Goal: Task Accomplishment & Management: Use online tool/utility

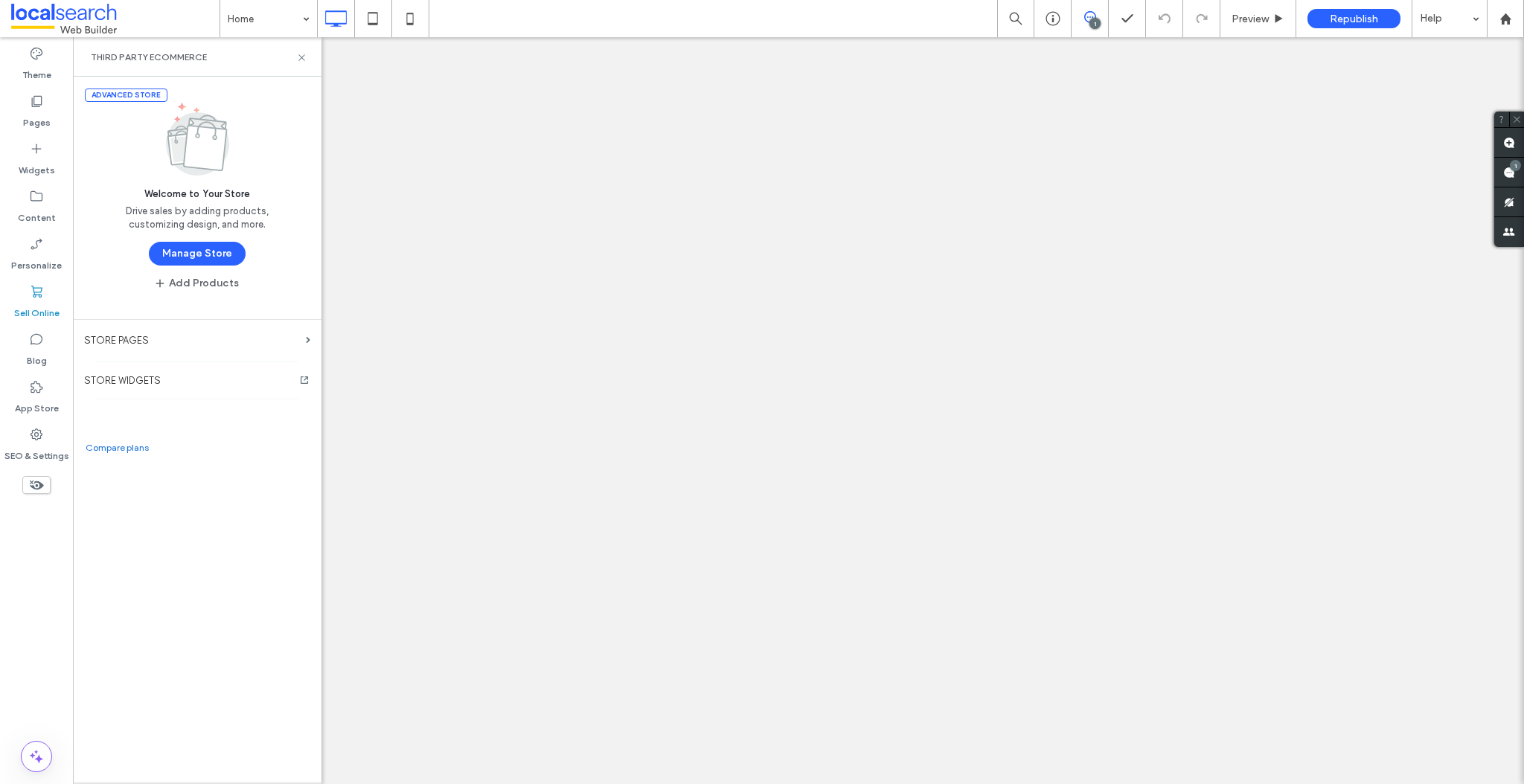
click at [201, 253] on div "Home" at bounding box center [199, 250] width 156 height 16
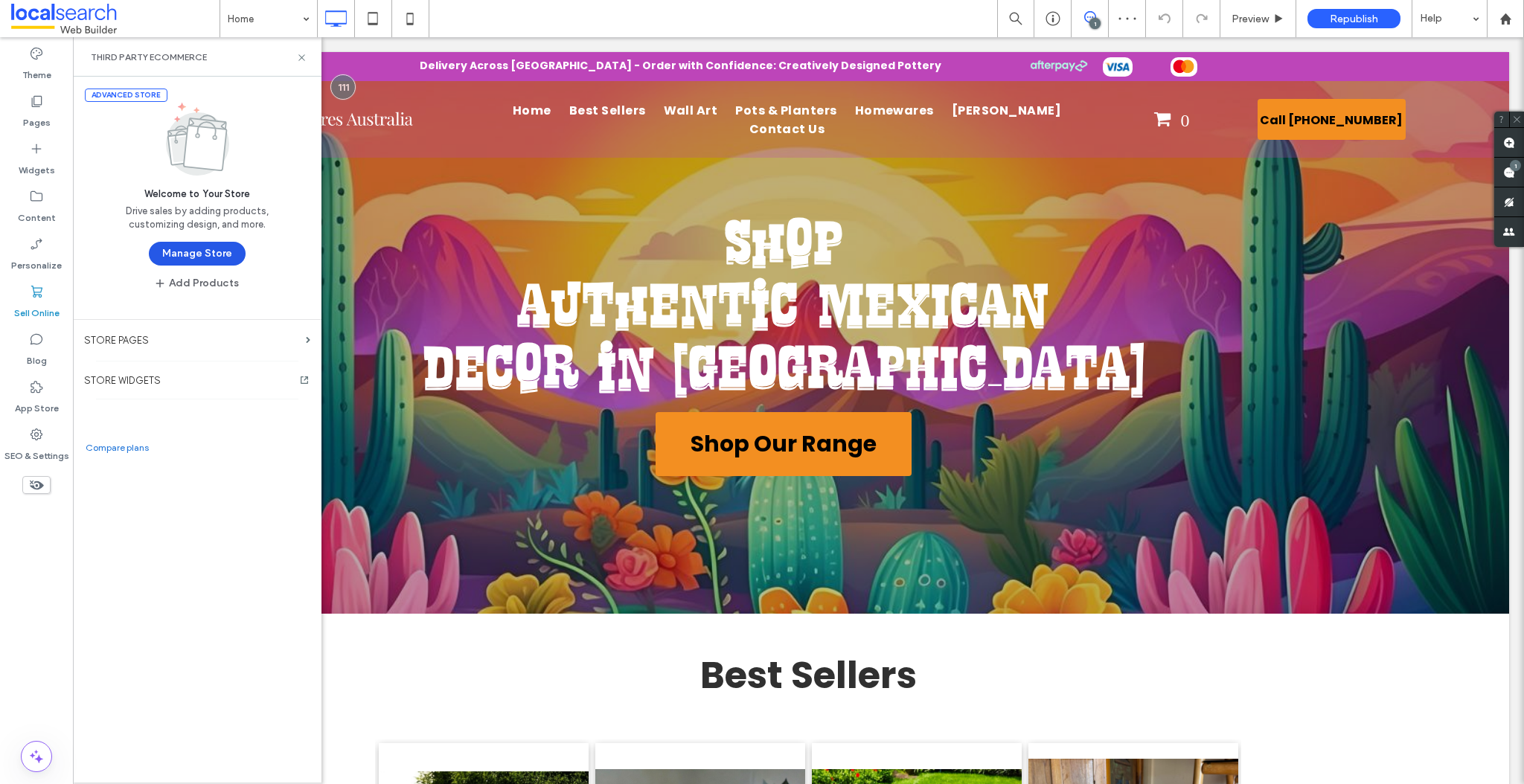
click at [196, 255] on button "Manage Store" at bounding box center [197, 254] width 97 height 24
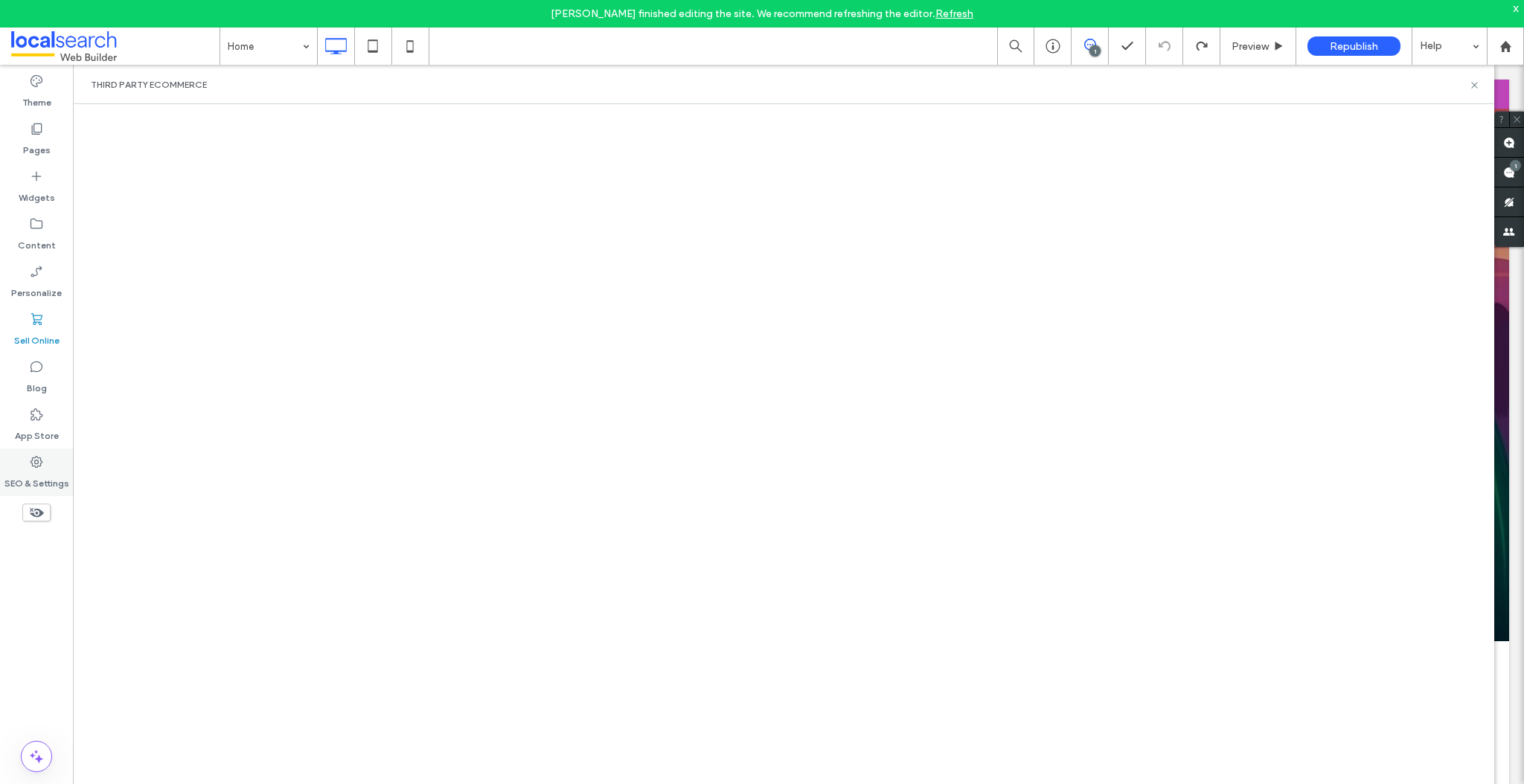
click at [40, 468] on icon at bounding box center [36, 461] width 15 height 15
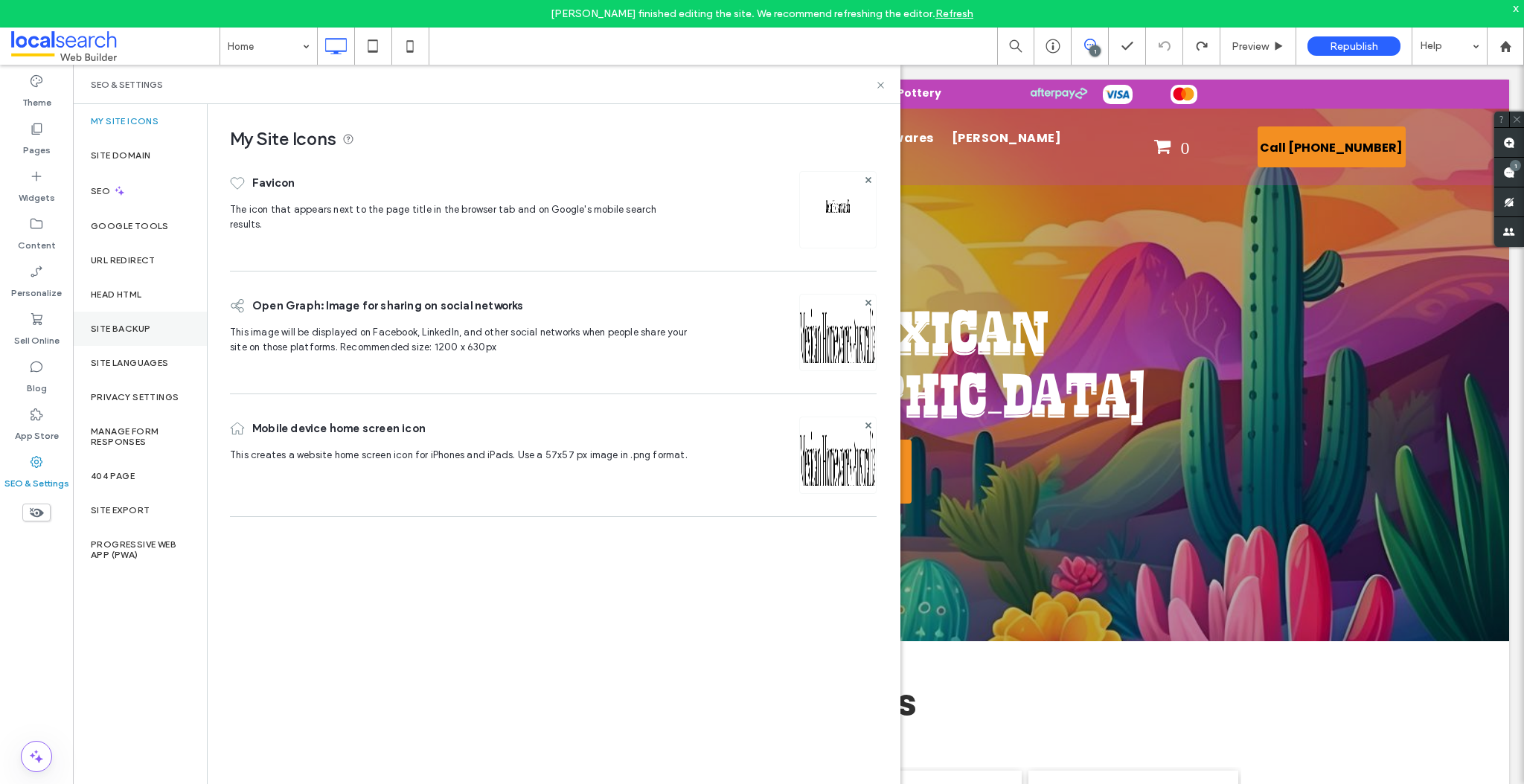
click at [138, 336] on div "Site Backup" at bounding box center [139, 329] width 134 height 35
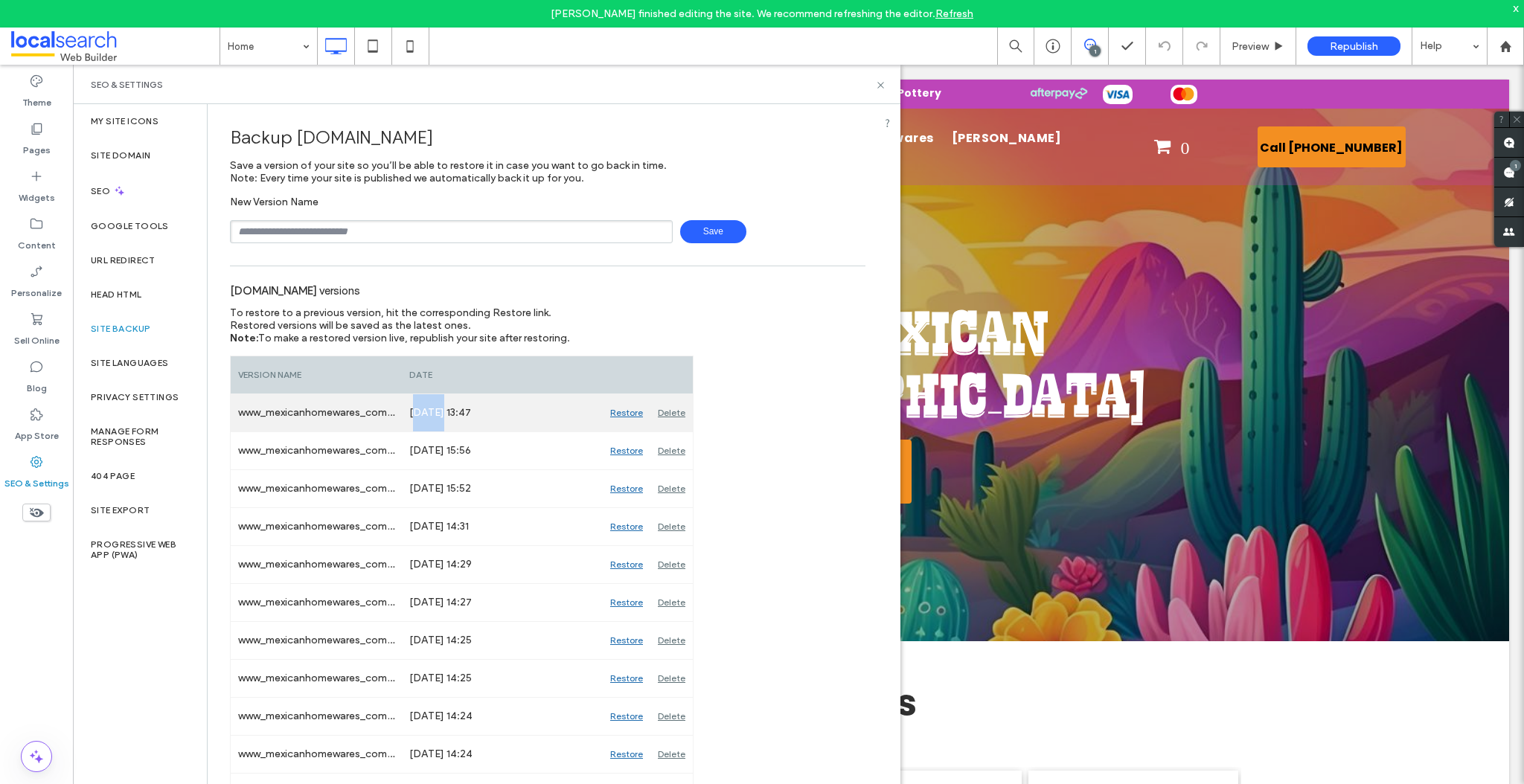
drag, startPoint x: 416, startPoint y: 411, endPoint x: 438, endPoint y: 413, distance: 22.1
click at [438, 413] on div "[DATE] 13:47" at bounding box center [502, 412] width 201 height 37
click at [40, 140] on label "Pages" at bounding box center [37, 147] width 28 height 21
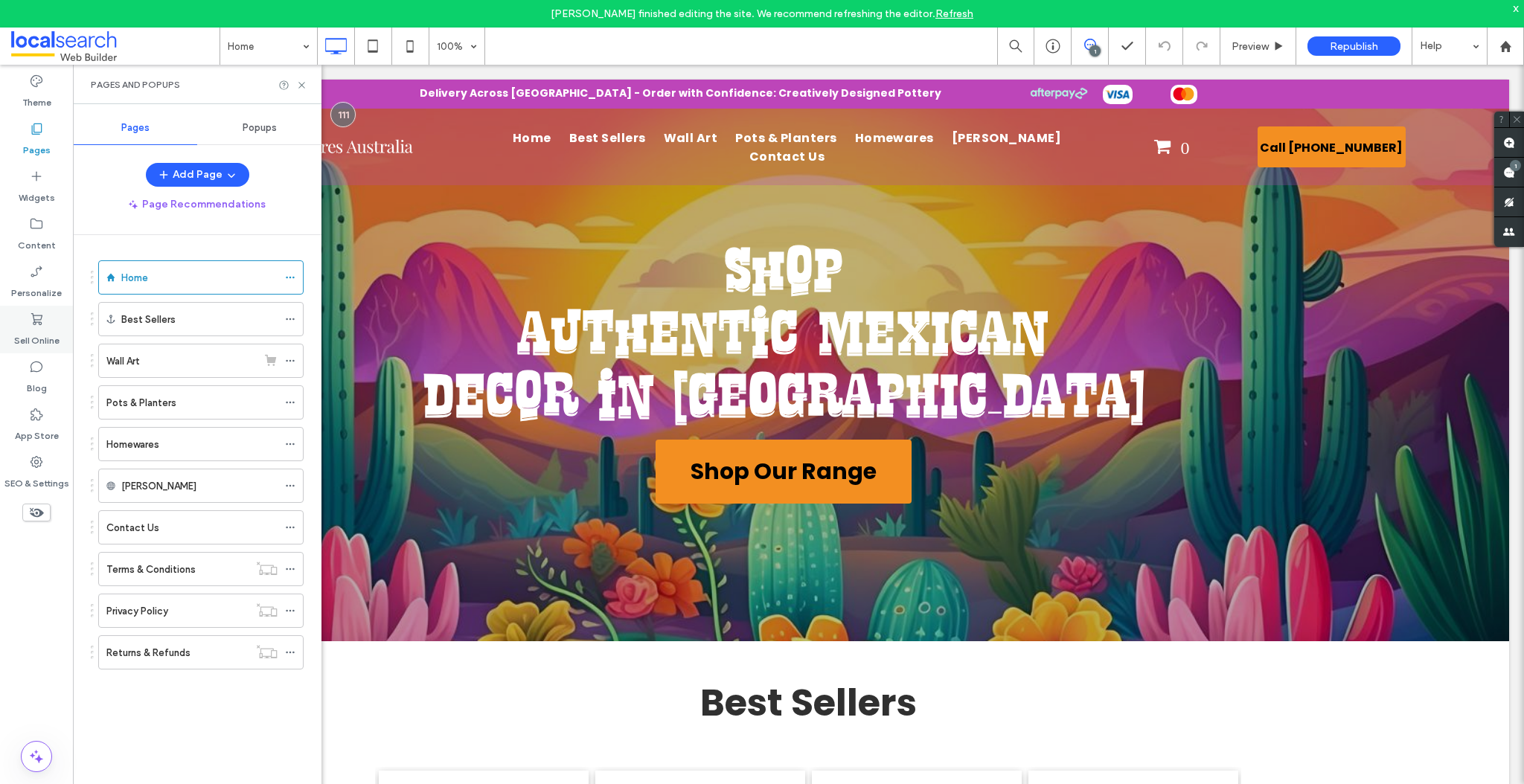
click at [40, 335] on label "Sell Online" at bounding box center [36, 337] width 46 height 21
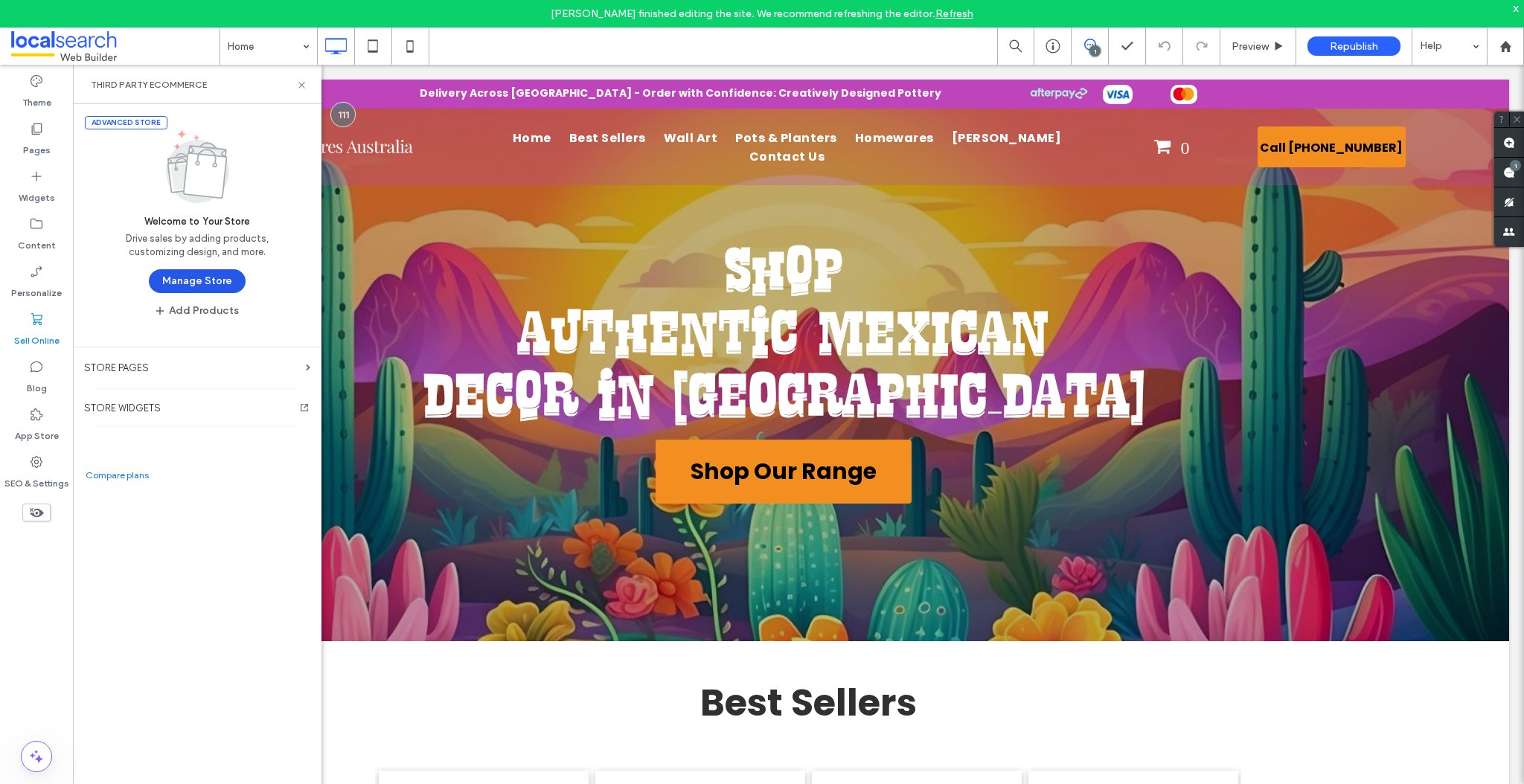
click at [196, 279] on button "Manage Store" at bounding box center [197, 281] width 97 height 24
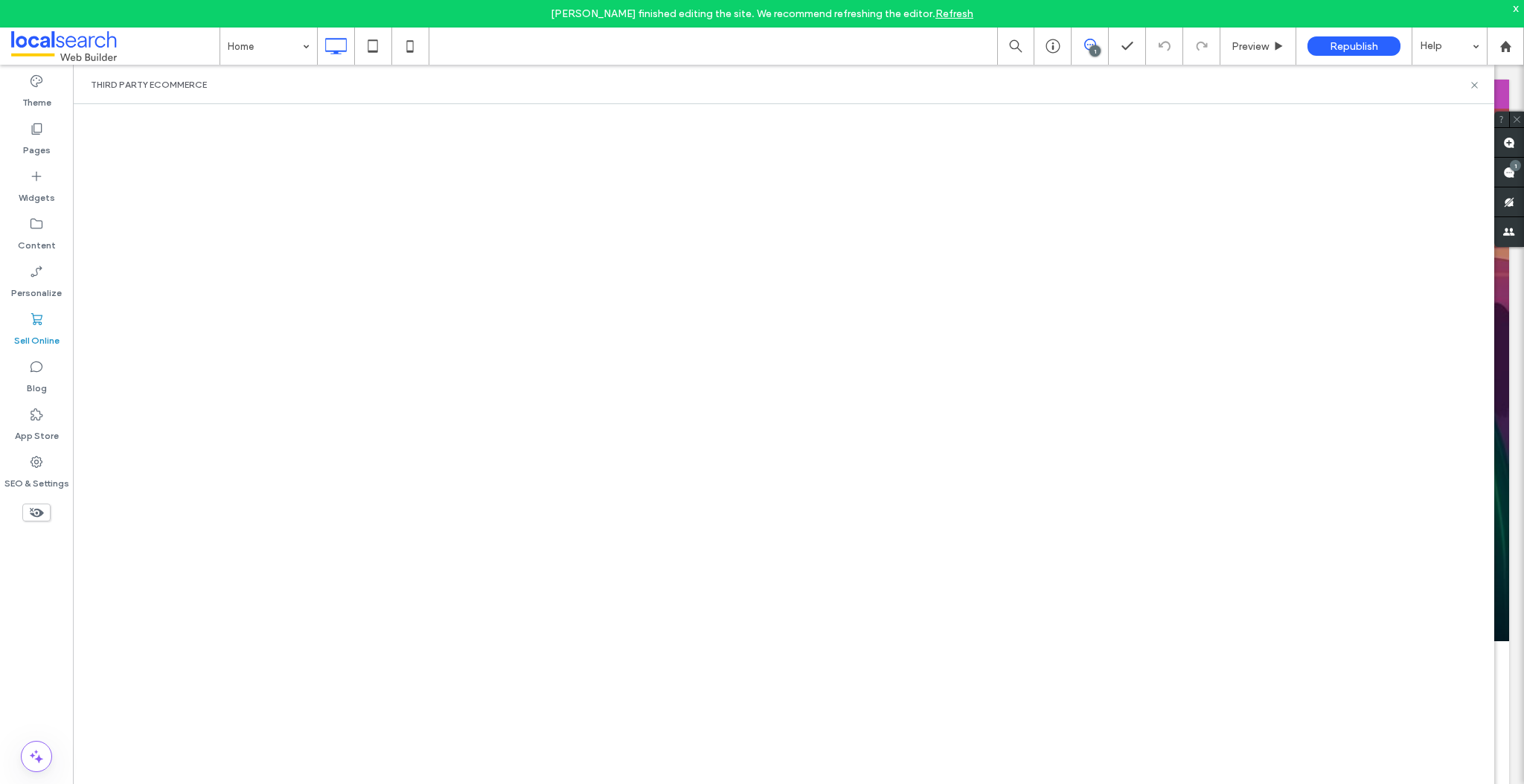
click at [20, 315] on div "Sell Online" at bounding box center [36, 329] width 73 height 47
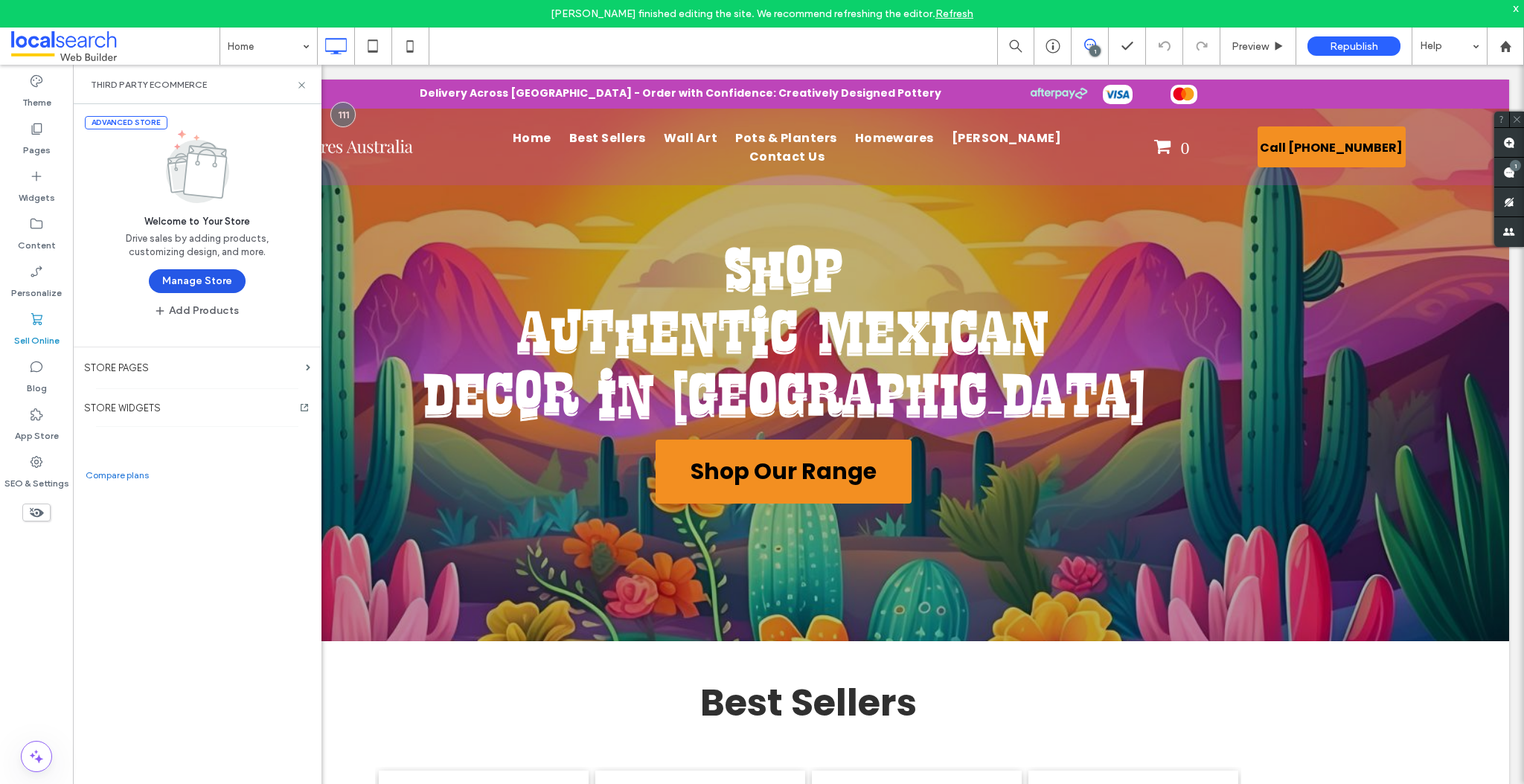
click at [207, 284] on button "Manage Store" at bounding box center [197, 281] width 97 height 24
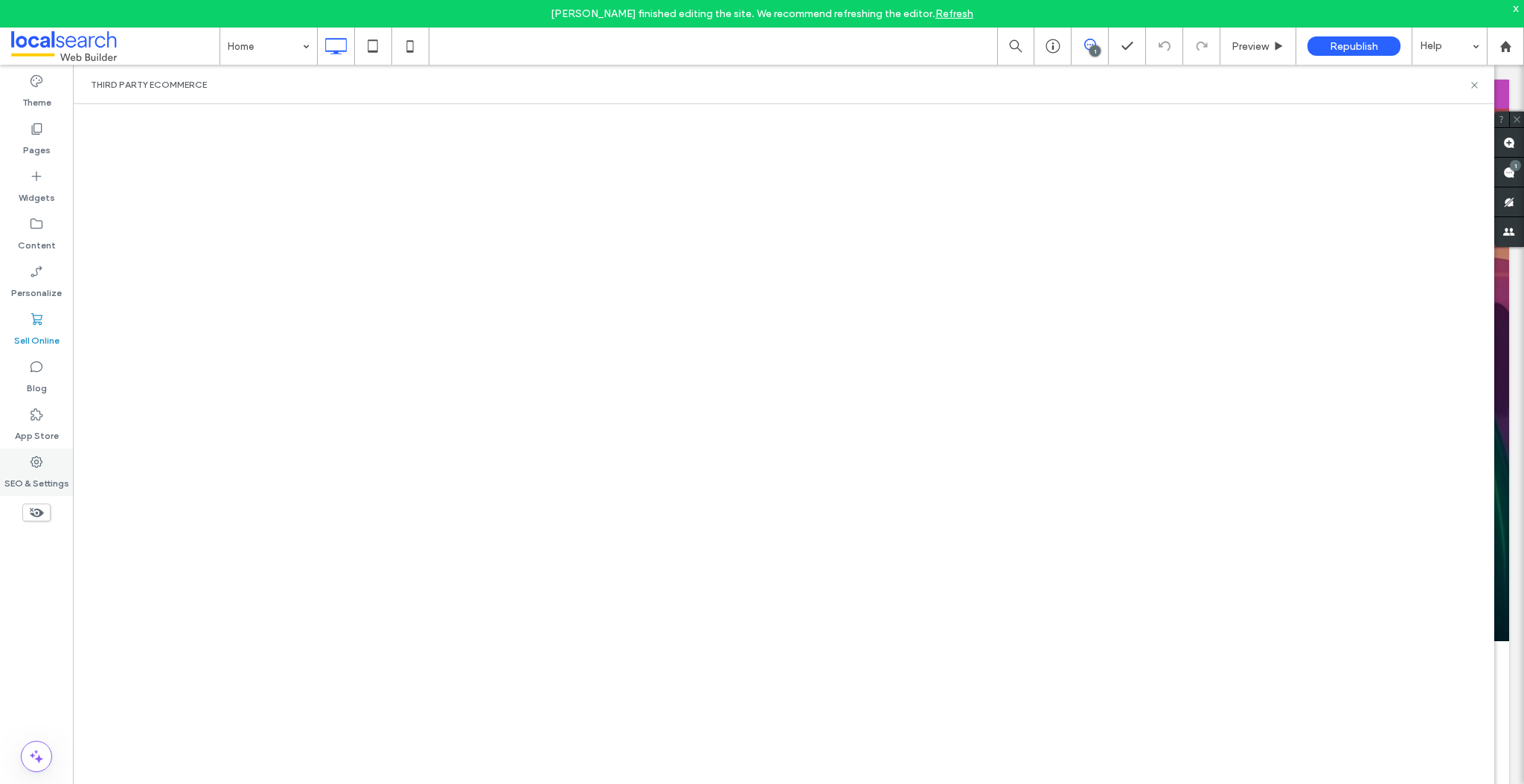
click at [48, 476] on label "SEO & Settings" at bounding box center [36, 479] width 65 height 21
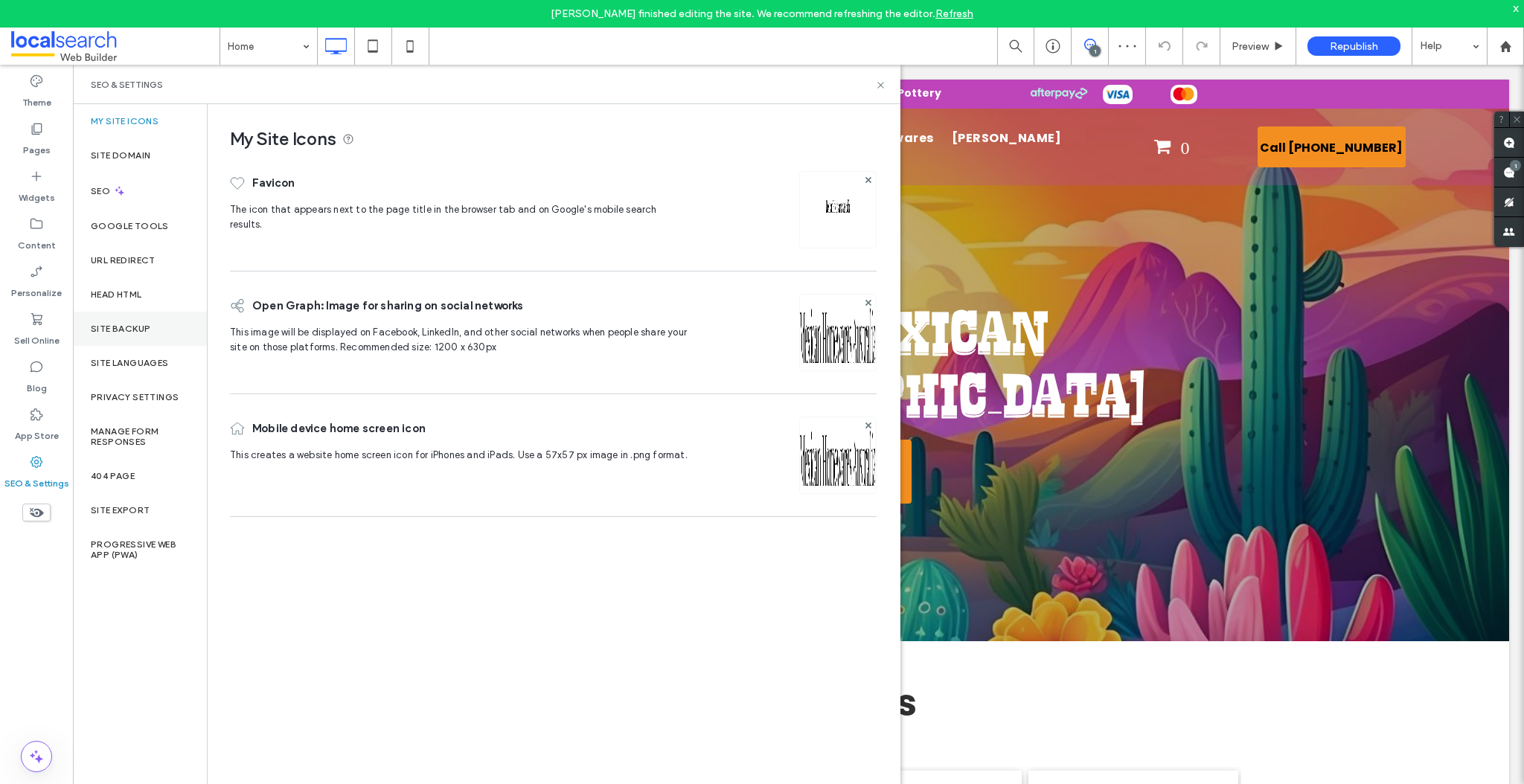
click at [132, 330] on label "Site Backup" at bounding box center [120, 329] width 60 height 10
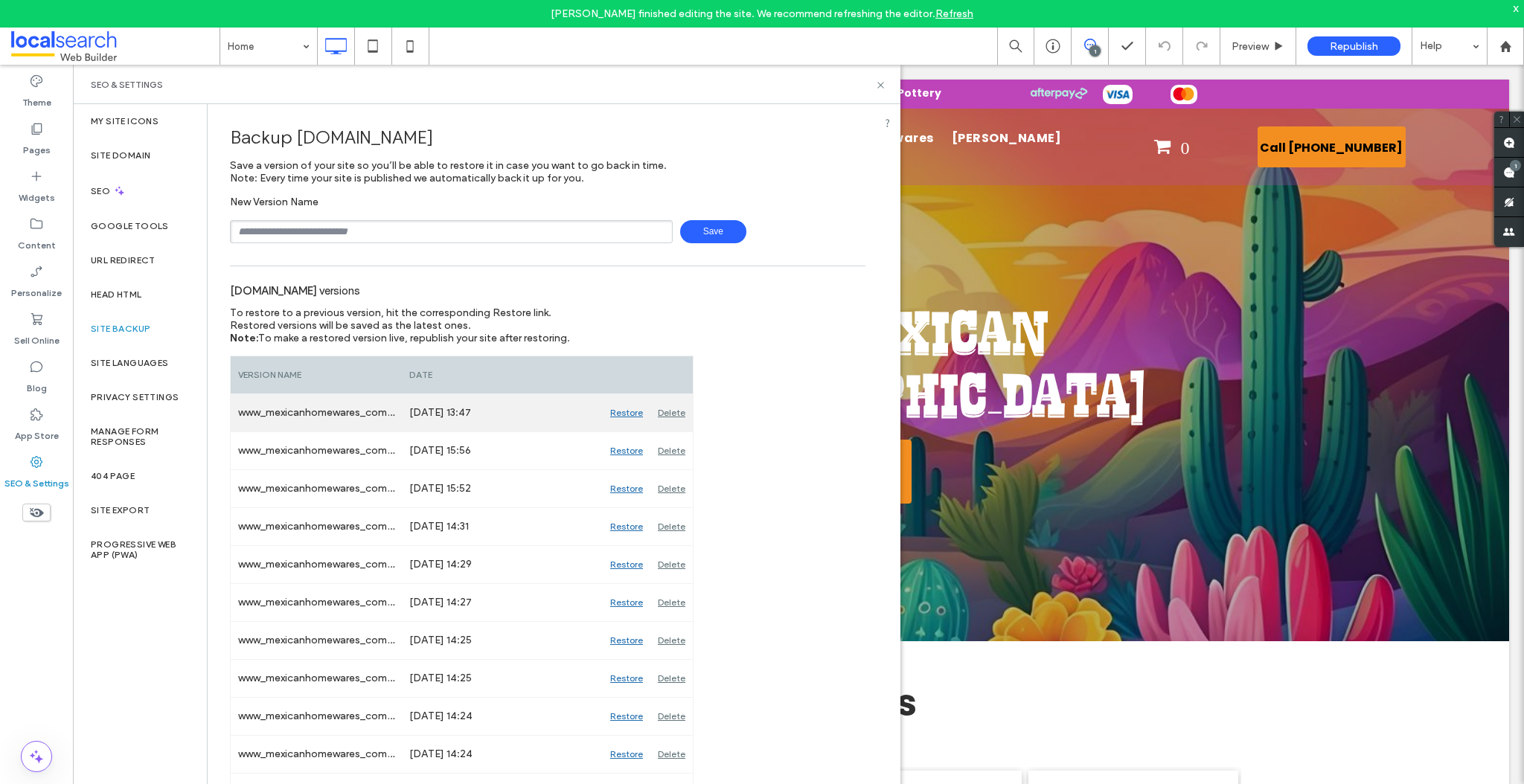
click at [625, 414] on div "Restore" at bounding box center [626, 412] width 48 height 37
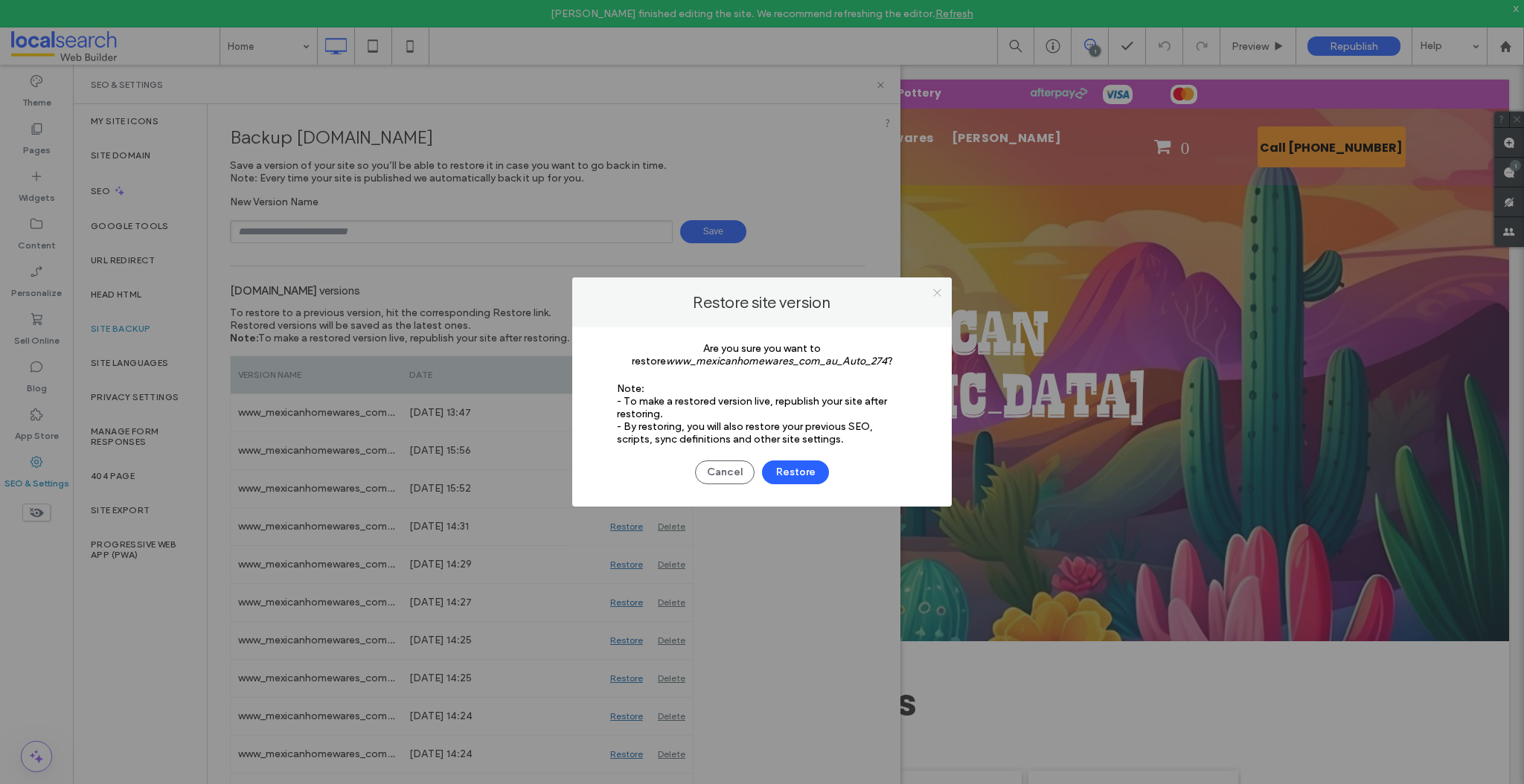
click at [938, 293] on icon at bounding box center [937, 292] width 11 height 11
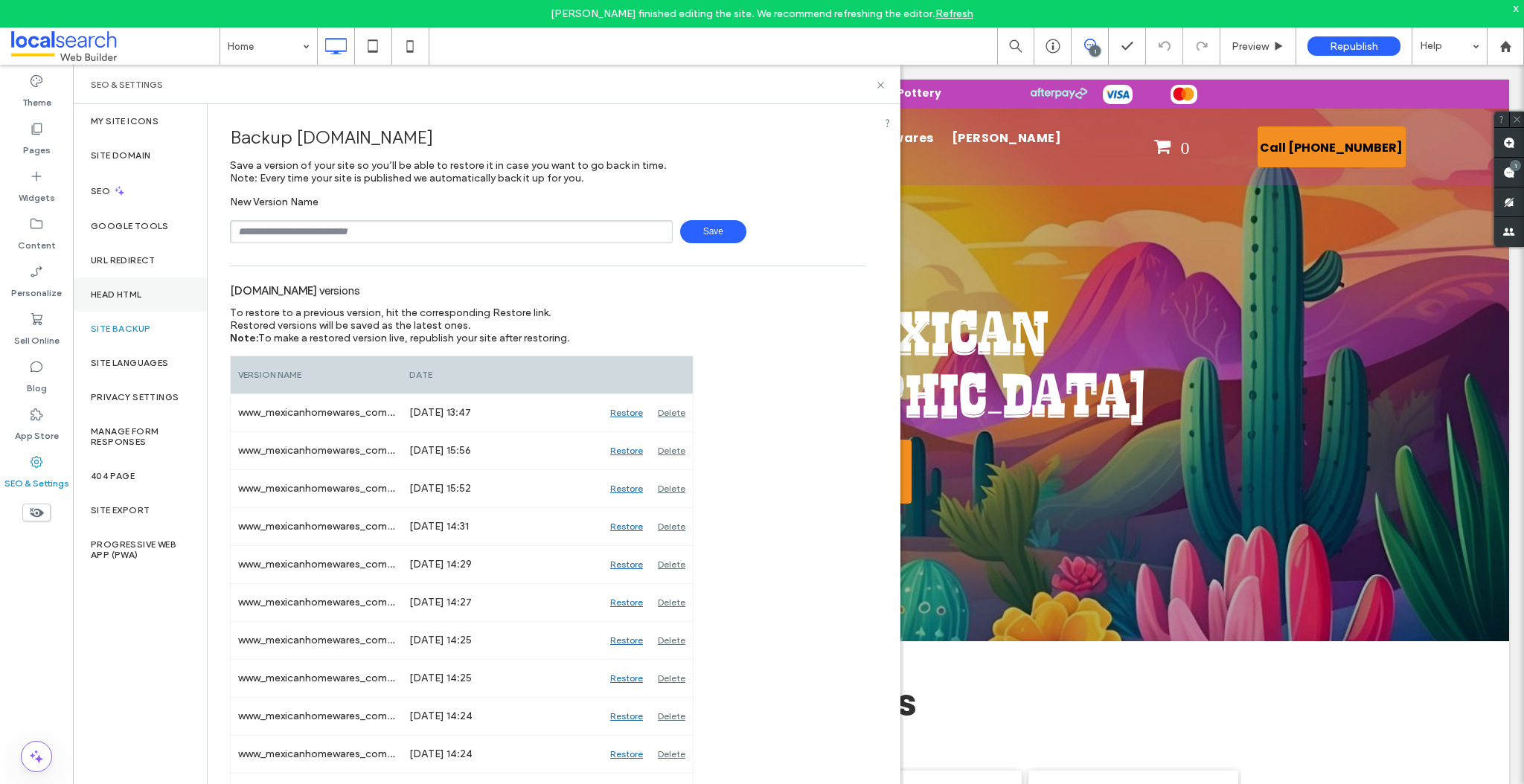
click at [123, 294] on label "Head HTML" at bounding box center [116, 294] width 51 height 10
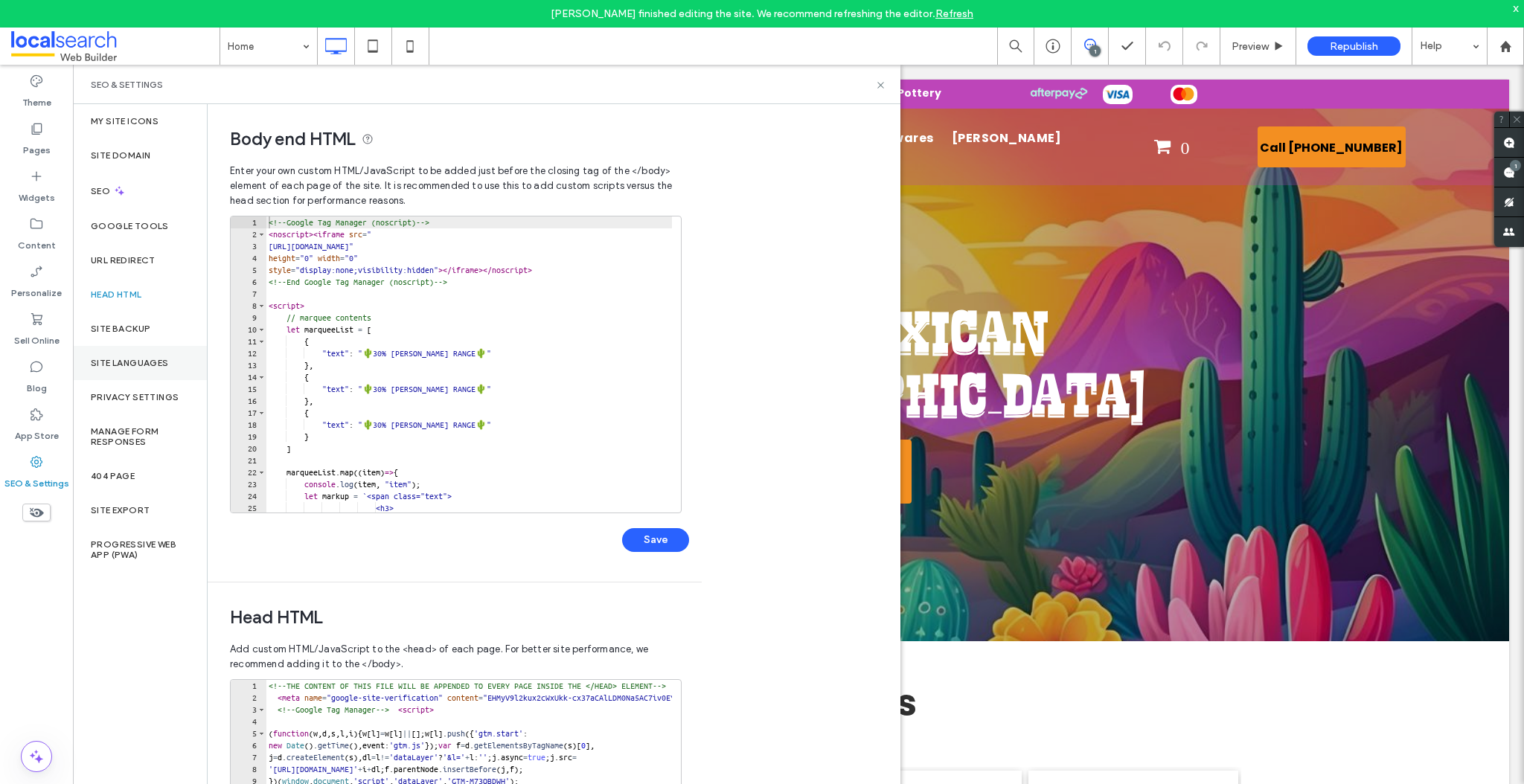
click at [130, 363] on label "Site Languages" at bounding box center [130, 363] width 78 height 10
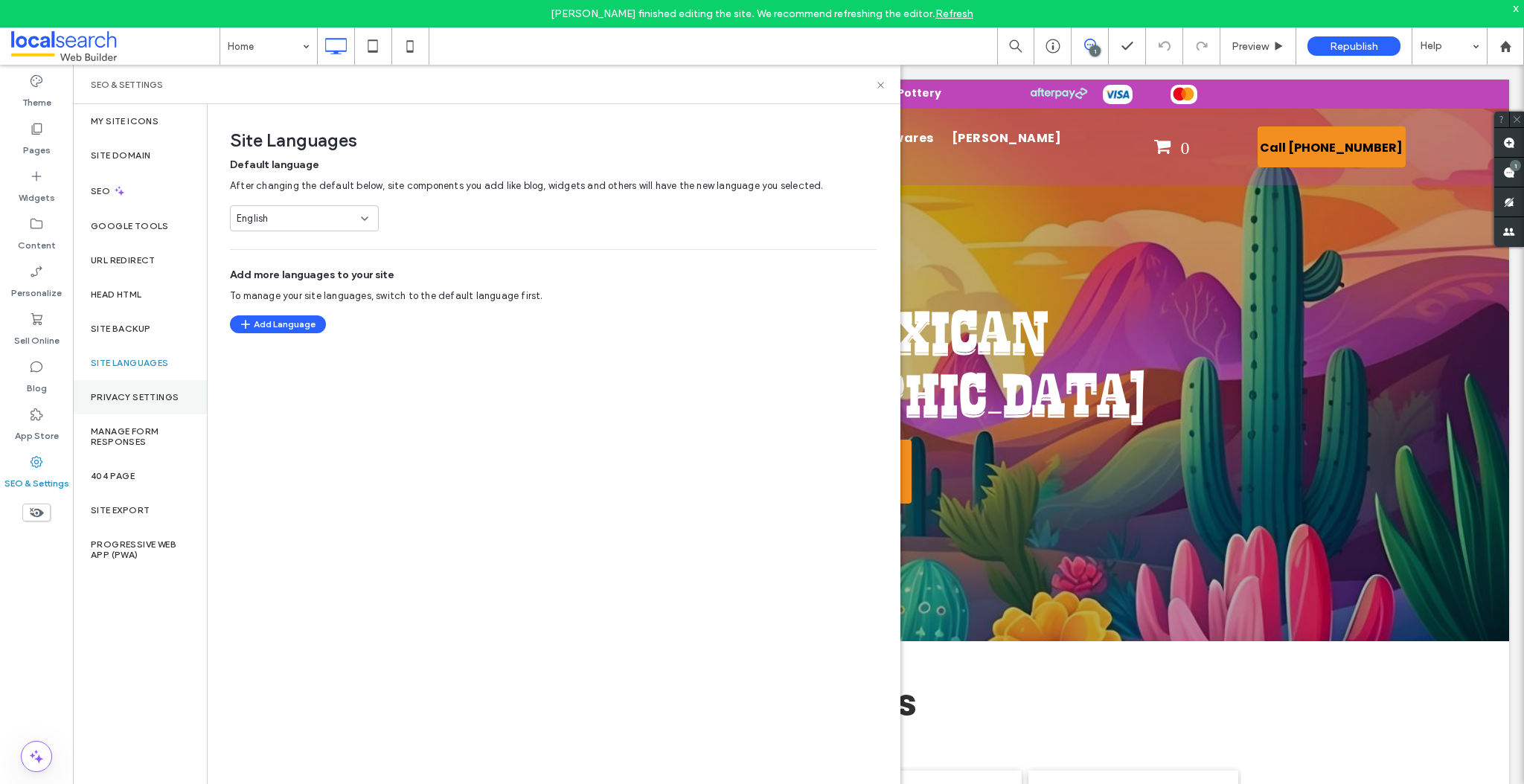
click at [131, 404] on div "Privacy Settings" at bounding box center [139, 397] width 134 height 35
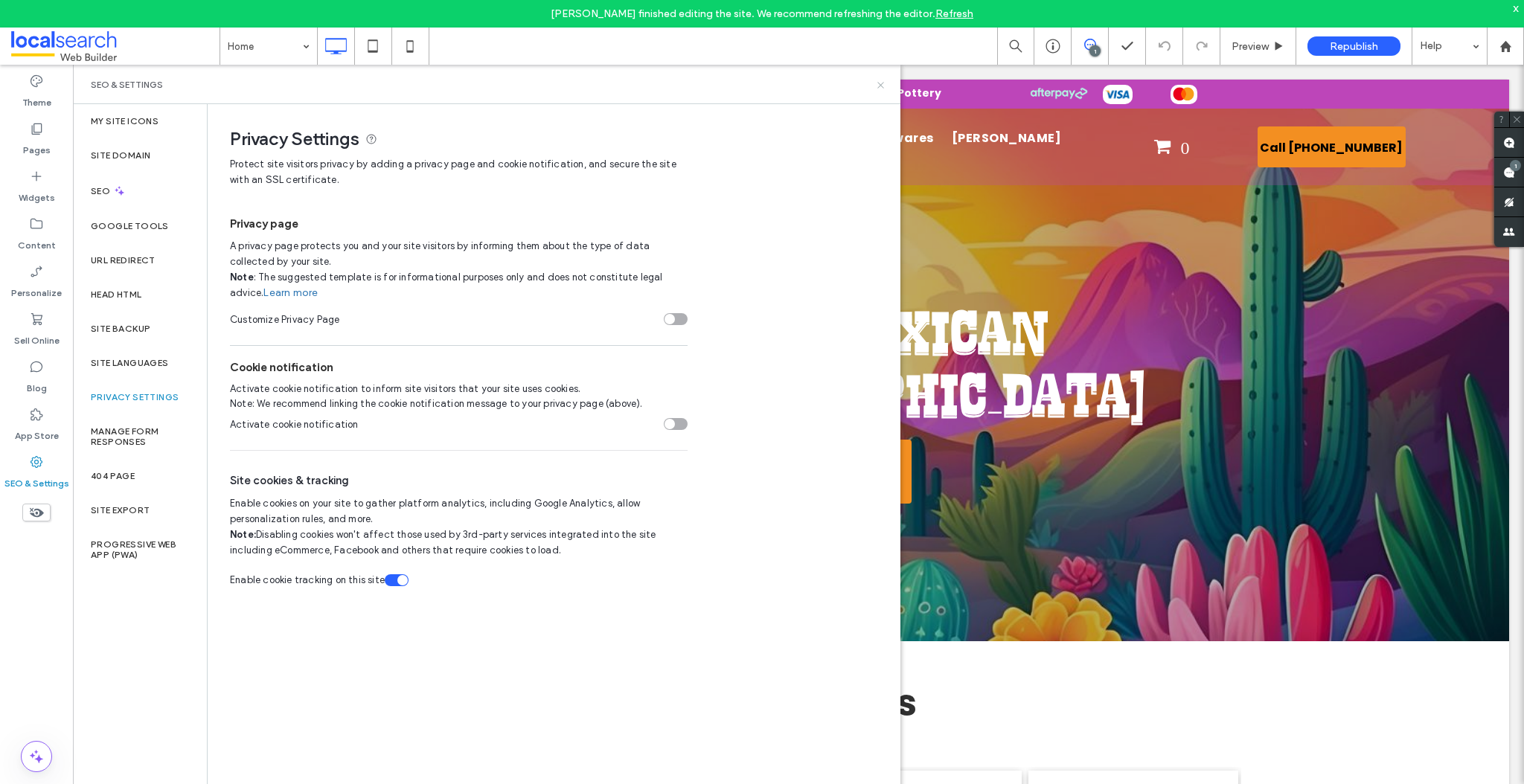
drag, startPoint x: 879, startPoint y: 86, endPoint x: 806, endPoint y: 21, distance: 97.7
click at [879, 86] on use at bounding box center [879, 85] width 6 height 6
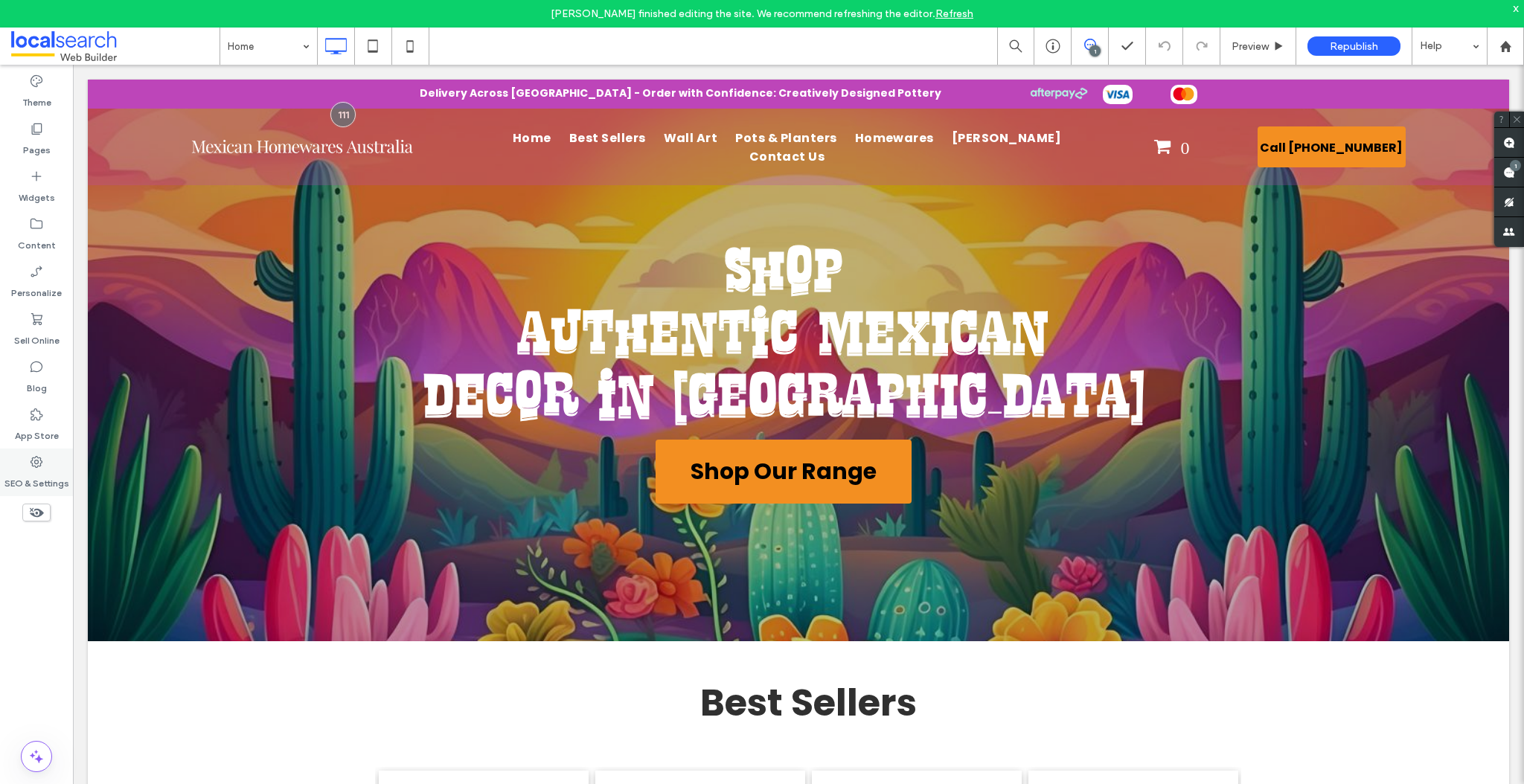
click at [35, 469] on icon at bounding box center [36, 461] width 15 height 15
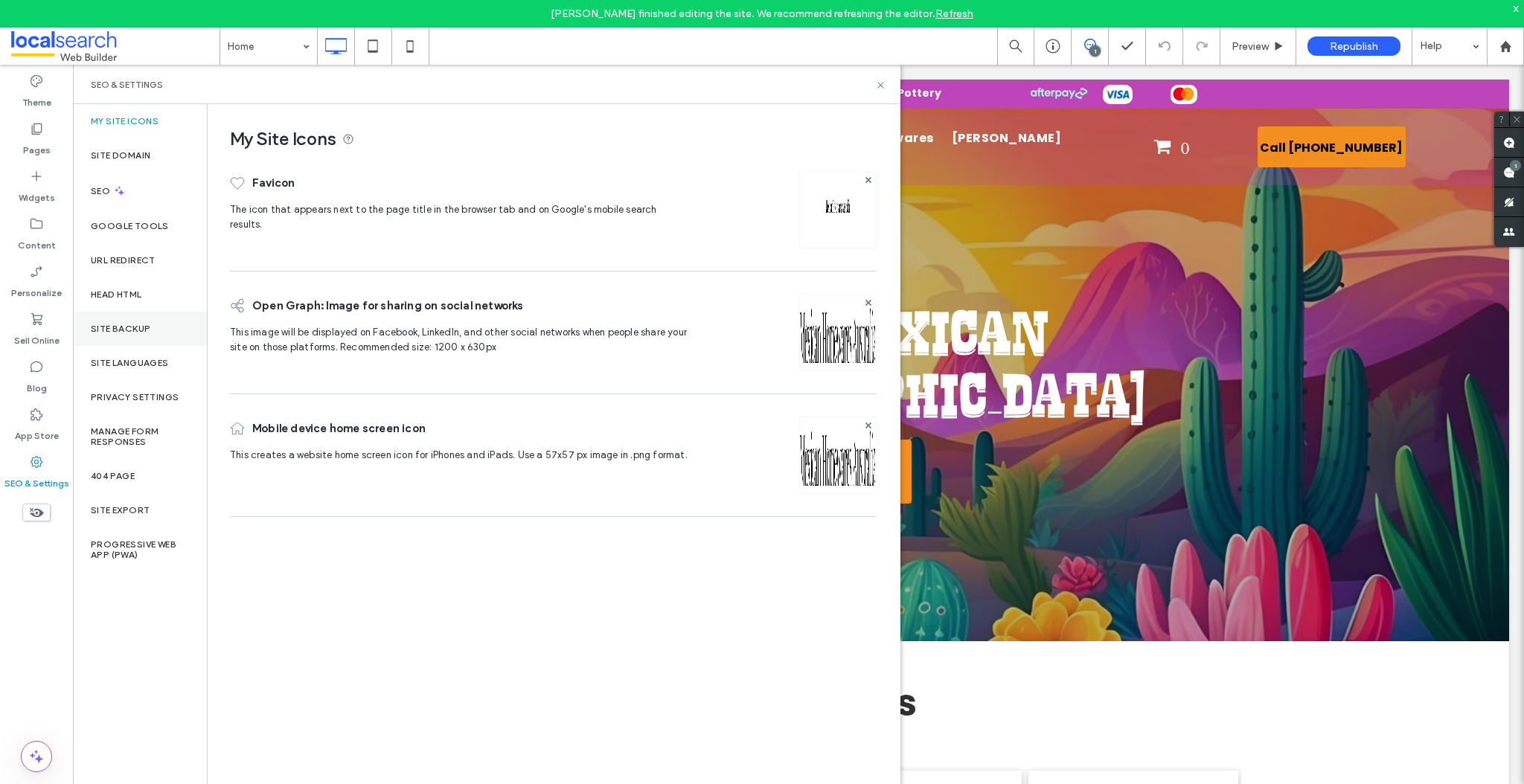
click at [128, 324] on label "Site Backup" at bounding box center [120, 329] width 60 height 10
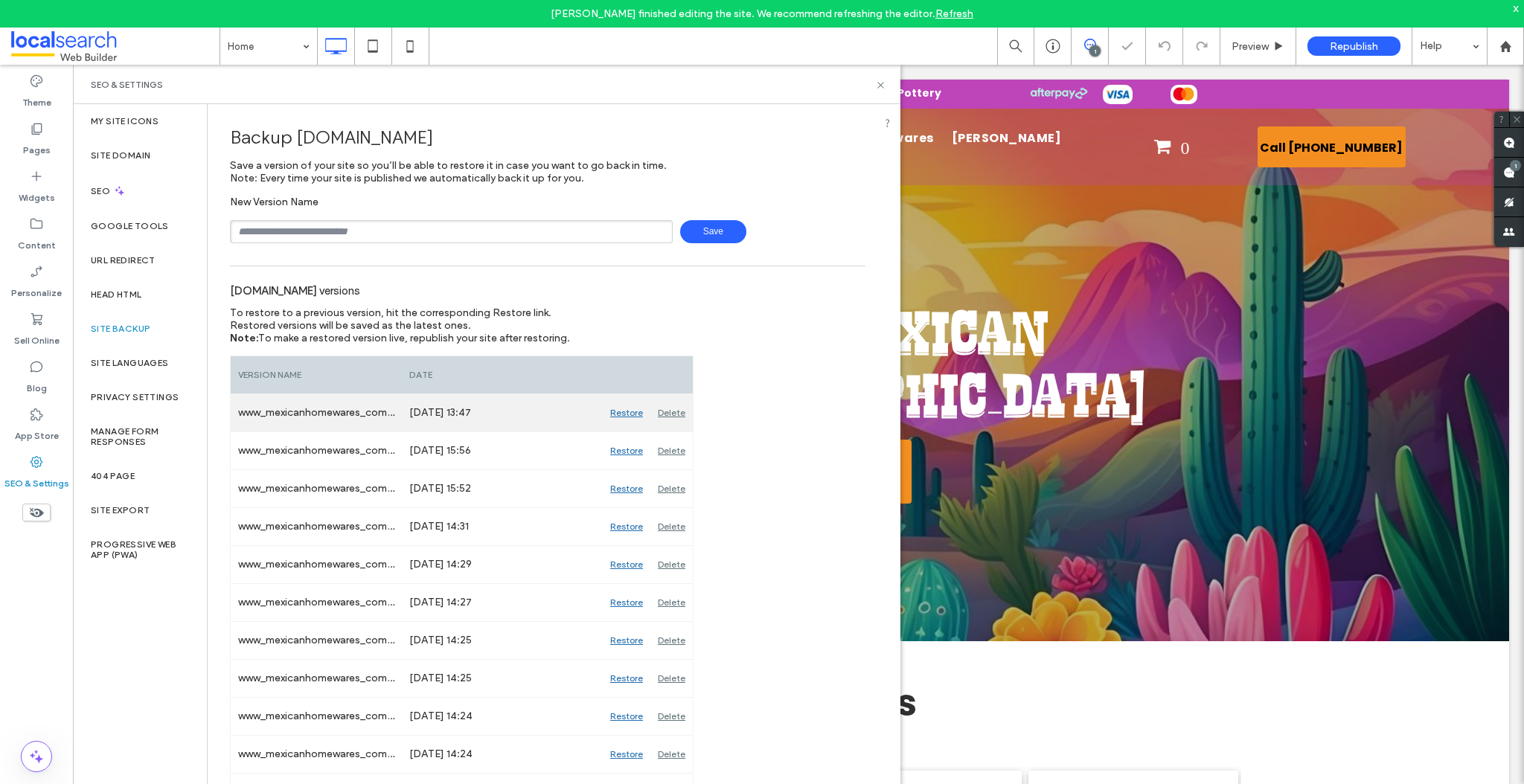
click at [556, 412] on div "Jul 28, 2025 13:47" at bounding box center [502, 412] width 201 height 37
click at [556, 415] on div "Jul 28, 2025 13:47" at bounding box center [502, 412] width 201 height 37
click at [556, 413] on div "Jul 28, 2025 13:47" at bounding box center [502, 412] width 201 height 37
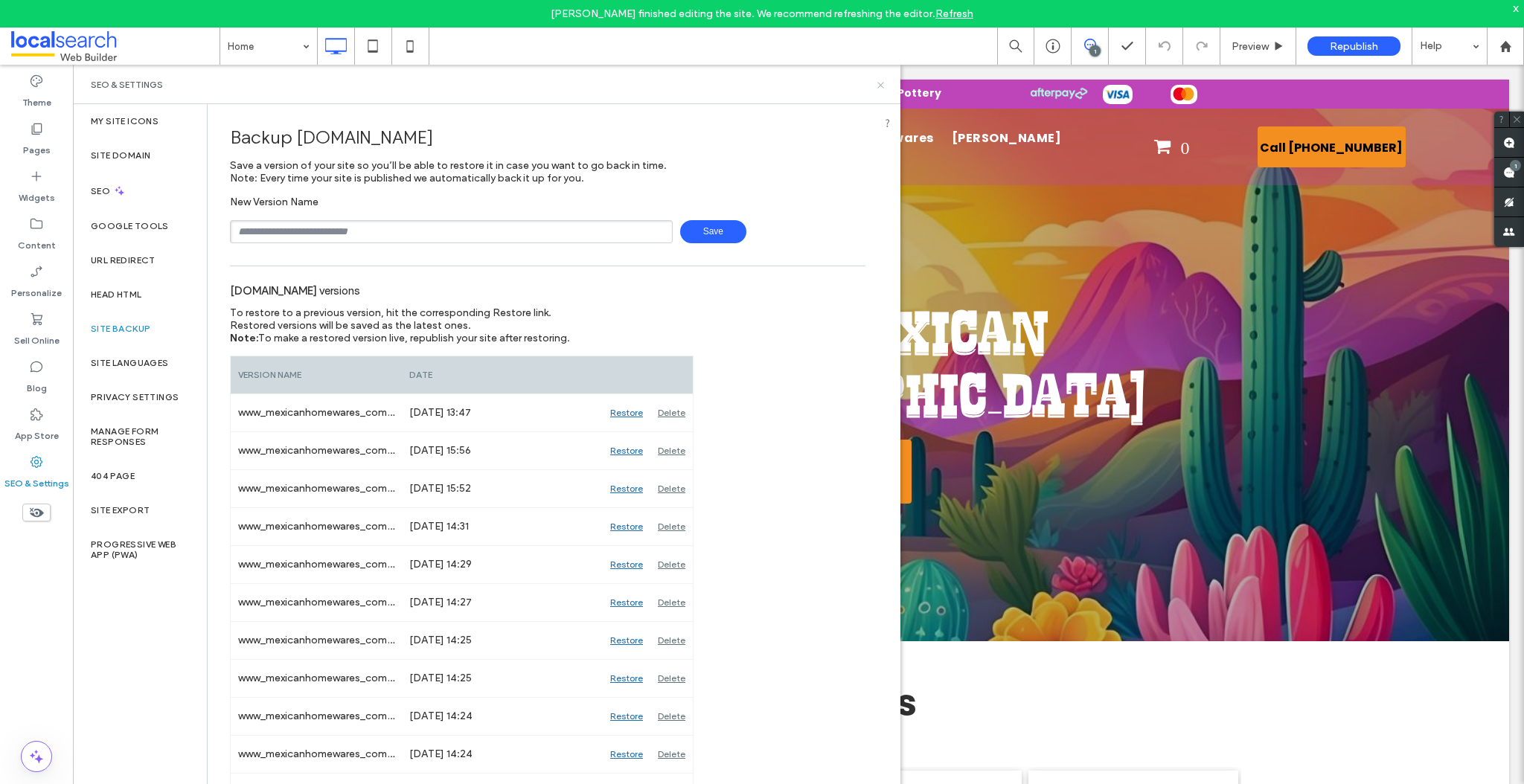
drag, startPoint x: 881, startPoint y: 83, endPoint x: 834, endPoint y: 73, distance: 48.1
click at [881, 83] on icon at bounding box center [880, 85] width 11 height 11
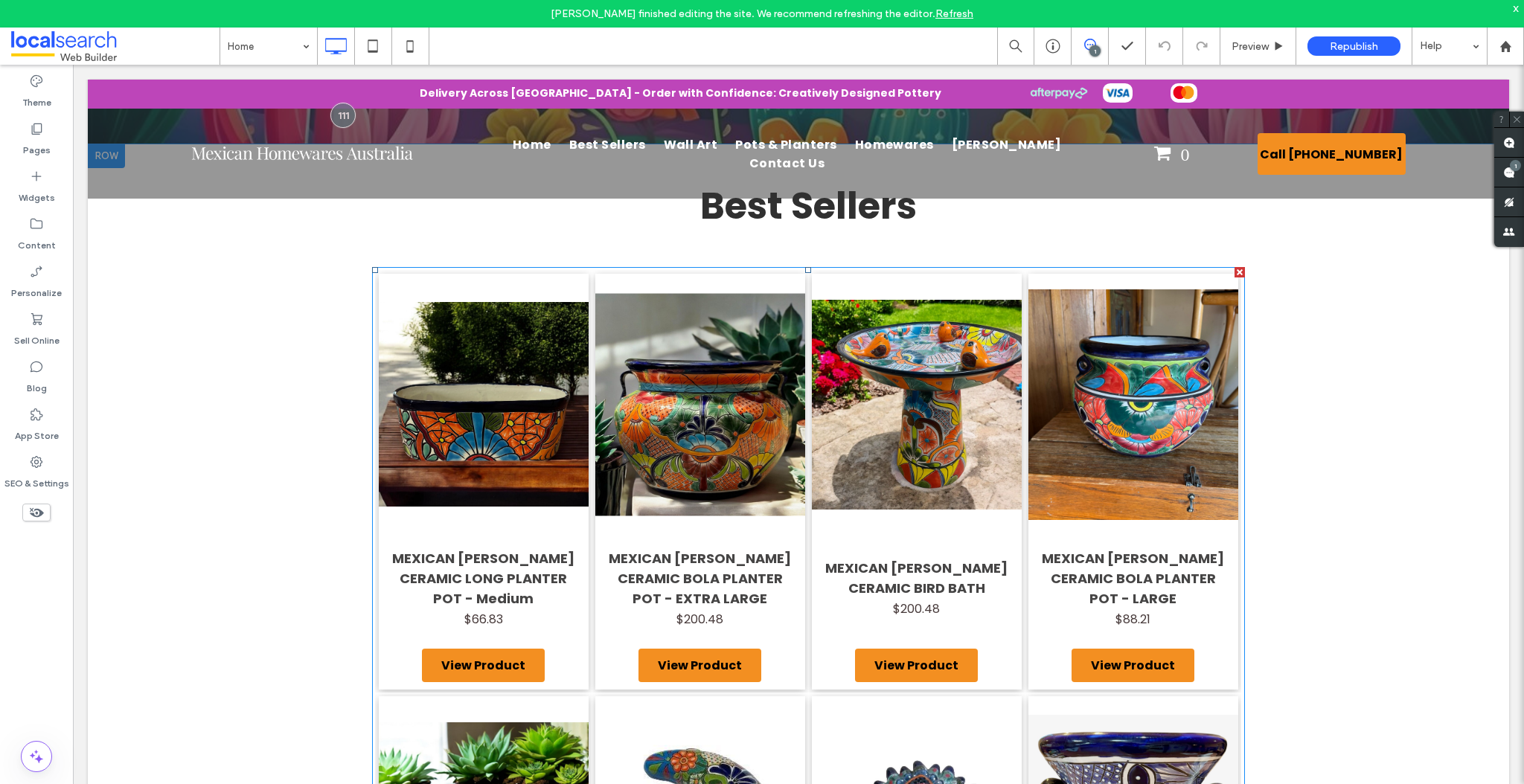
scroll to position [545, 0]
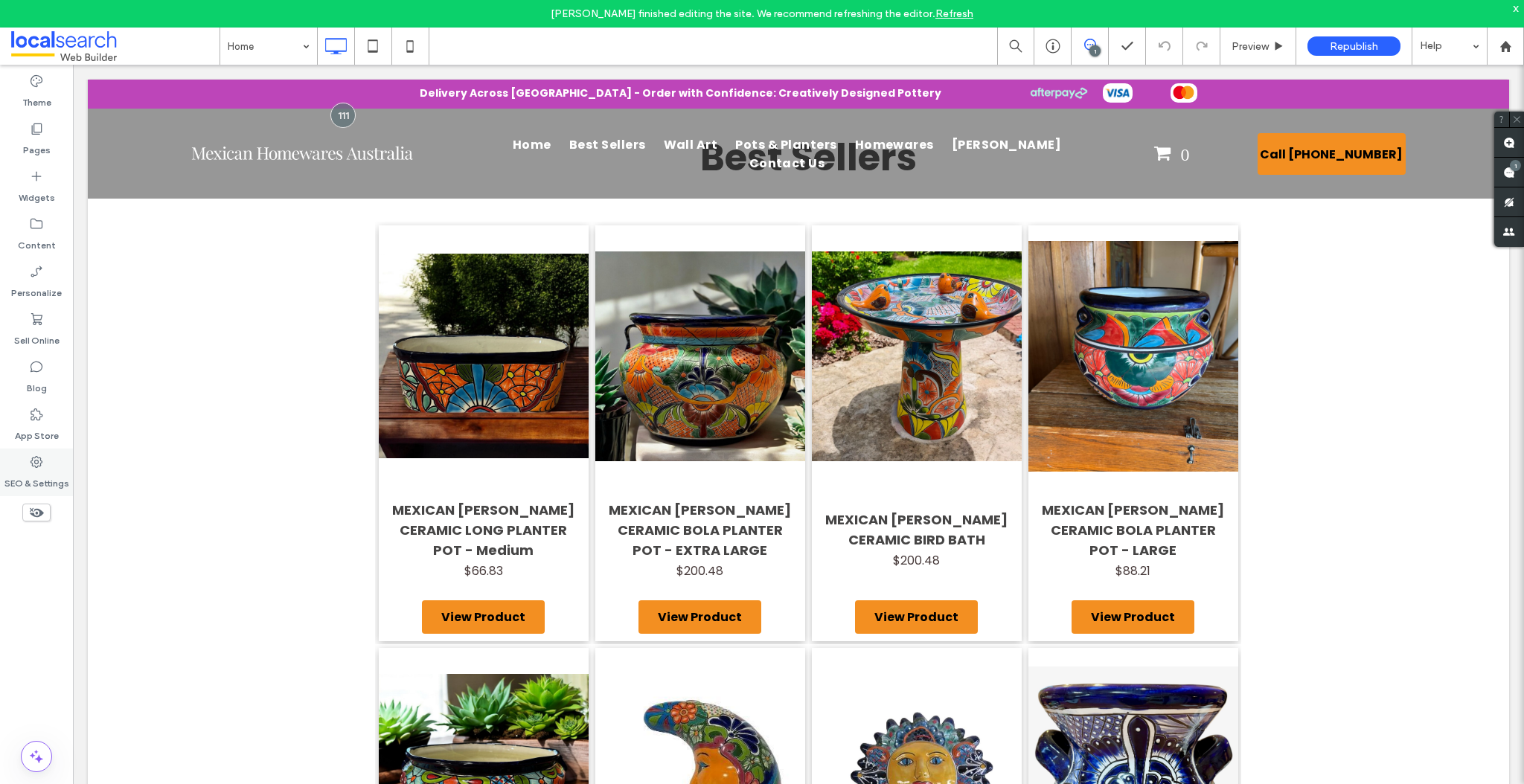
click at [37, 471] on label "SEO & Settings" at bounding box center [36, 479] width 65 height 21
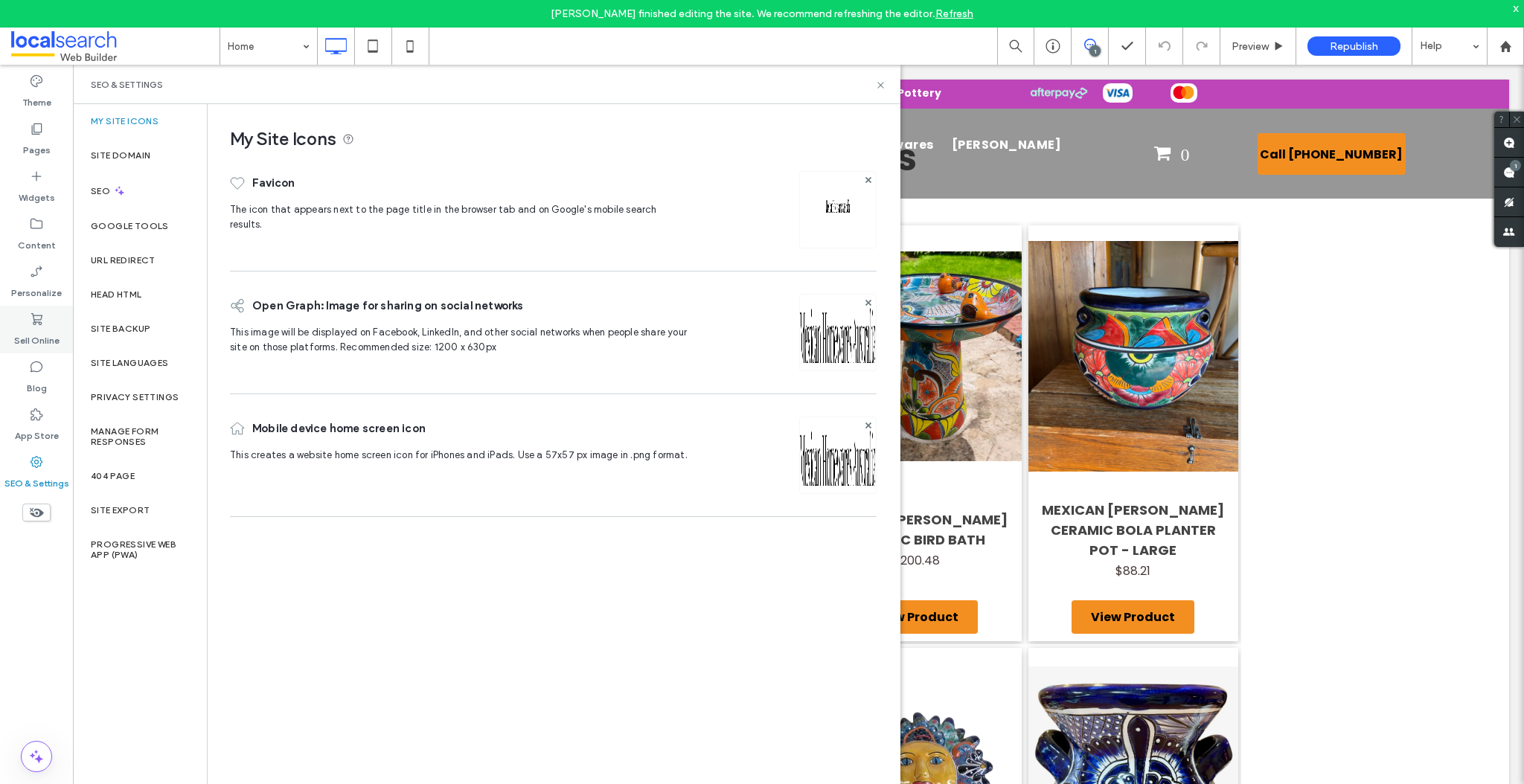
click at [48, 325] on div "Sell Online" at bounding box center [36, 329] width 73 height 47
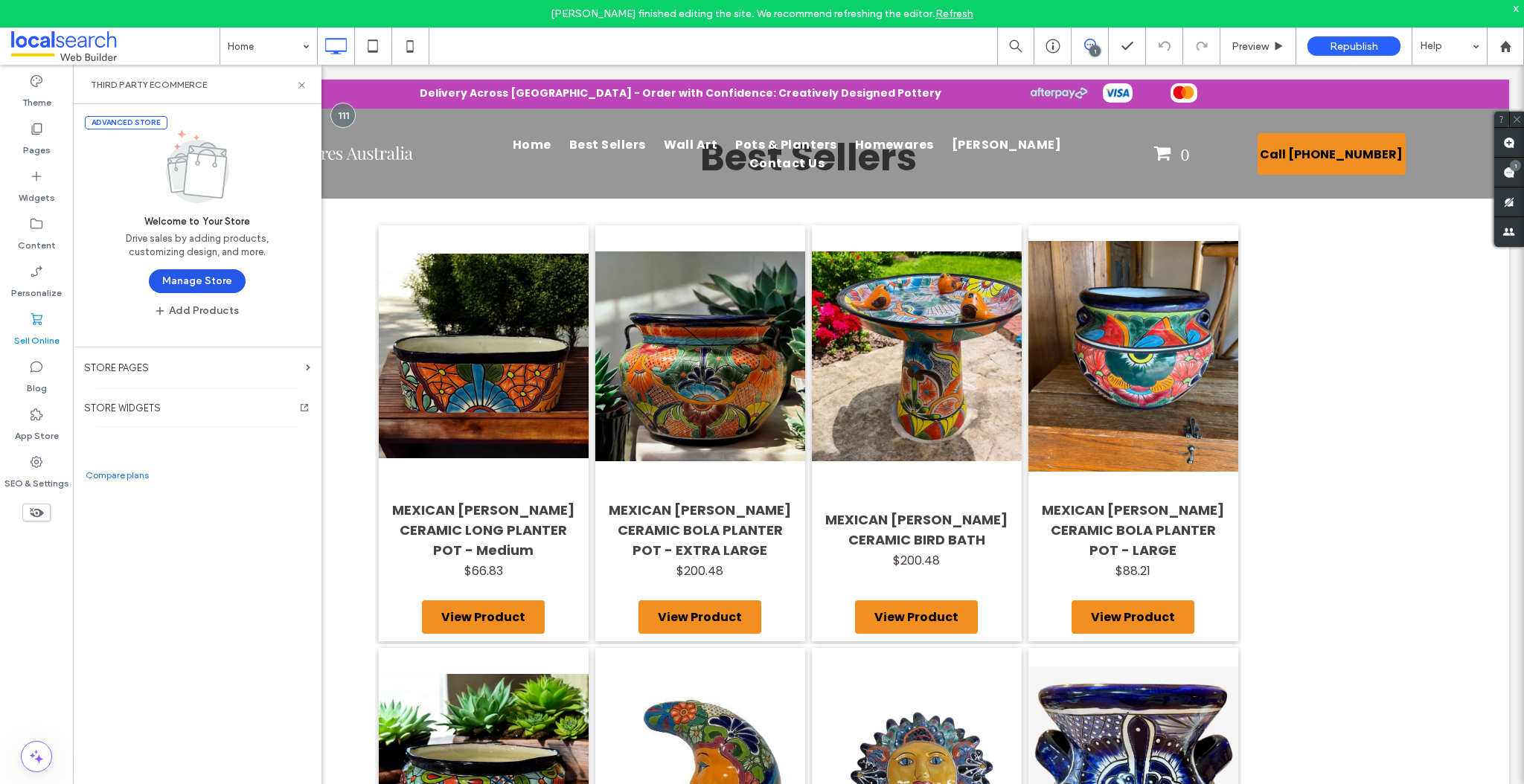
click at [196, 278] on button "Manage Store" at bounding box center [197, 281] width 97 height 24
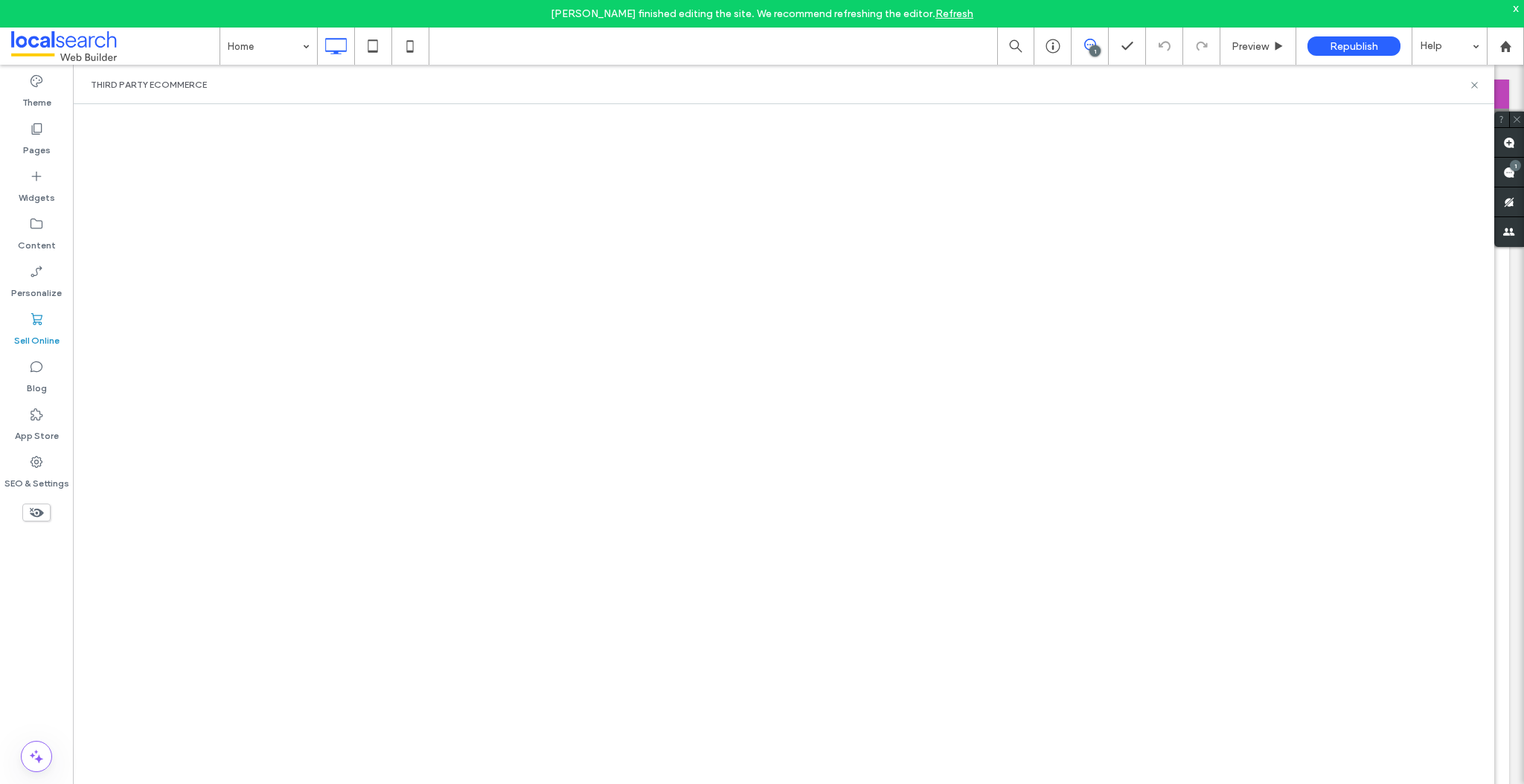
click at [25, 317] on div "Sell Online" at bounding box center [36, 329] width 73 height 47
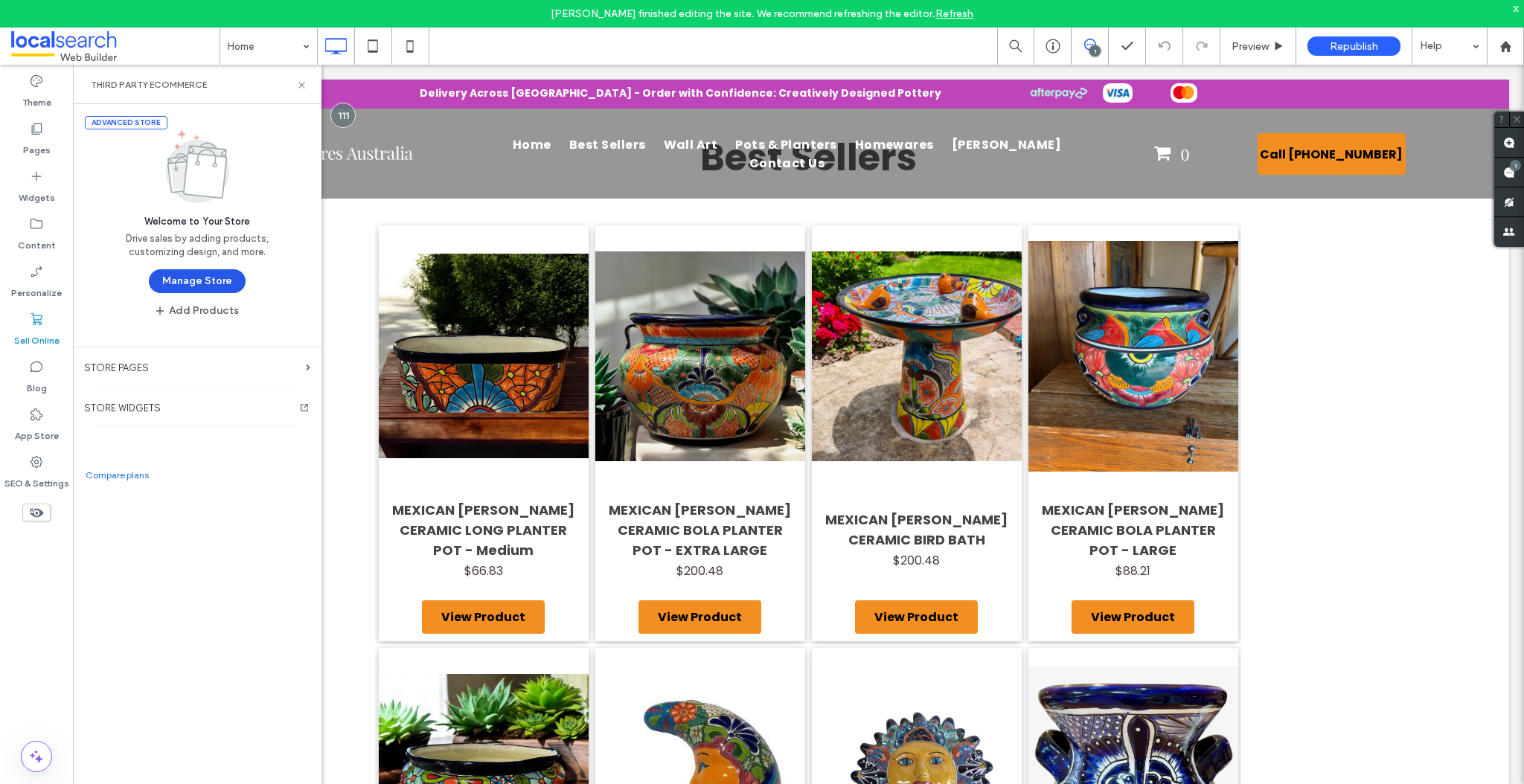
click at [196, 273] on button "Manage Store" at bounding box center [197, 281] width 97 height 24
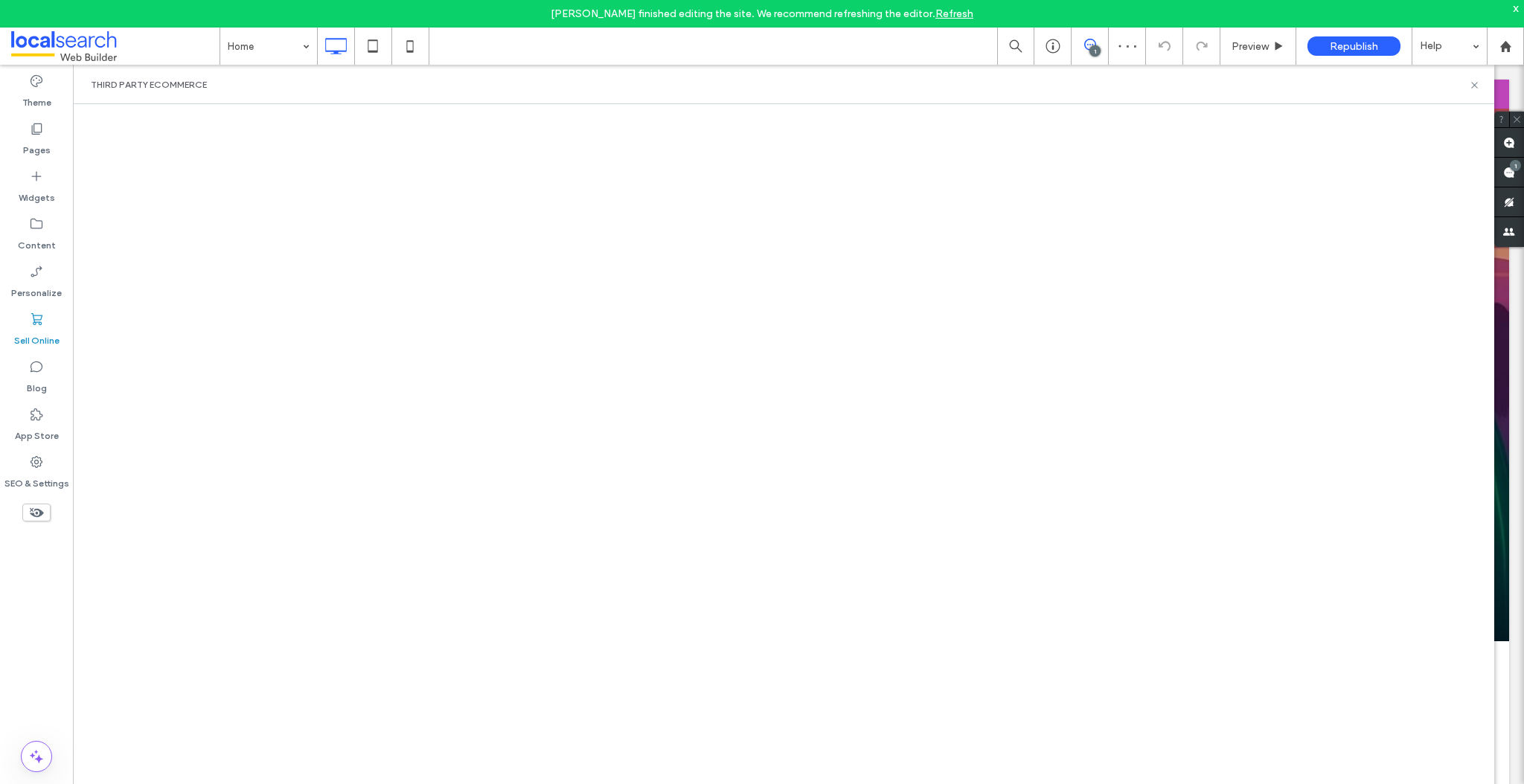
scroll to position [1461, 0]
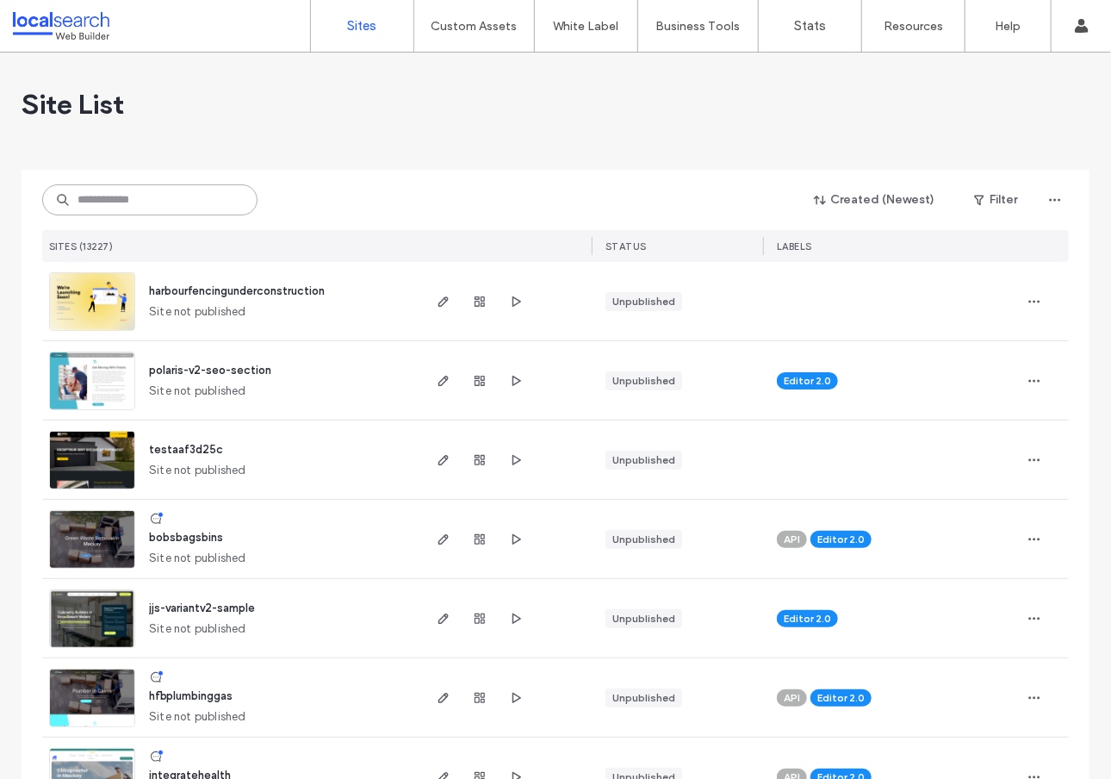
click at [145, 202] on input at bounding box center [149, 199] width 215 height 31
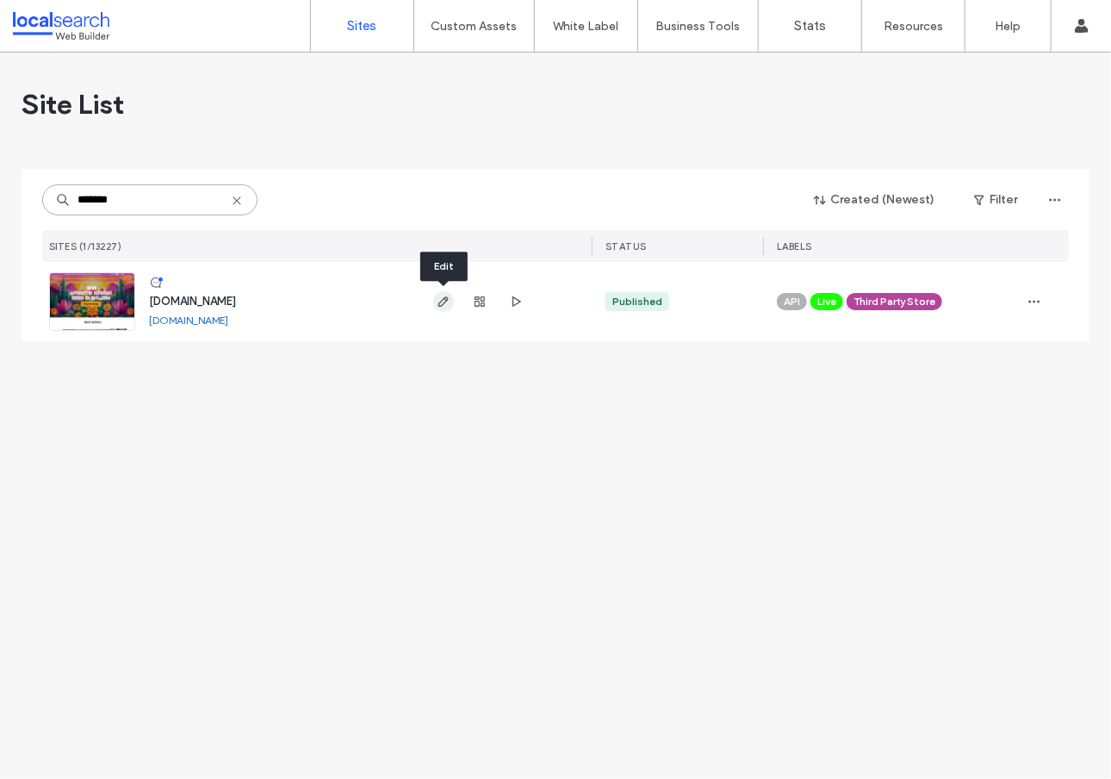
type input "*******"
click at [446, 302] on icon "button" at bounding box center [444, 302] width 14 height 14
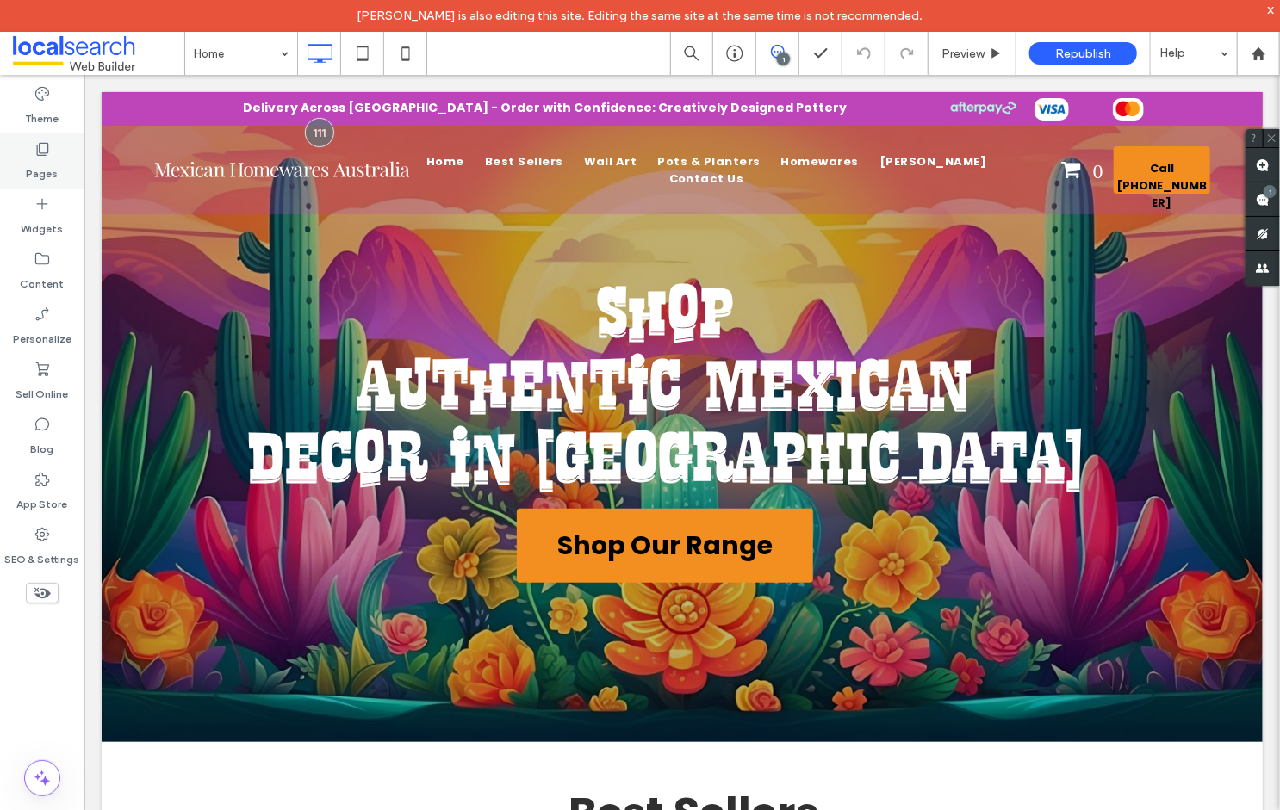
click at [48, 158] on label "Pages" at bounding box center [43, 170] width 32 height 24
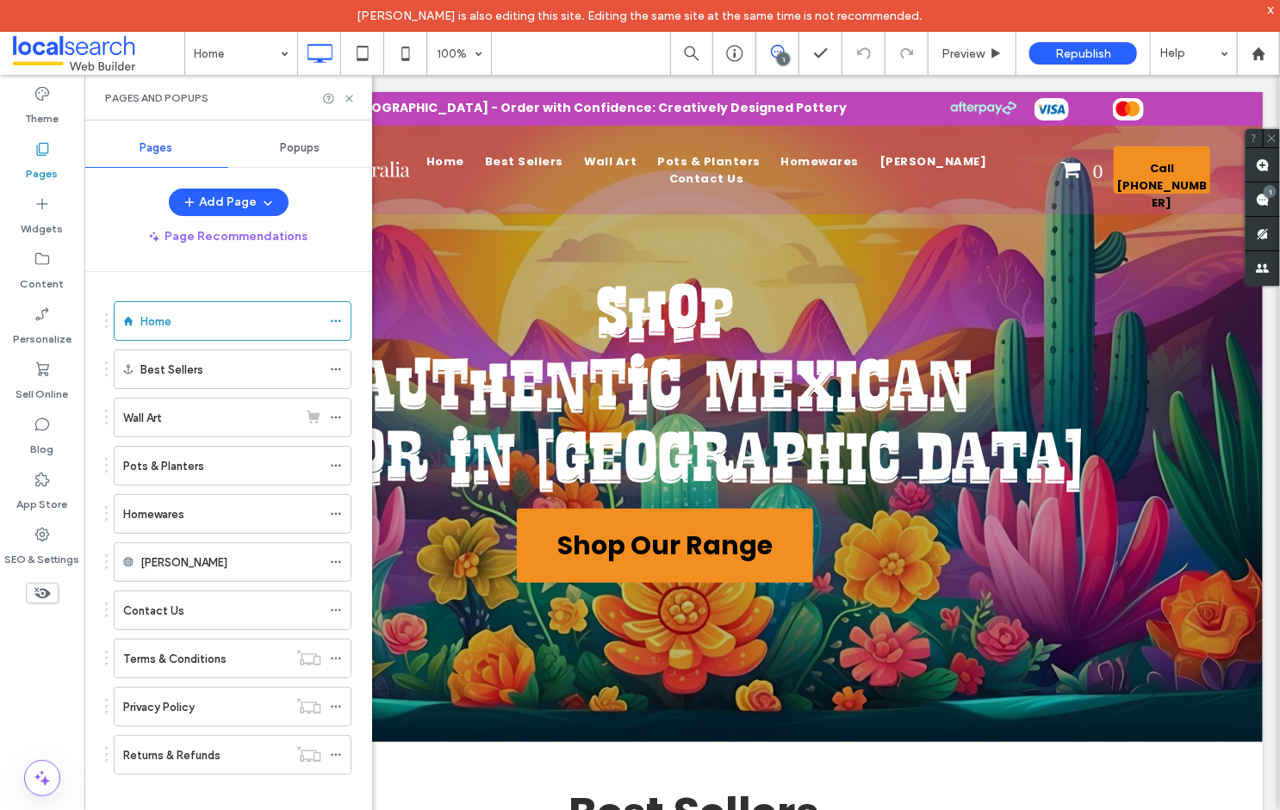
click at [301, 146] on span "Popups" at bounding box center [301, 148] width 40 height 14
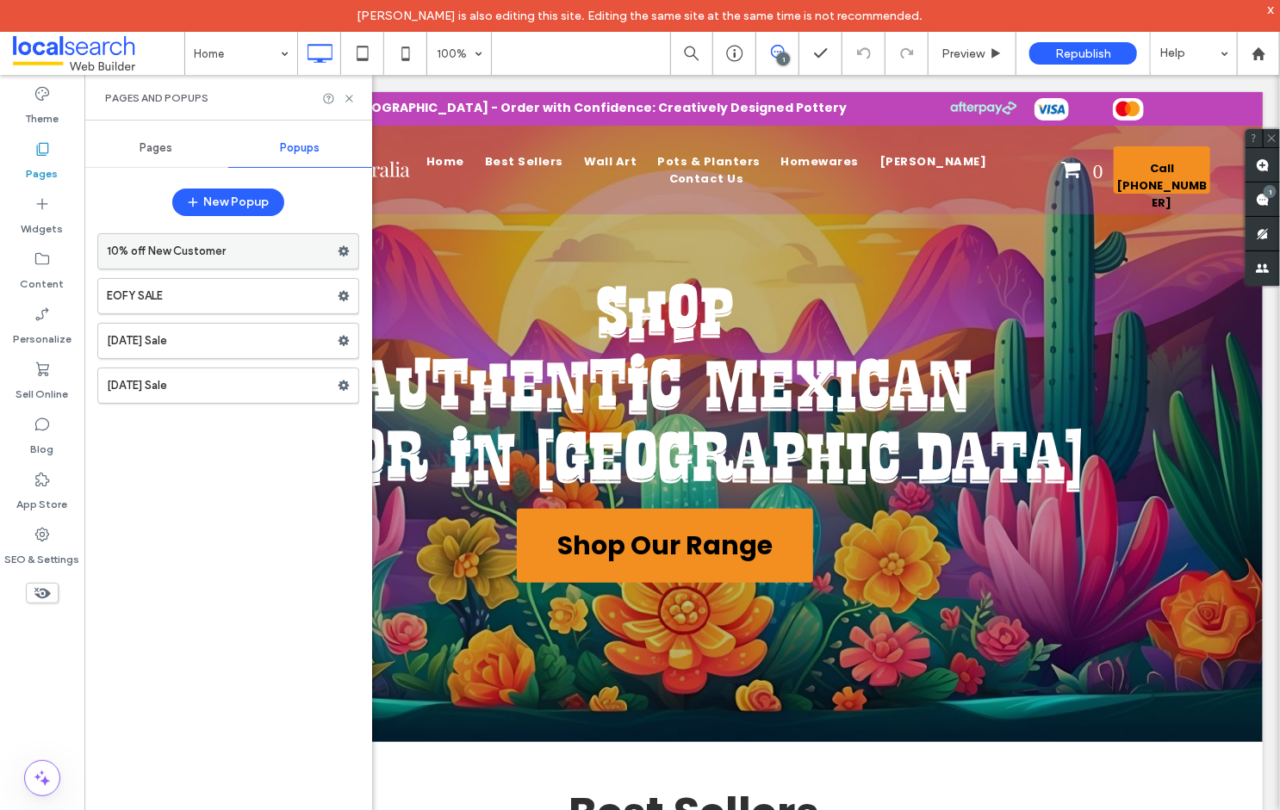
click at [220, 258] on label "10% off New Customer" at bounding box center [222, 251] width 231 height 34
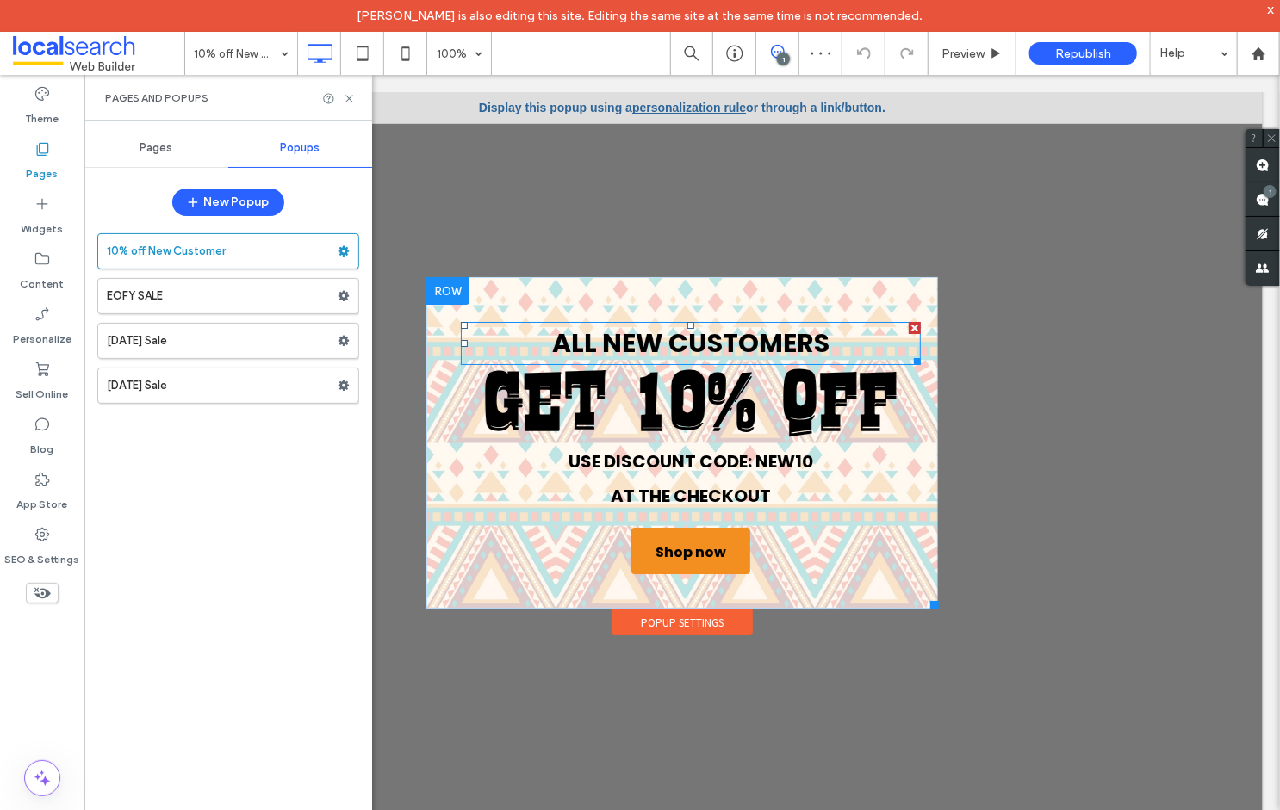
click at [676, 336] on span "ALL NEW CUSTOMERS" at bounding box center [689, 342] width 277 height 37
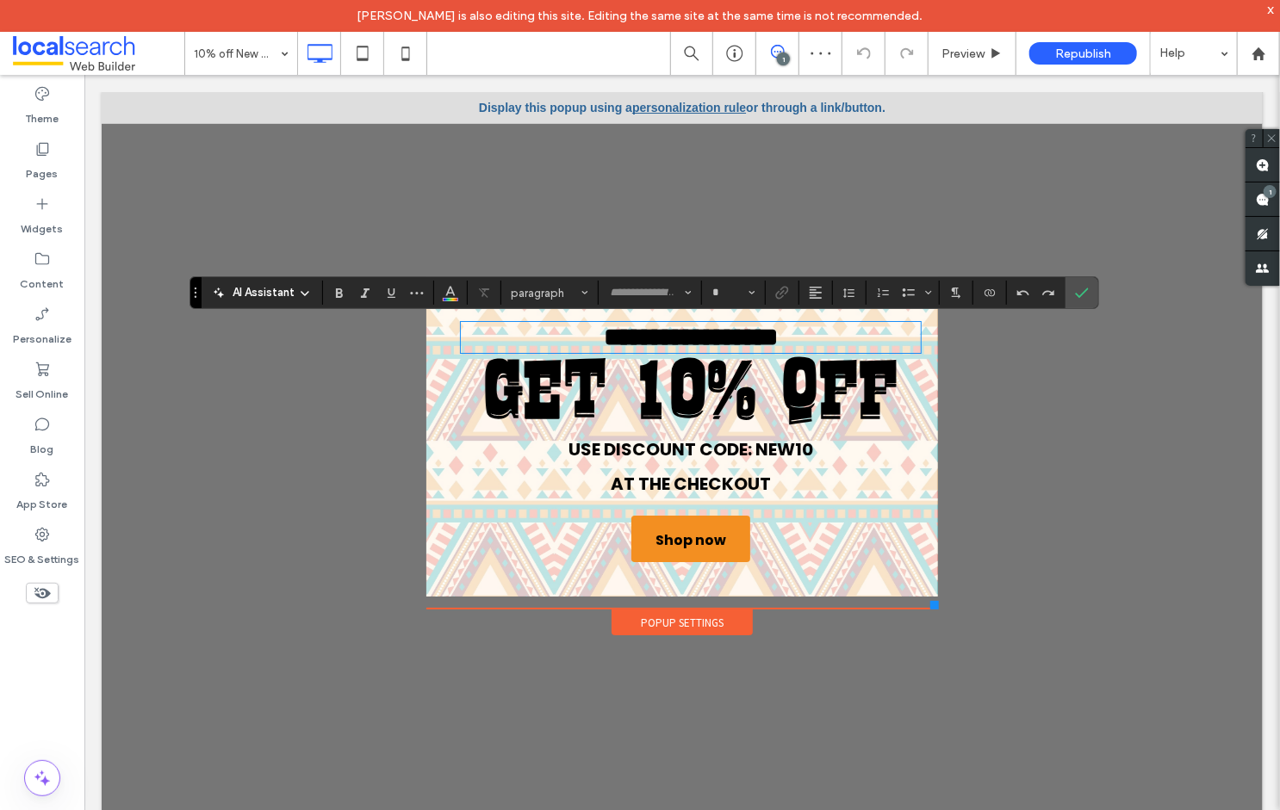
type input "*******"
type input "**"
click at [655, 339] on strong "**********" at bounding box center [690, 336] width 174 height 25
drag, startPoint x: 845, startPoint y: 342, endPoint x: 457, endPoint y: 342, distance: 387.6
click at [460, 342] on h3 "**********" at bounding box center [690, 337] width 460 height 28
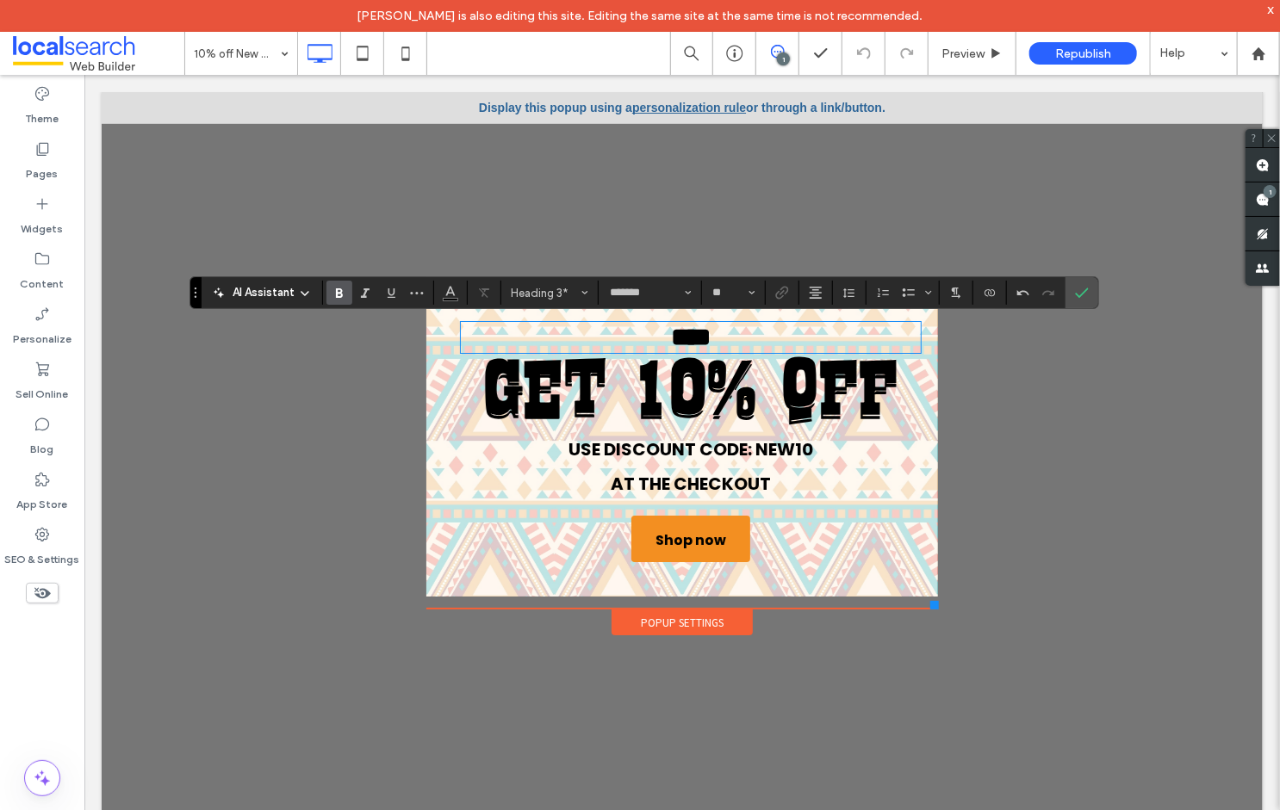
click at [702, 460] on span "USE DISCOUNT CODE: NEW10 AT THE CHECKOUT" at bounding box center [690, 466] width 245 height 59
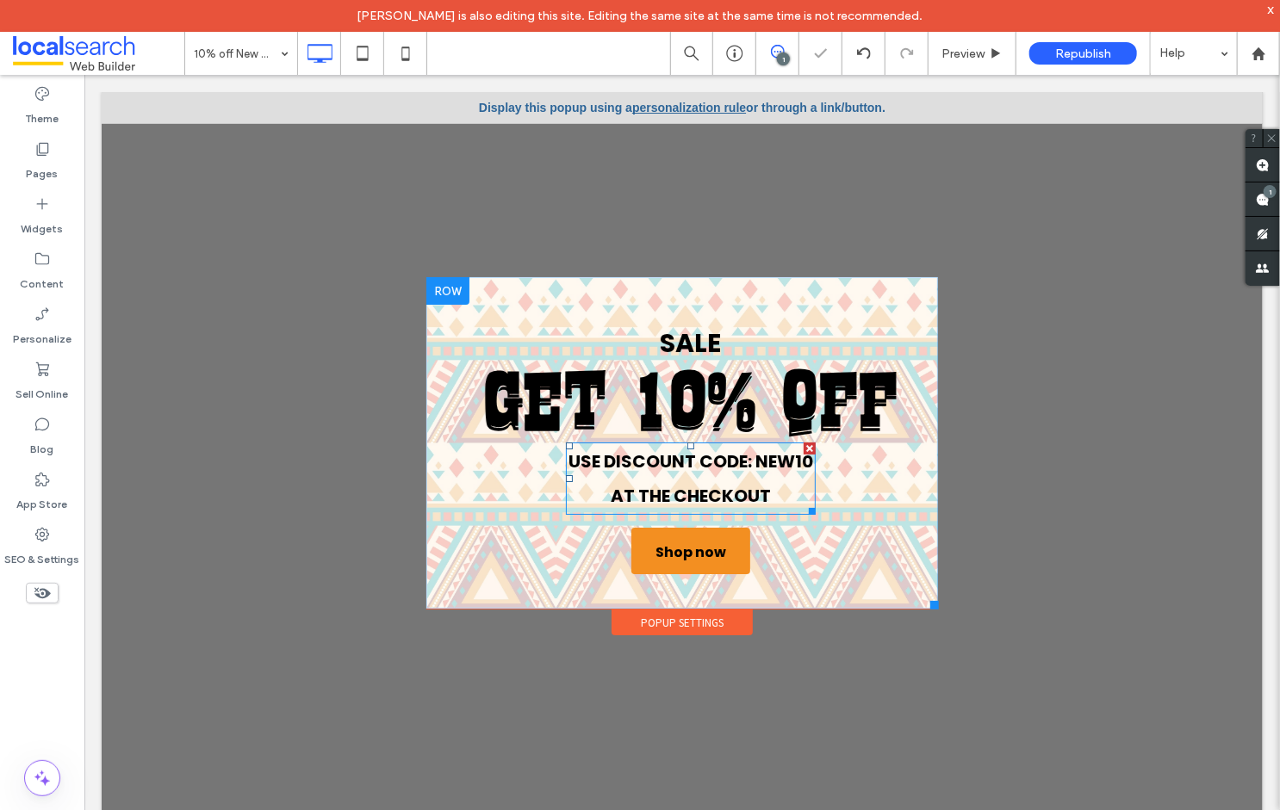
click at [706, 460] on span "USE DISCOUNT CODE: NEW10 AT THE CHECKOUT" at bounding box center [690, 478] width 245 height 59
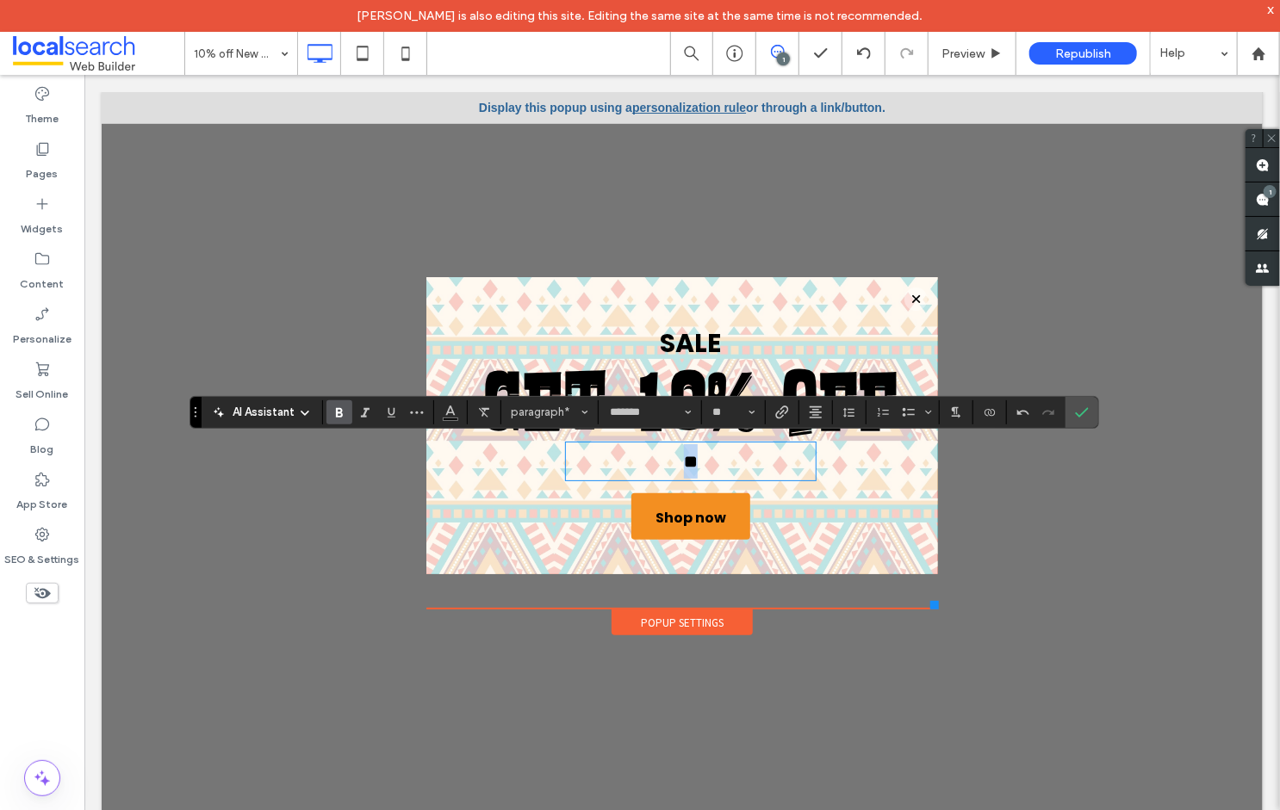
drag, startPoint x: 698, startPoint y: 460, endPoint x: 640, endPoint y: 451, distance: 59.2
click at [640, 451] on p "**" at bounding box center [690, 461] width 251 height 34
click at [608, 463] on strong "**********" at bounding box center [690, 460] width 220 height 17
click at [825, 301] on div "**********" at bounding box center [681, 424] width 512 height 297
click at [674, 345] on strong "SALE" at bounding box center [690, 342] width 61 height 37
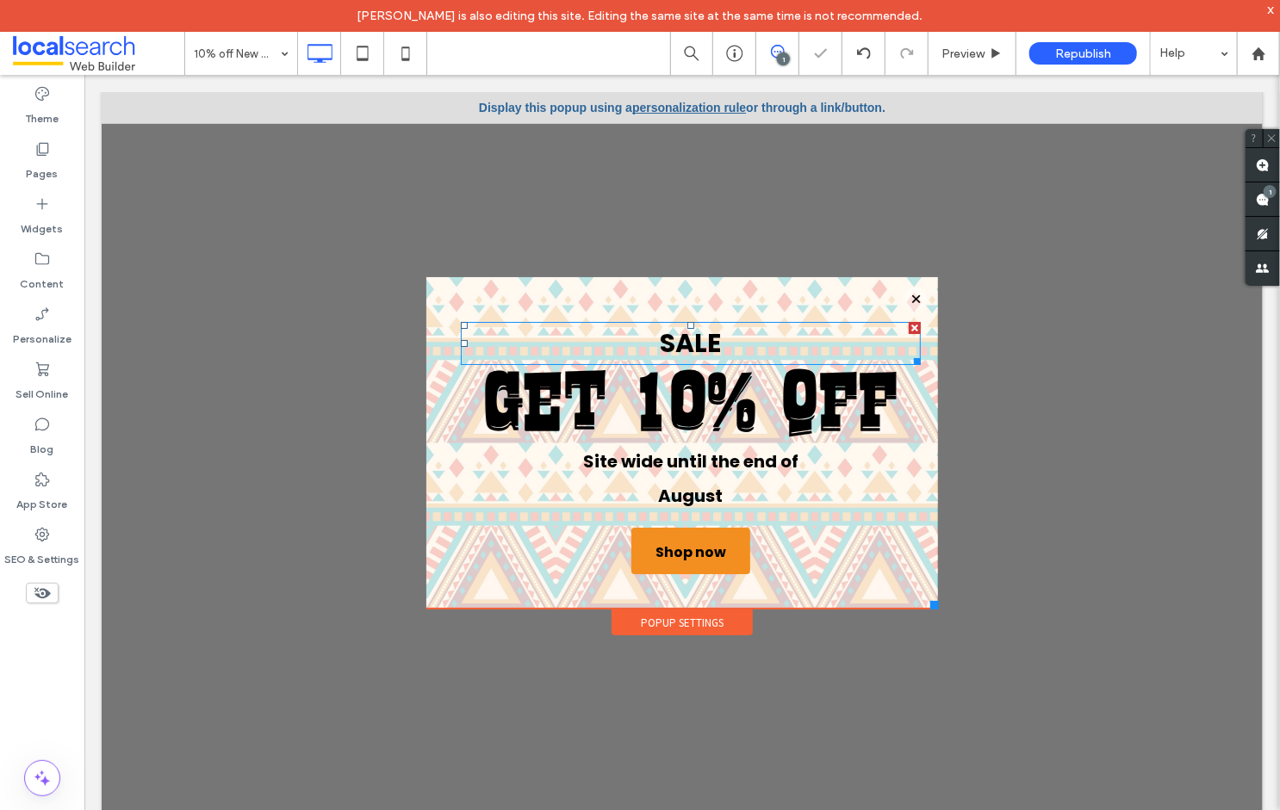
click at [709, 339] on strong "SALE" at bounding box center [690, 342] width 61 height 37
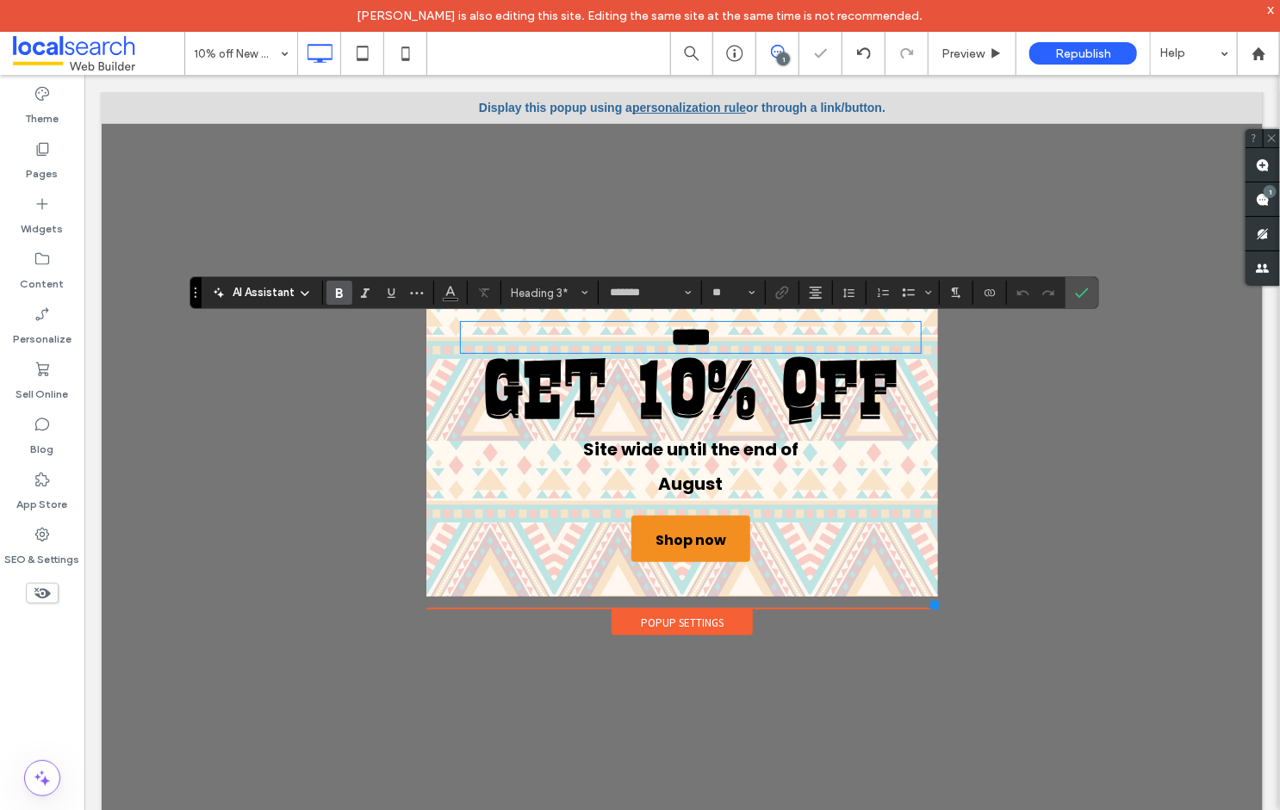
click at [723, 341] on h3 "****" at bounding box center [690, 337] width 460 height 28
click at [671, 624] on div "Popup Settings" at bounding box center [681, 622] width 141 height 26
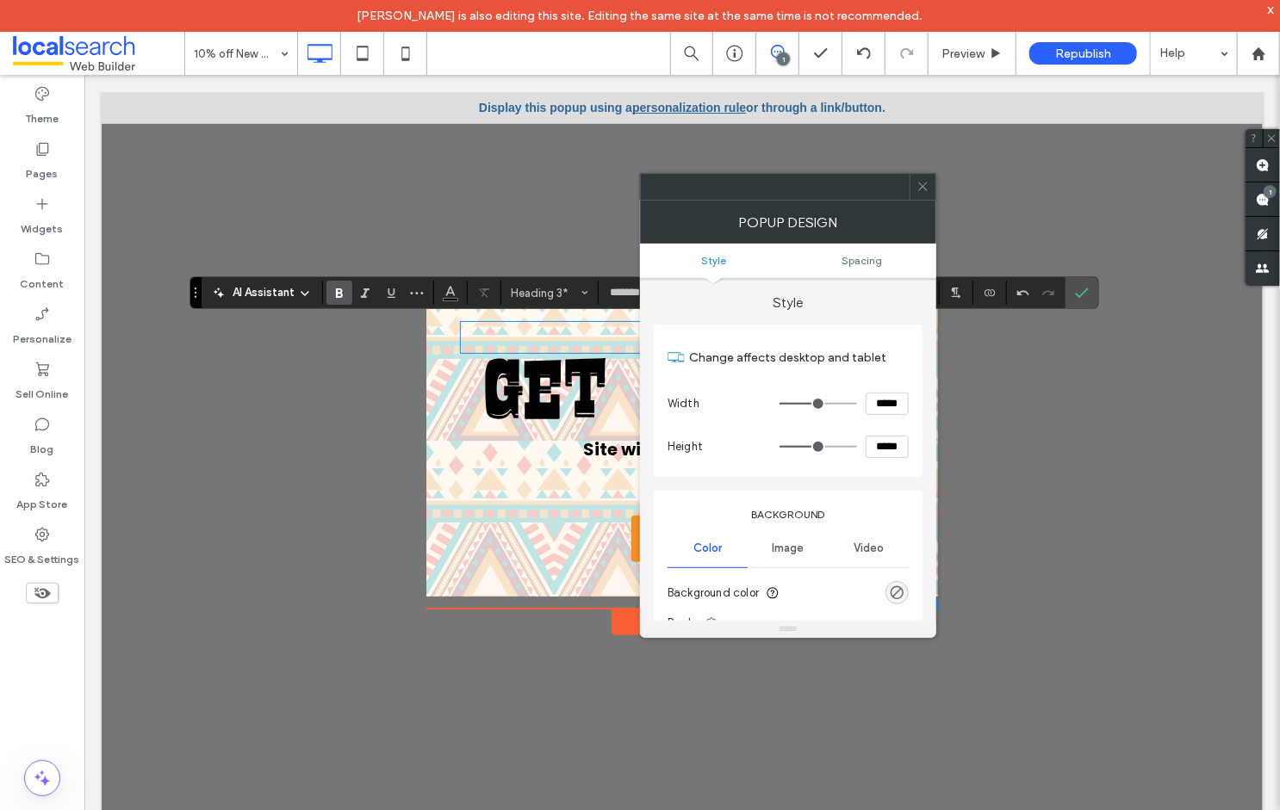
click at [928, 189] on icon at bounding box center [922, 186] width 13 height 13
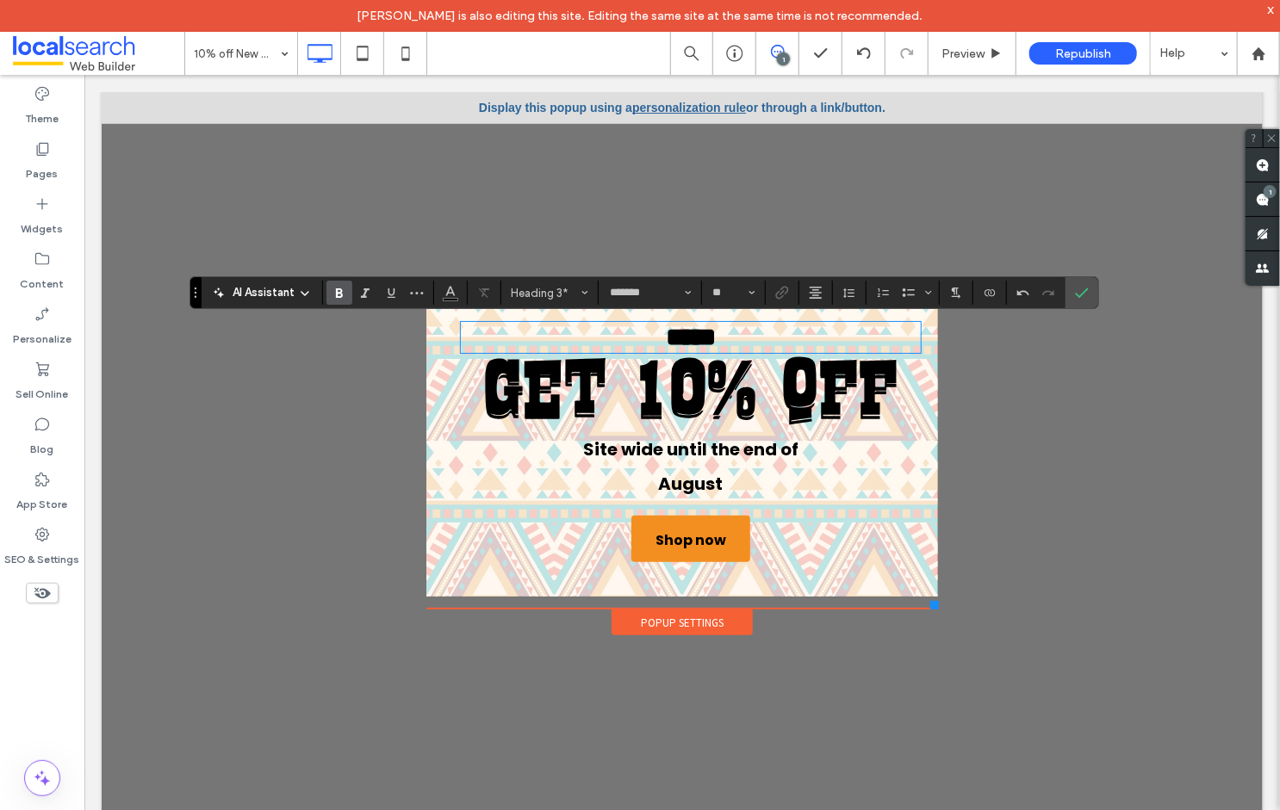
click at [659, 105] on link "personalization rule" at bounding box center [688, 107] width 114 height 14
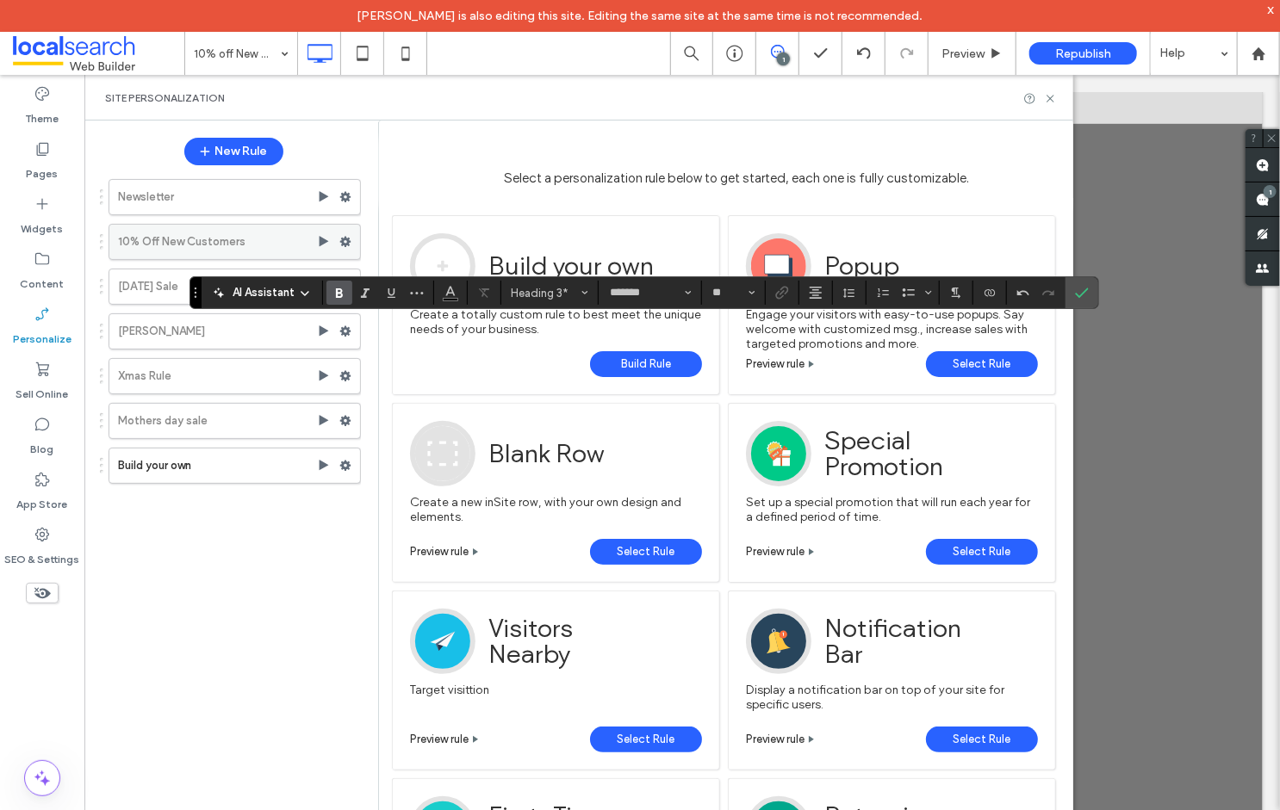
click at [158, 237] on label "10% Off New Customers" at bounding box center [217, 242] width 199 height 34
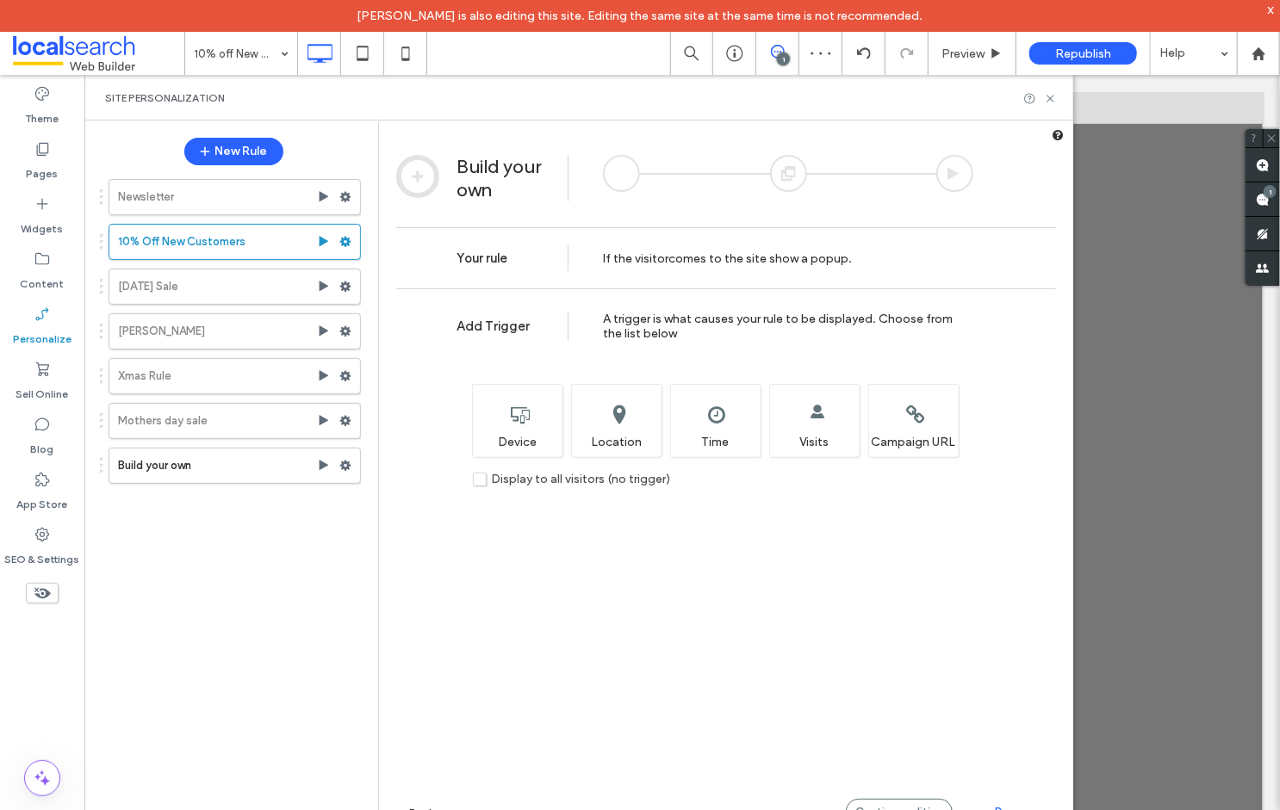
click at [618, 171] on div at bounding box center [621, 173] width 37 height 37
click at [345, 241] on icon at bounding box center [345, 242] width 12 height 12
click at [426, 310] on span "Activate" at bounding box center [425, 309] width 47 height 15
click at [203, 242] on label "10% Off New Customers" at bounding box center [217, 242] width 199 height 34
click at [620, 173] on div at bounding box center [621, 173] width 37 height 37
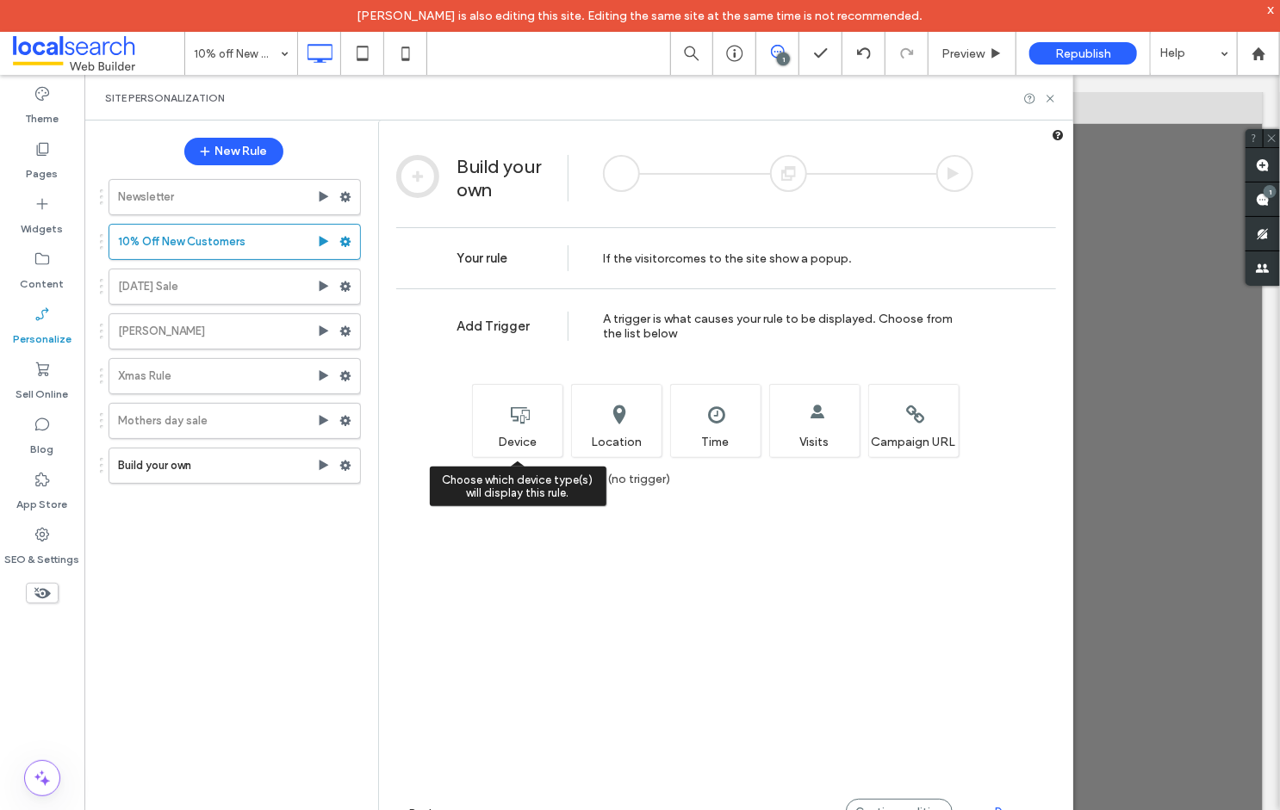
click at [542, 423] on div "Choose which device type(s) will display this rule. Device" at bounding box center [517, 420] width 90 height 73
click at [482, 485] on label "Display to all visitors (no trigger)" at bounding box center [571, 479] width 197 height 15
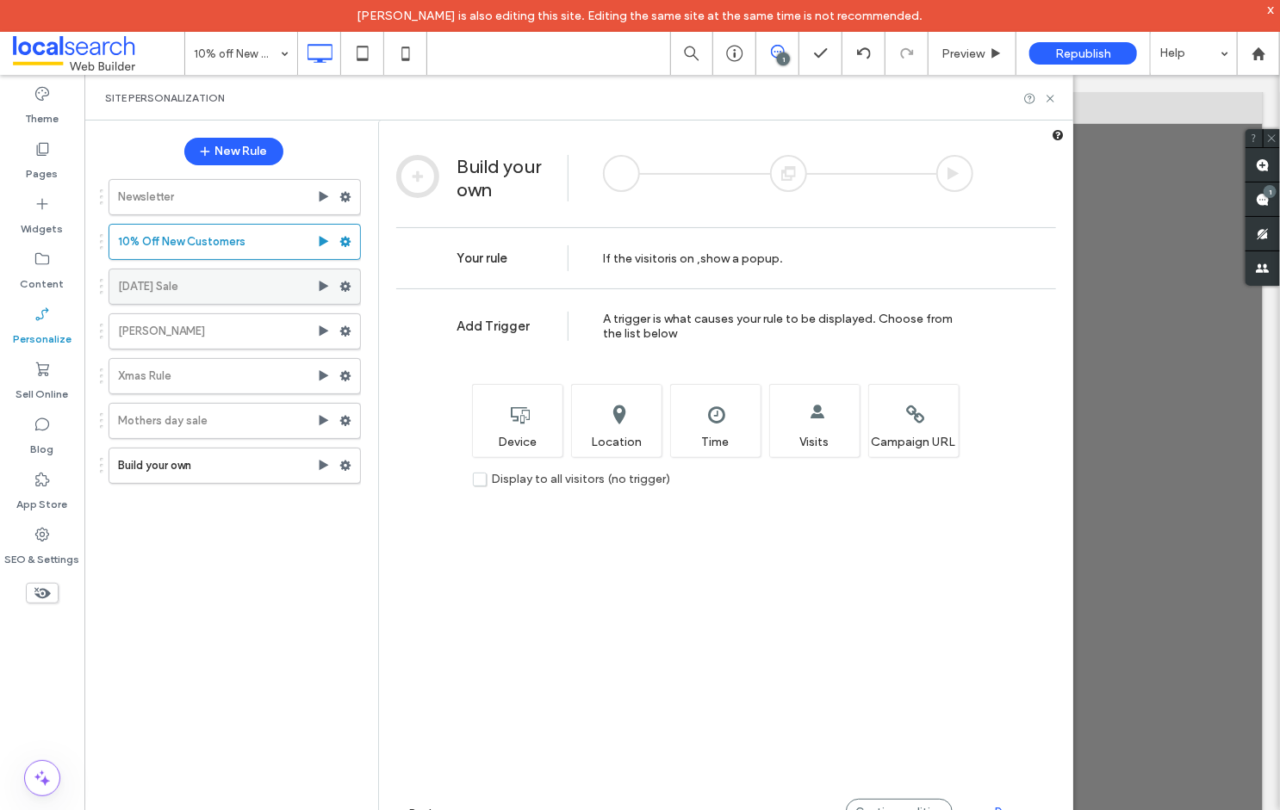
click at [148, 296] on label "Halloween Sale" at bounding box center [217, 287] width 199 height 34
click at [178, 256] on label "10% Off New Customers" at bounding box center [217, 242] width 199 height 34
click at [178, 241] on label "10% Off New Customers" at bounding box center [217, 242] width 199 height 34
click at [180, 202] on label "Newsletter" at bounding box center [217, 197] width 199 height 34
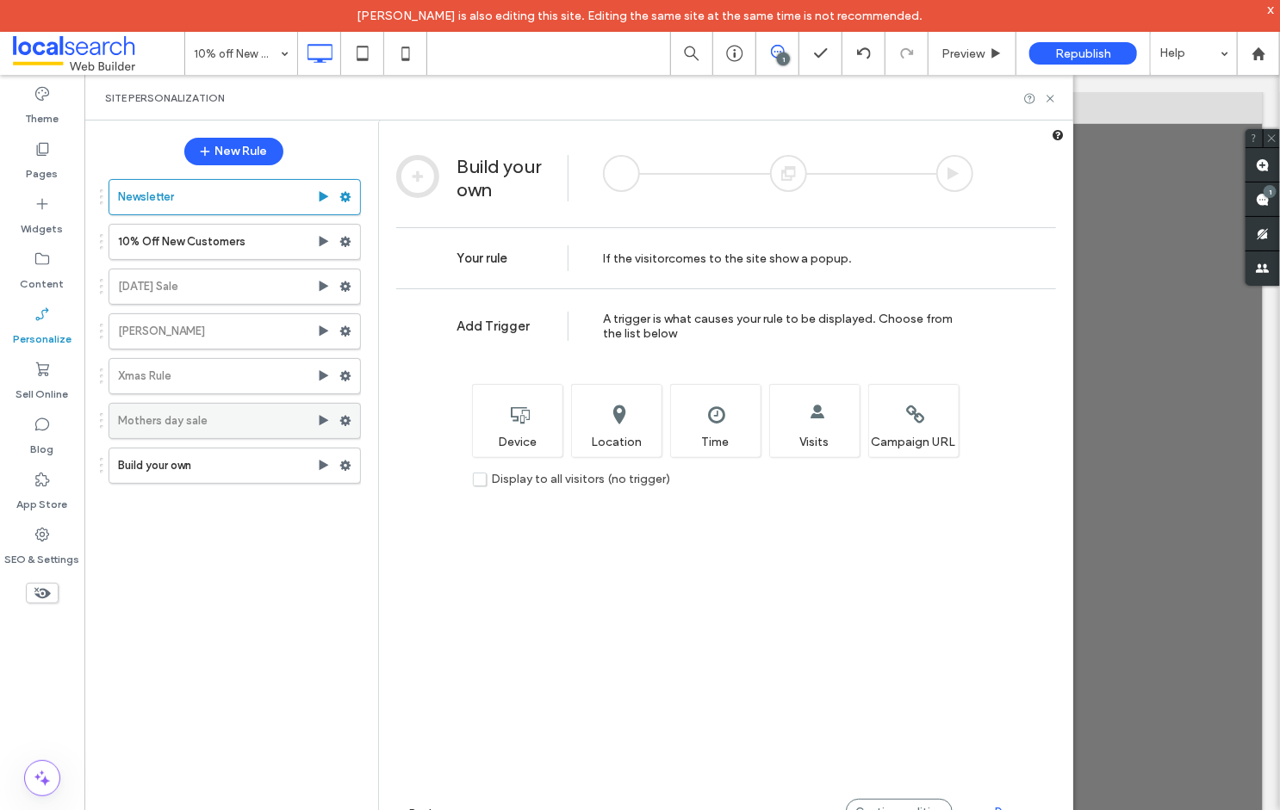
click at [188, 418] on label "Mothers day sale" at bounding box center [217, 421] width 199 height 34
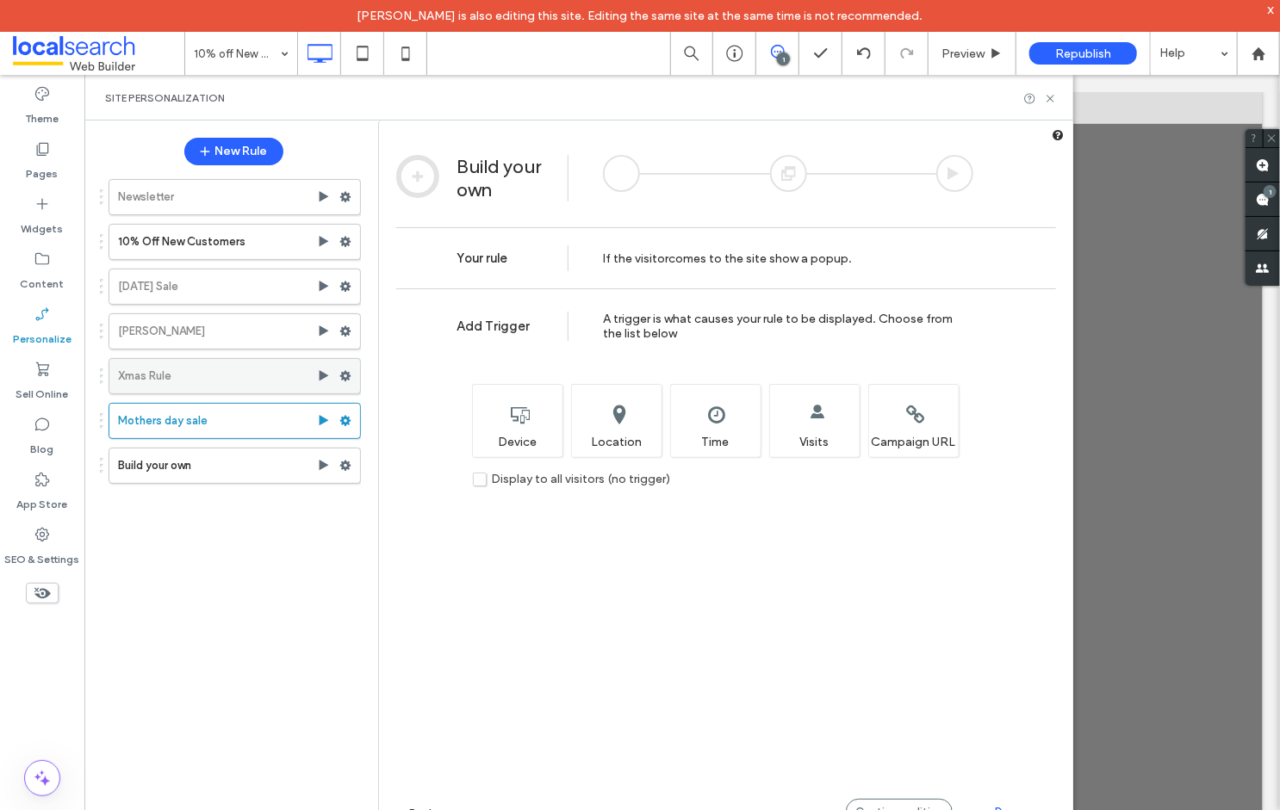
click at [181, 369] on label "Xmas Rule" at bounding box center [217, 376] width 199 height 34
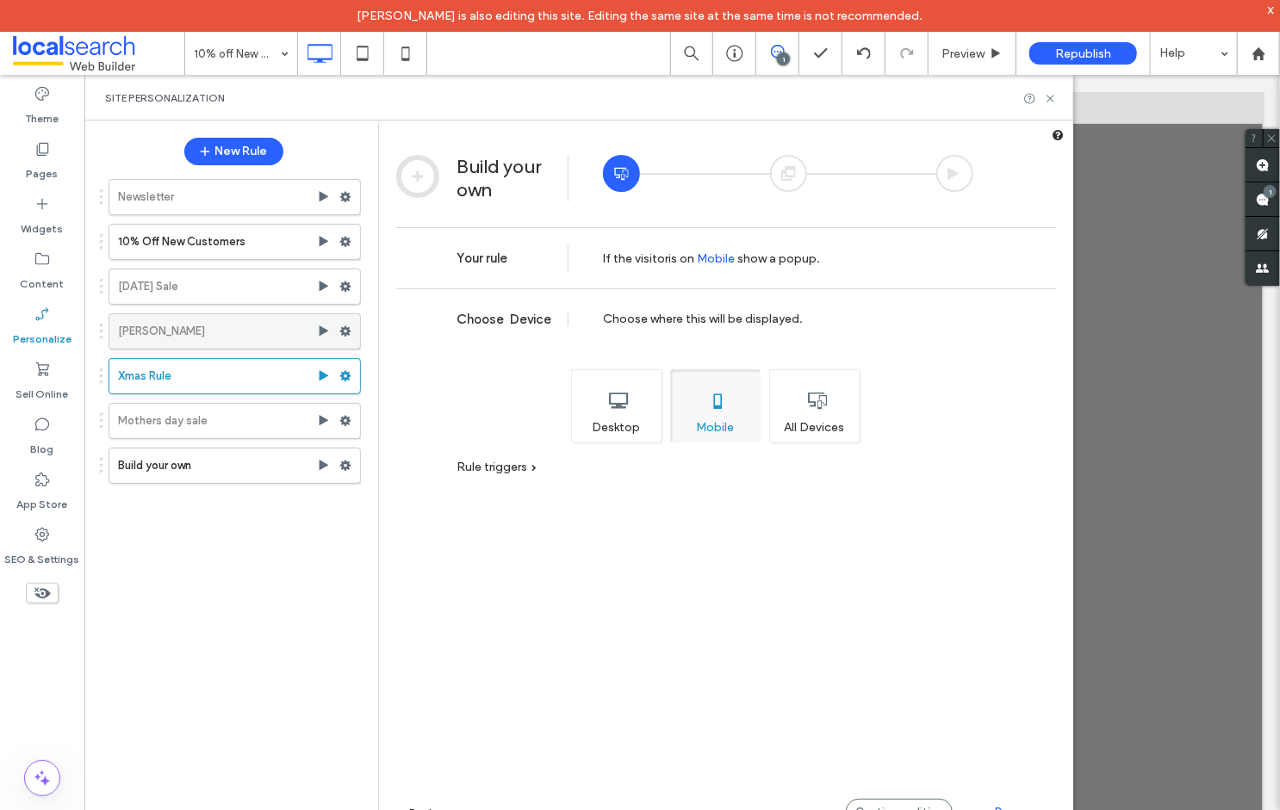
click at [178, 333] on label "Frida Sale" at bounding box center [217, 331] width 199 height 34
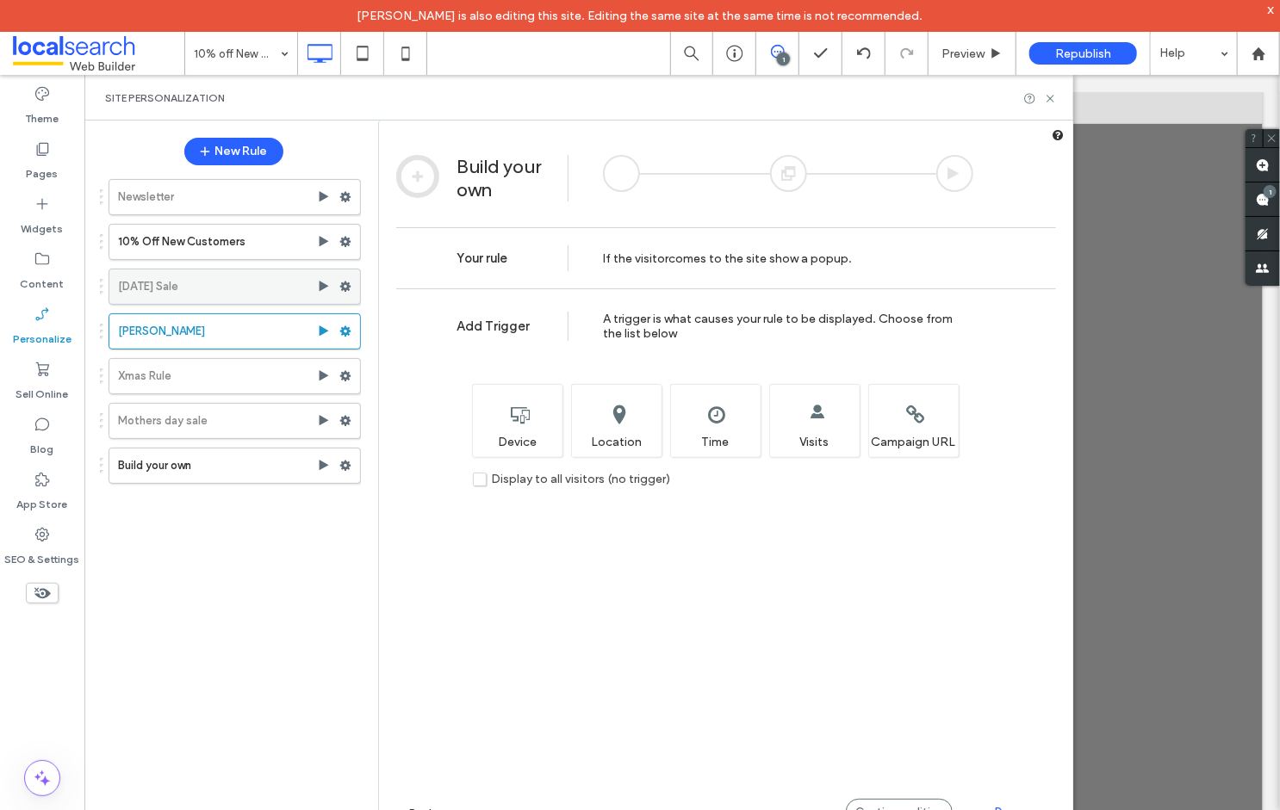
click at [176, 297] on label "Halloween Sale" at bounding box center [217, 287] width 199 height 34
click at [188, 240] on label "10% Off New Customers" at bounding box center [217, 242] width 199 height 34
click at [636, 172] on div at bounding box center [621, 173] width 37 height 37
click at [425, 177] on div at bounding box center [417, 176] width 43 height 43
click at [412, 176] on div at bounding box center [417, 176] width 43 height 43
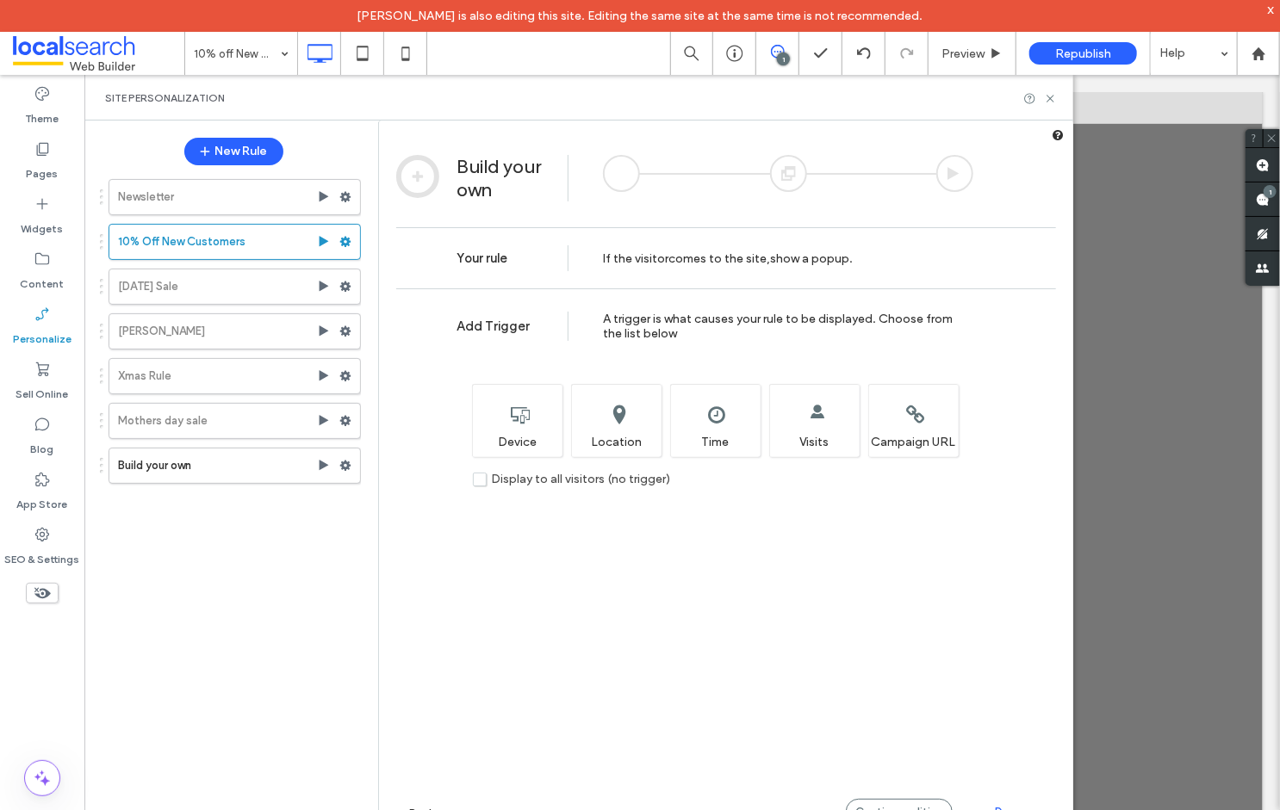
click at [414, 176] on div at bounding box center [417, 176] width 43 height 43
click at [491, 255] on span "Your rule" at bounding box center [481, 258] width 51 height 13
click at [699, 251] on span "comes to the site" at bounding box center [717, 258] width 98 height 15
click at [346, 240] on icon at bounding box center [345, 242] width 12 height 12
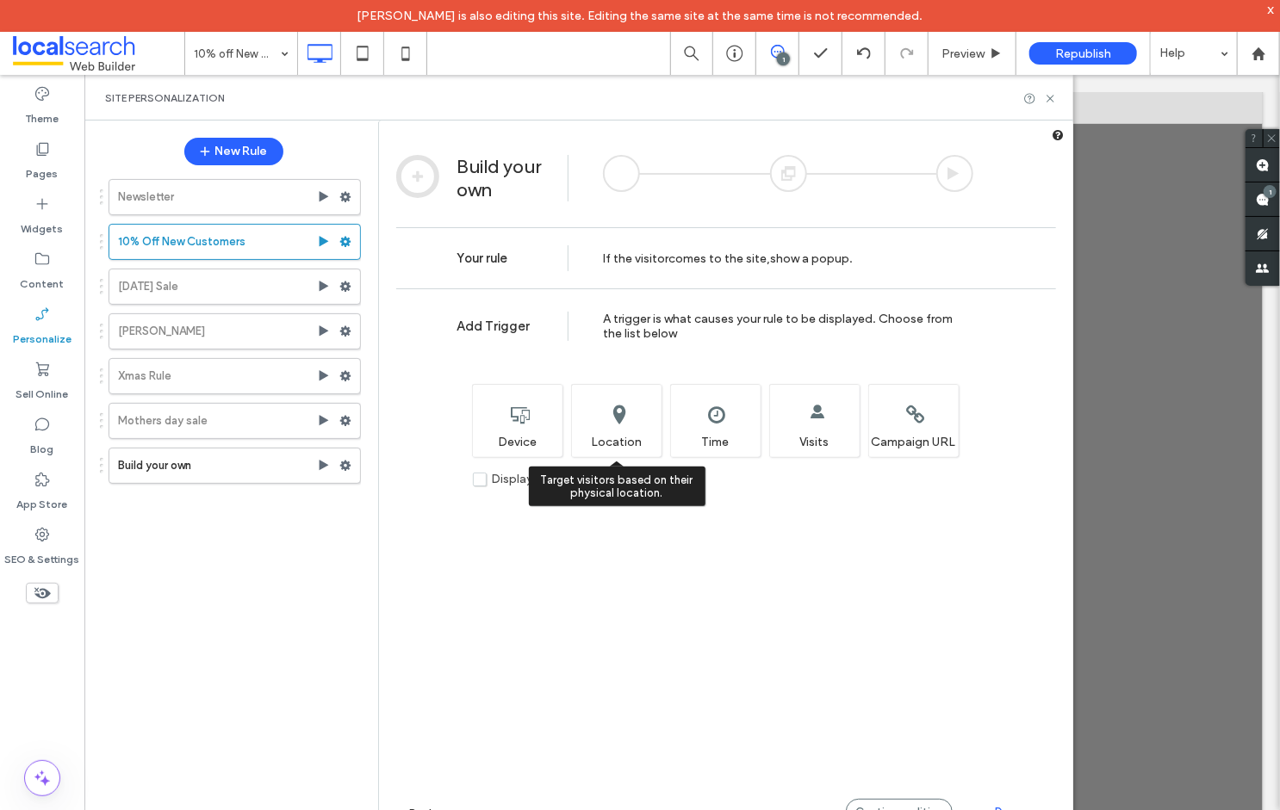
click at [618, 426] on div "Target visitors based on their physical location. Location" at bounding box center [616, 420] width 90 height 73
click at [608, 413] on div "Target visitors based on their physical location. Location" at bounding box center [616, 420] width 90 height 73
click at [480, 480] on label "Display to all visitors (no trigger)" at bounding box center [571, 479] width 197 height 15
click at [621, 171] on div at bounding box center [621, 173] width 37 height 37
click at [784, 171] on div at bounding box center [788, 173] width 37 height 37
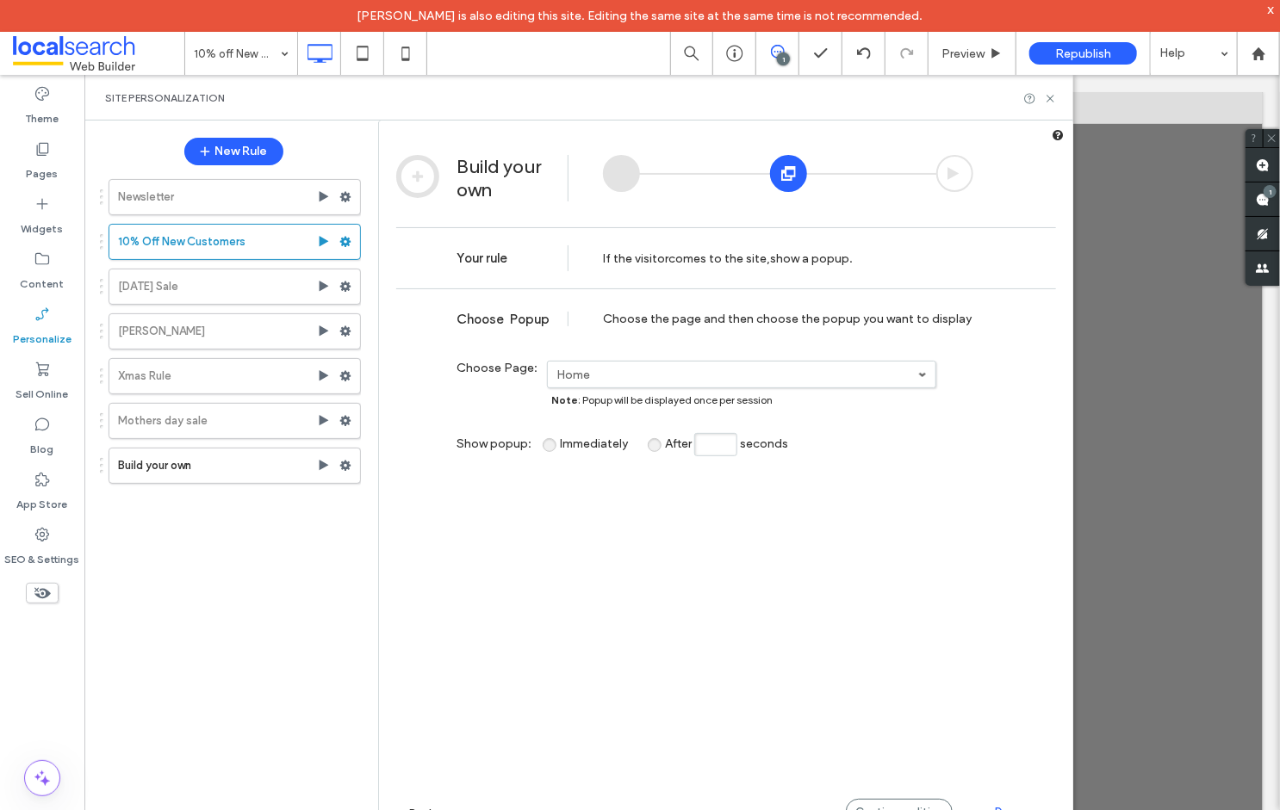
click at [419, 174] on div at bounding box center [417, 176] width 43 height 43
click at [603, 371] on label "Home" at bounding box center [737, 375] width 362 height 15
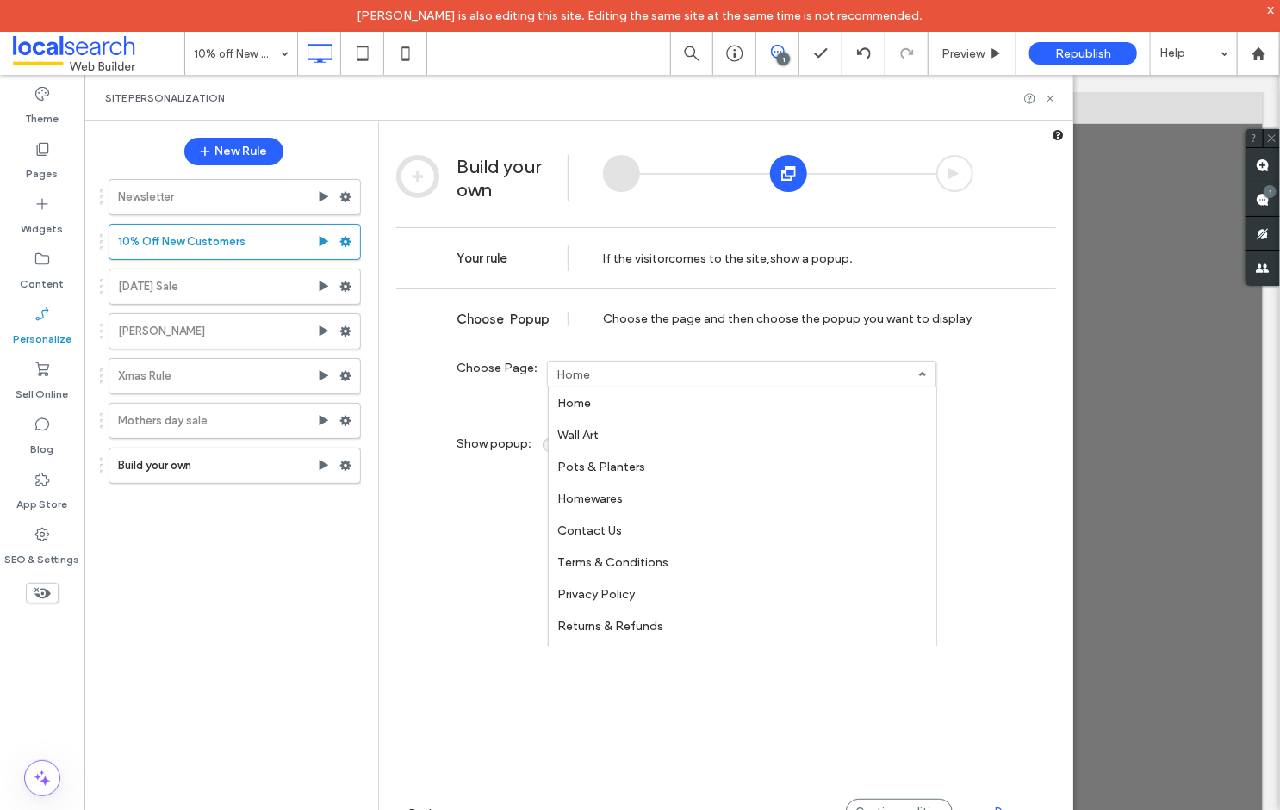
click at [593, 406] on link "Home" at bounding box center [743, 404] width 388 height 32
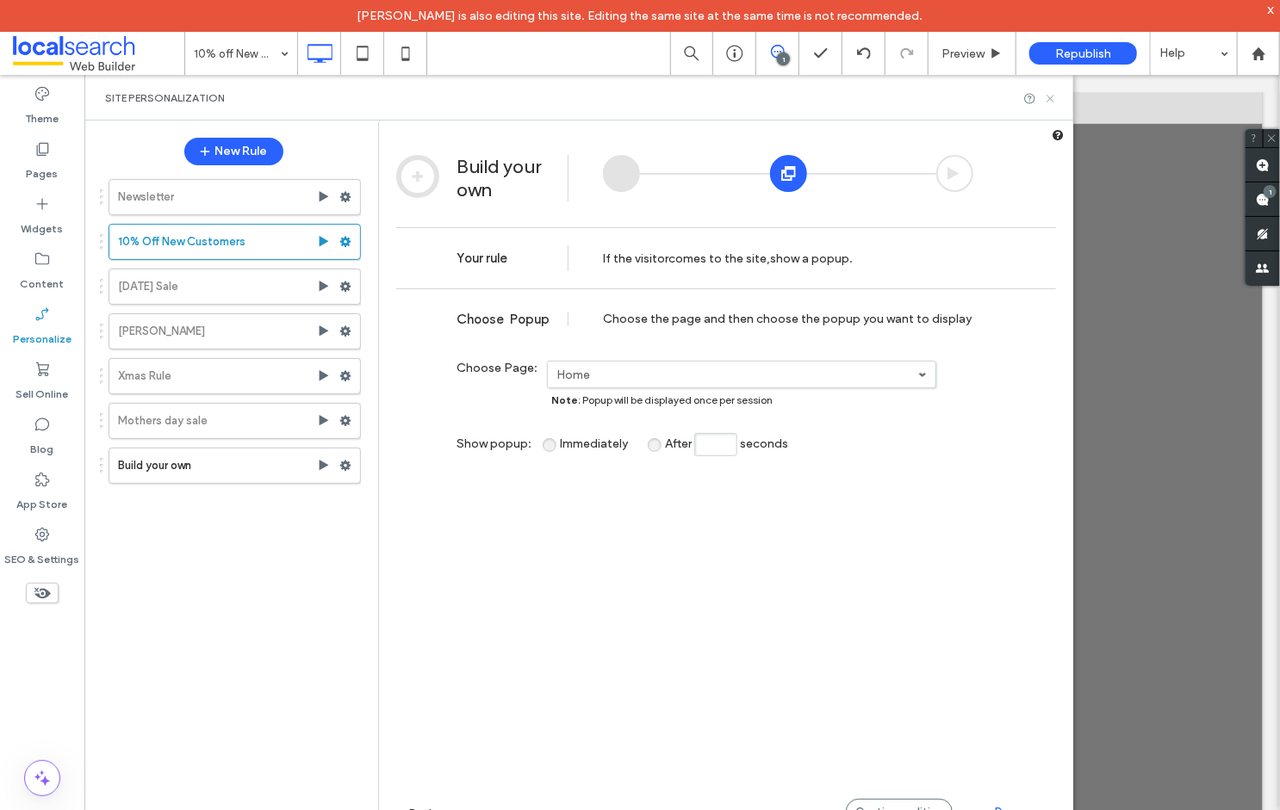
drag, startPoint x: 1046, startPoint y: 98, endPoint x: 985, endPoint y: 34, distance: 88.4
click at [1046, 98] on icon at bounding box center [1050, 98] width 13 height 13
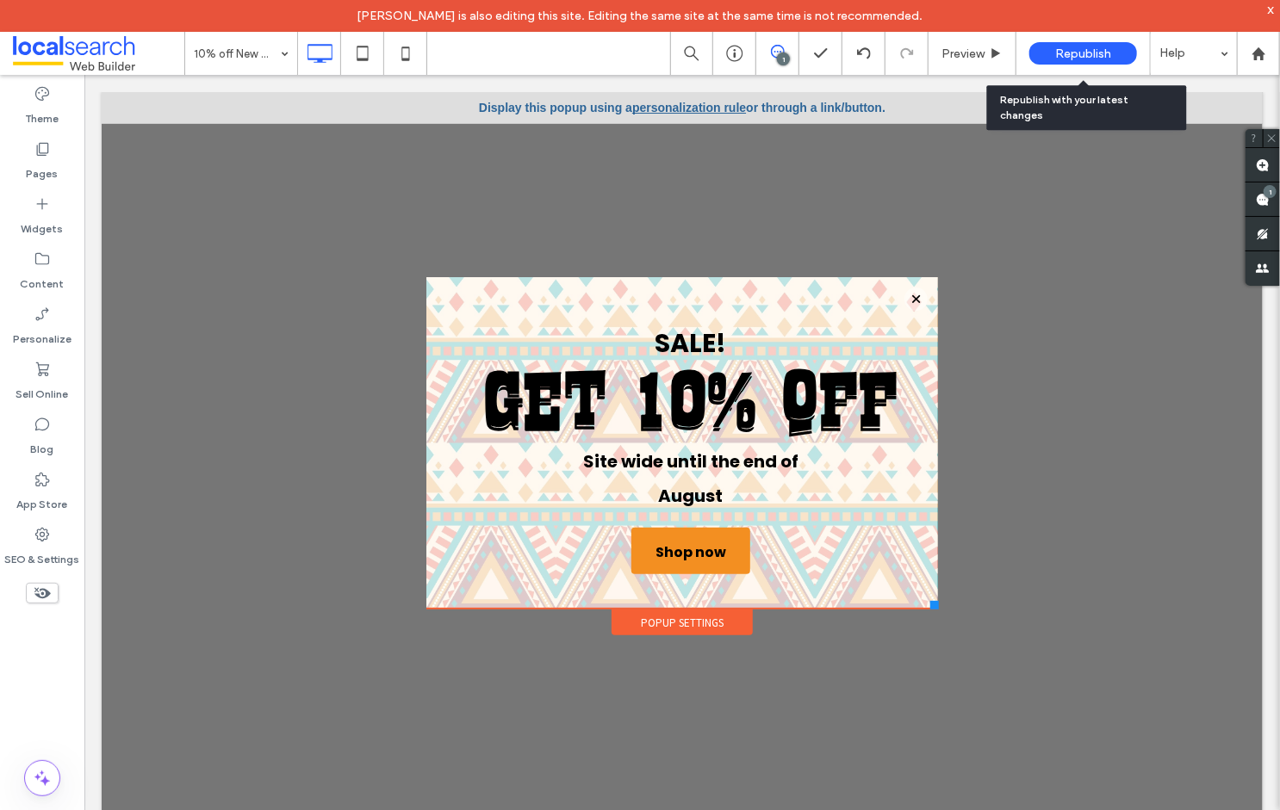
click at [1083, 53] on span "Republish" at bounding box center [1083, 54] width 56 height 15
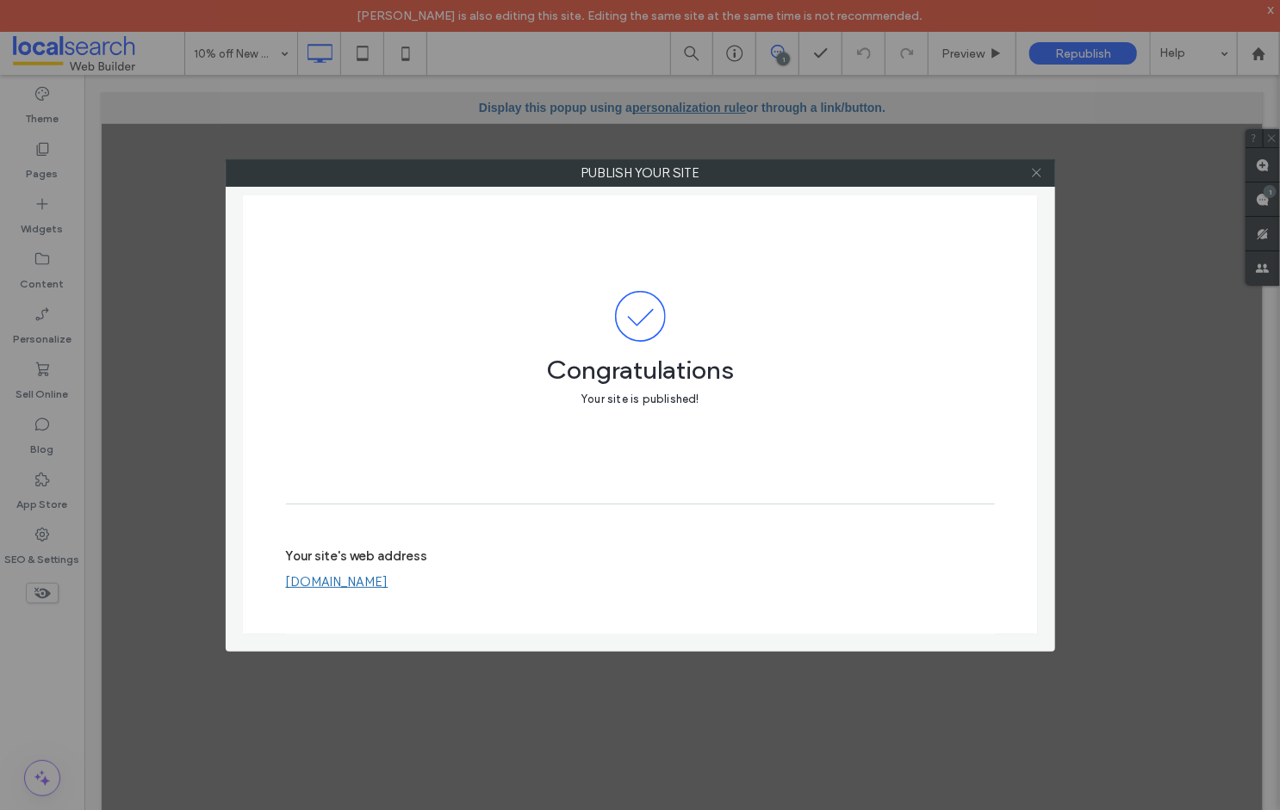
click at [1041, 177] on icon at bounding box center [1036, 172] width 13 height 13
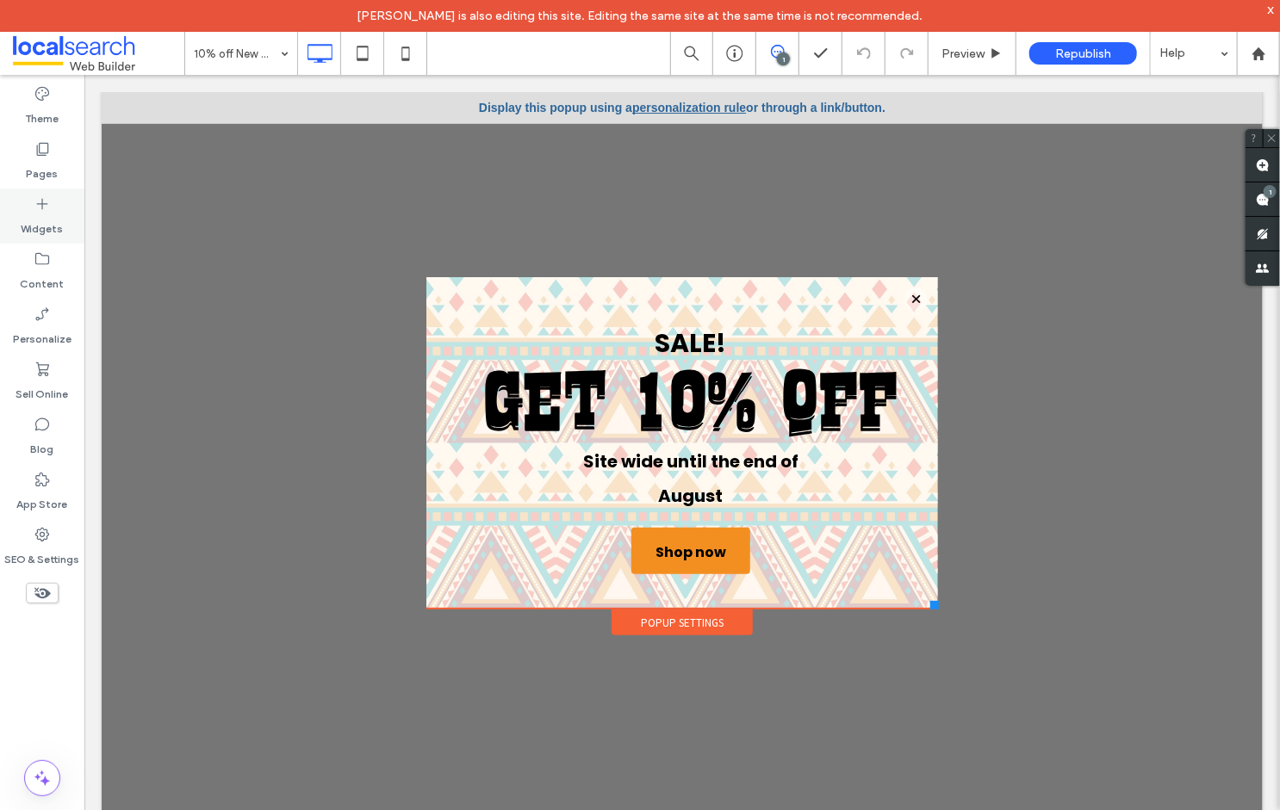
click at [49, 211] on icon at bounding box center [42, 204] width 17 height 17
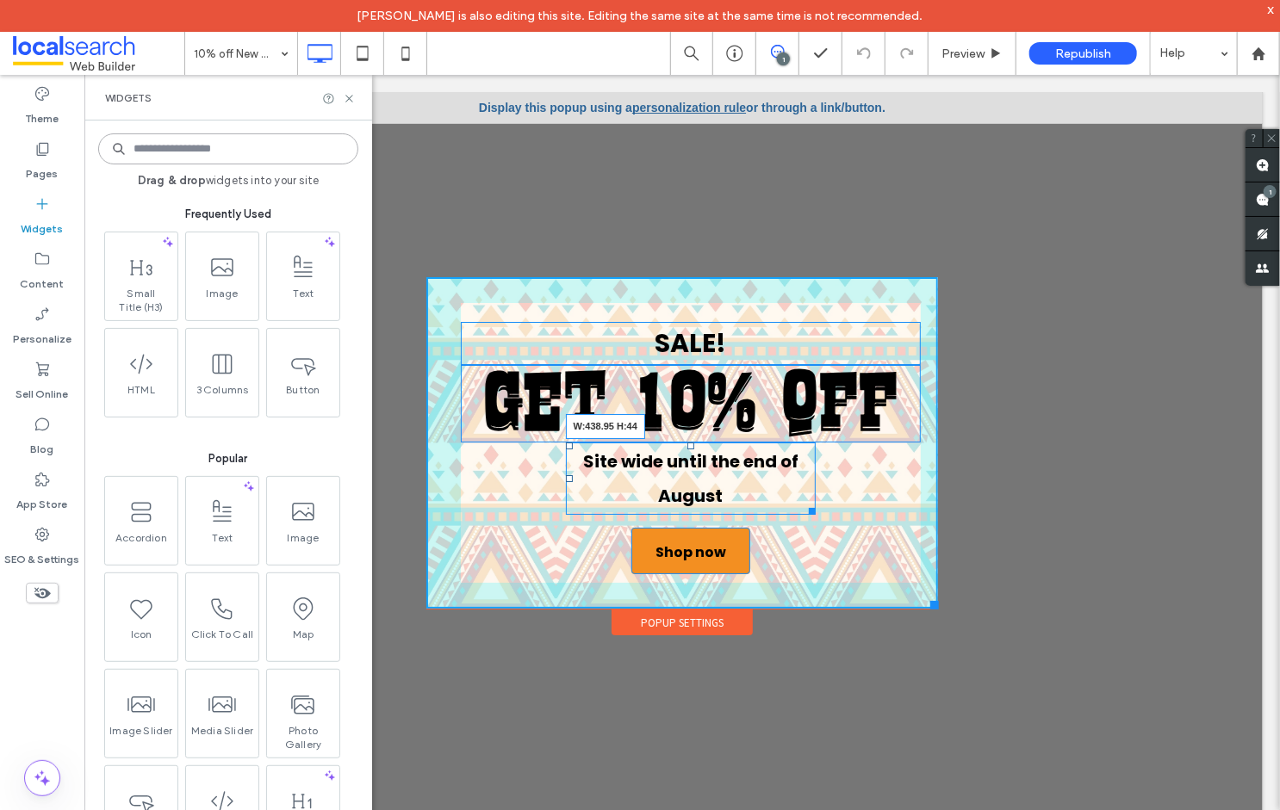
drag, startPoint x: 803, startPoint y: 508, endPoint x: 949, endPoint y: 569, distance: 158.7
click at [866, 500] on div "SALE! Get 10% off Site wide until the end of August W:438.95 H:44 Shop now Clic…" at bounding box center [681, 442] width 512 height 332
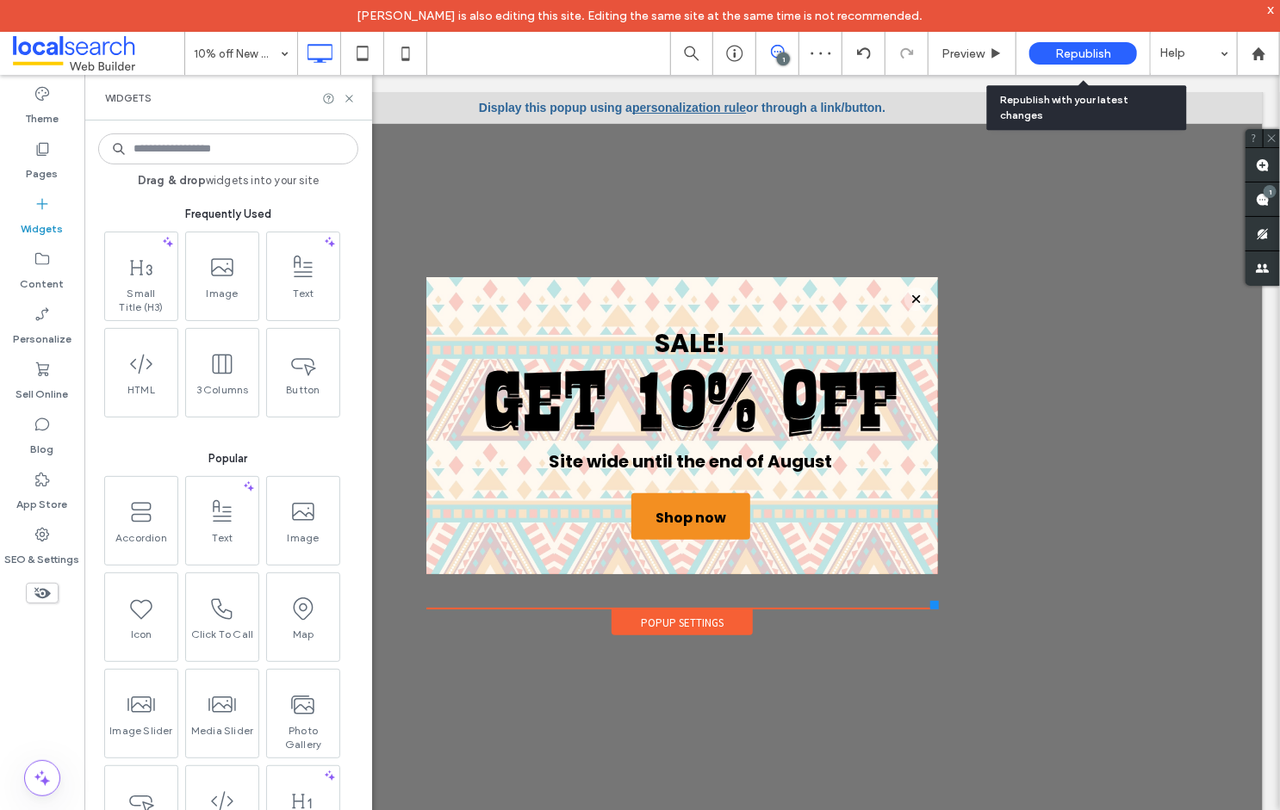
click at [1106, 50] on span "Republish" at bounding box center [1083, 54] width 56 height 15
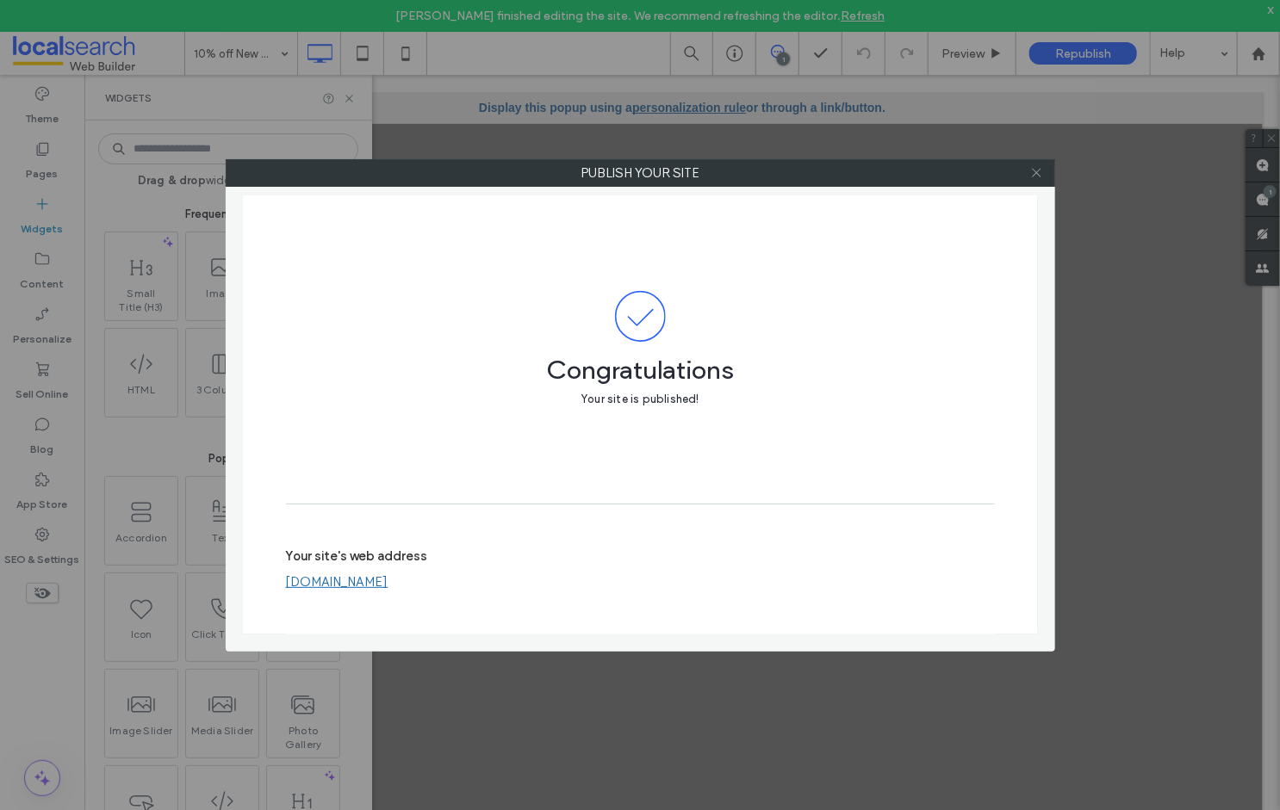
click at [1037, 172] on use at bounding box center [1036, 173] width 9 height 9
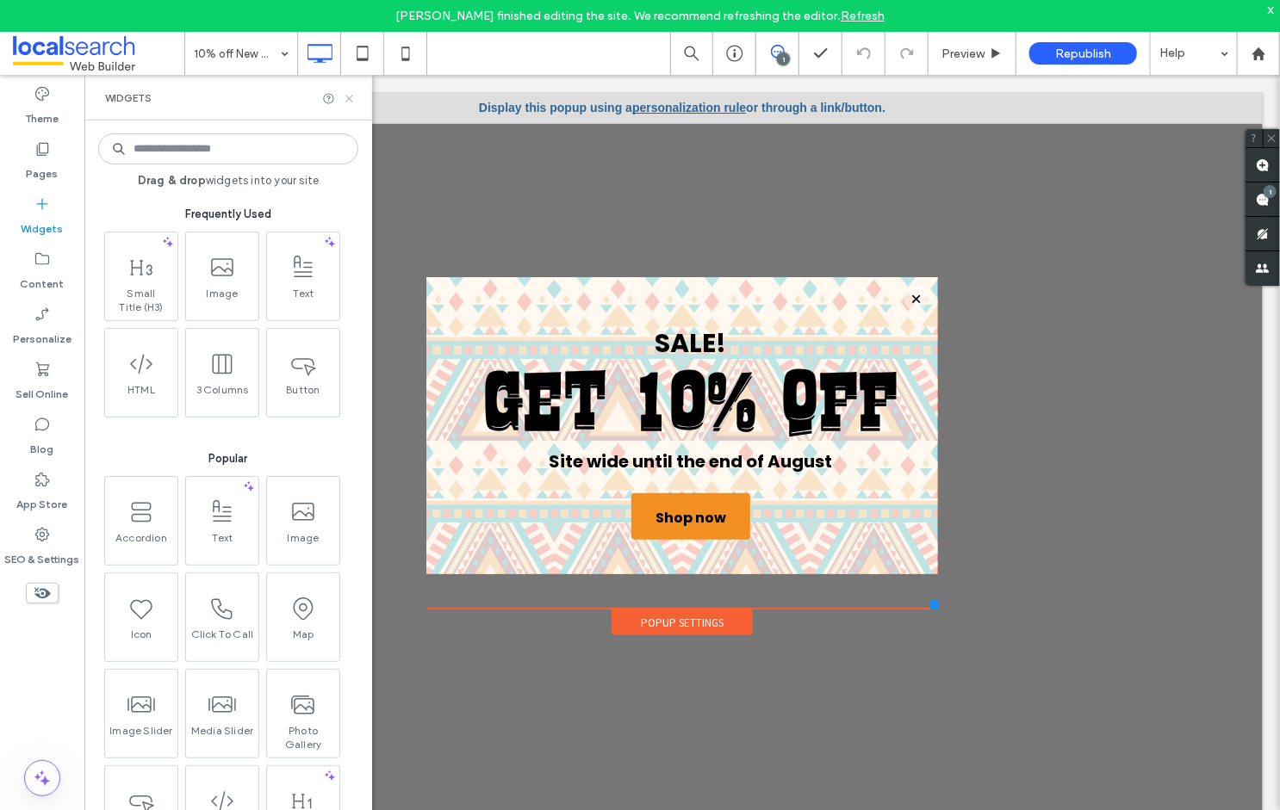
drag, startPoint x: 349, startPoint y: 99, endPoint x: 237, endPoint y: 36, distance: 128.4
click at [349, 99] on icon at bounding box center [349, 98] width 13 height 13
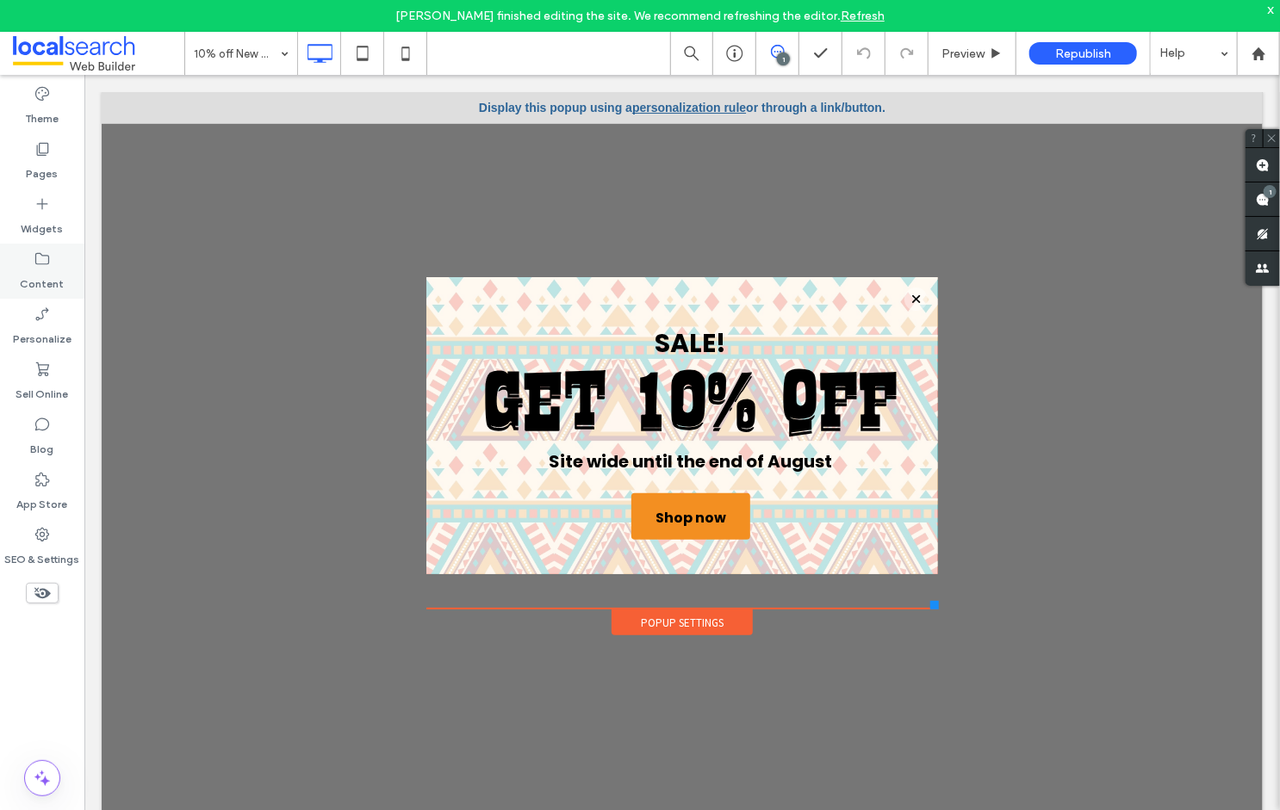
click at [44, 282] on label "Content" at bounding box center [43, 280] width 44 height 24
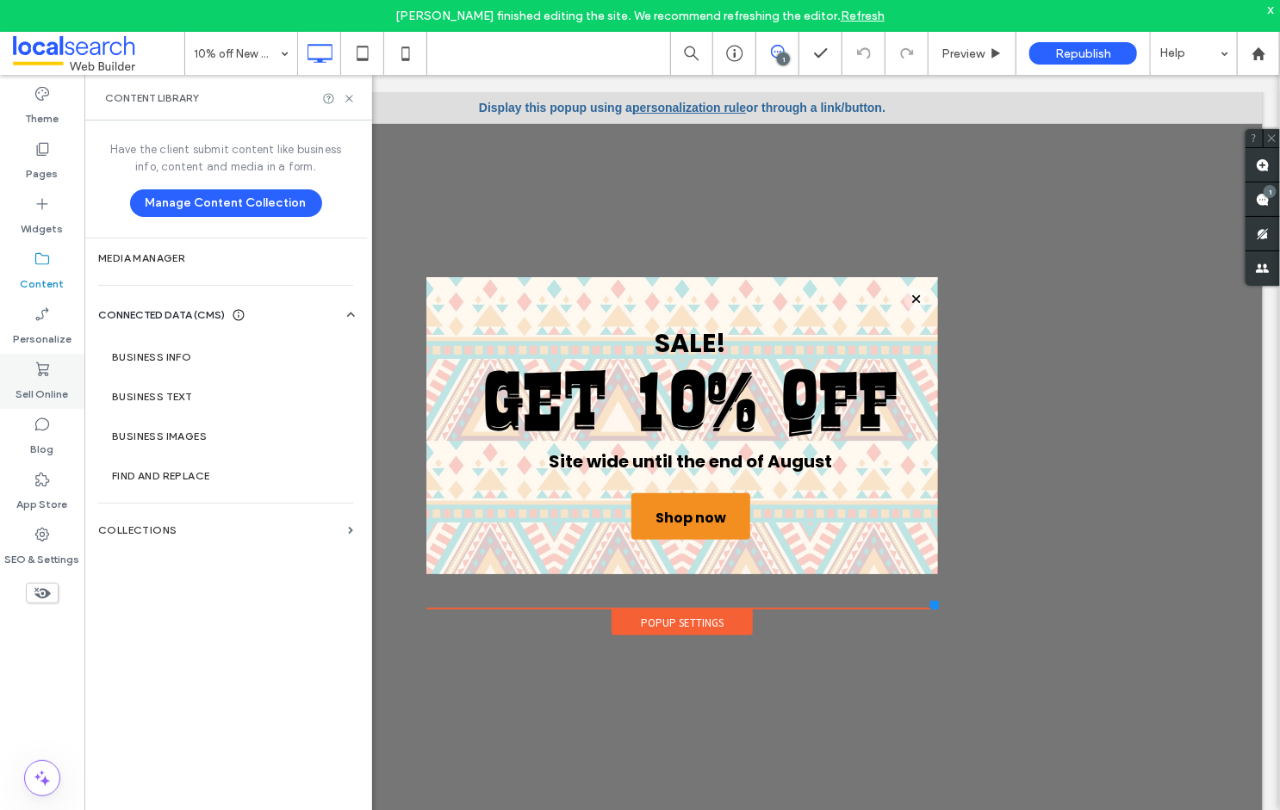
click at [29, 382] on label "Sell Online" at bounding box center [42, 390] width 53 height 24
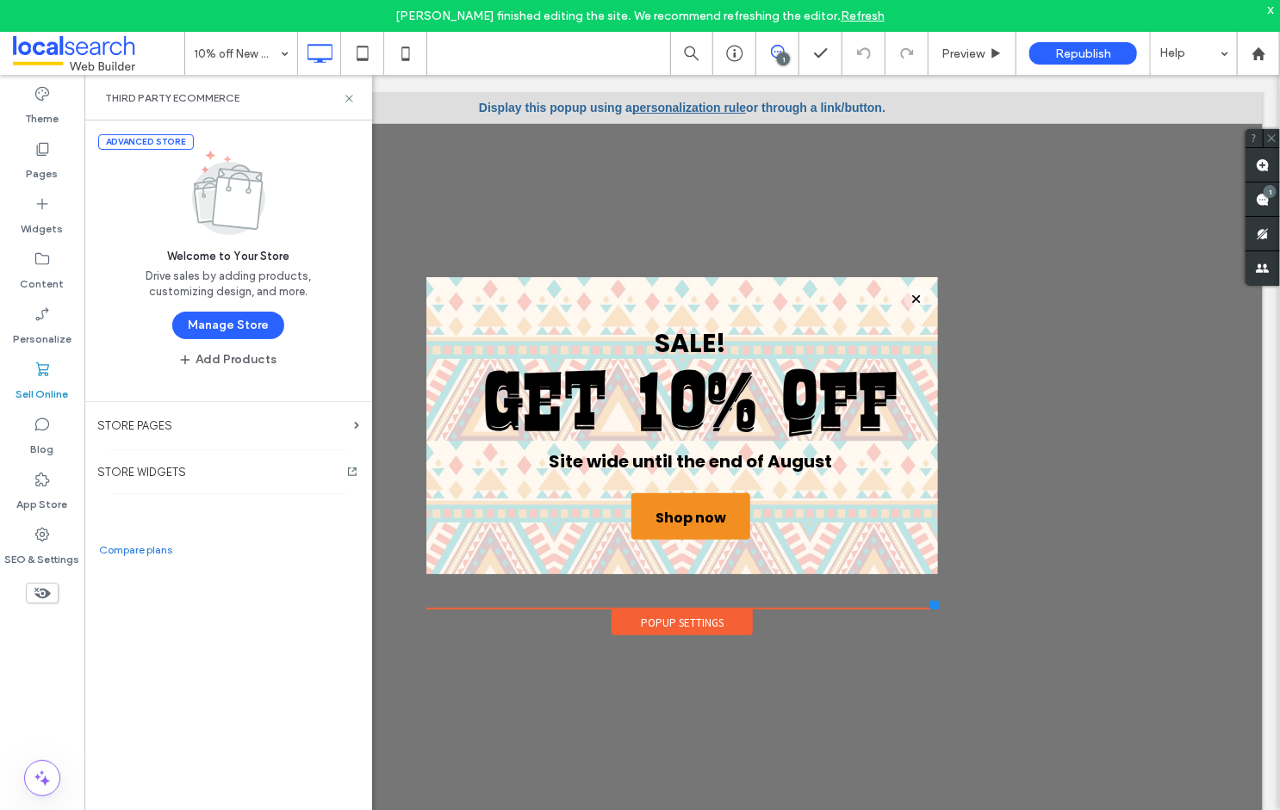
click at [240, 319] on button "Manage Store" at bounding box center [228, 326] width 112 height 28
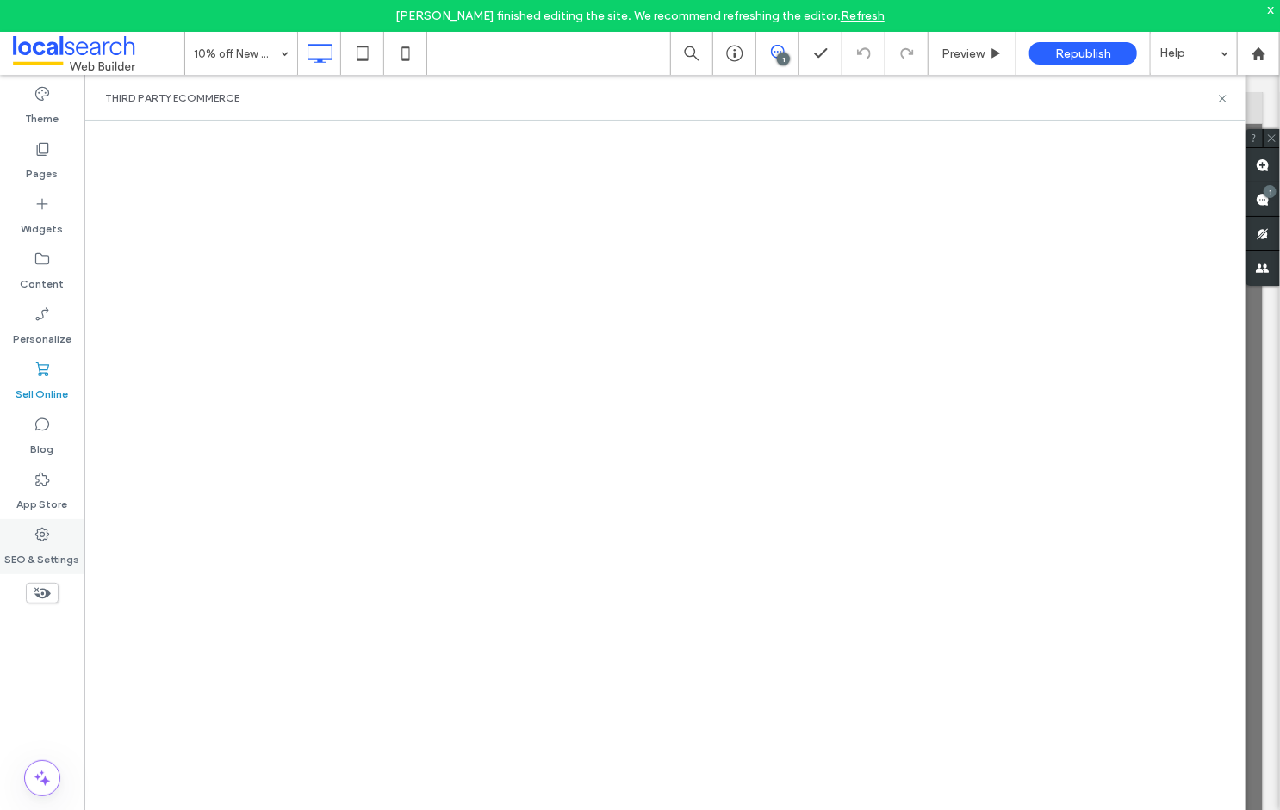
click at [43, 544] on label "SEO & Settings" at bounding box center [42, 555] width 75 height 24
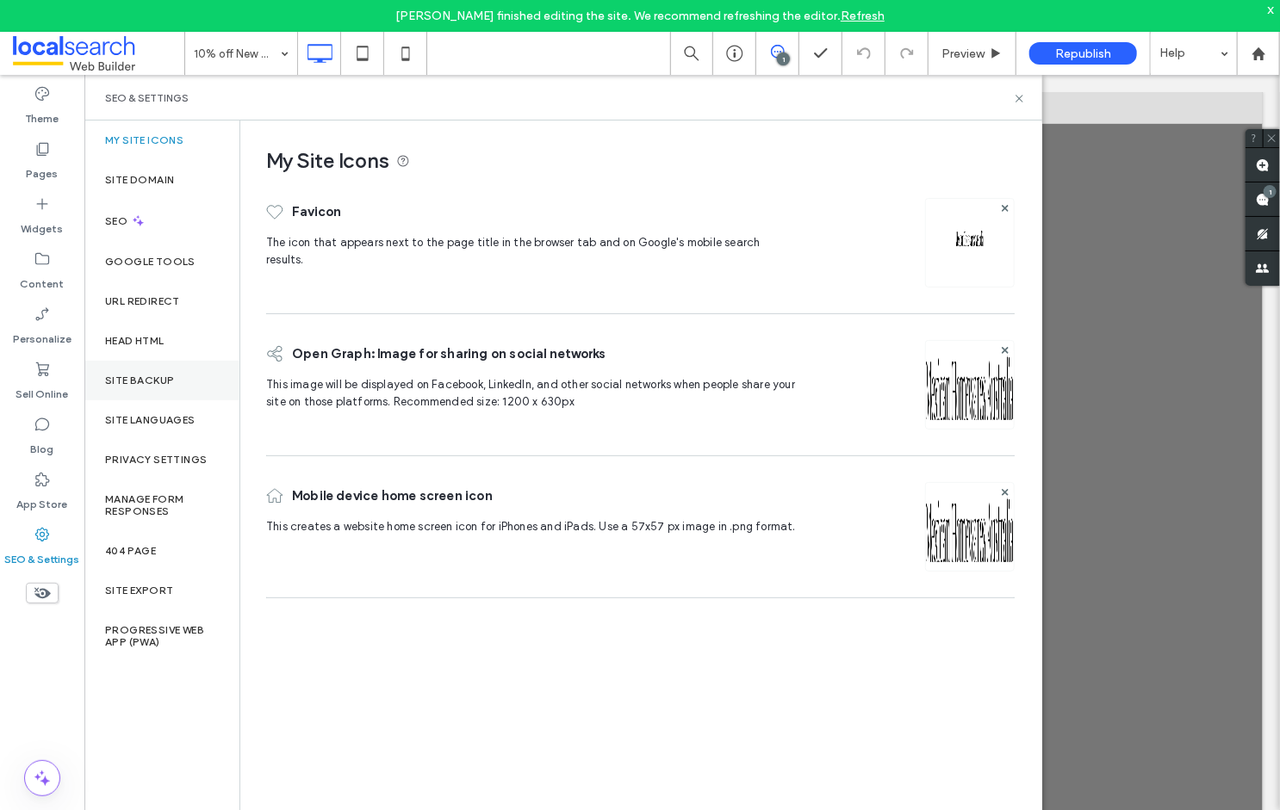
click at [148, 379] on label "Site Backup" at bounding box center [139, 381] width 69 height 12
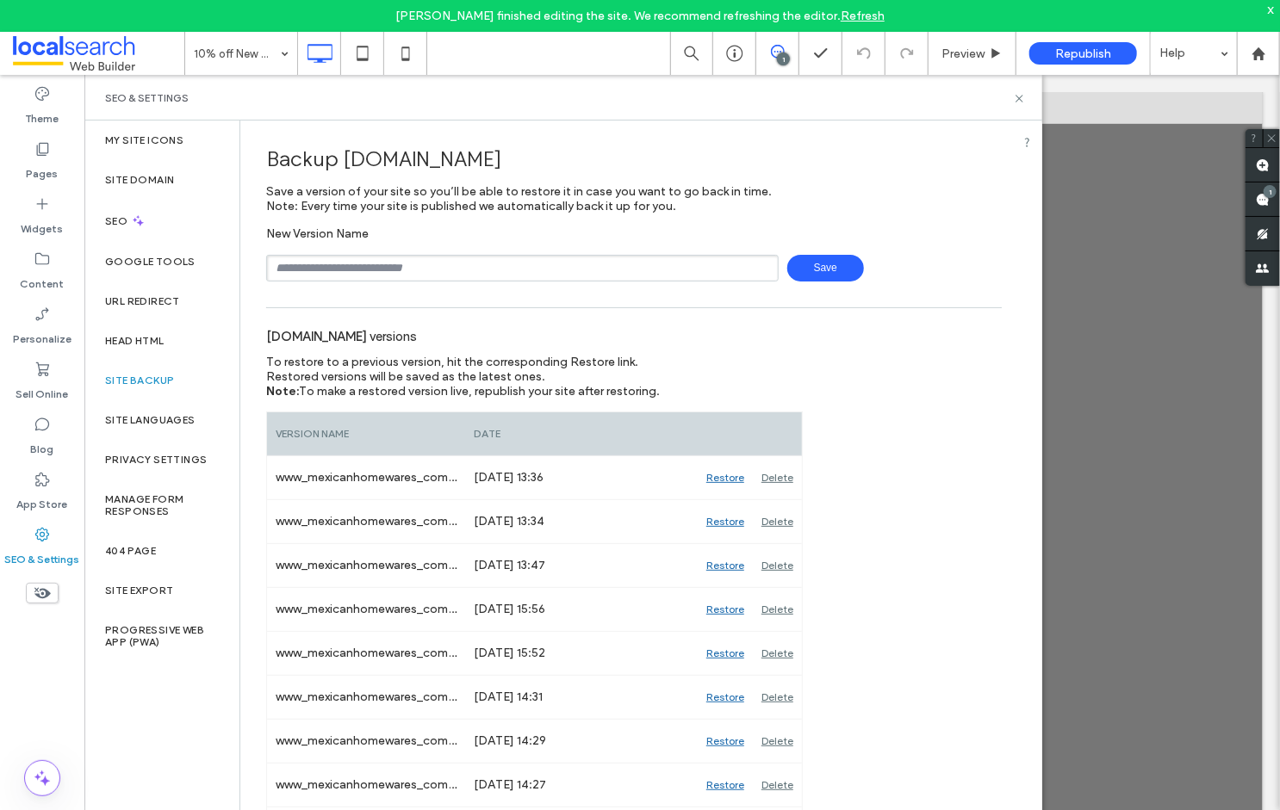
click at [405, 271] on input "text" at bounding box center [522, 268] width 512 height 27
click at [470, 267] on input "text" at bounding box center [522, 268] width 512 height 27
type input "**********"
click at [816, 271] on span "Save" at bounding box center [825, 268] width 77 height 27
click at [725, 606] on div "Restore" at bounding box center [725, 609] width 55 height 43
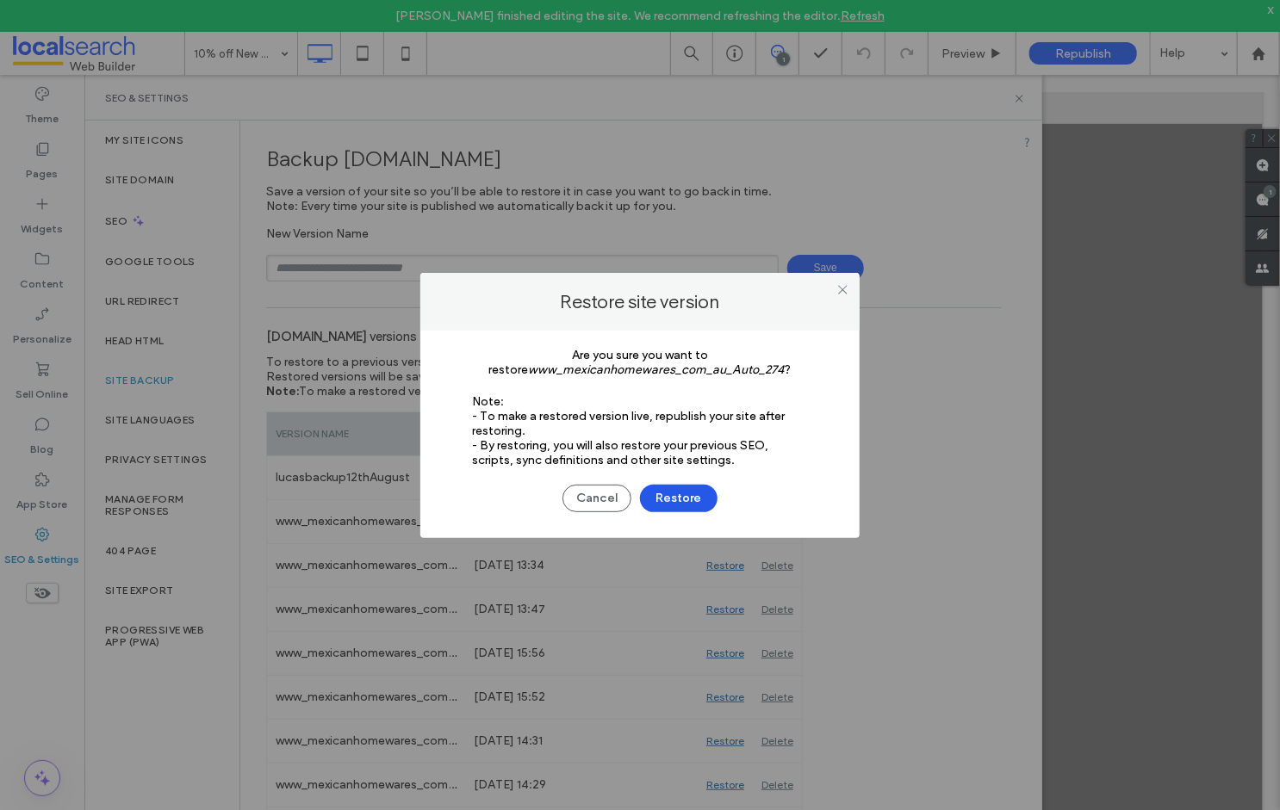
click at [686, 498] on button "Restore" at bounding box center [679, 499] width 78 height 28
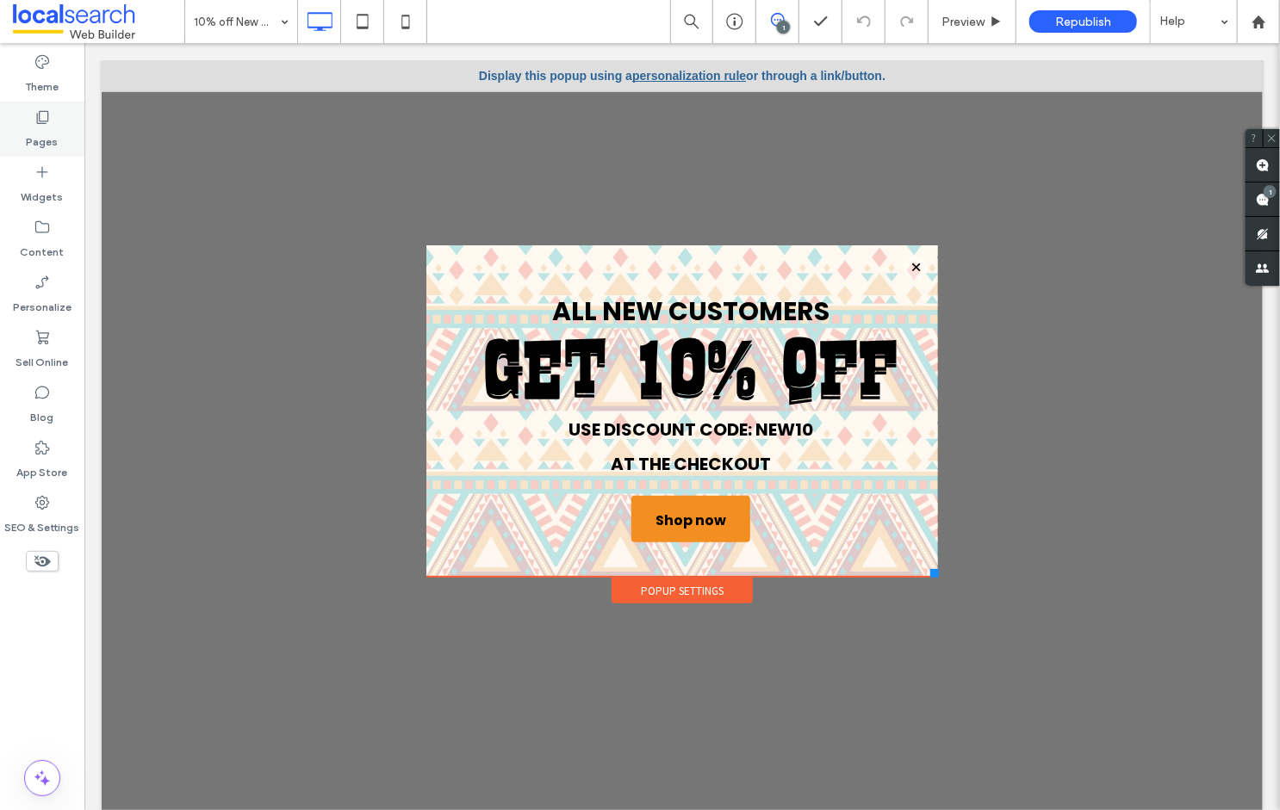
click at [43, 125] on icon at bounding box center [42, 117] width 17 height 17
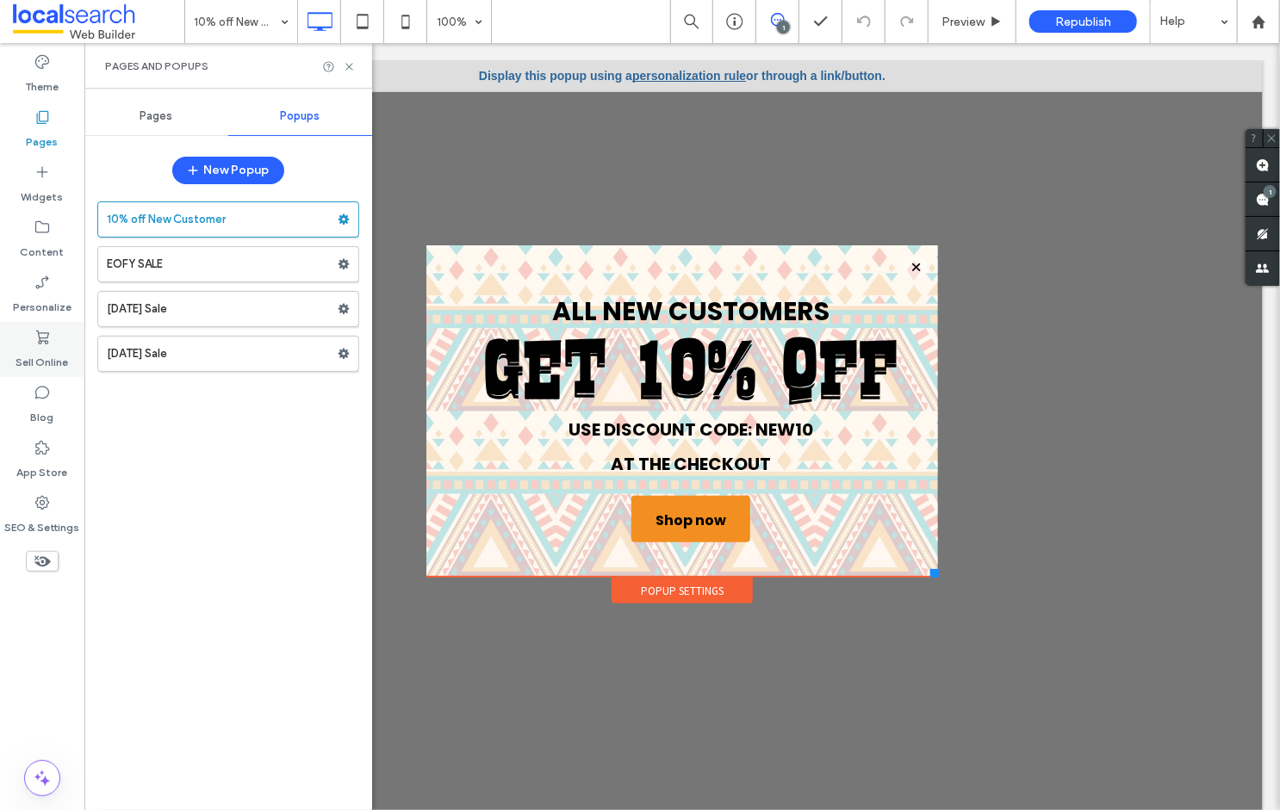
click at [43, 343] on icon at bounding box center [42, 337] width 17 height 17
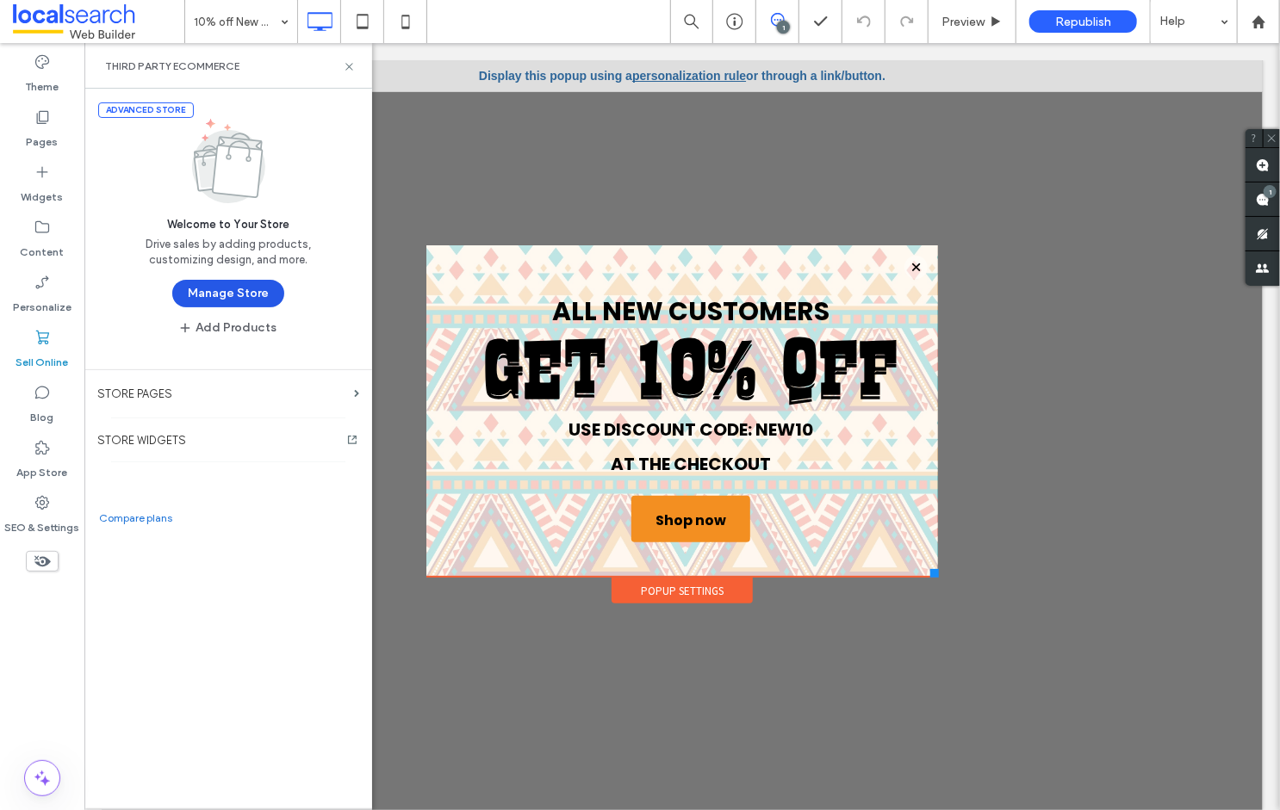
click at [245, 284] on button "Manage Store" at bounding box center [228, 294] width 112 height 28
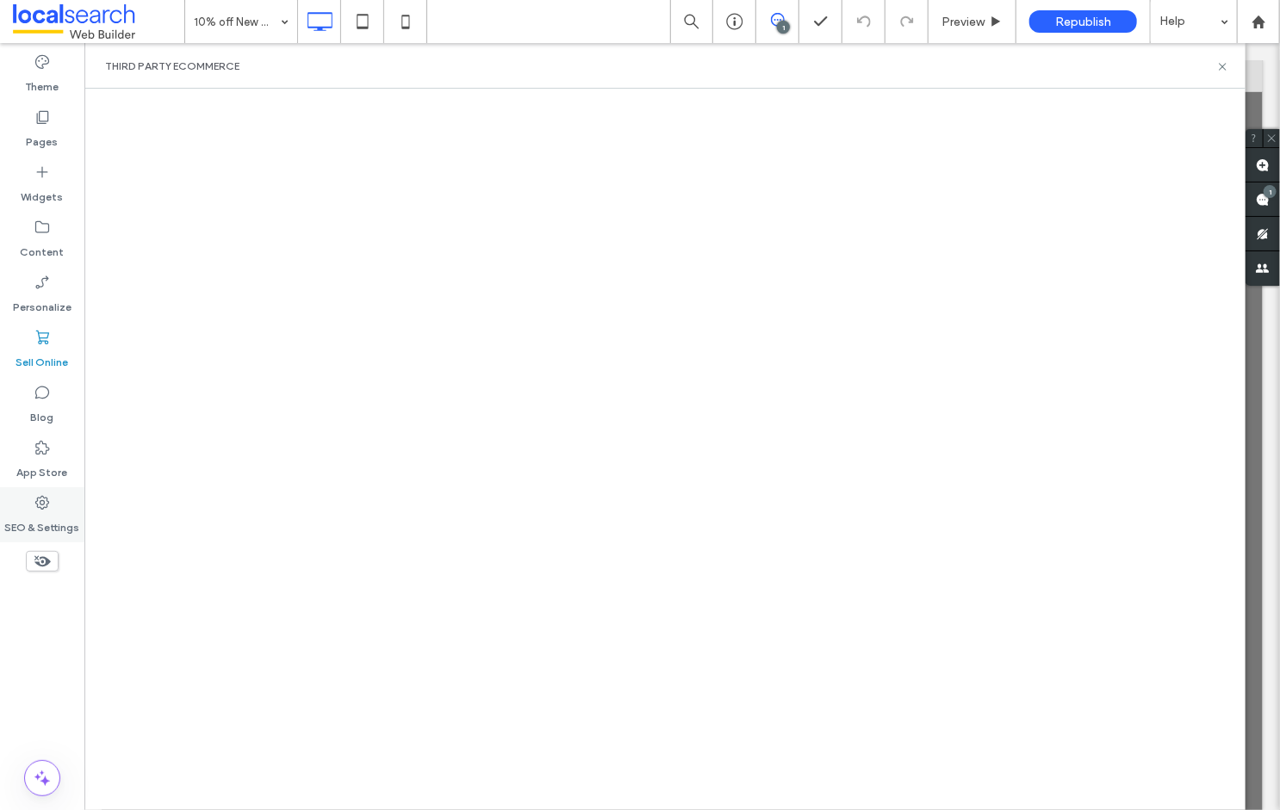
click at [36, 520] on label "SEO & Settings" at bounding box center [42, 524] width 75 height 24
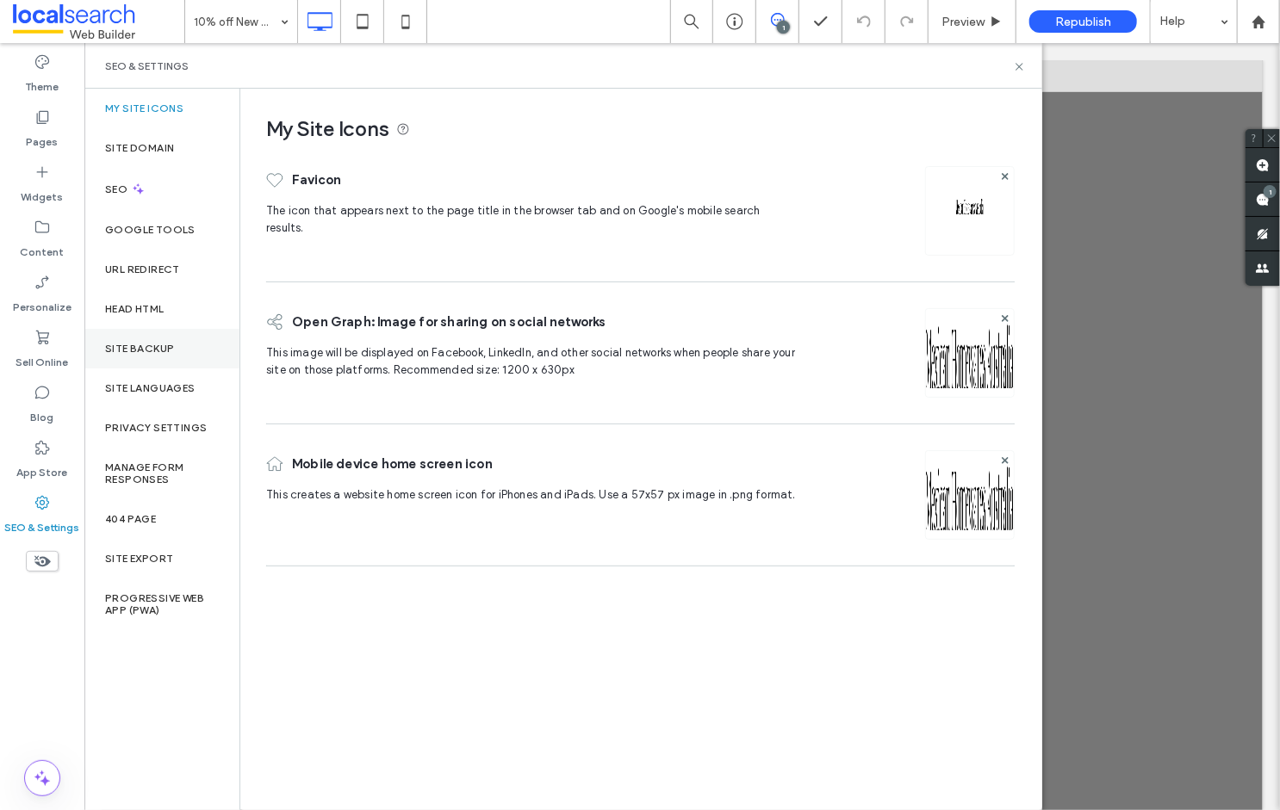
click at [158, 348] on label "Site Backup" at bounding box center [139, 349] width 69 height 12
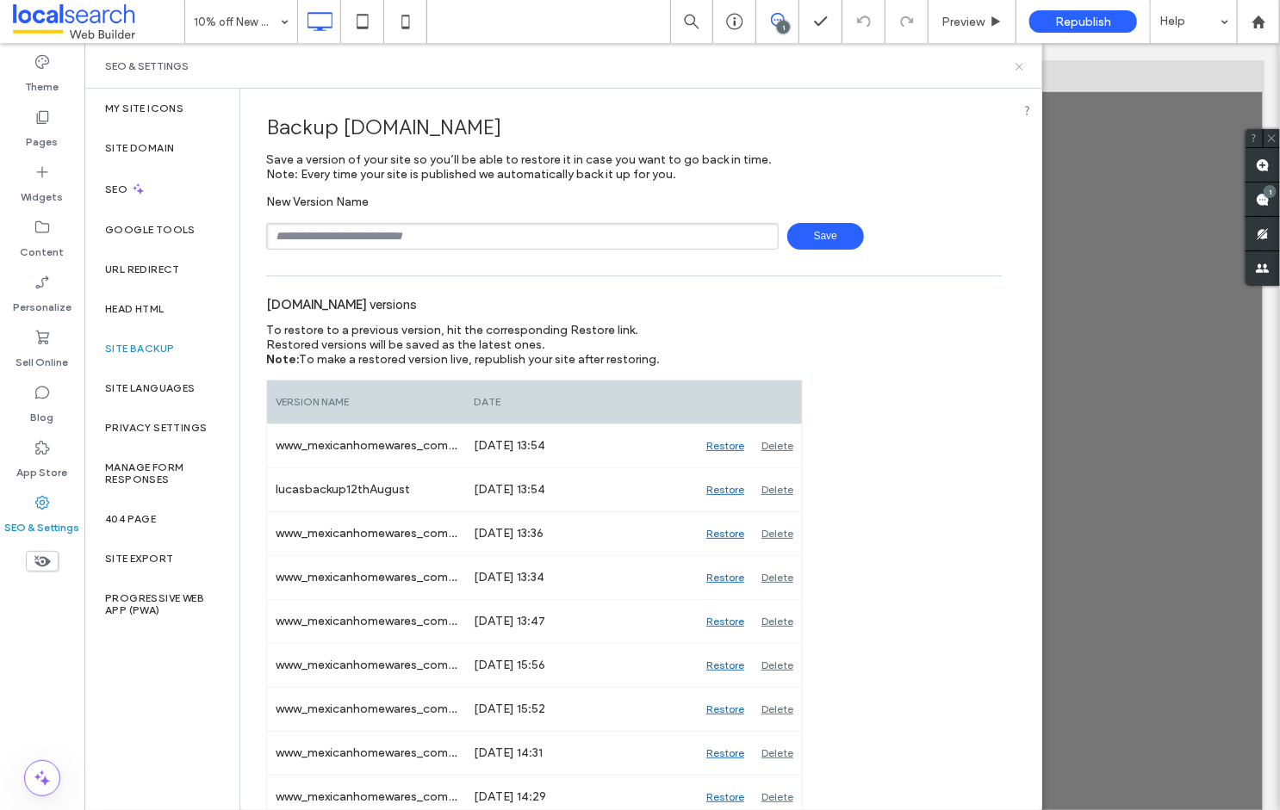
click at [1015, 71] on icon at bounding box center [1019, 66] width 13 height 13
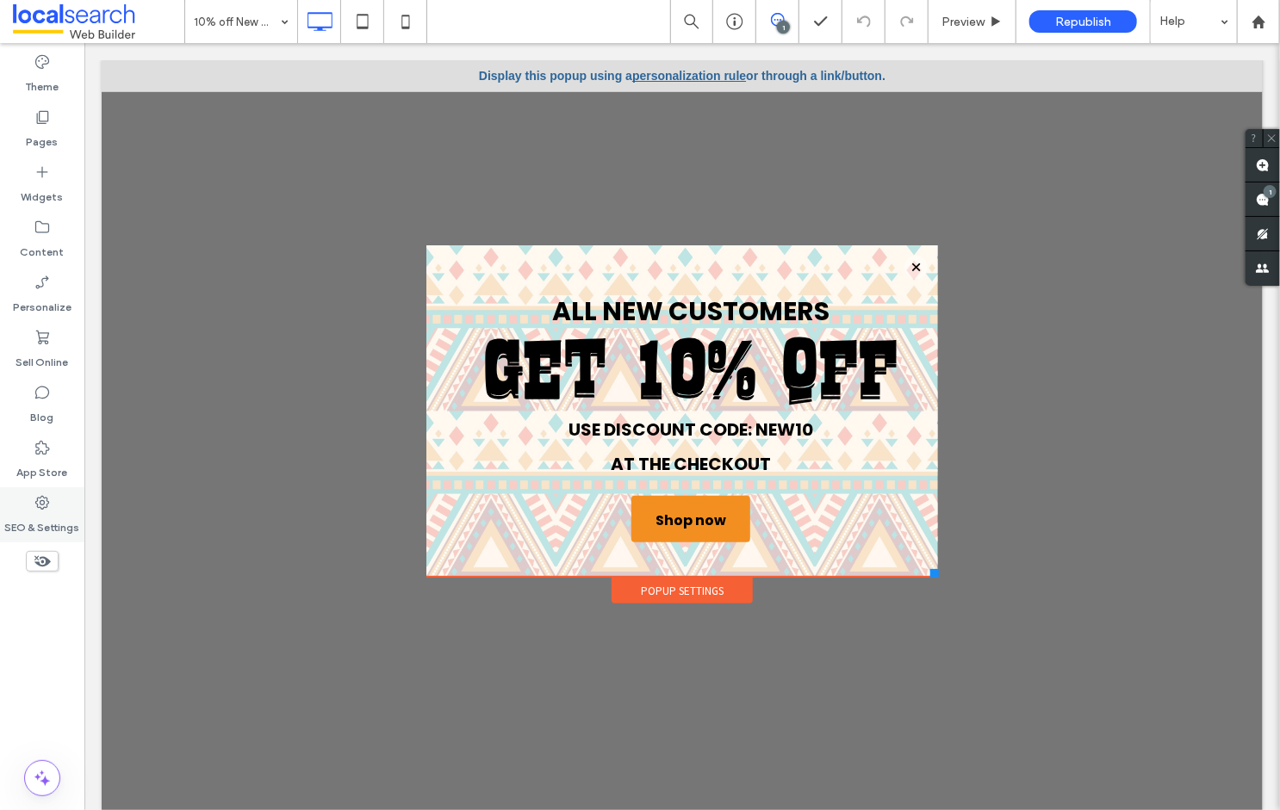
click at [51, 512] on label "SEO & Settings" at bounding box center [42, 524] width 75 height 24
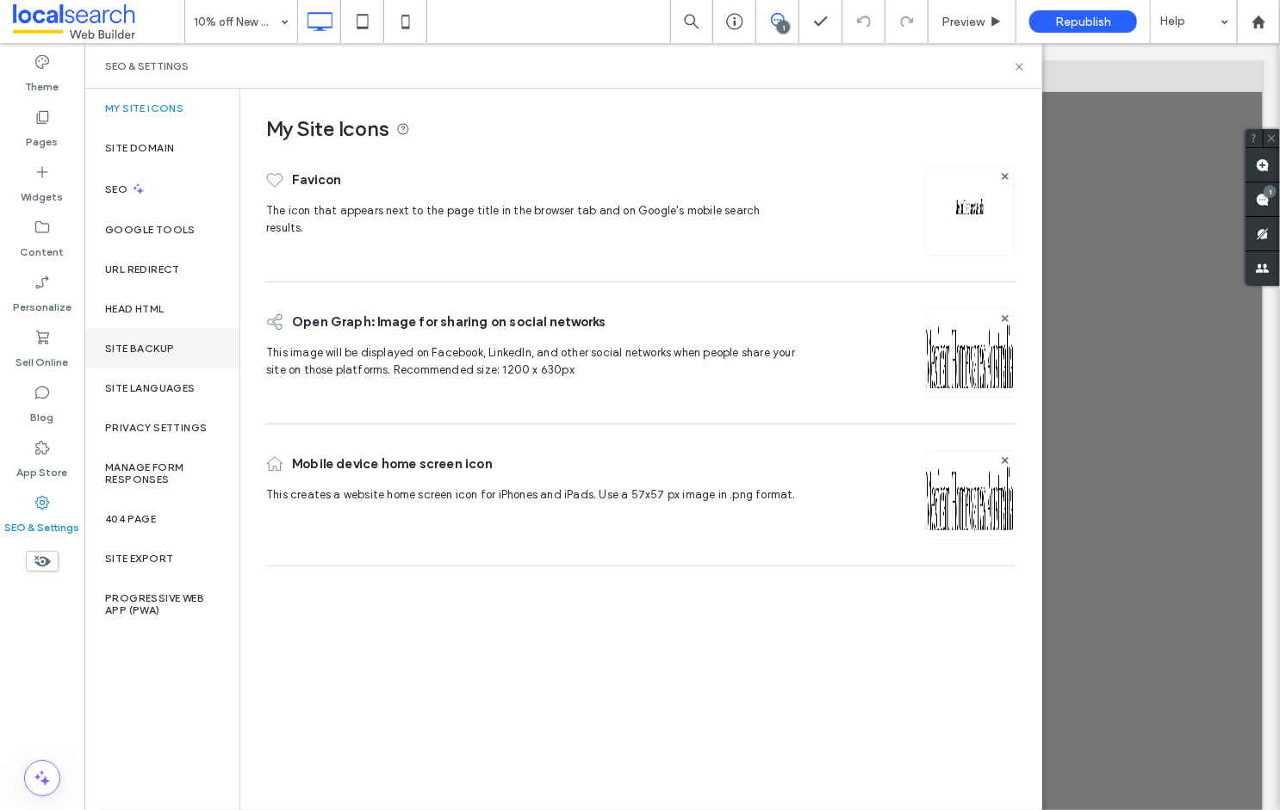
click at [143, 348] on label "Site Backup" at bounding box center [139, 349] width 69 height 12
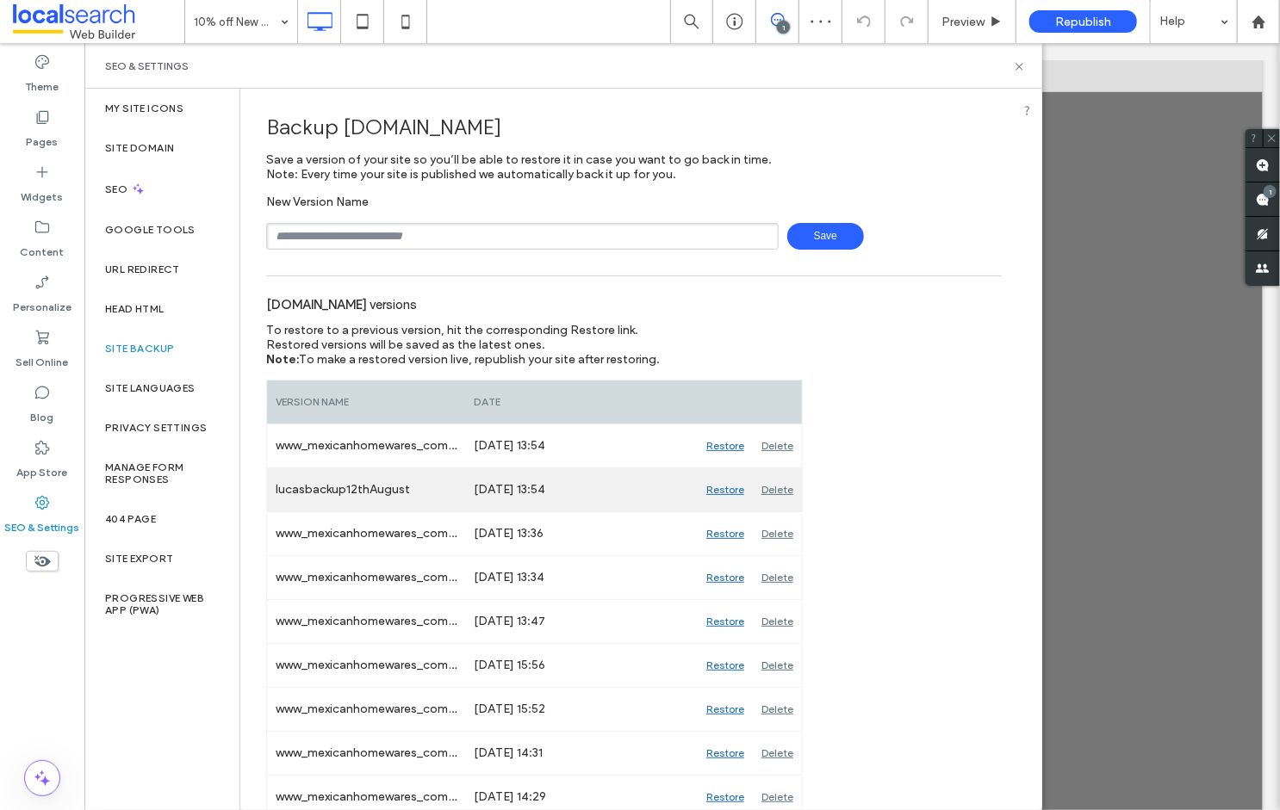
click at [731, 487] on div "Restore" at bounding box center [725, 490] width 55 height 43
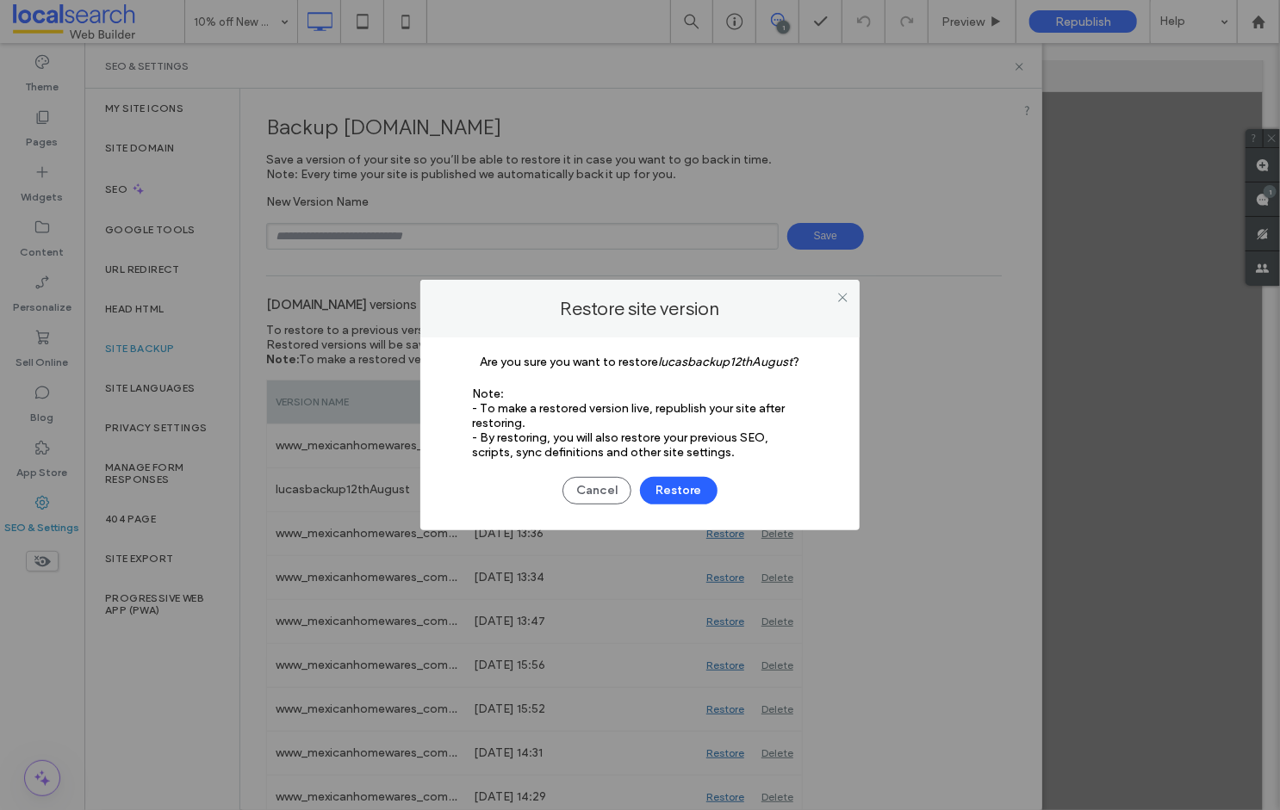
drag, startPoint x: 672, startPoint y: 487, endPoint x: 710, endPoint y: 545, distance: 69.8
click at [672, 487] on button "Restore" at bounding box center [679, 491] width 78 height 28
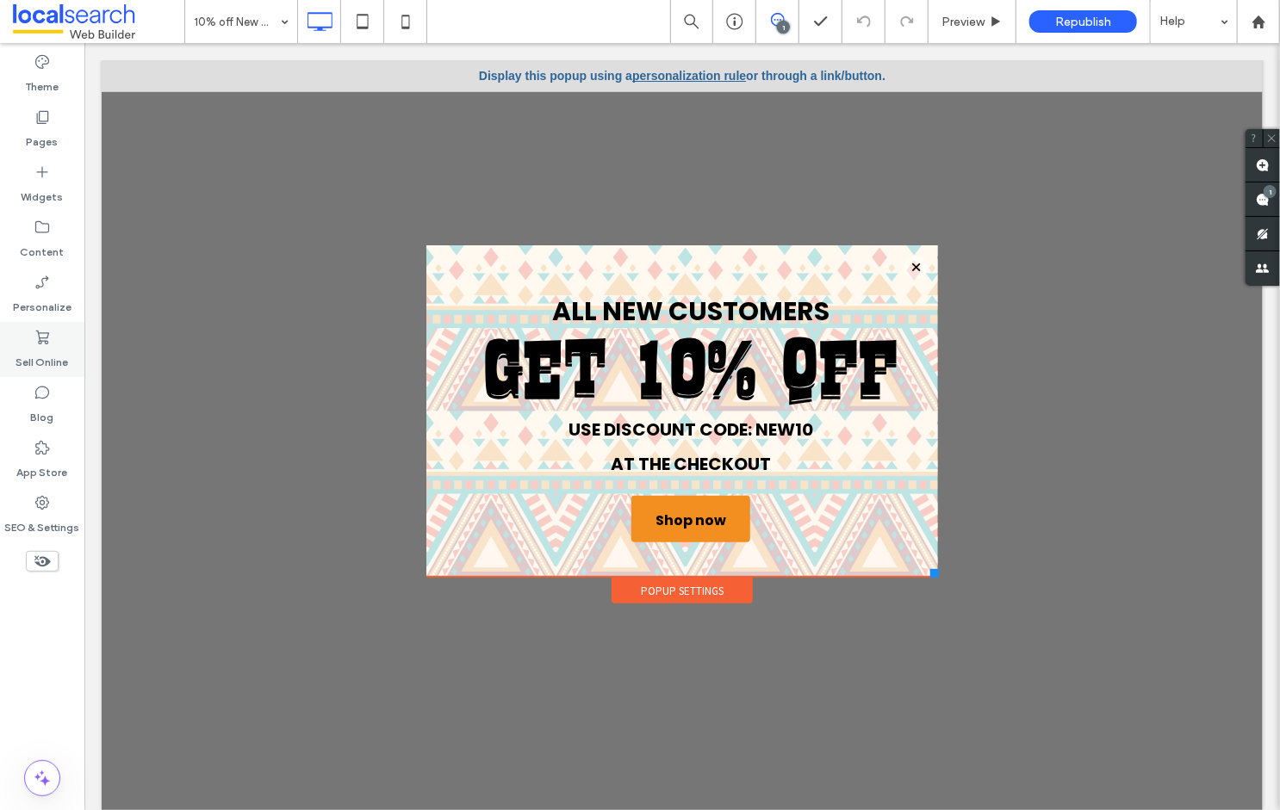
click at [45, 346] on label "Sell Online" at bounding box center [42, 358] width 53 height 24
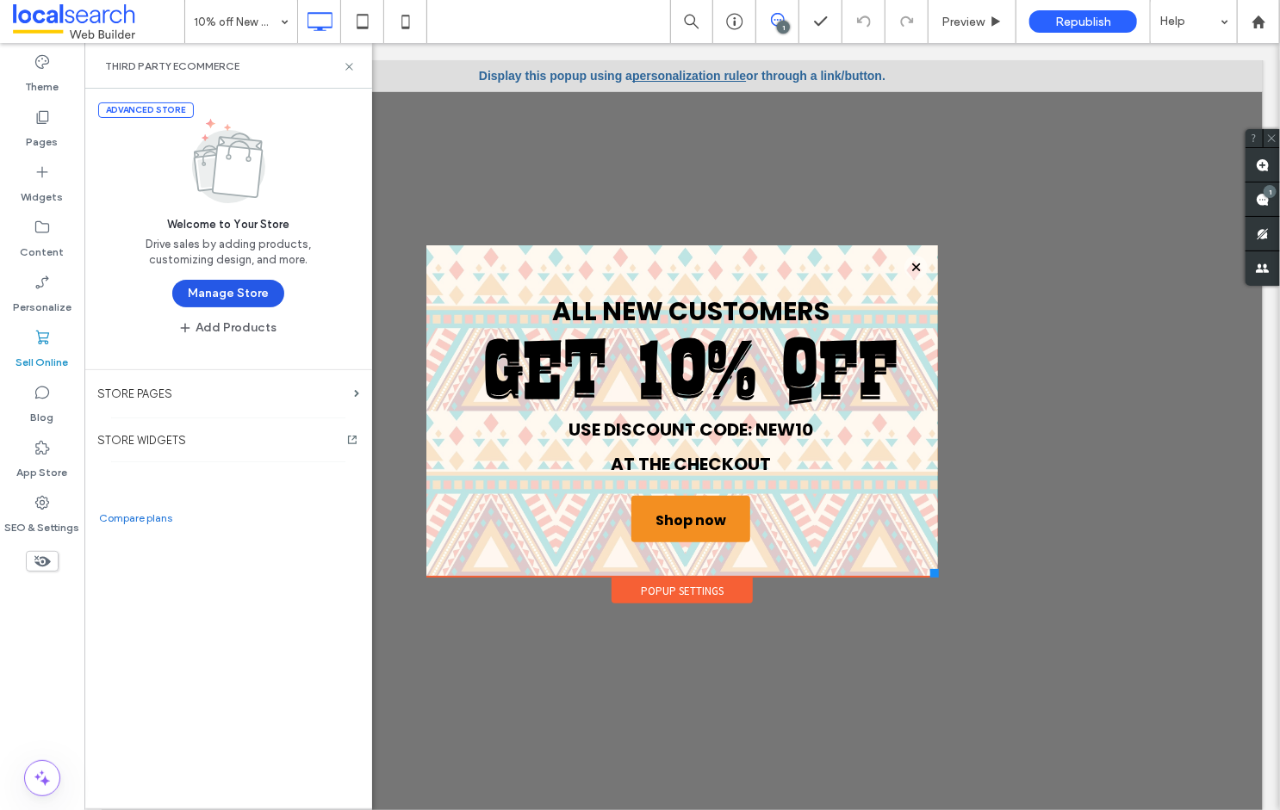
click at [222, 288] on button "Manage Store" at bounding box center [228, 294] width 112 height 28
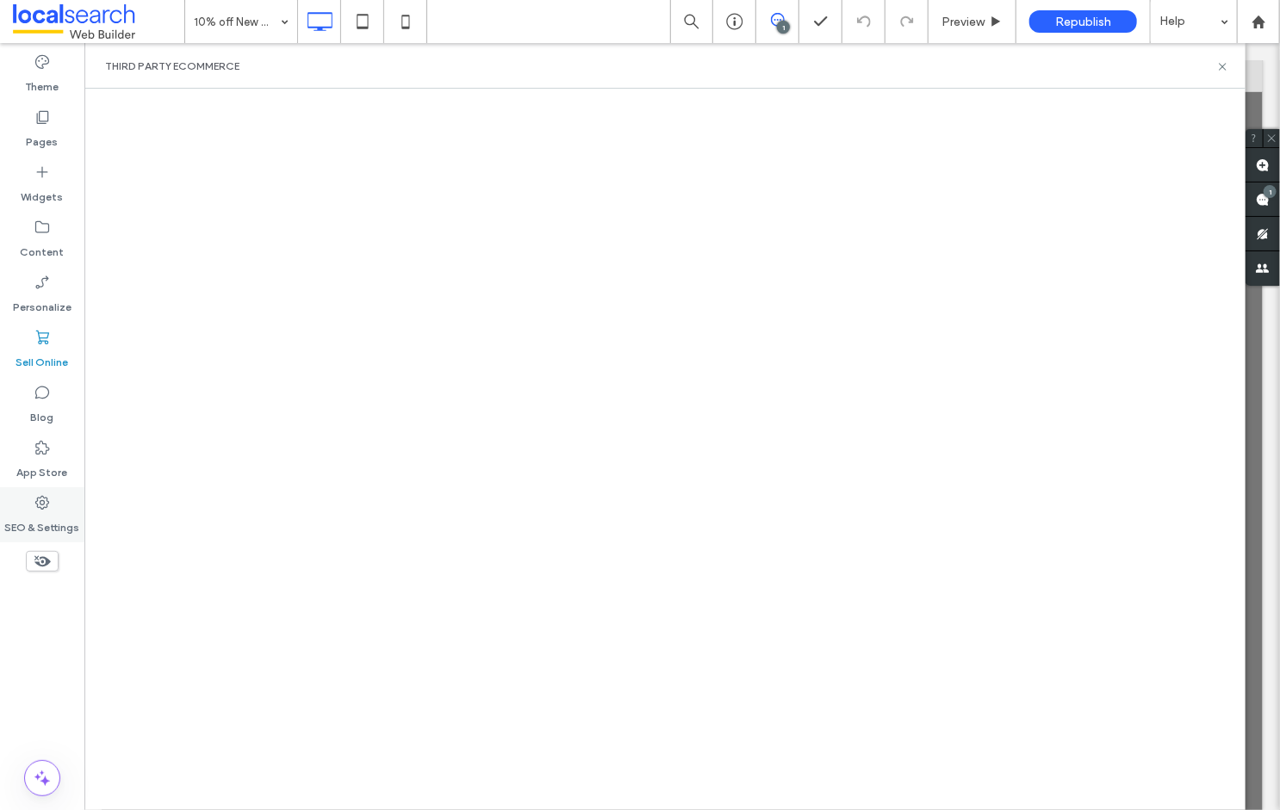
click at [55, 521] on label "SEO & Settings" at bounding box center [42, 524] width 75 height 24
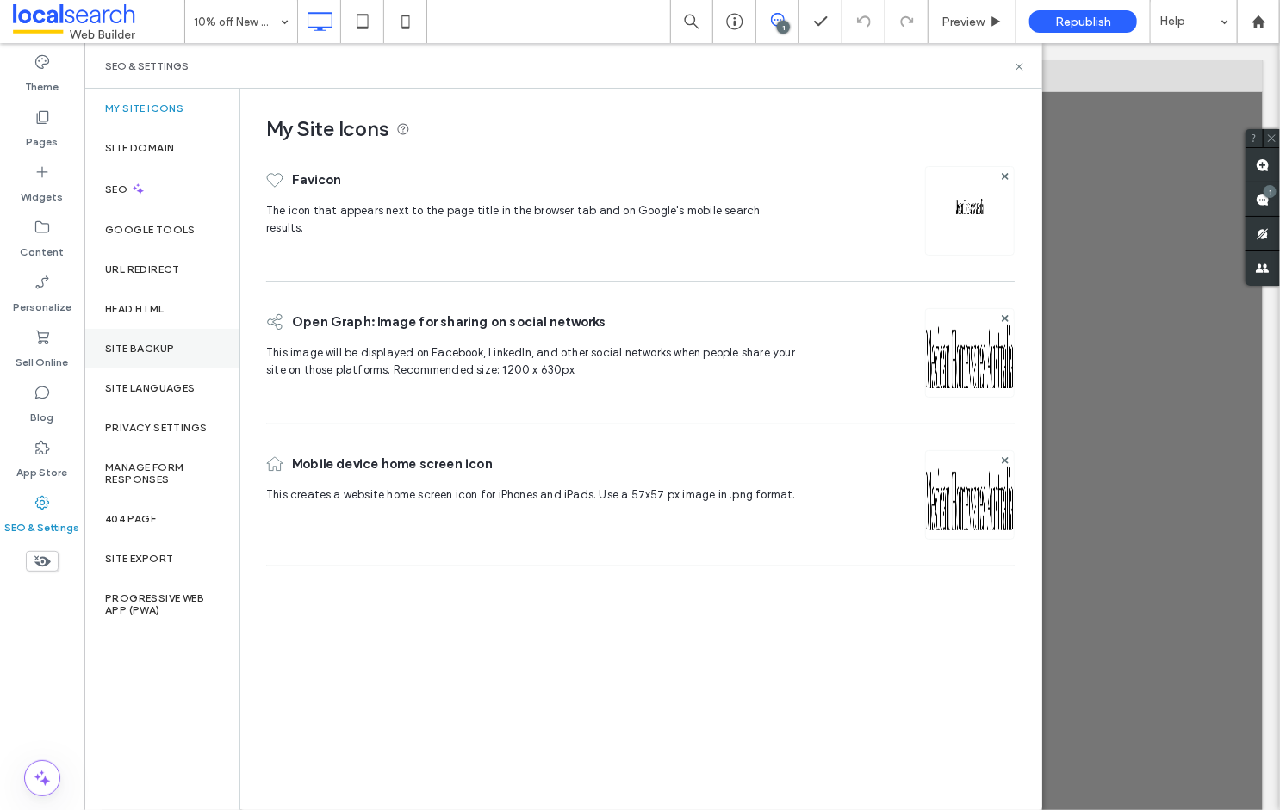
click at [149, 343] on label "Site Backup" at bounding box center [139, 349] width 69 height 12
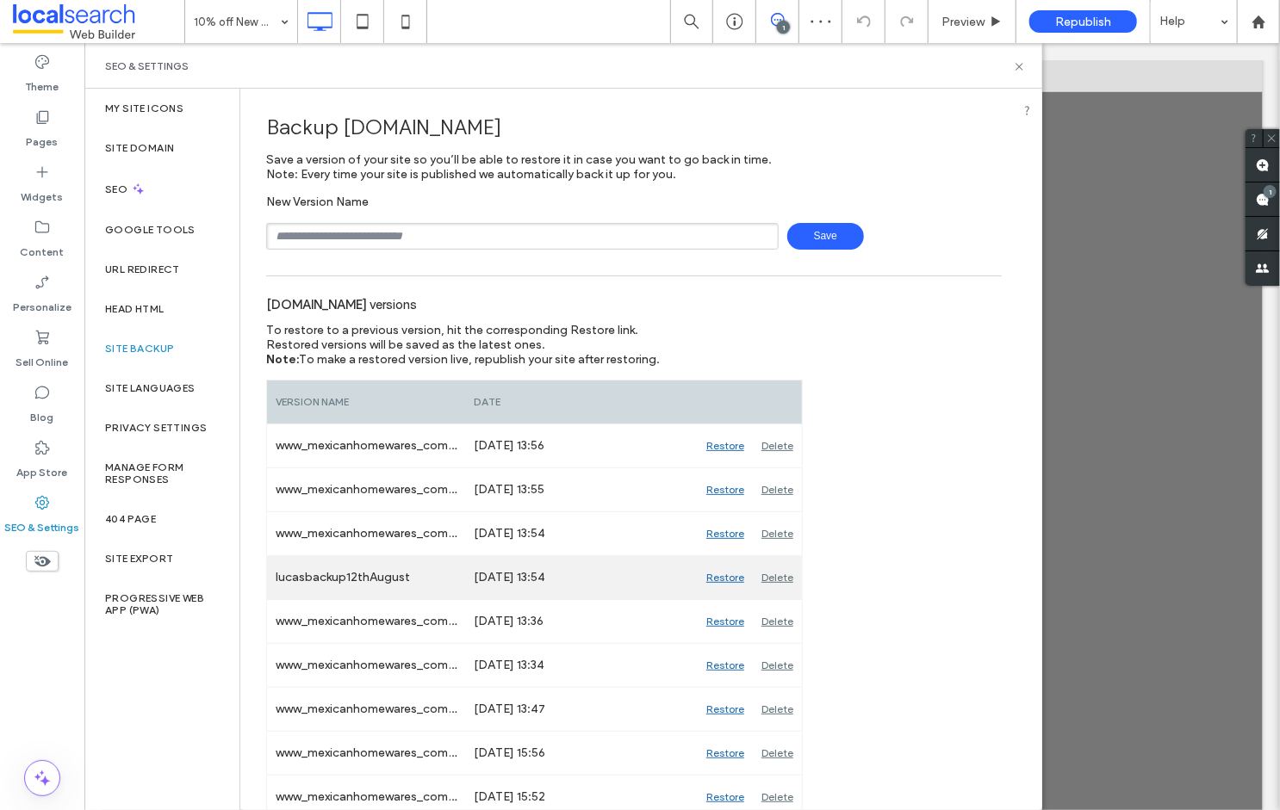
click at [722, 577] on div "Restore" at bounding box center [725, 577] width 55 height 43
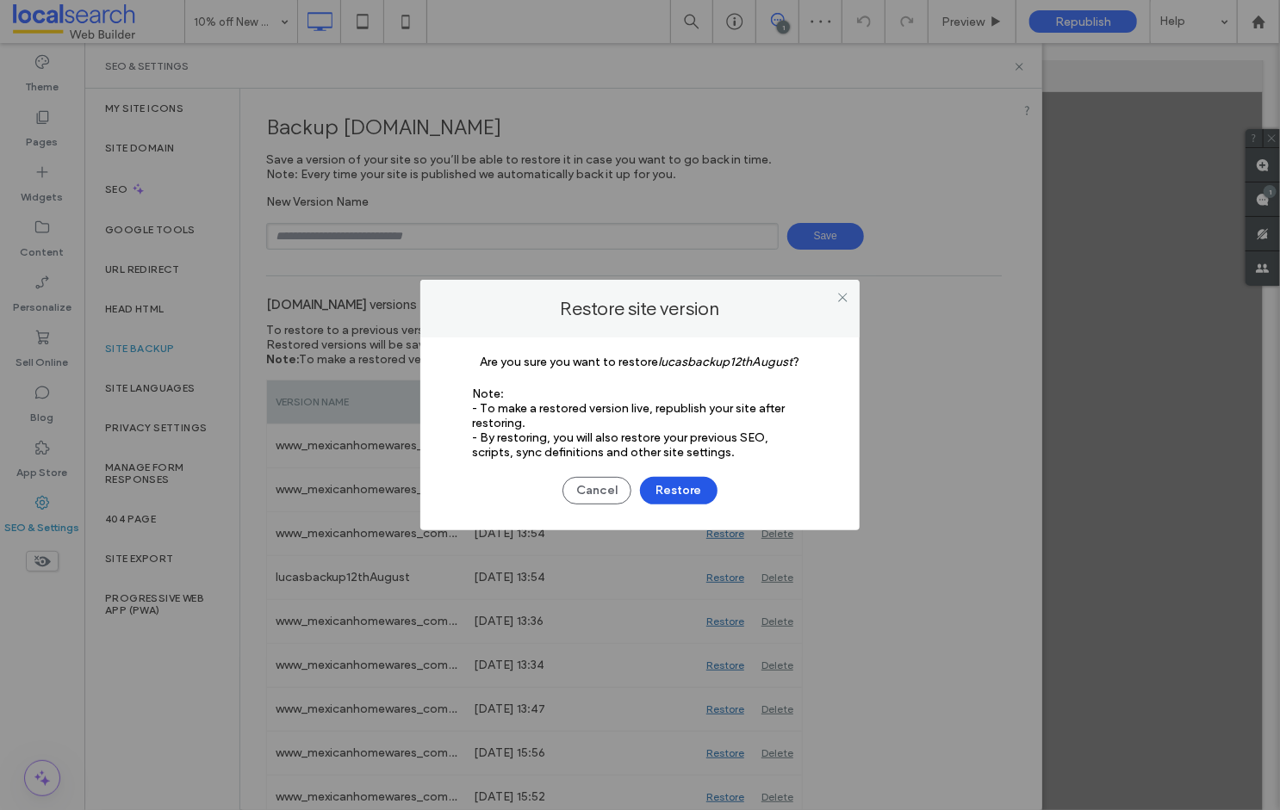
click at [686, 495] on button "Restore" at bounding box center [679, 491] width 78 height 28
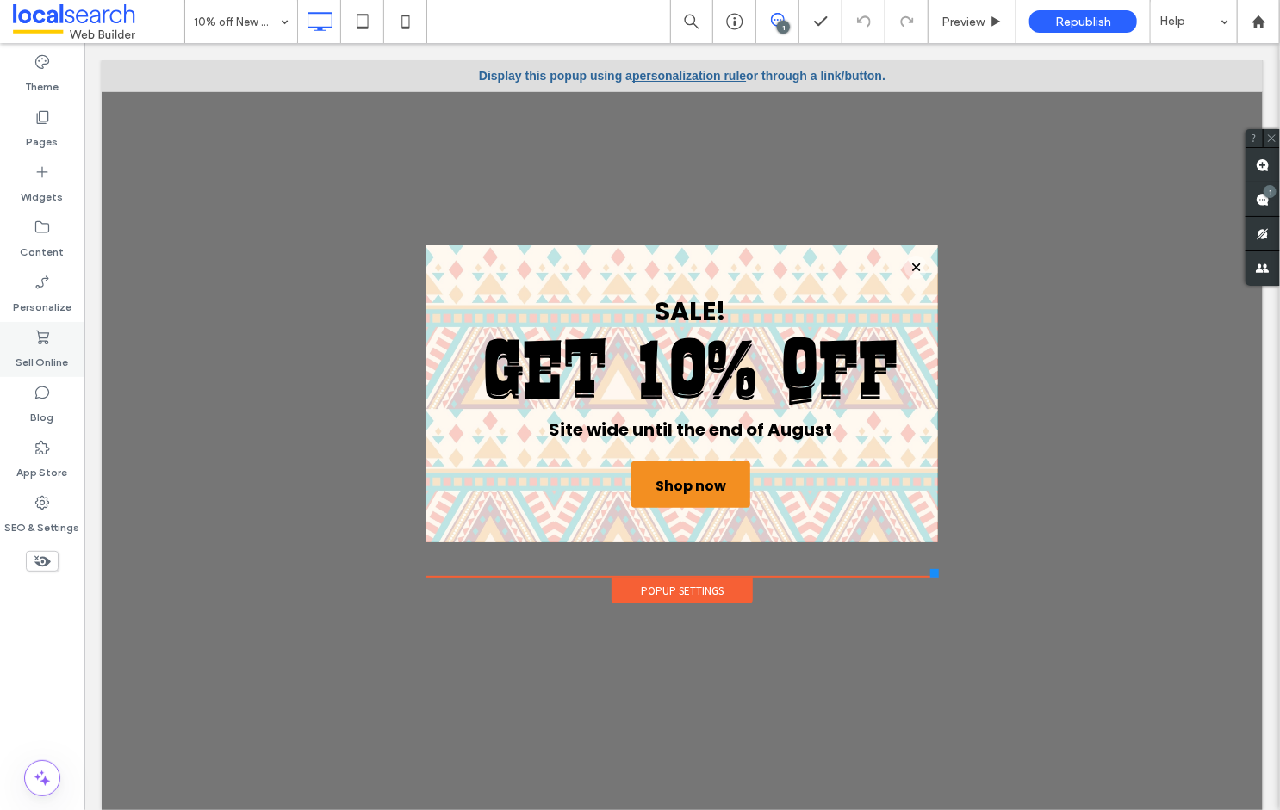
click at [48, 356] on label "Sell Online" at bounding box center [42, 358] width 53 height 24
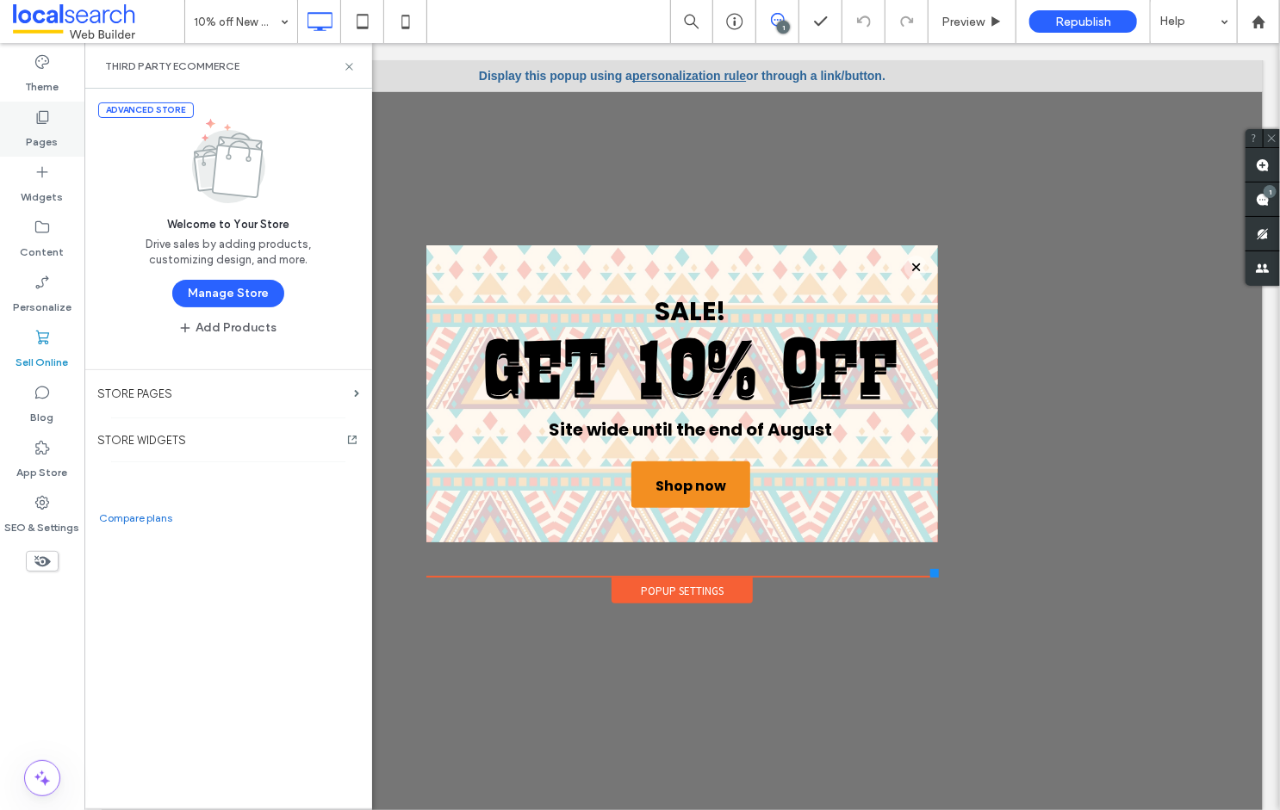
click at [32, 137] on label "Pages" at bounding box center [43, 138] width 32 height 24
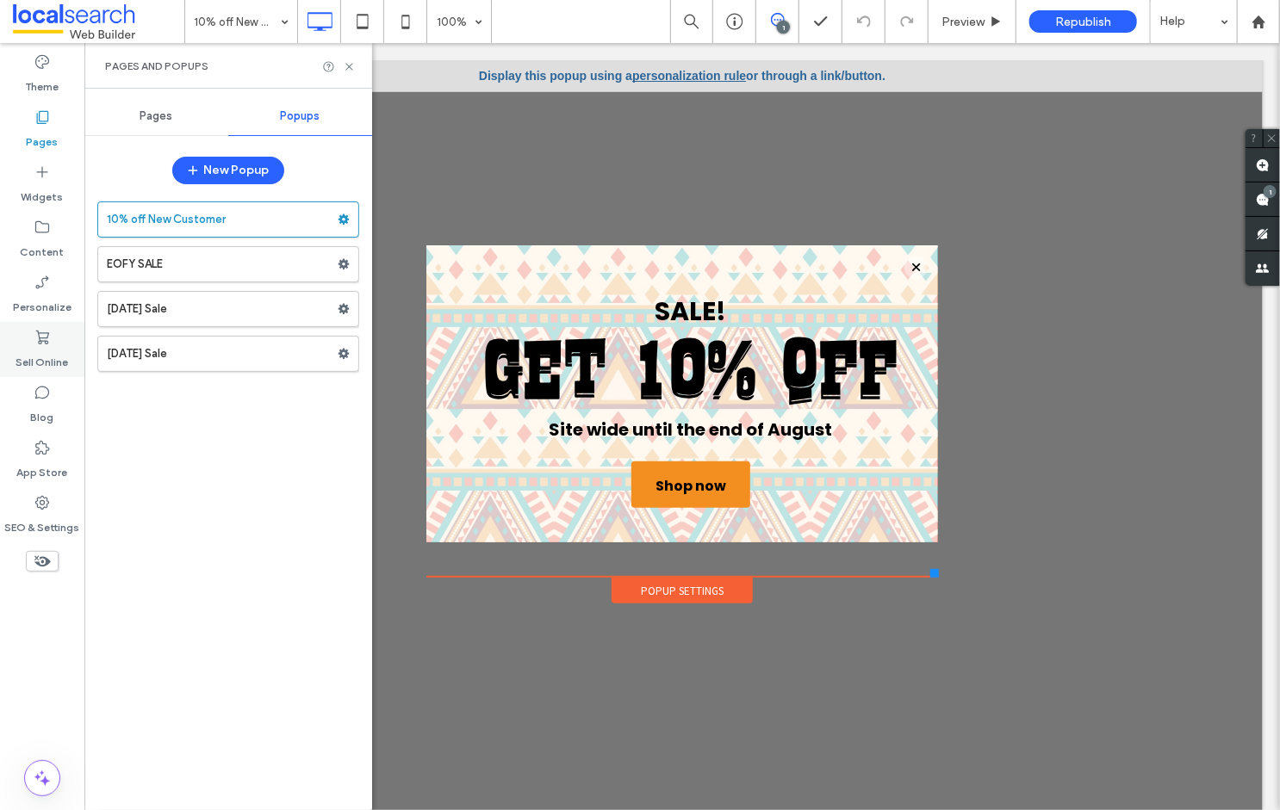
click at [38, 347] on label "Sell Online" at bounding box center [42, 358] width 53 height 24
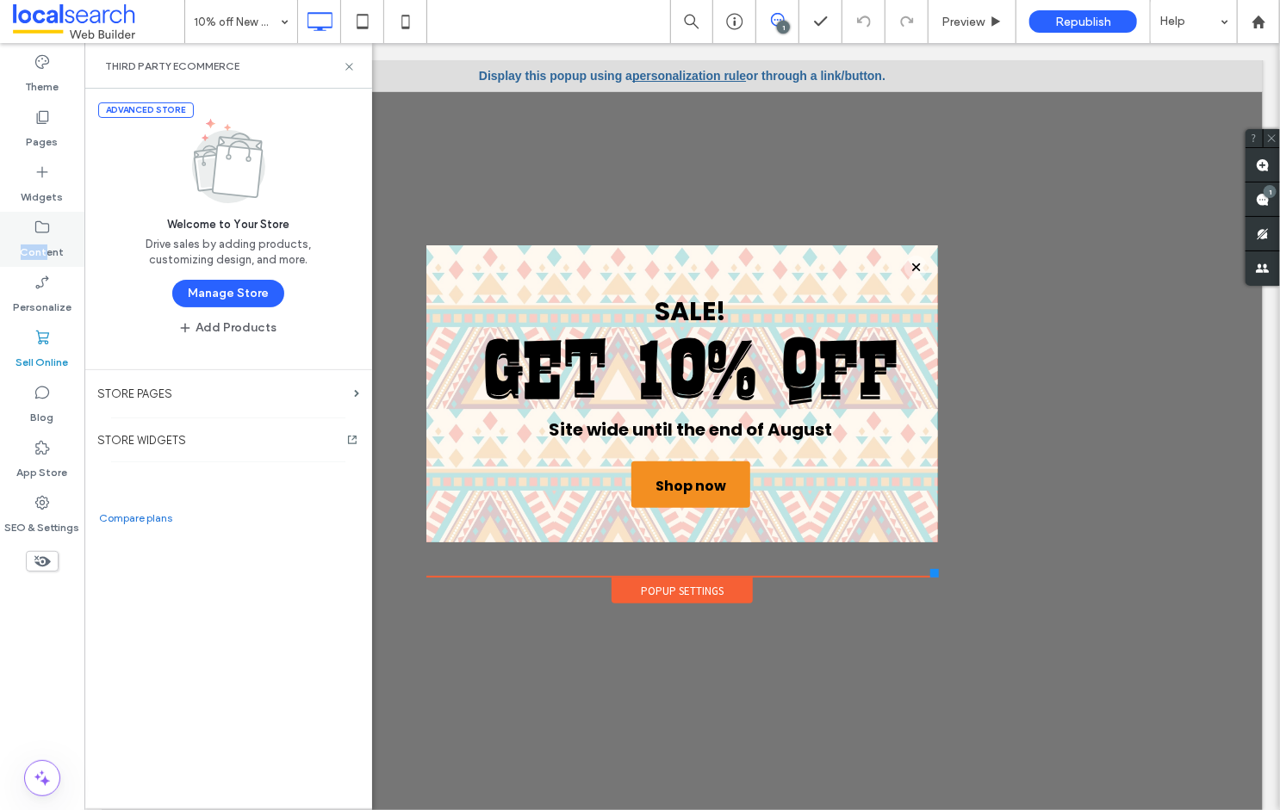
click at [43, 242] on label "Content" at bounding box center [43, 248] width 44 height 24
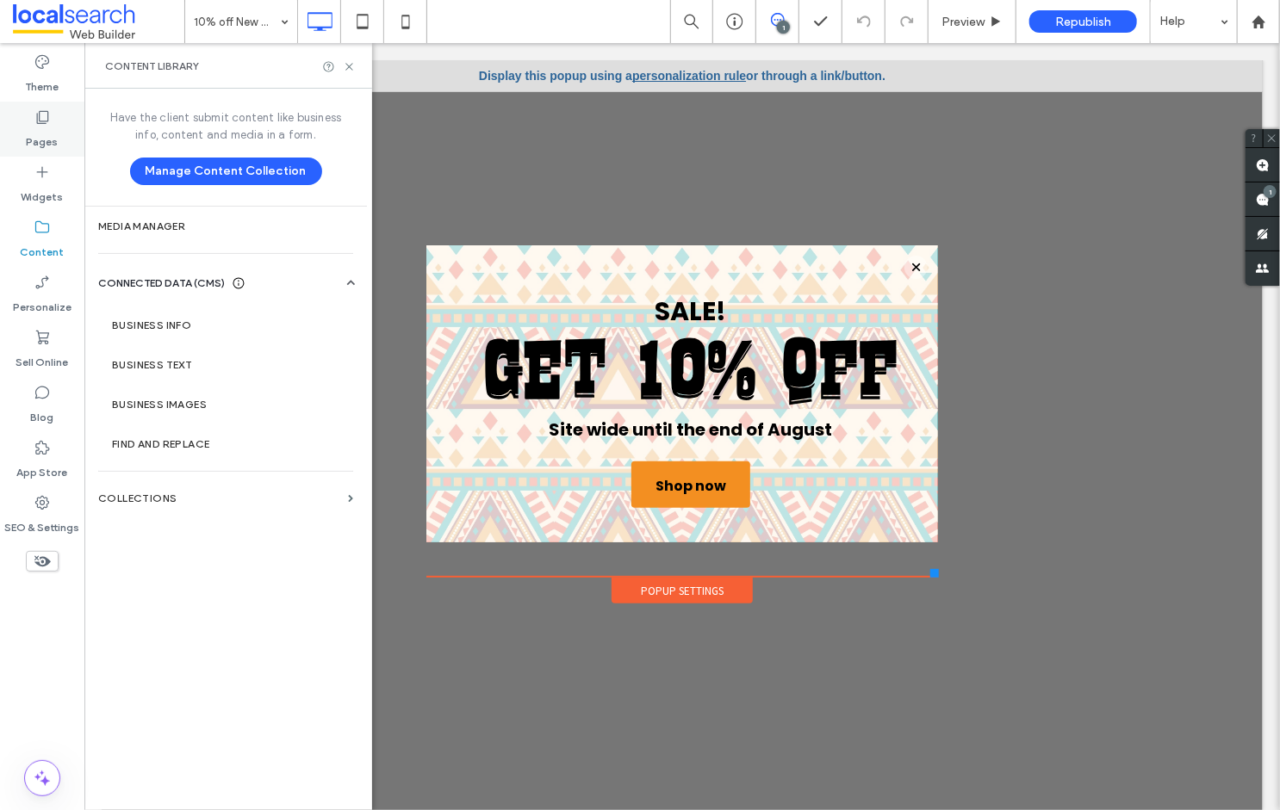
click at [41, 127] on label "Pages" at bounding box center [43, 138] width 32 height 24
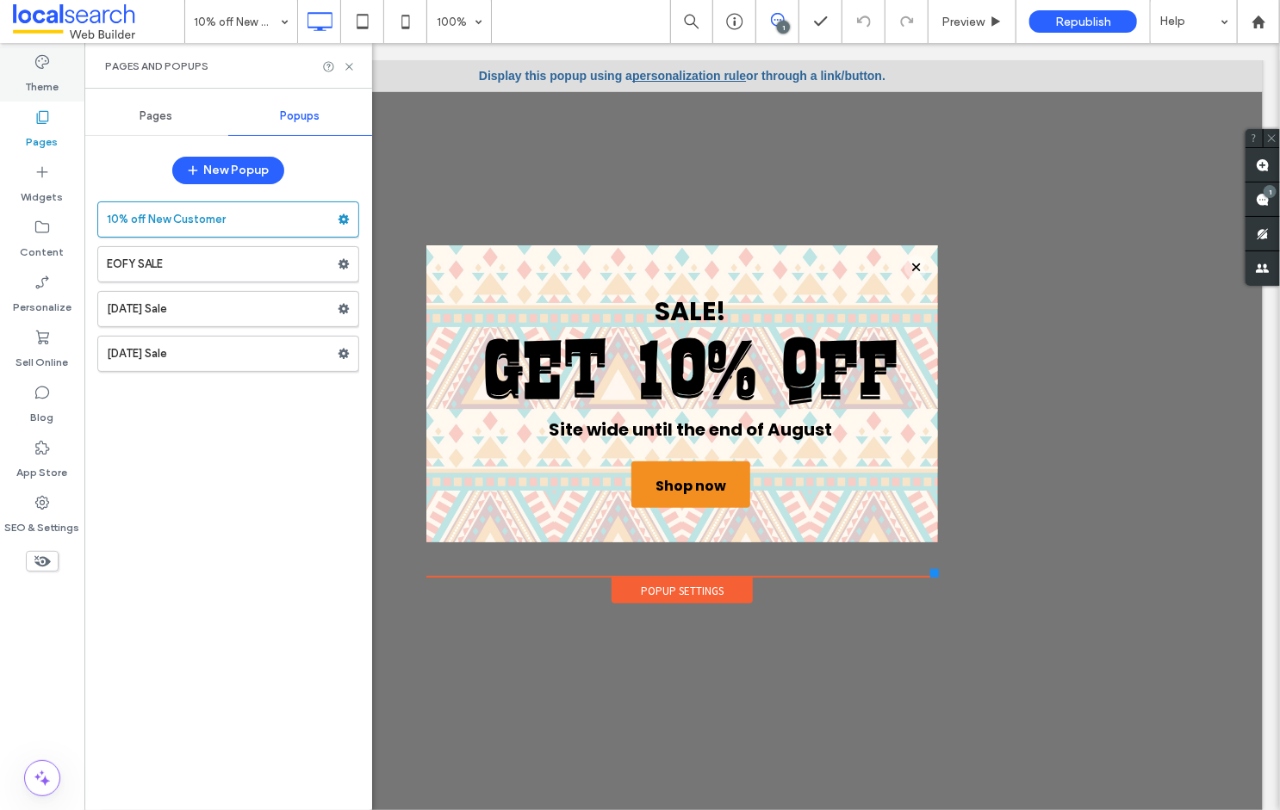
click at [29, 65] on div "Theme" at bounding box center [42, 74] width 84 height 55
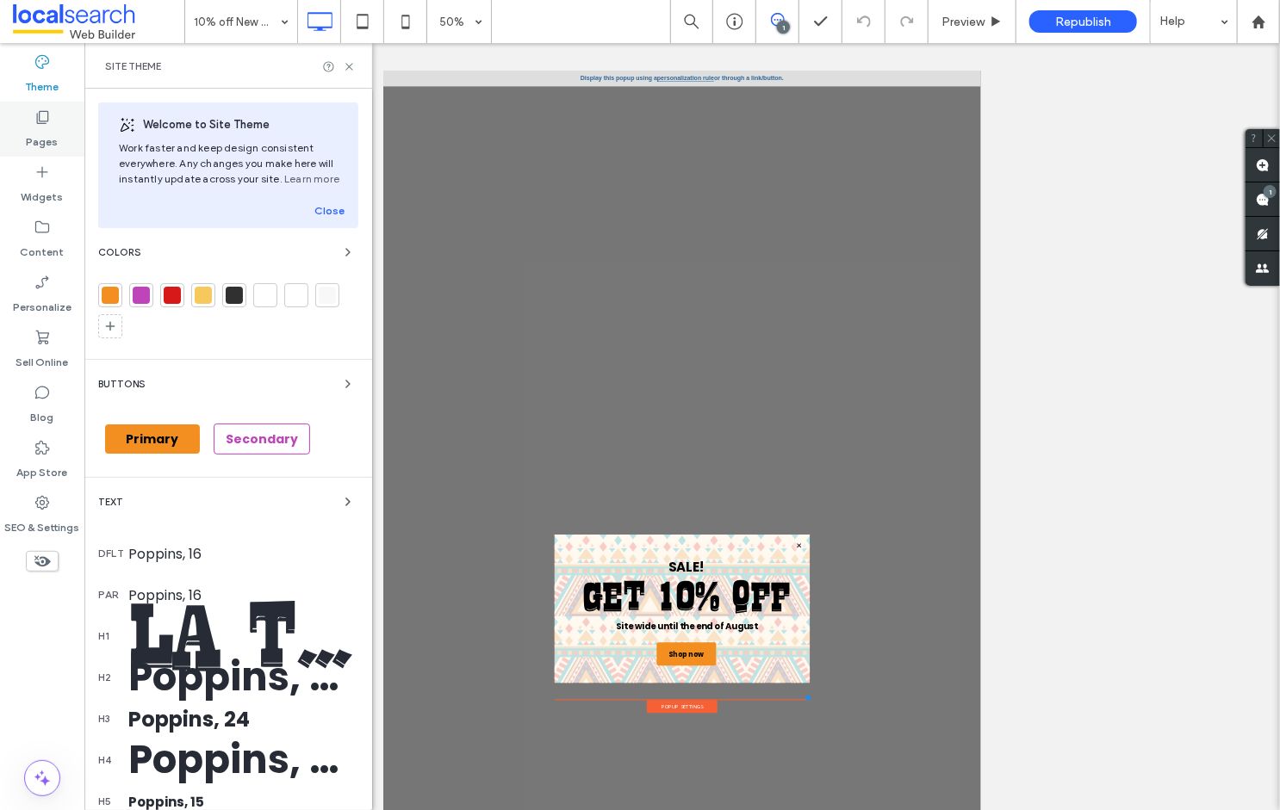
click at [37, 140] on label "Pages" at bounding box center [43, 138] width 32 height 24
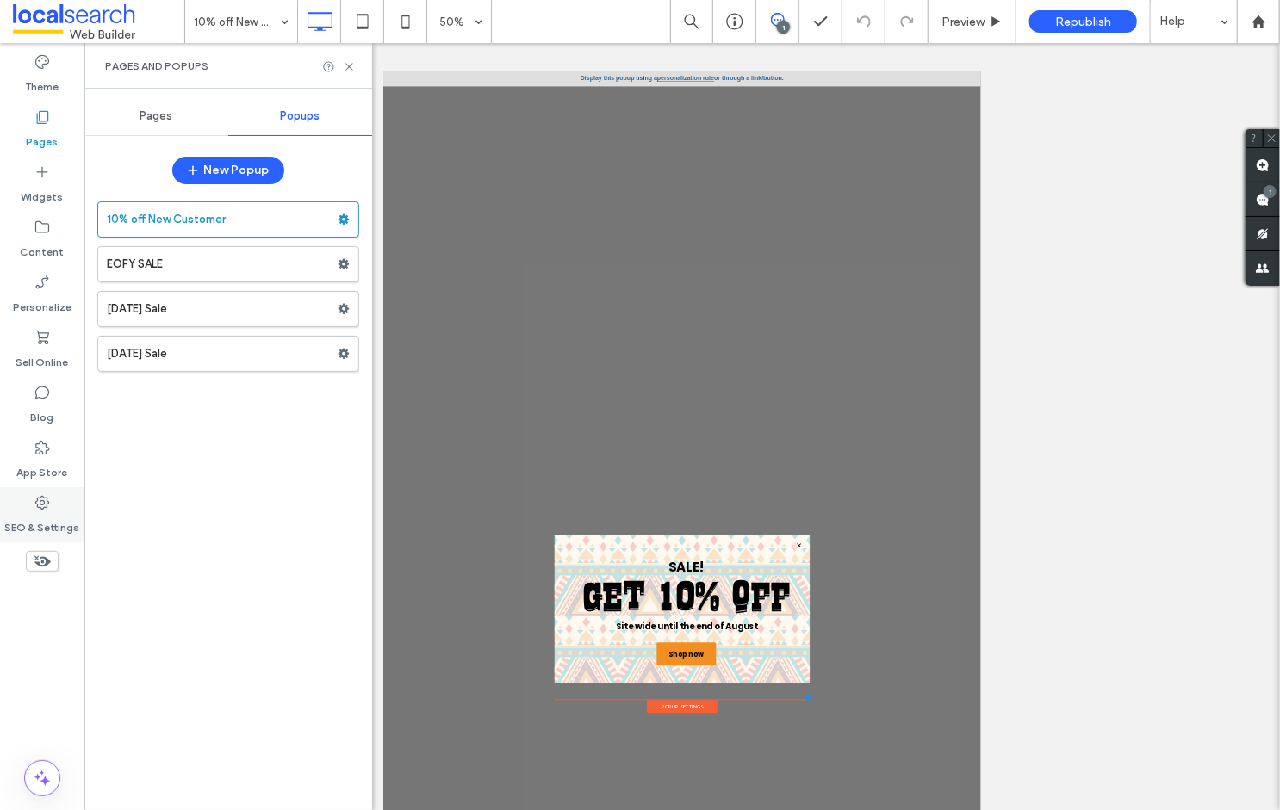
click at [44, 501] on use at bounding box center [42, 503] width 14 height 14
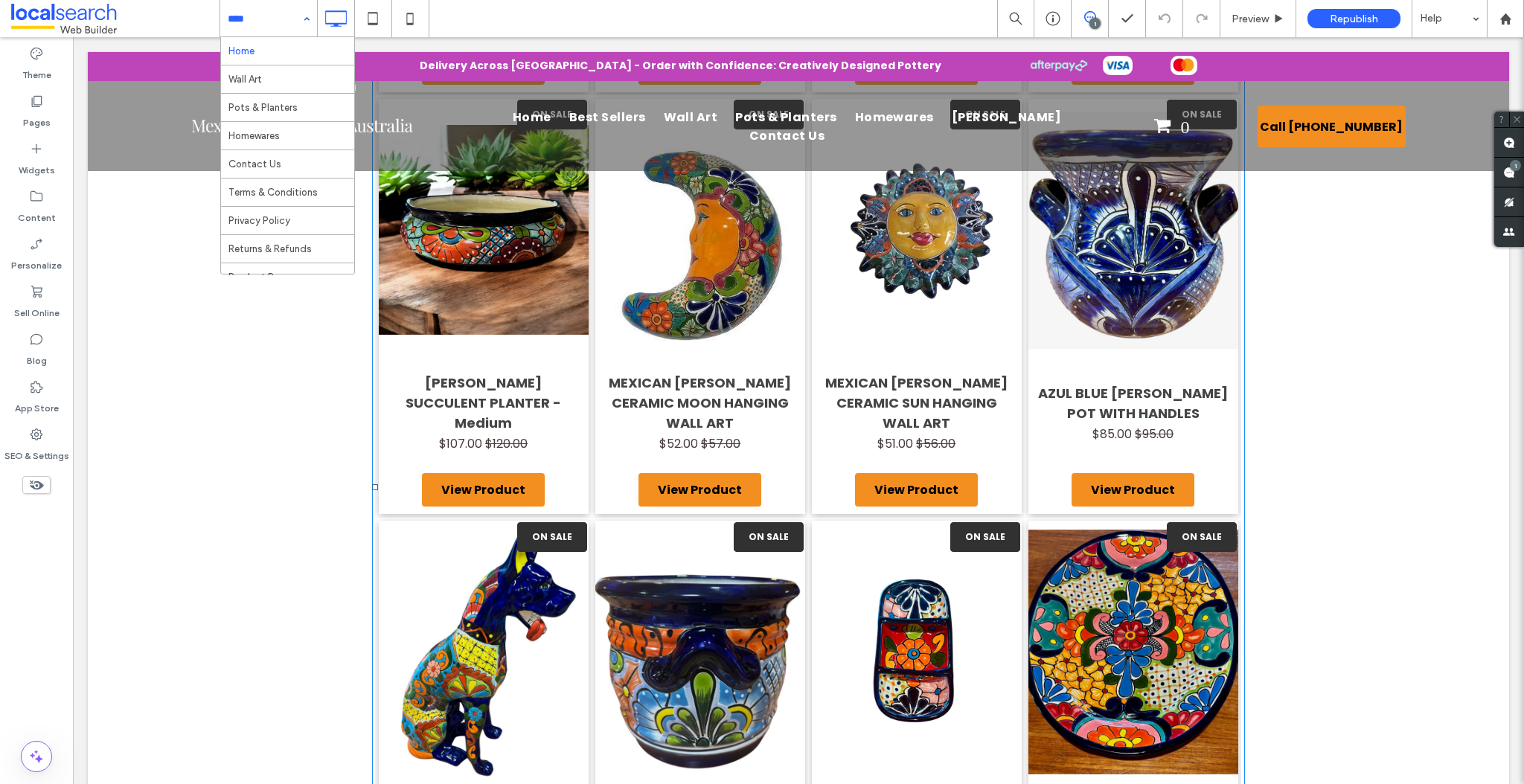
scroll to position [1083, 0]
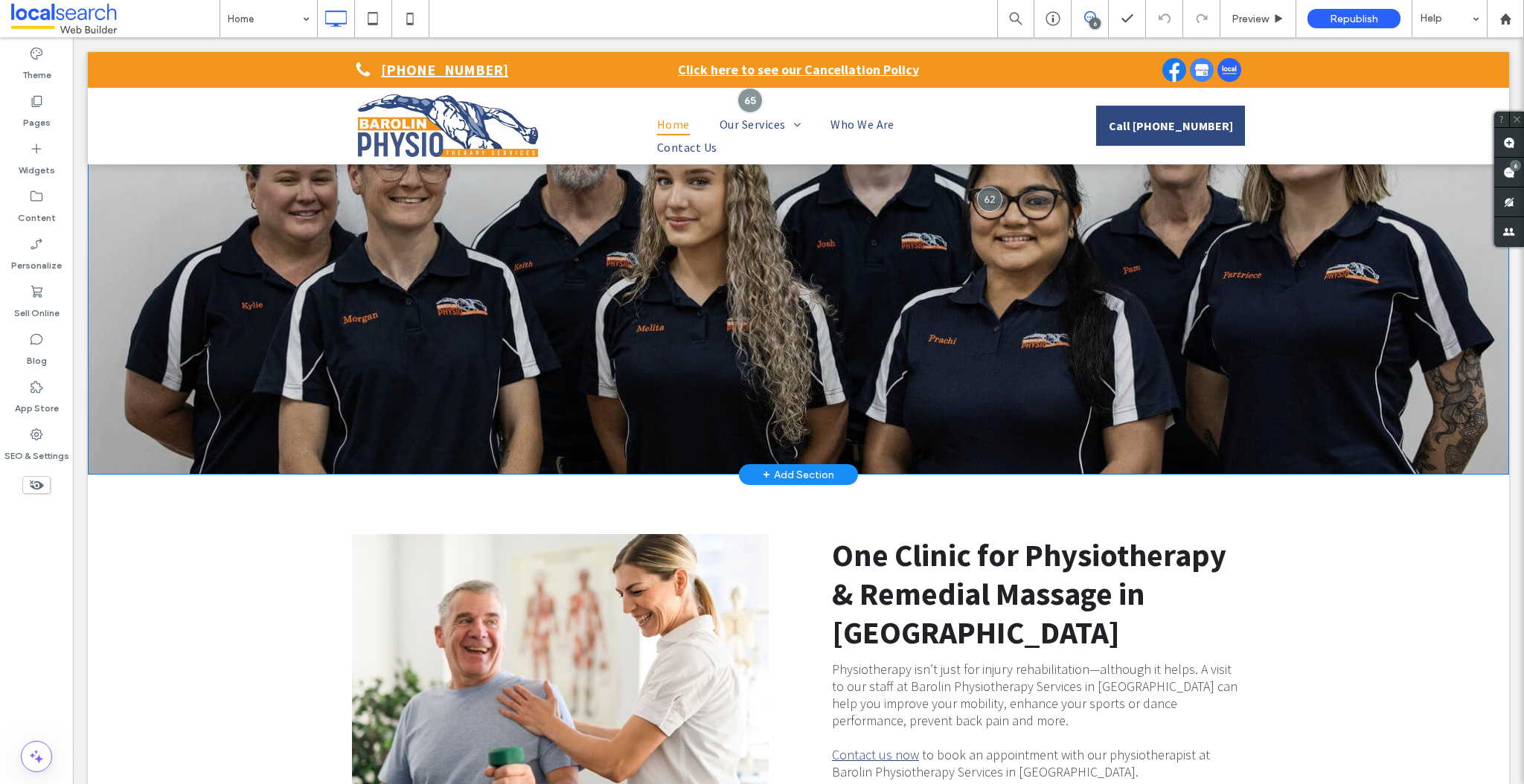
click at [778, 472] on div "+ Add Section" at bounding box center [798, 474] width 72 height 16
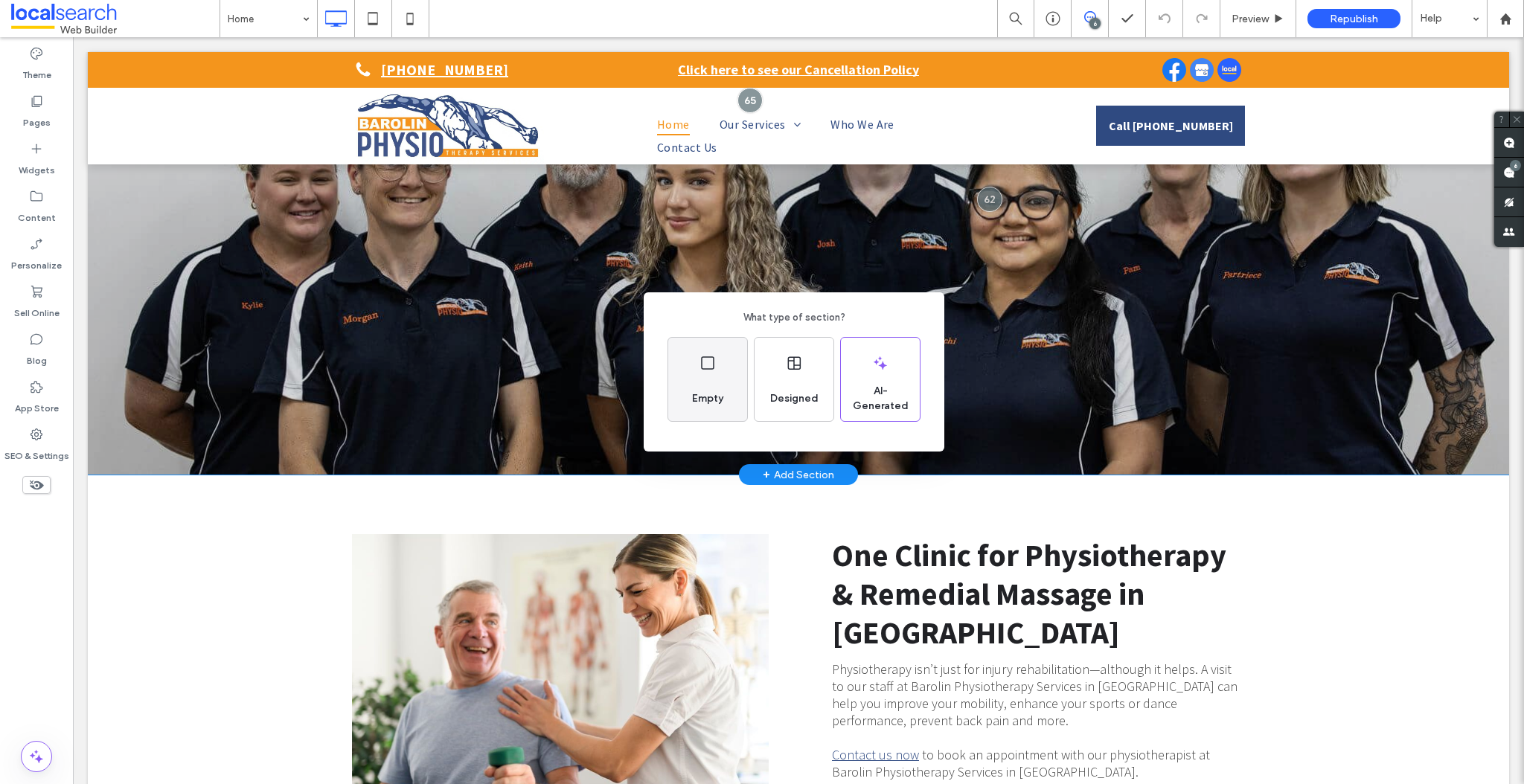
click at [705, 368] on use at bounding box center [708, 364] width 14 height 14
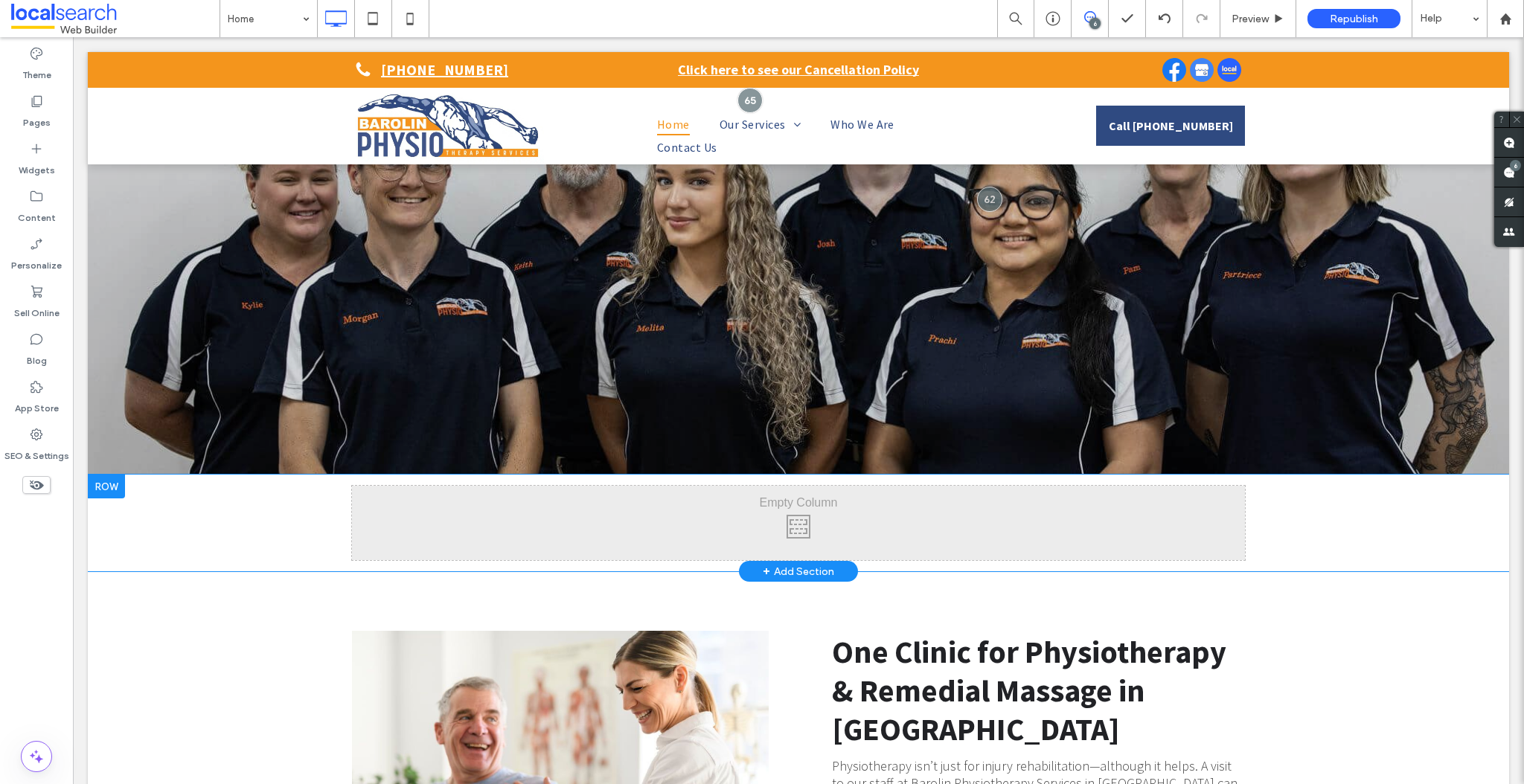
click at [621, 513] on div "Click To Paste Click To Paste" at bounding box center [798, 522] width 893 height 74
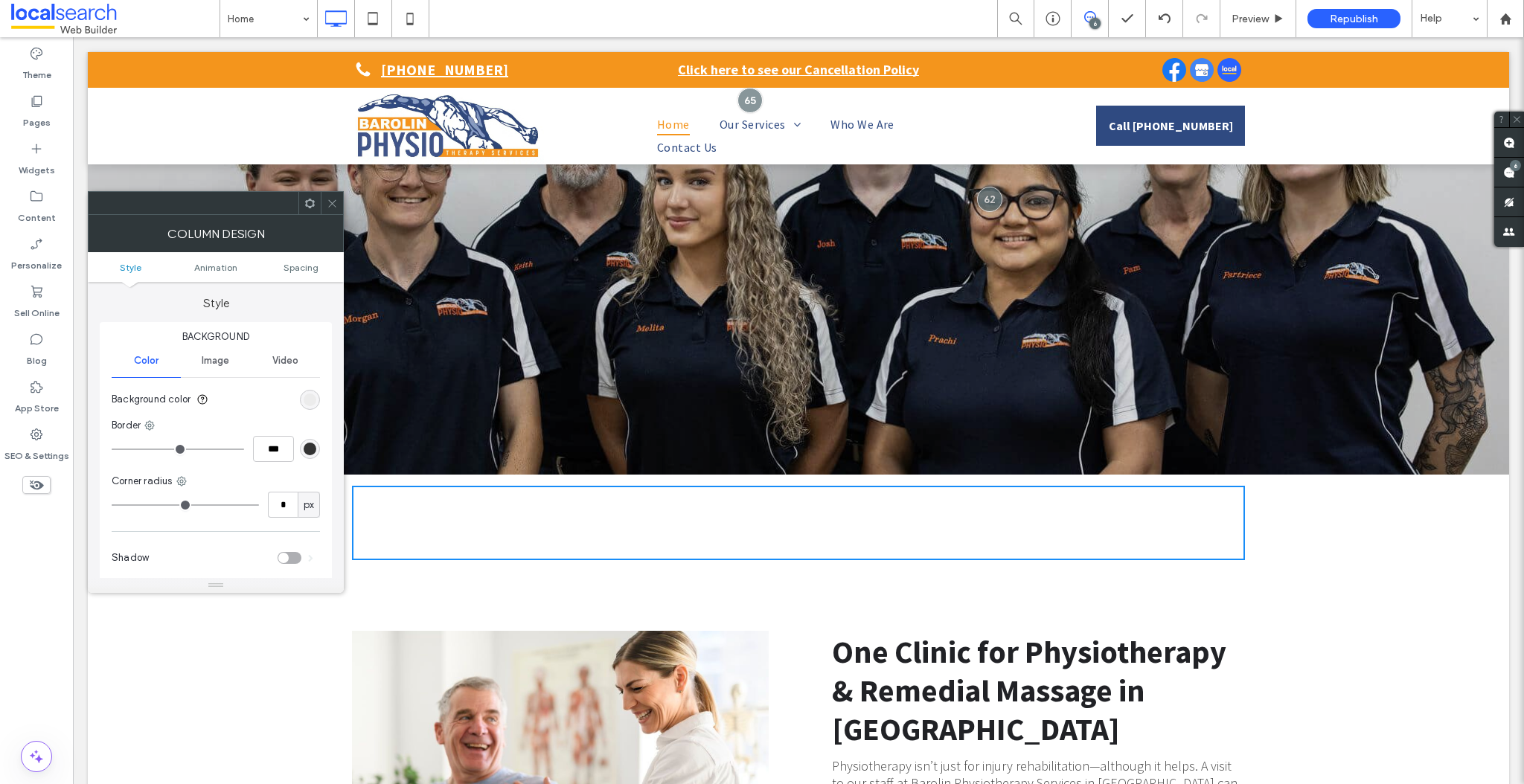
click at [334, 199] on icon at bounding box center [332, 203] width 11 height 11
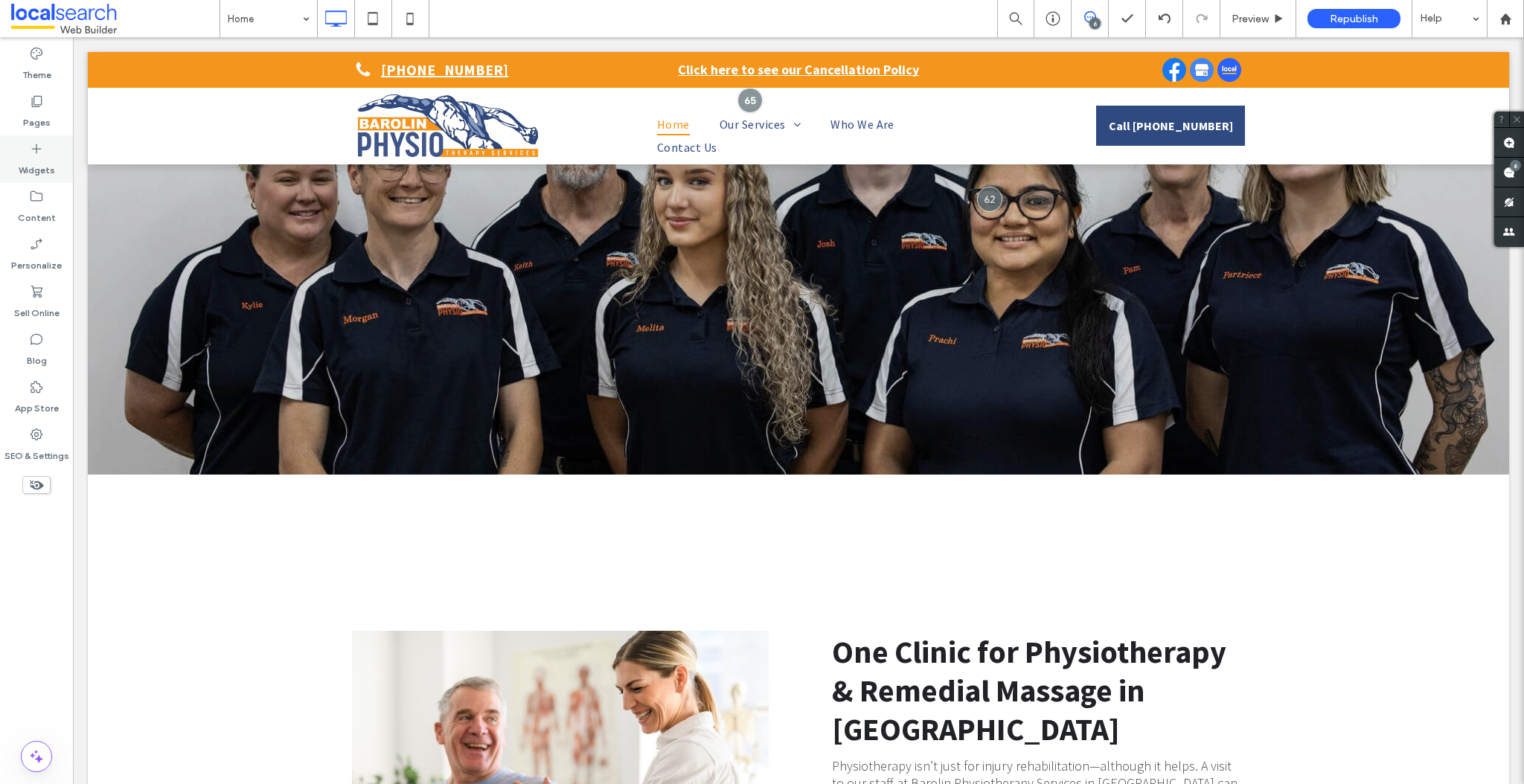
drag, startPoint x: 41, startPoint y: 158, endPoint x: 59, endPoint y: 166, distance: 19.7
click at [41, 158] on label "Widgets" at bounding box center [37, 167] width 36 height 21
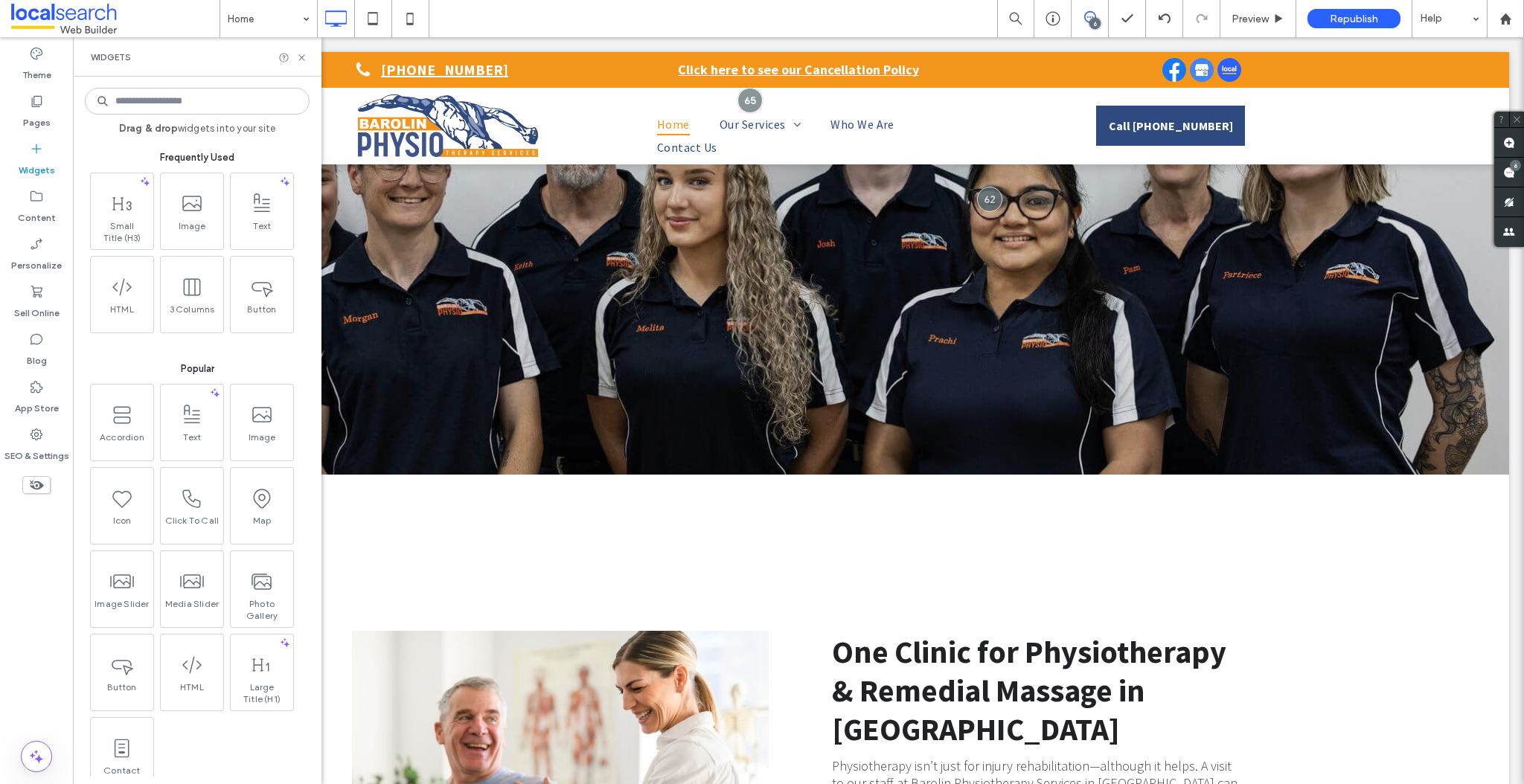
click at [169, 99] on input at bounding box center [197, 101] width 225 height 27
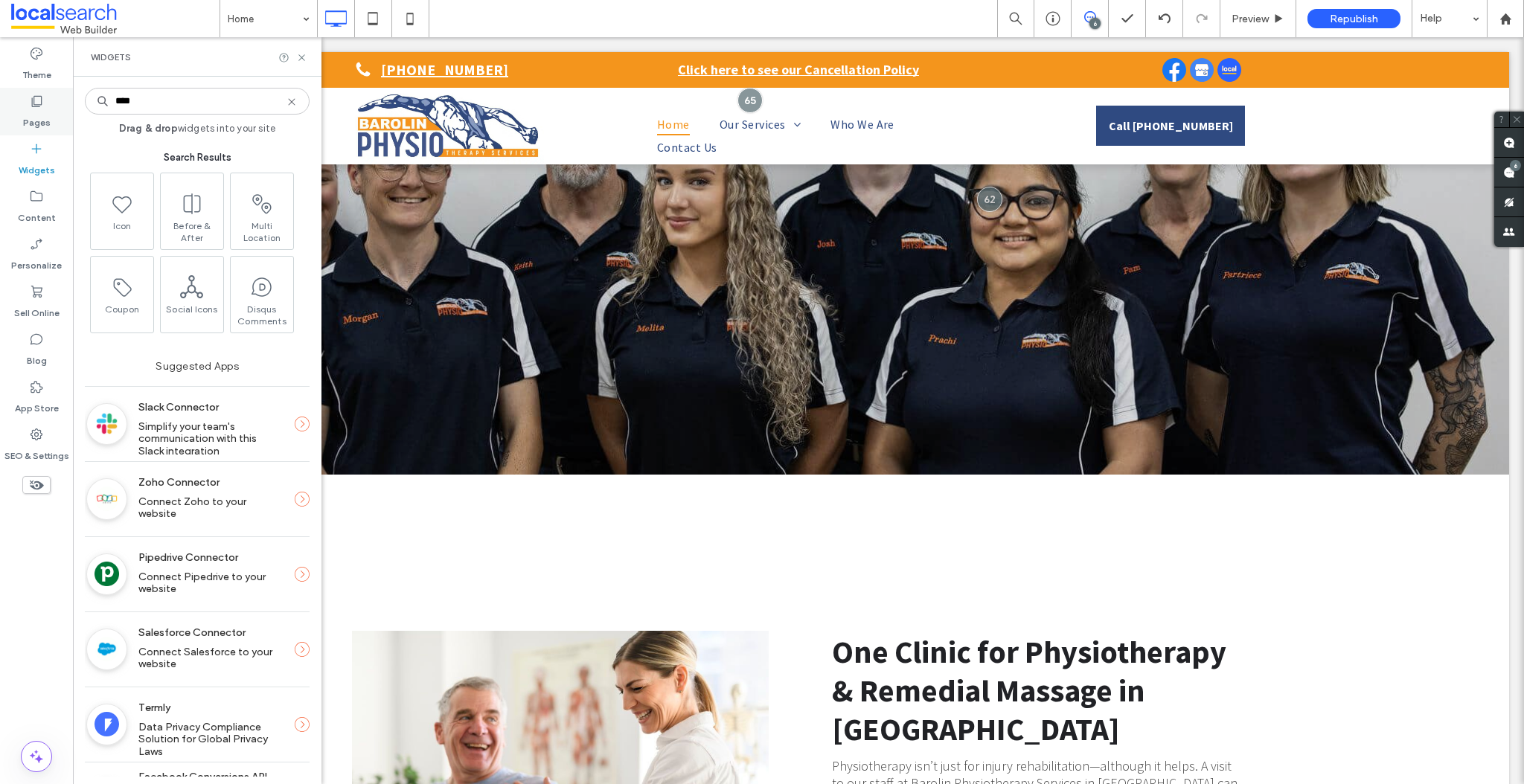
type input "****"
click at [41, 112] on label "Pages" at bounding box center [37, 119] width 28 height 21
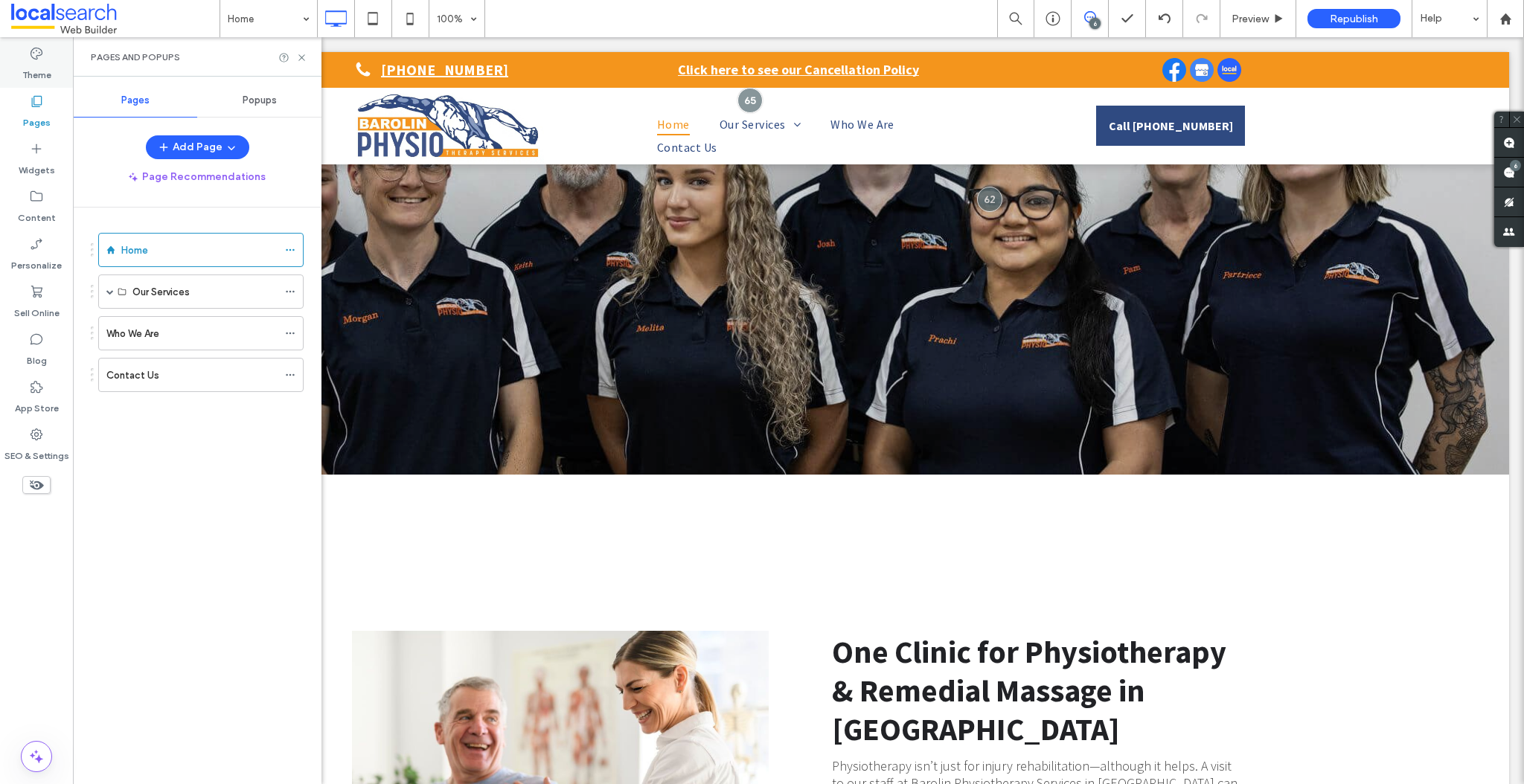
click at [46, 54] on div "Theme" at bounding box center [36, 64] width 73 height 47
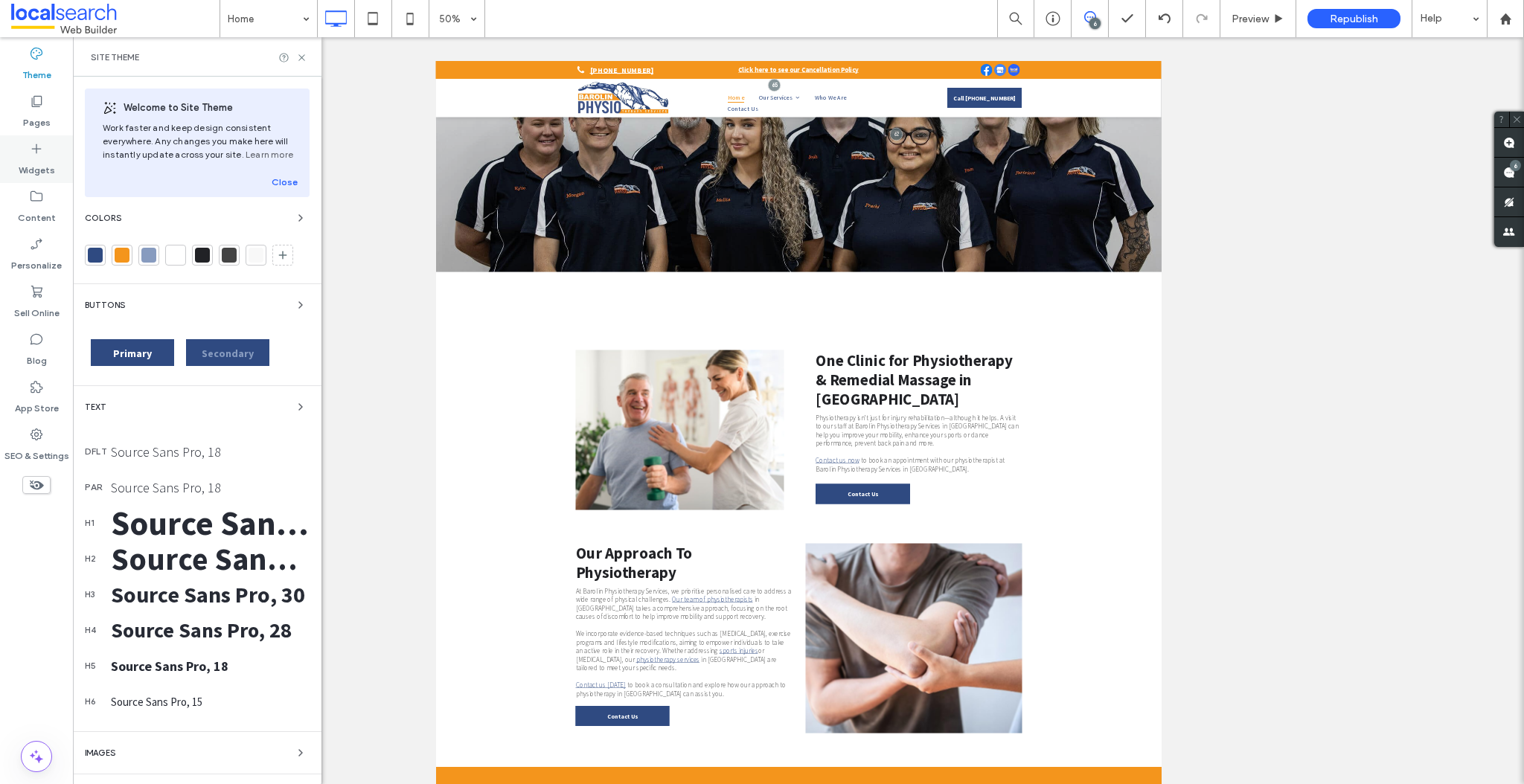
click at [41, 156] on label "Widgets" at bounding box center [37, 167] width 36 height 21
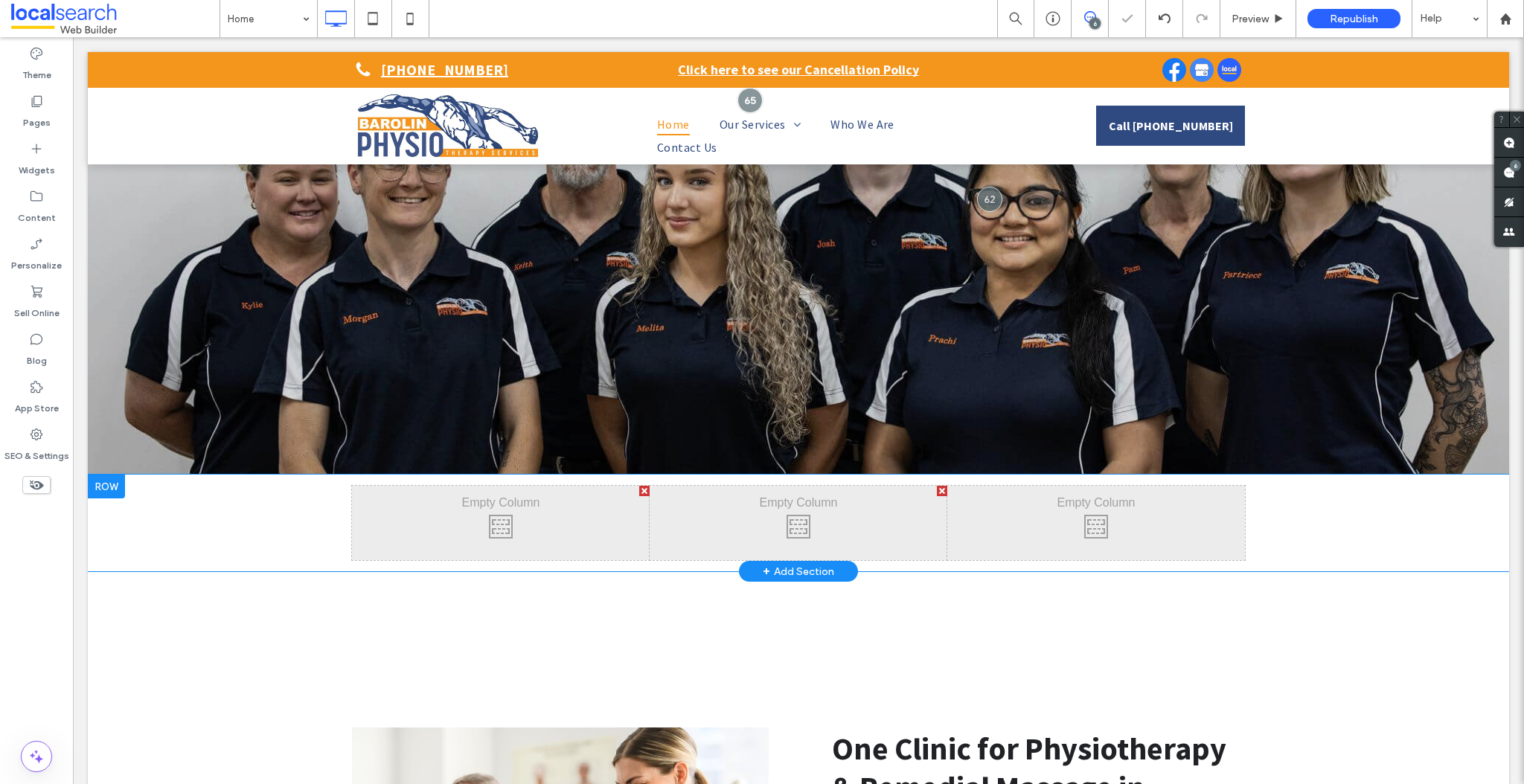
click at [547, 512] on div "Click To Paste Click To Paste" at bounding box center [500, 522] width 298 height 74
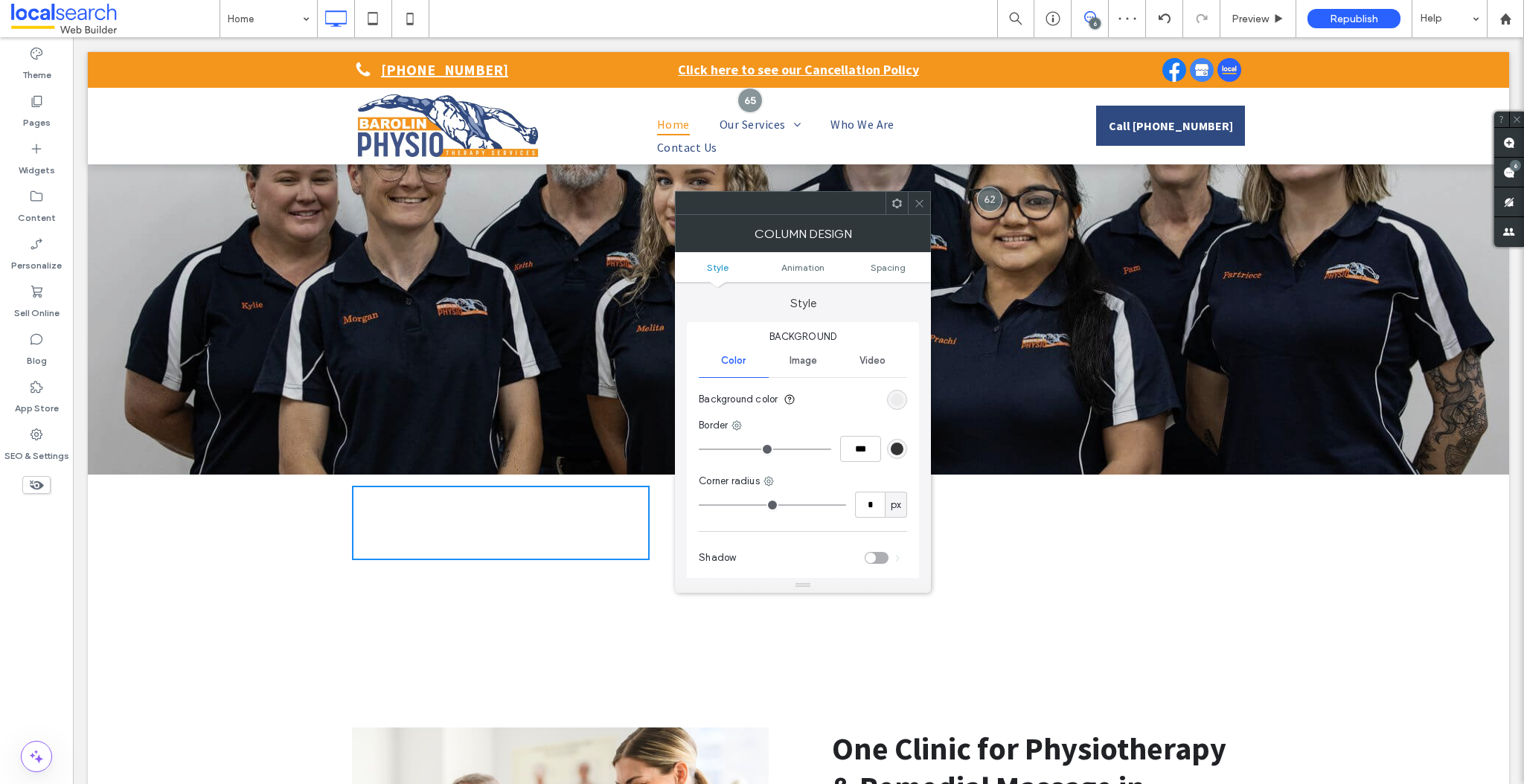
click at [919, 203] on use at bounding box center [919, 203] width 8 height 8
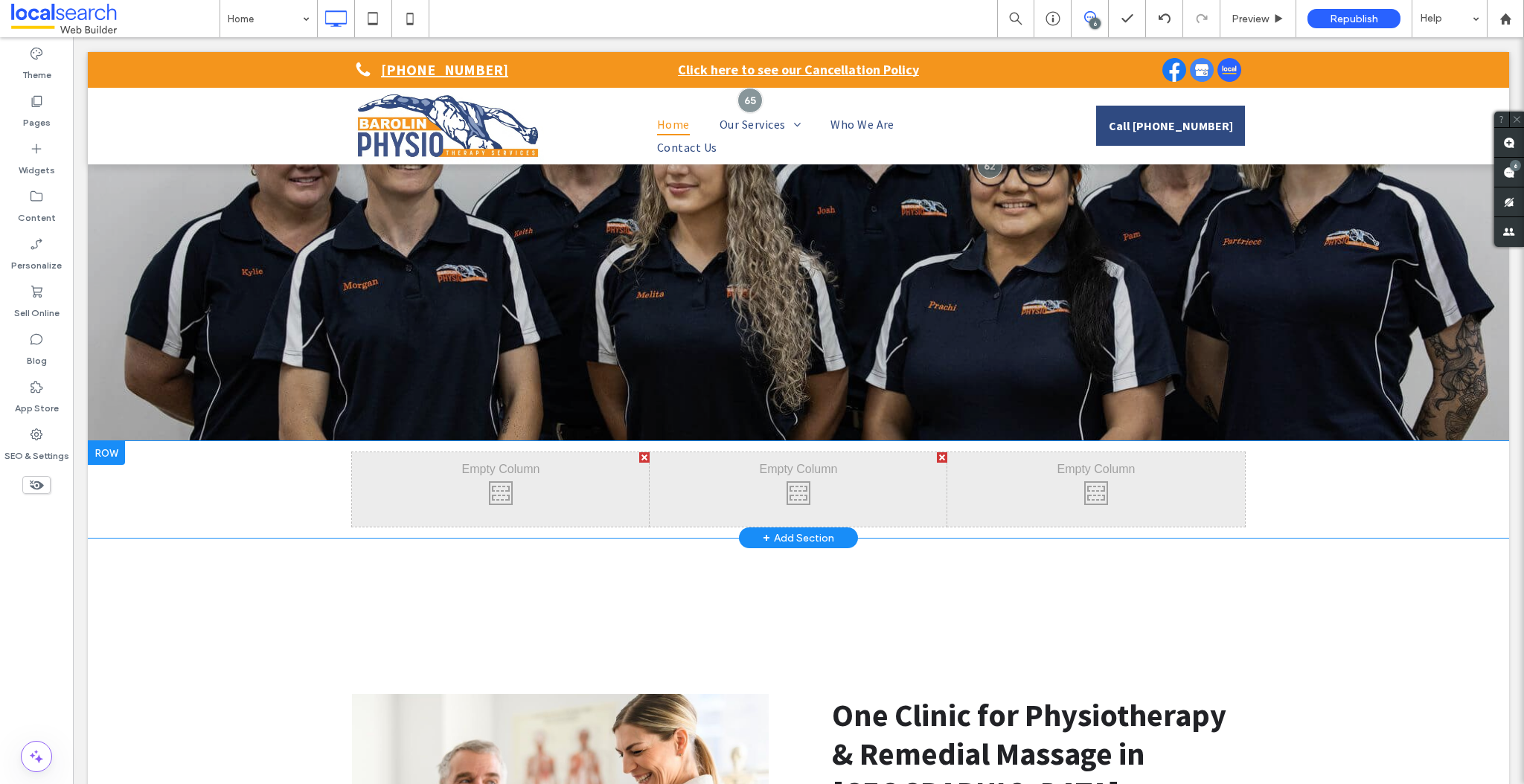
scroll to position [261, 0]
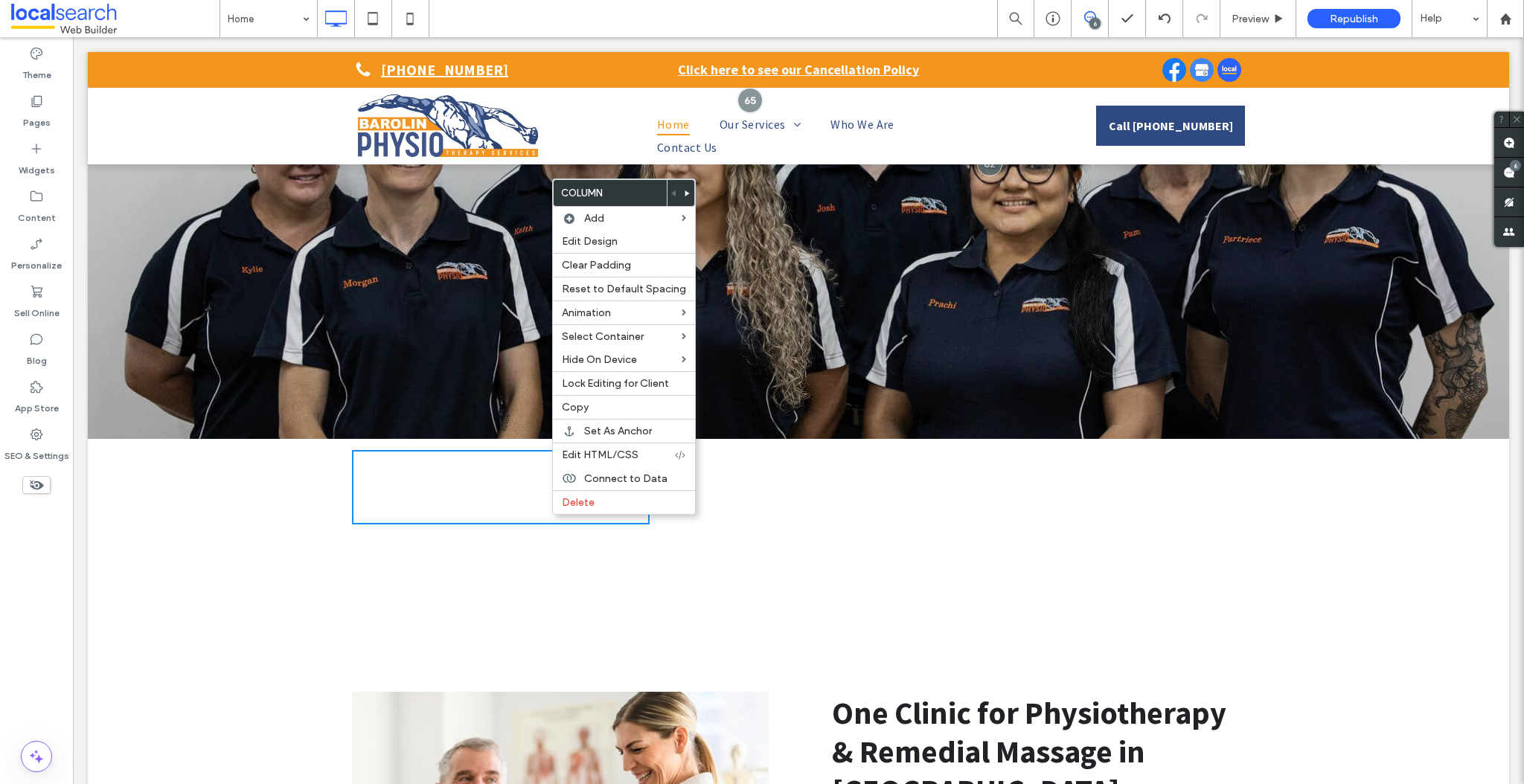
click at [191, 478] on div "Click To Paste Click To Paste Click To Paste Click To Paste Click To Paste Clic…" at bounding box center [798, 487] width 1421 height 97
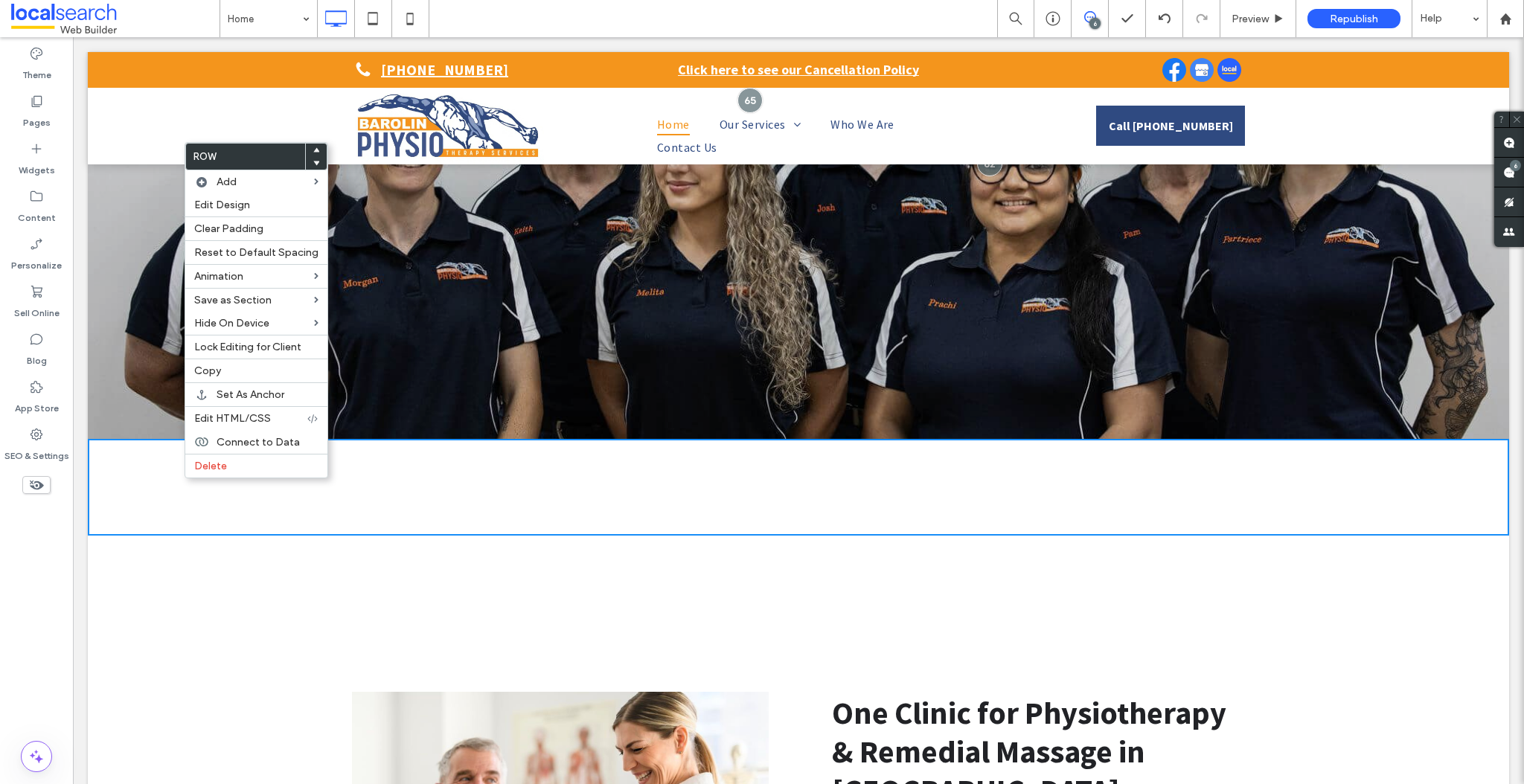
click at [108, 458] on div "Click To Paste Click To Paste Click To Paste Click To Paste Click To Paste Clic…" at bounding box center [798, 487] width 1421 height 97
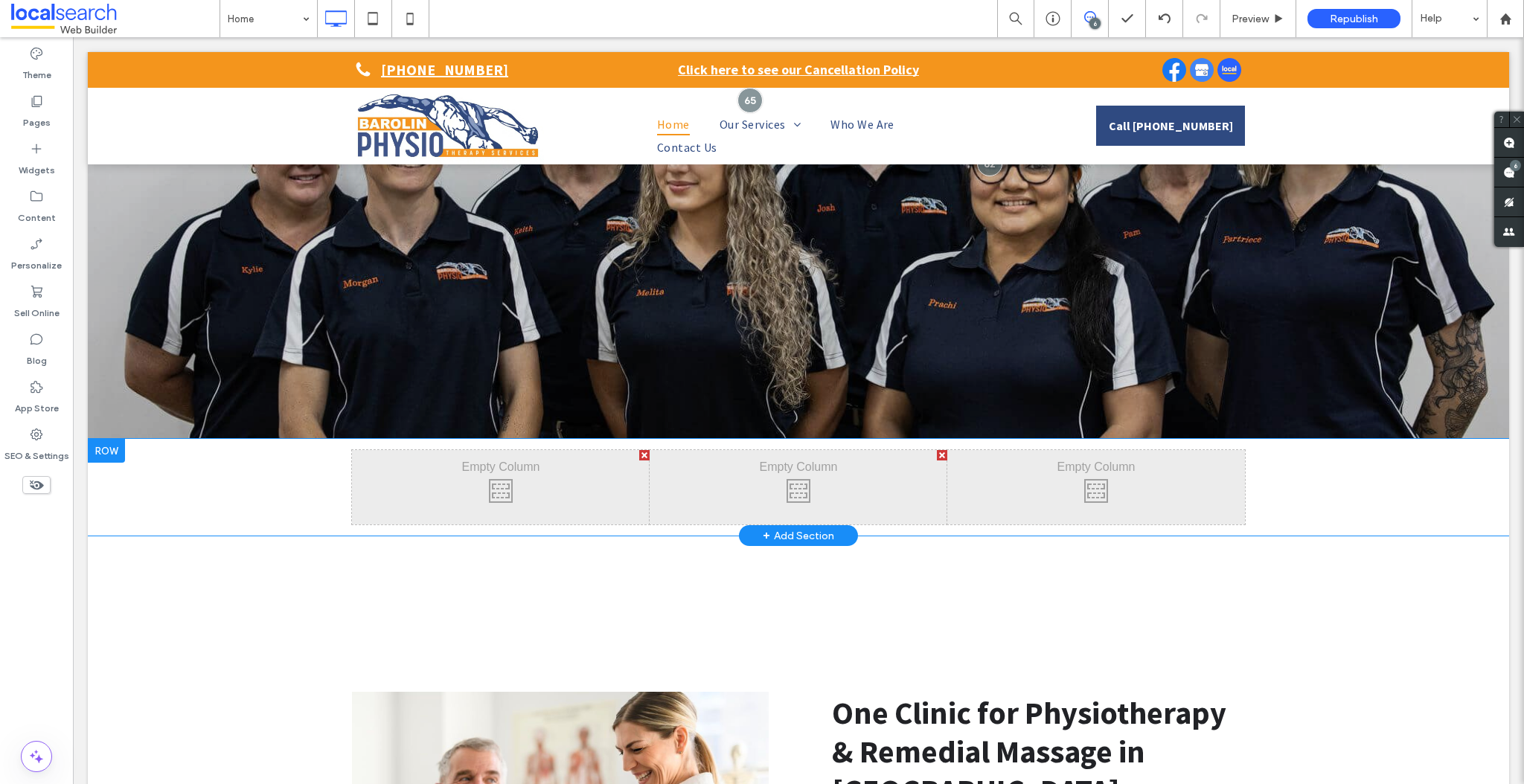
click at [106, 450] on div at bounding box center [106, 451] width 37 height 24
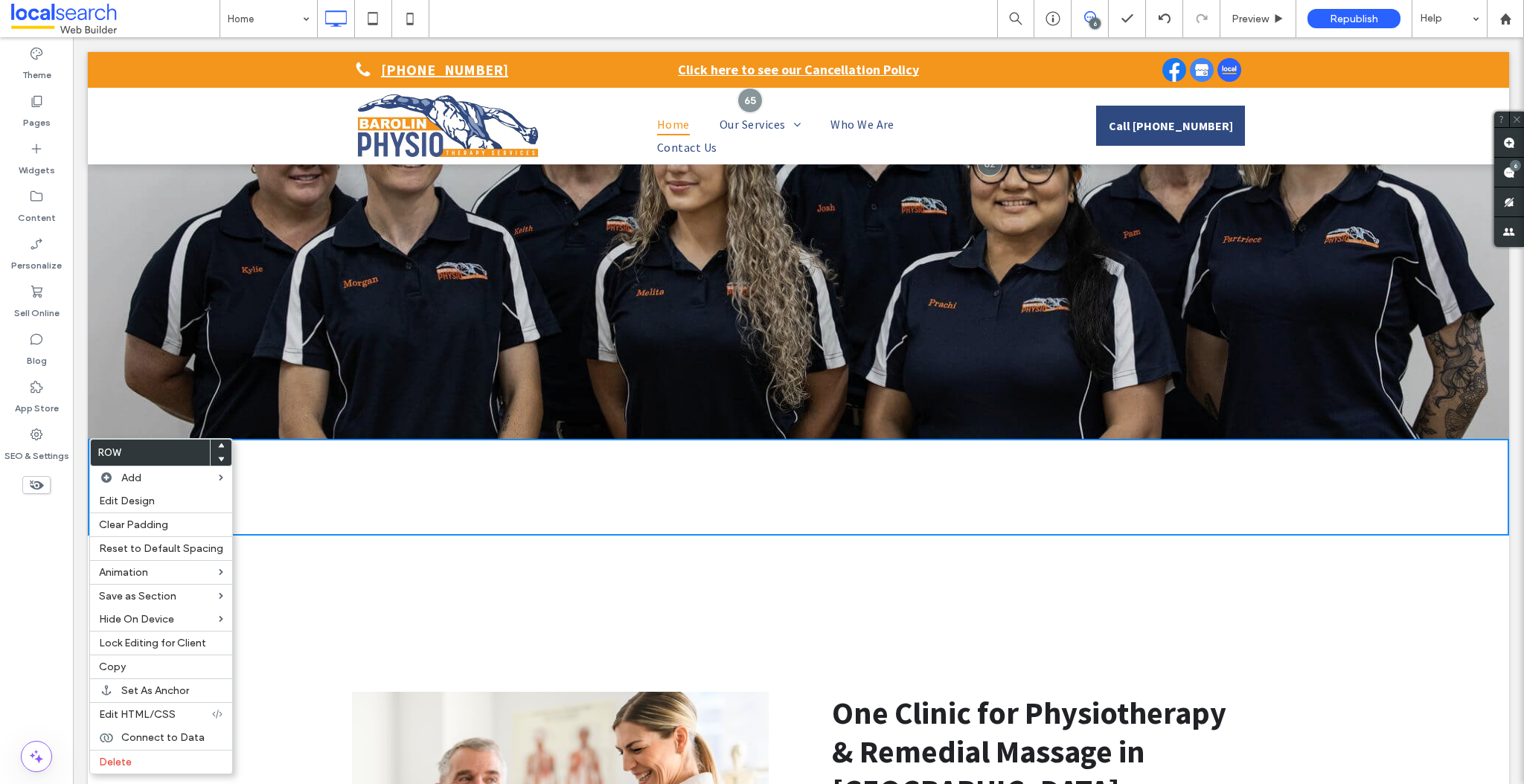
click at [327, 493] on div "Click To Paste Click To Paste Click To Paste Click To Paste Click To Paste Clic…" at bounding box center [798, 487] width 1421 height 97
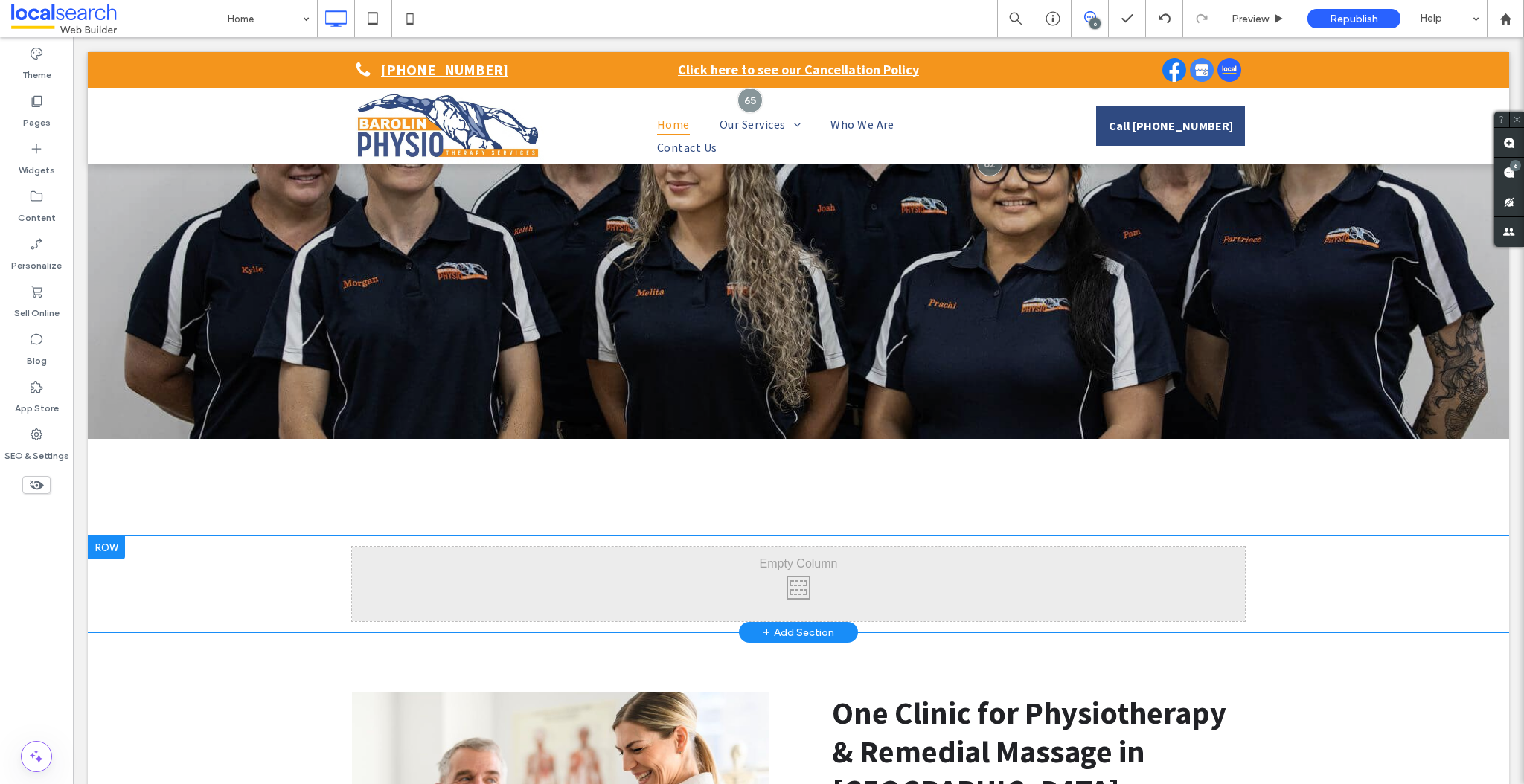
click at [308, 618] on div "Click To Paste Click To Paste Row + Add Section" at bounding box center [798, 584] width 1421 height 97
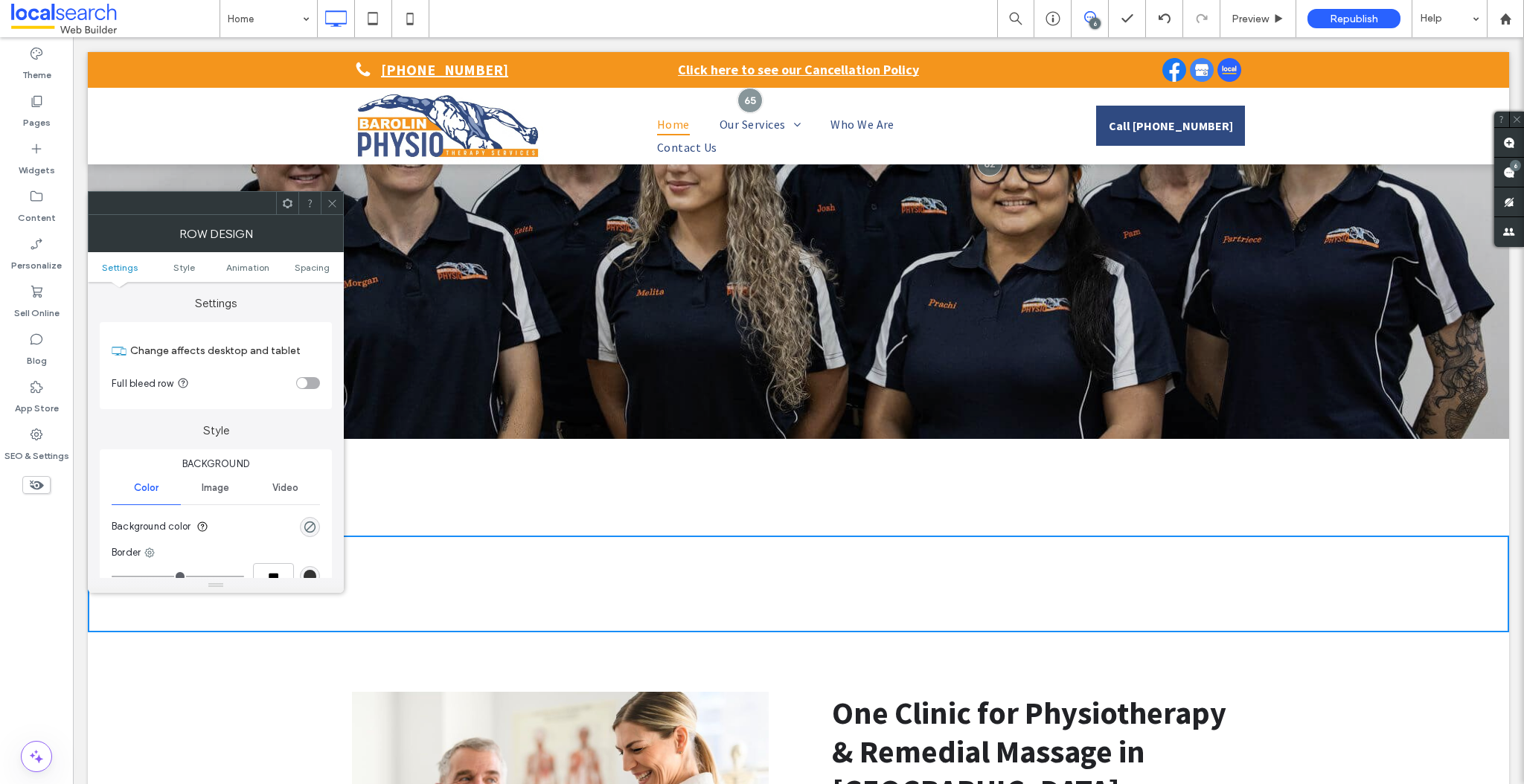
click at [335, 199] on use at bounding box center [332, 203] width 8 height 8
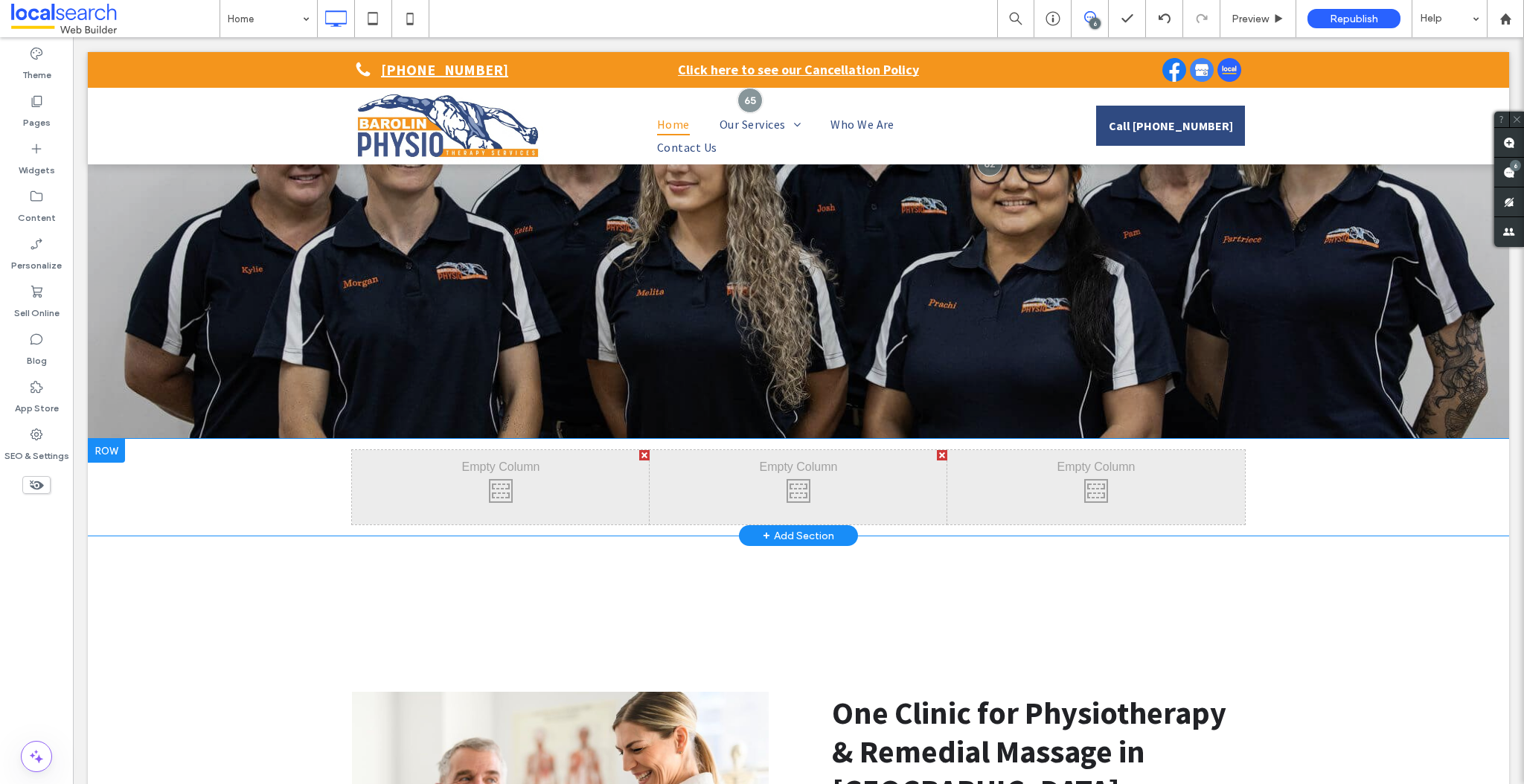
click at [143, 480] on div "Click To Paste Click To Paste Click To Paste Click To Paste Click To Paste Clic…" at bounding box center [798, 487] width 1421 height 97
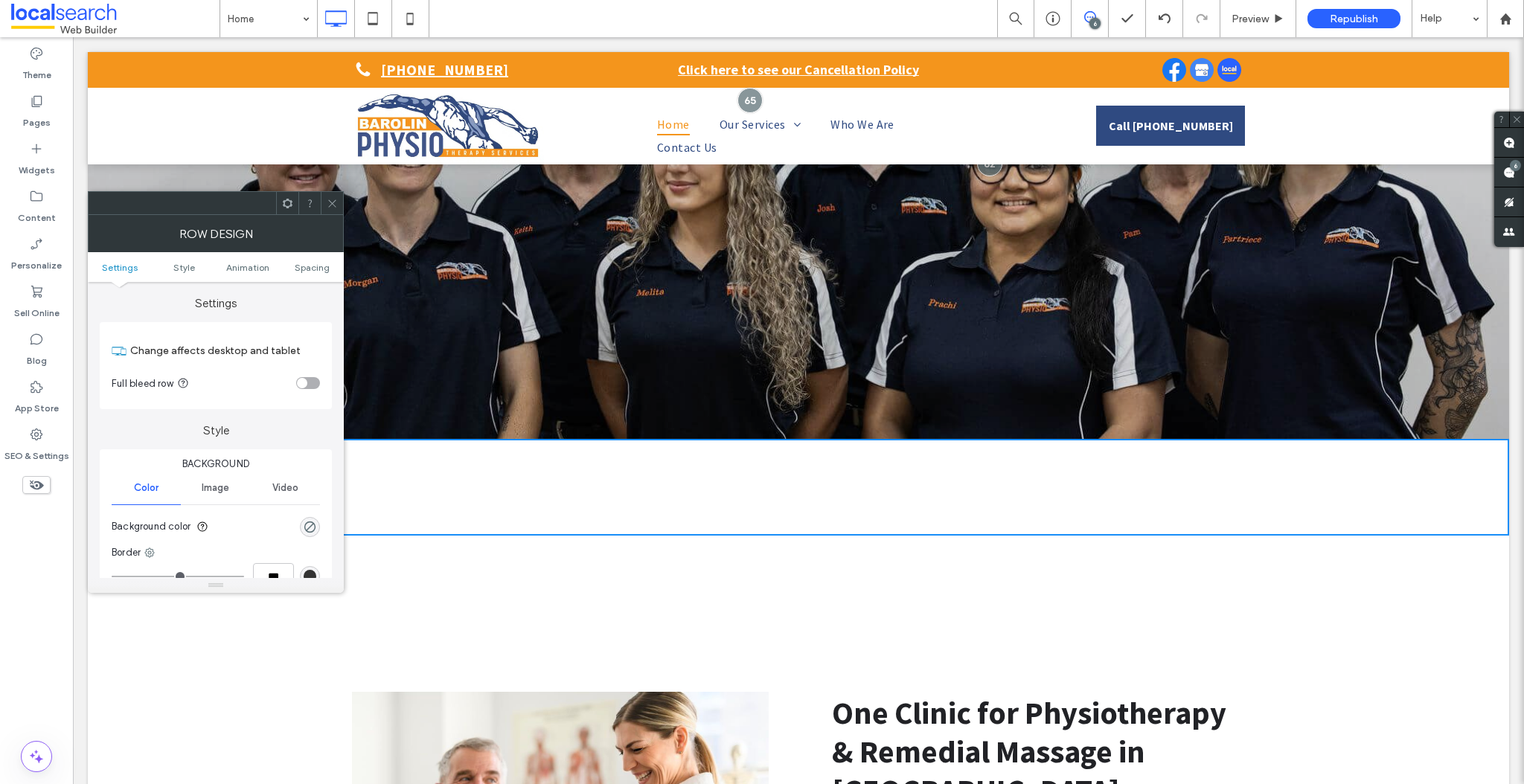
click at [339, 204] on div at bounding box center [332, 203] width 22 height 22
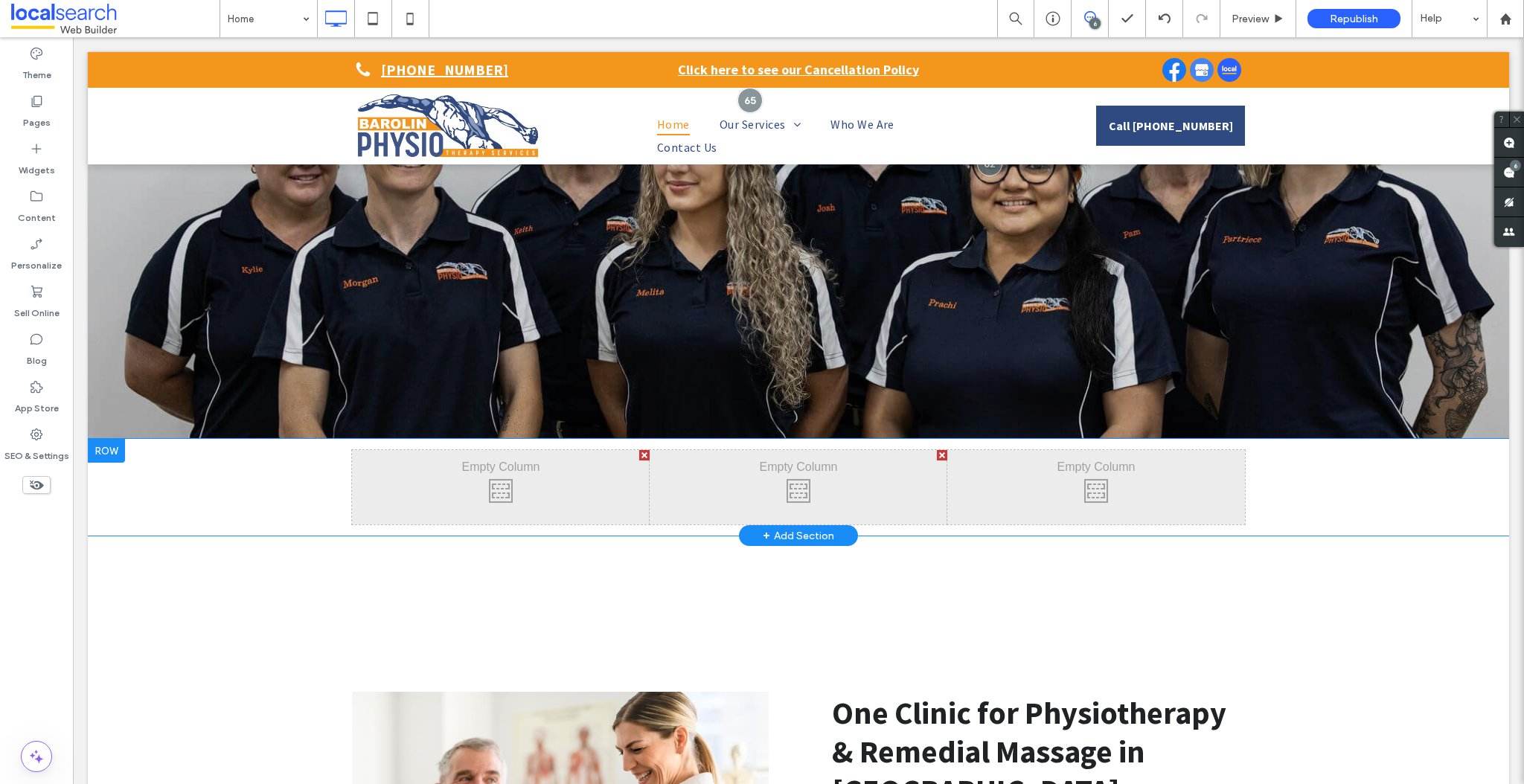
click at [105, 448] on div at bounding box center [106, 451] width 37 height 24
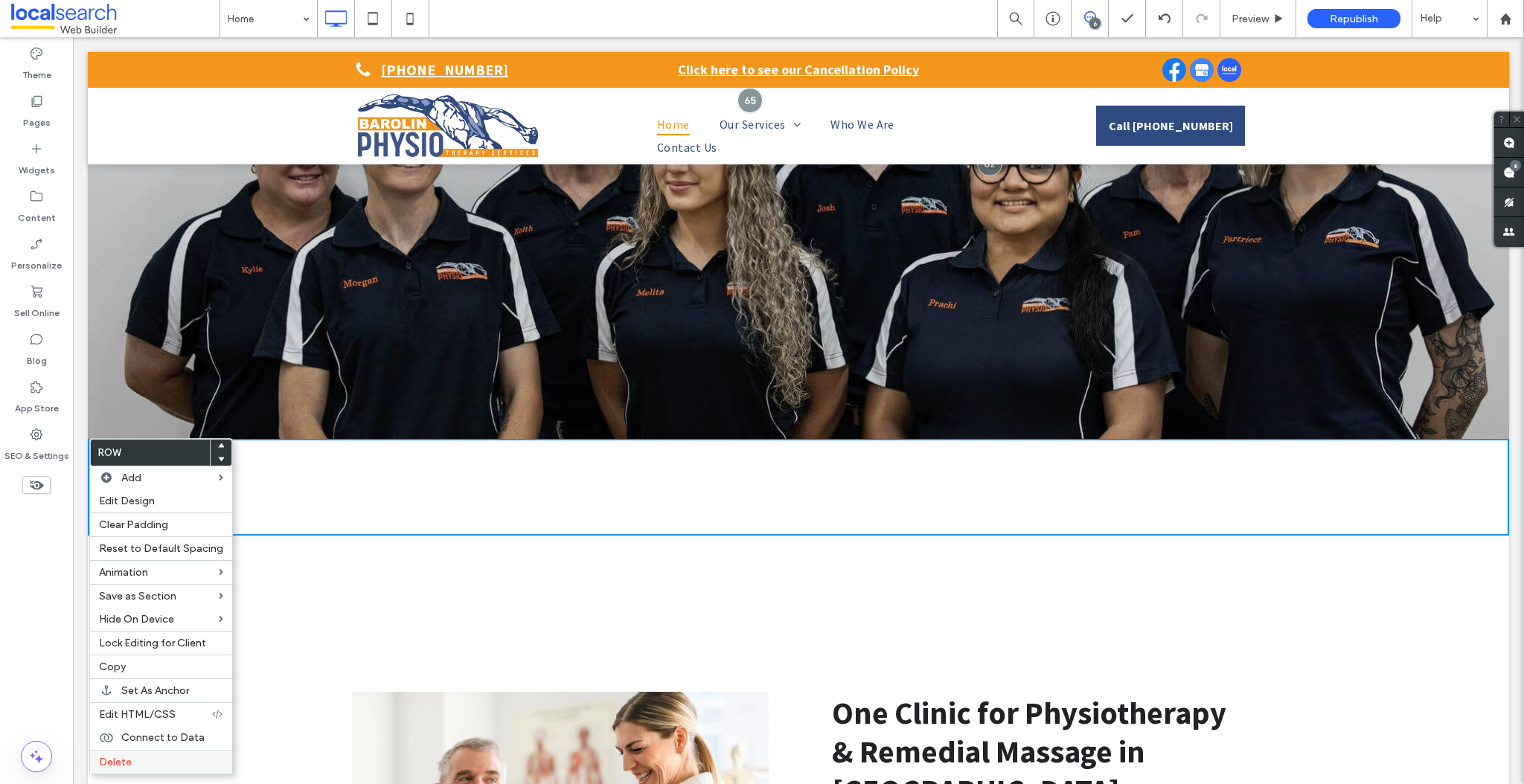
click at [131, 756] on label "Delete" at bounding box center [162, 762] width 124 height 13
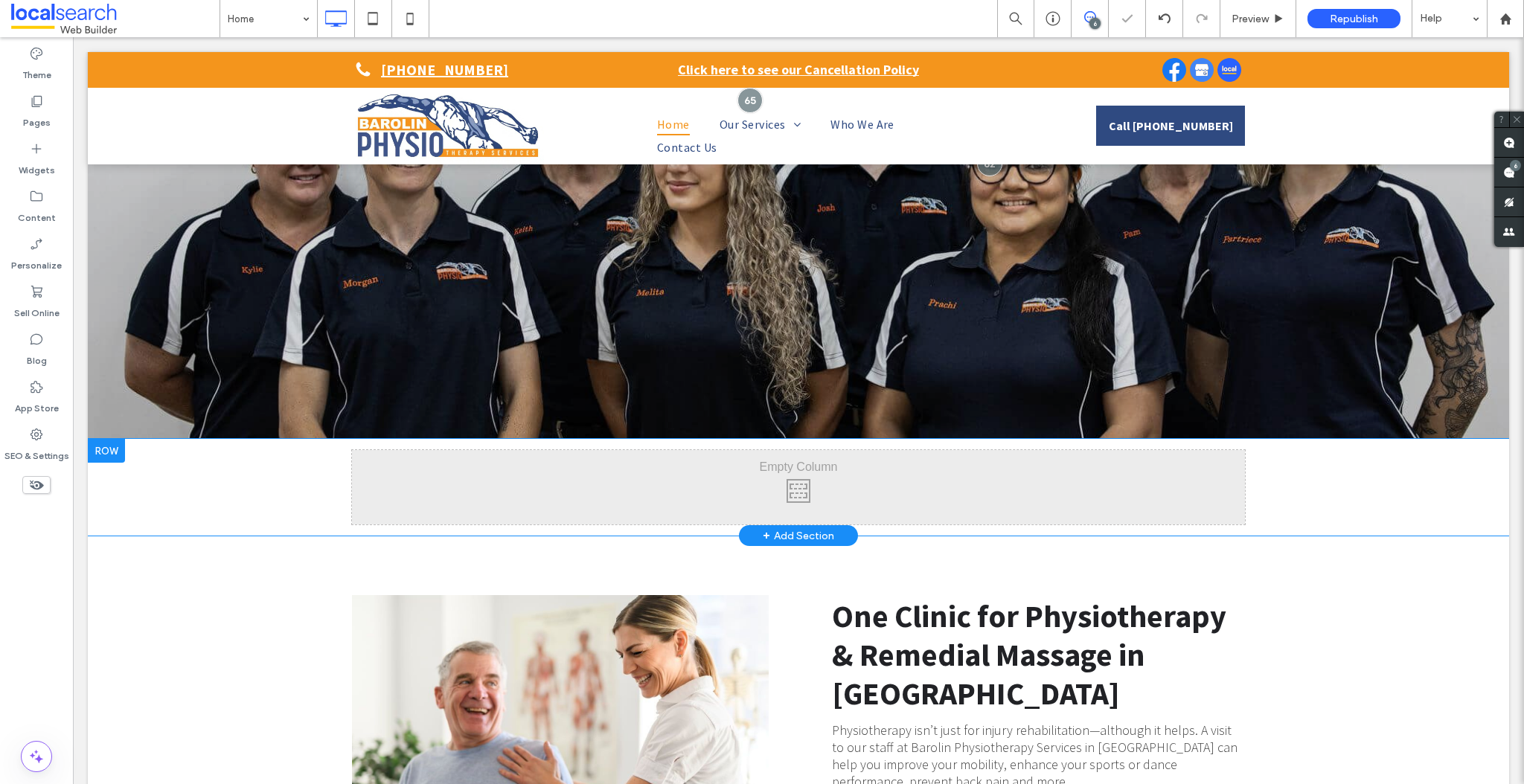
click at [103, 441] on div at bounding box center [106, 451] width 37 height 24
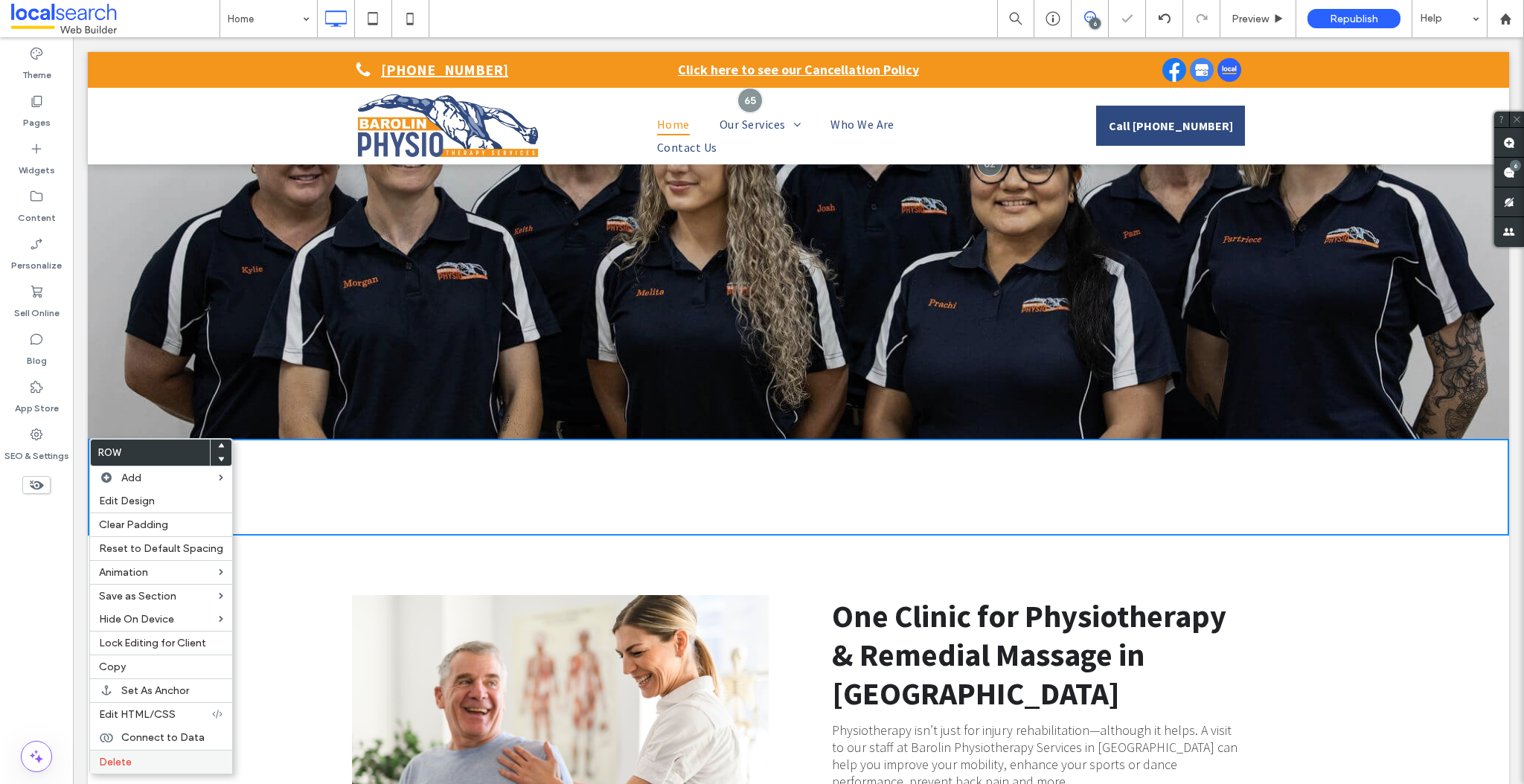
click at [126, 756] on span "Delete" at bounding box center [116, 762] width 33 height 13
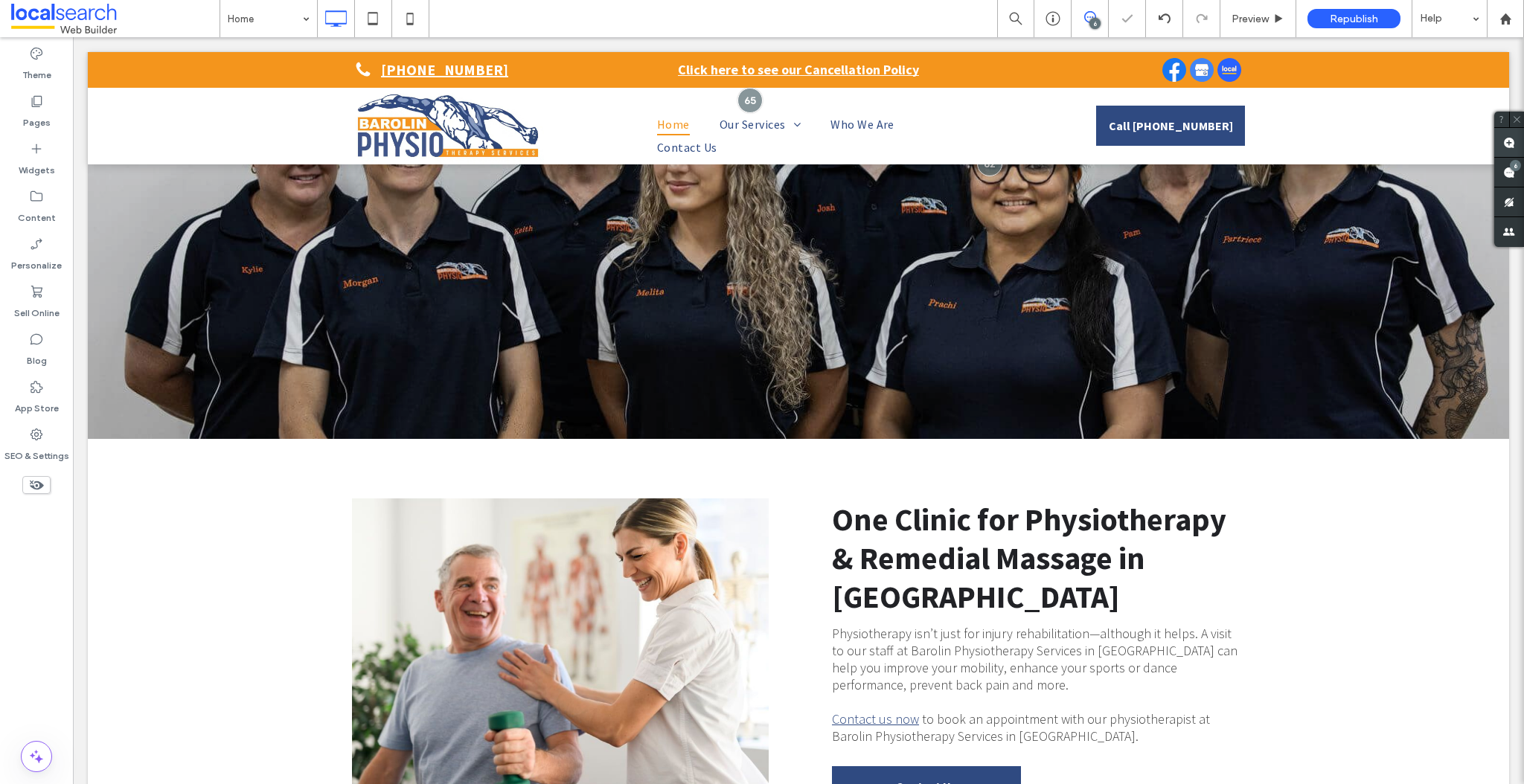
click at [1511, 140] on use at bounding box center [1509, 142] width 12 height 12
click at [765, 452] on div "View more Click To Paste" at bounding box center [575, 658] width 447 height 439
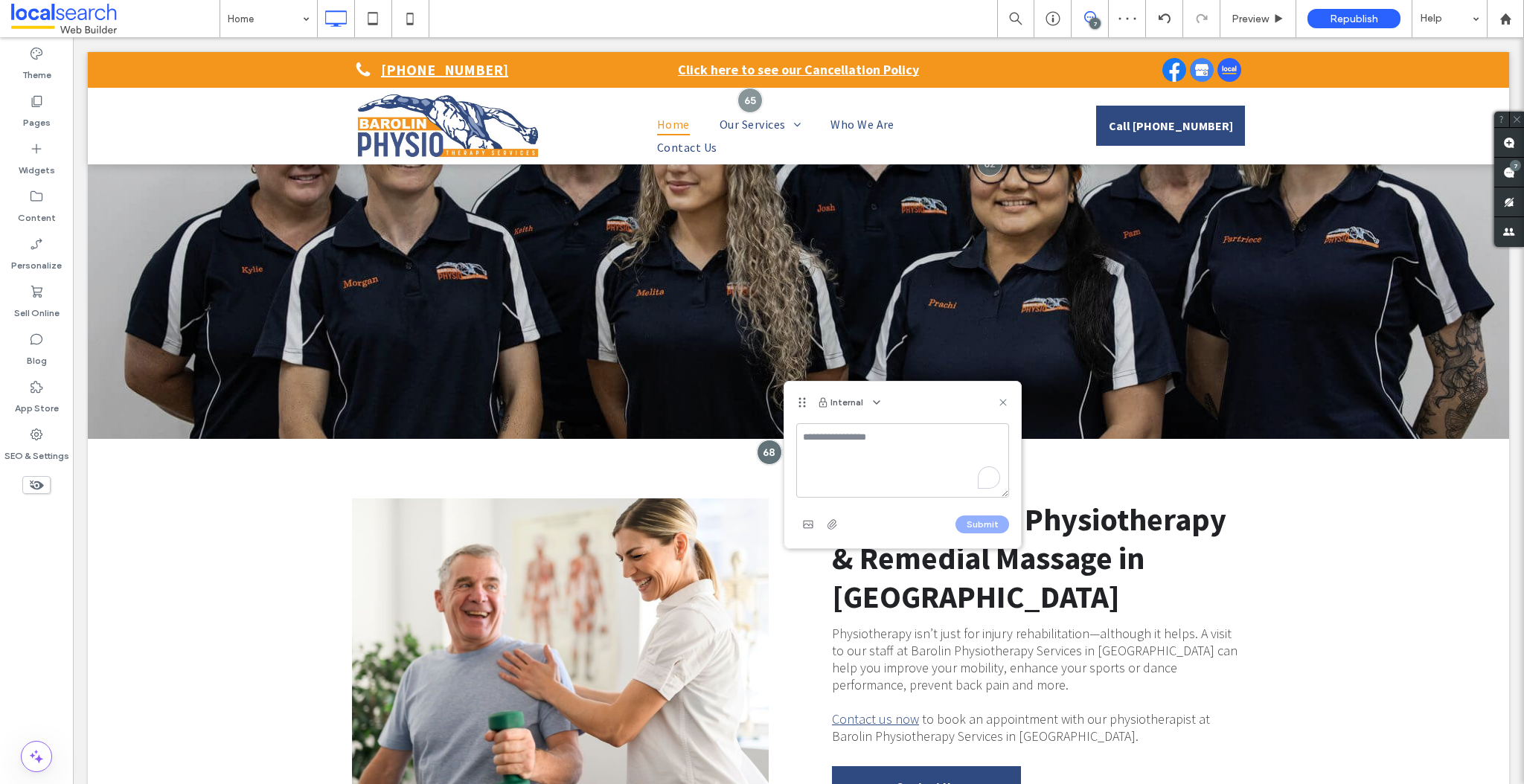
click at [850, 453] on textarea "To enrich screen reader interactions, please activate Accessibility in Grammarl…" at bounding box center [903, 460] width 213 height 74
paste textarea "**********"
click at [866, 458] on textarea "**********" at bounding box center [903, 460] width 213 height 74
type textarea "**********"
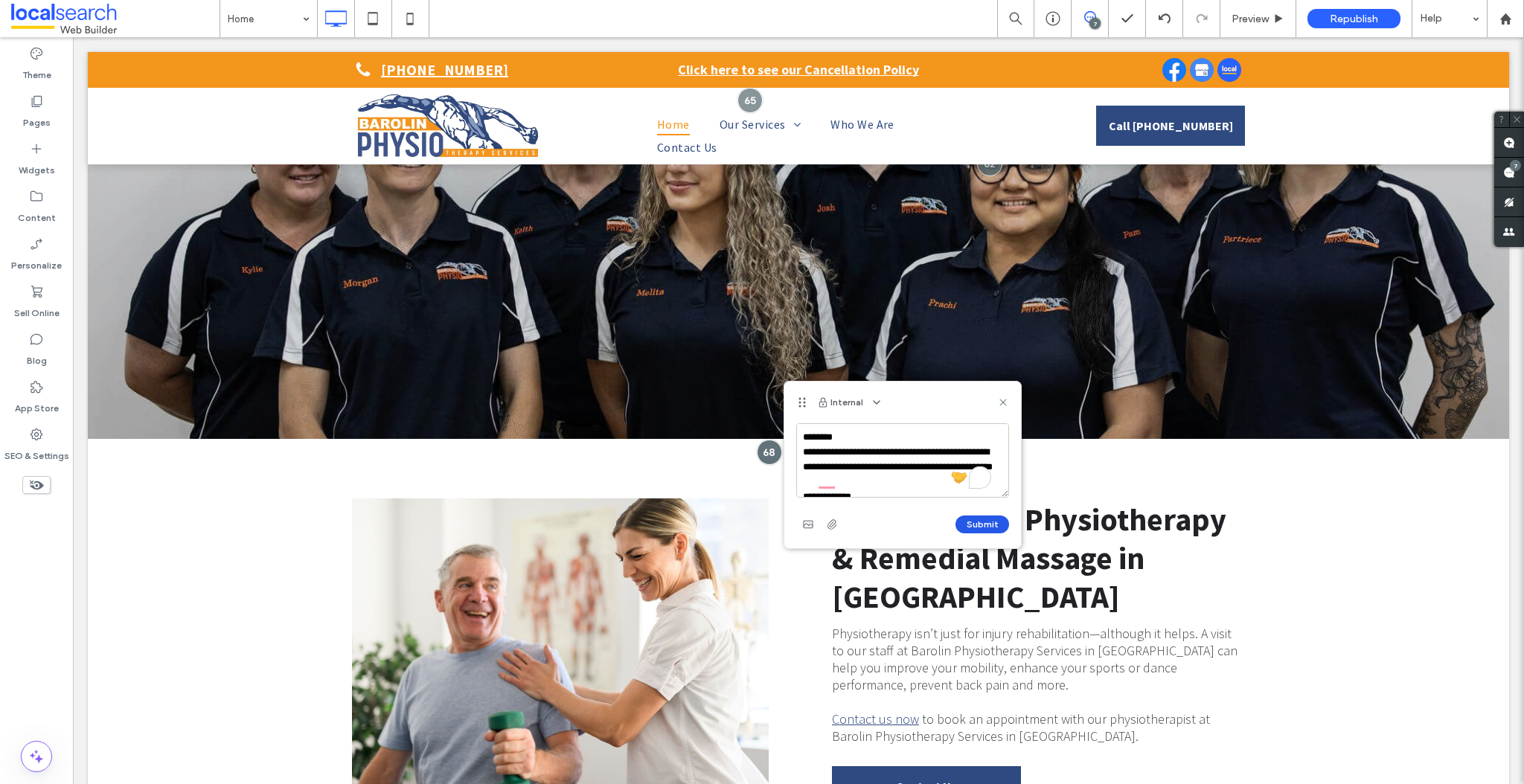
click at [984, 522] on button "Submit" at bounding box center [982, 524] width 54 height 18
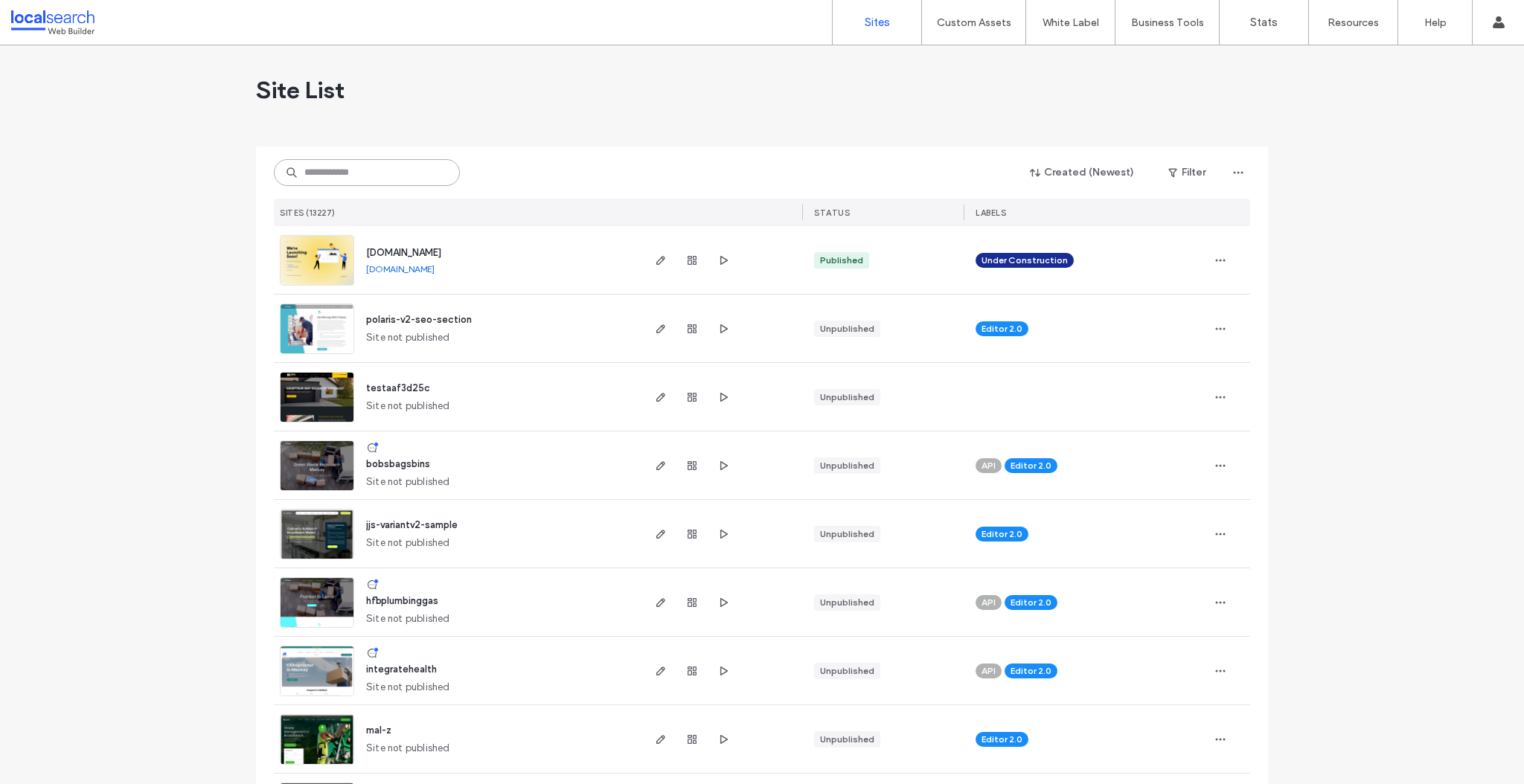
click at [330, 174] on input at bounding box center [366, 172] width 186 height 27
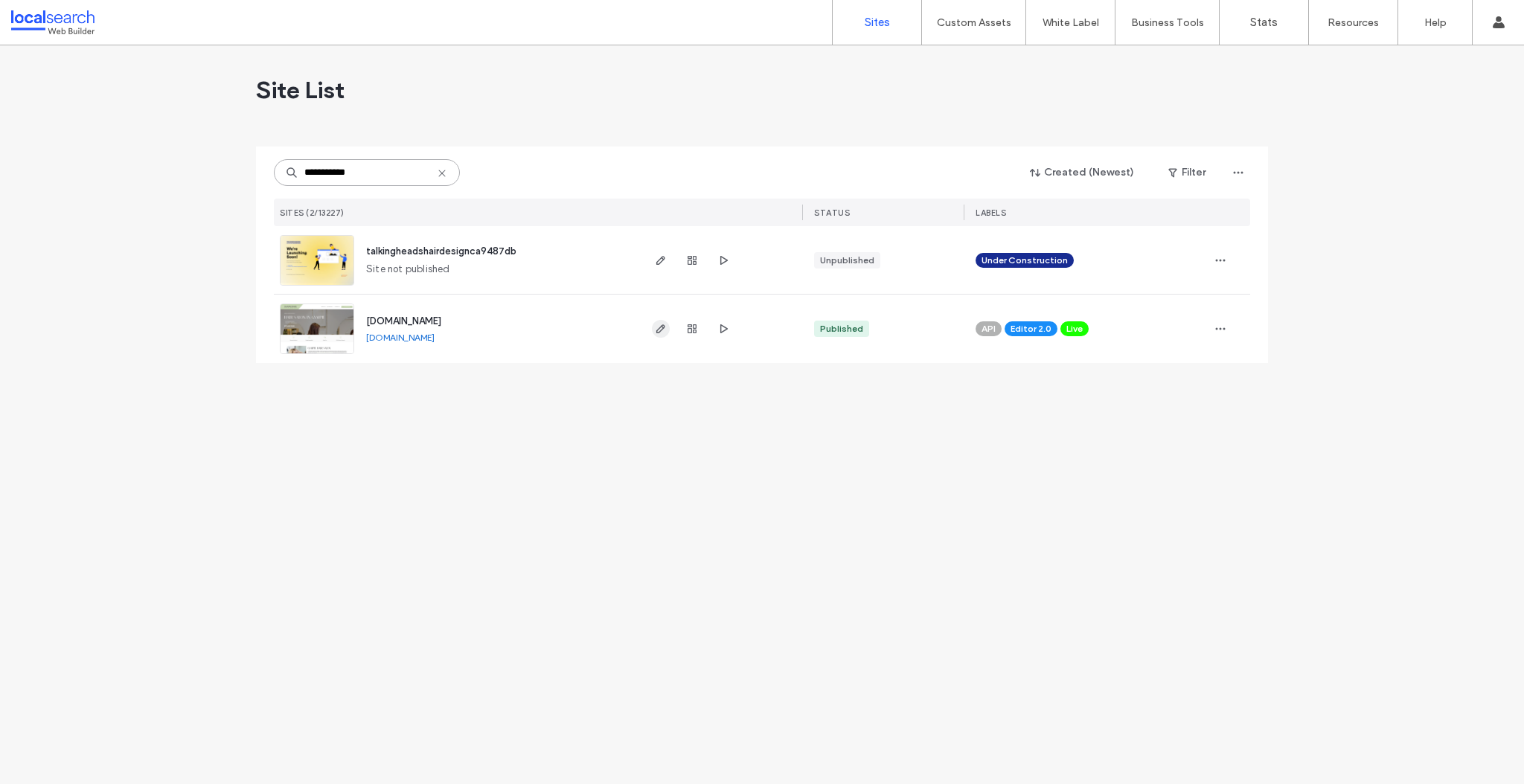
type input "**********"
click at [664, 328] on icon "button" at bounding box center [661, 329] width 12 height 12
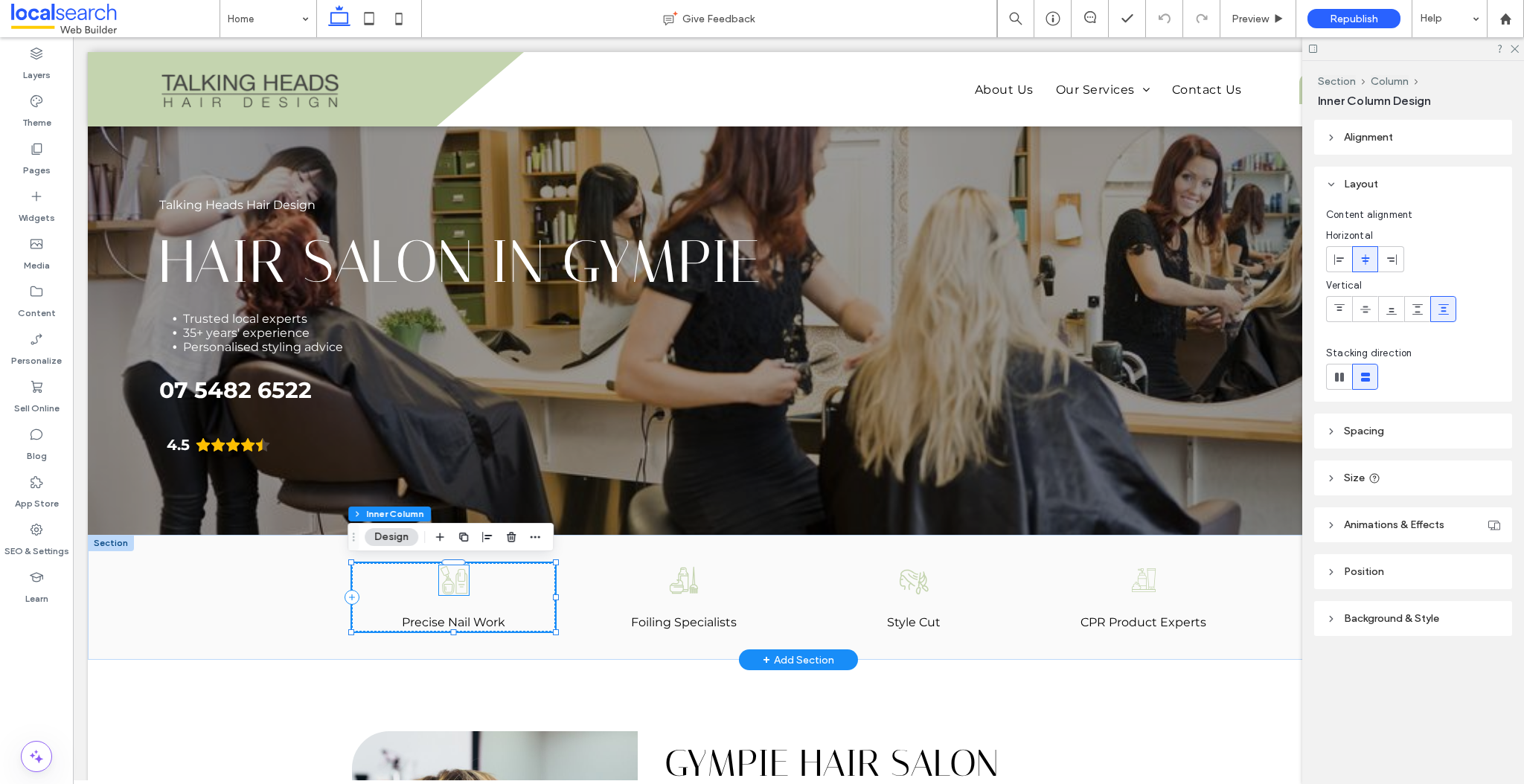
click at [448, 584] on icon at bounding box center [448, 588] width 9 height 9
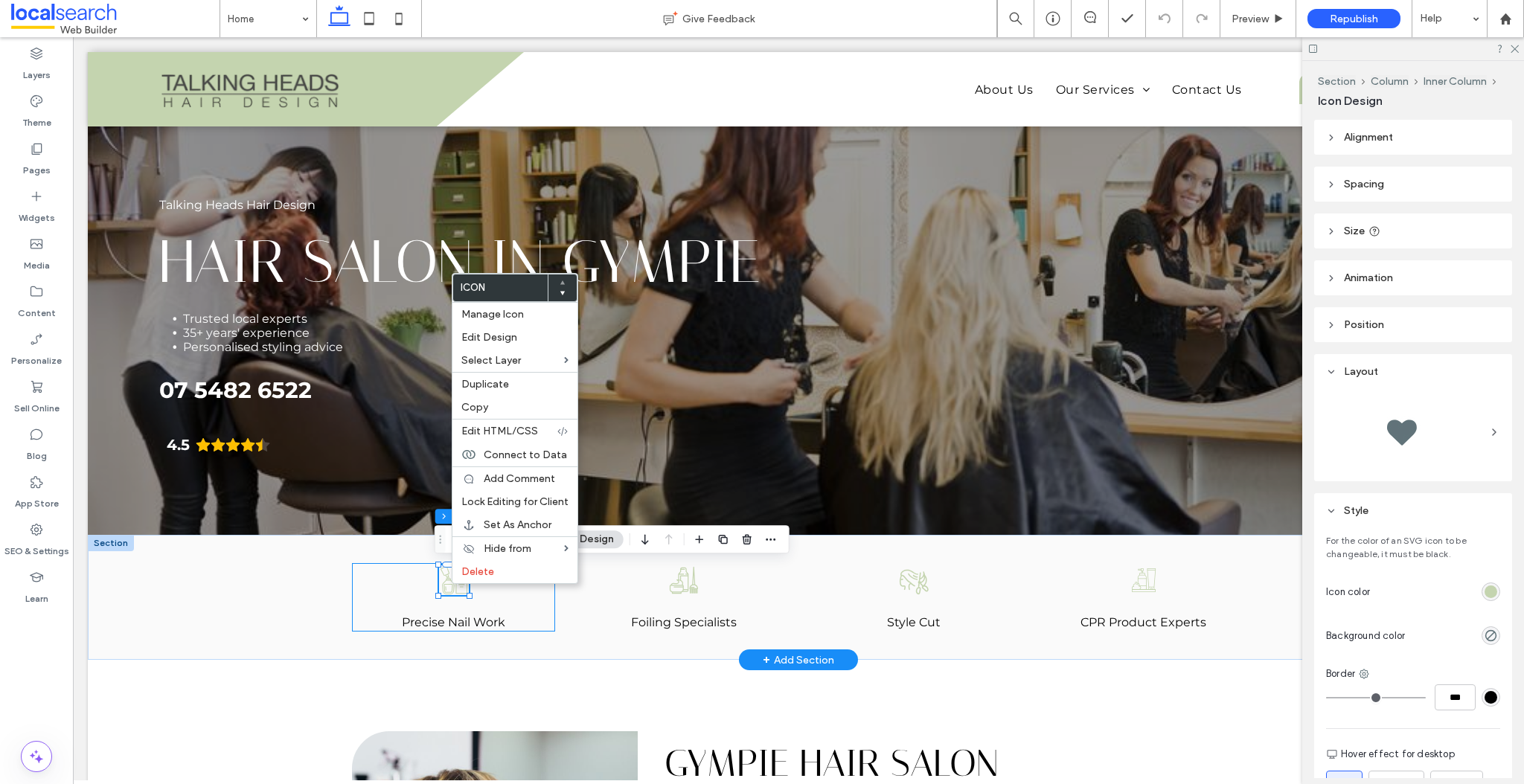
click at [388, 576] on div "Precise Nail Work" at bounding box center [453, 597] width 203 height 68
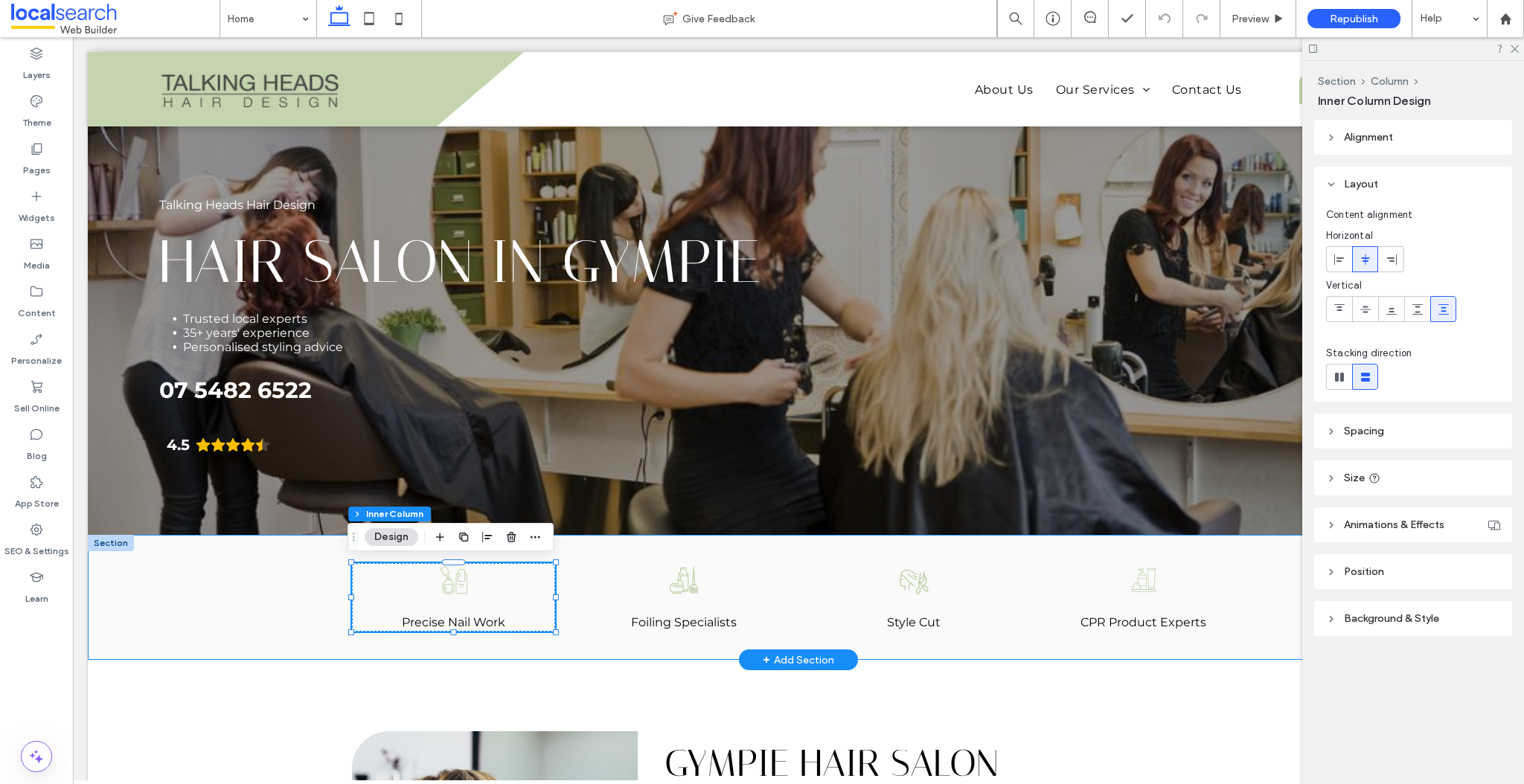
click at [710, 539] on div "Precise Nail Work Foiling Specialists Hair style cut Icon Style Cut Hair Produc…" at bounding box center [798, 597] width 893 height 125
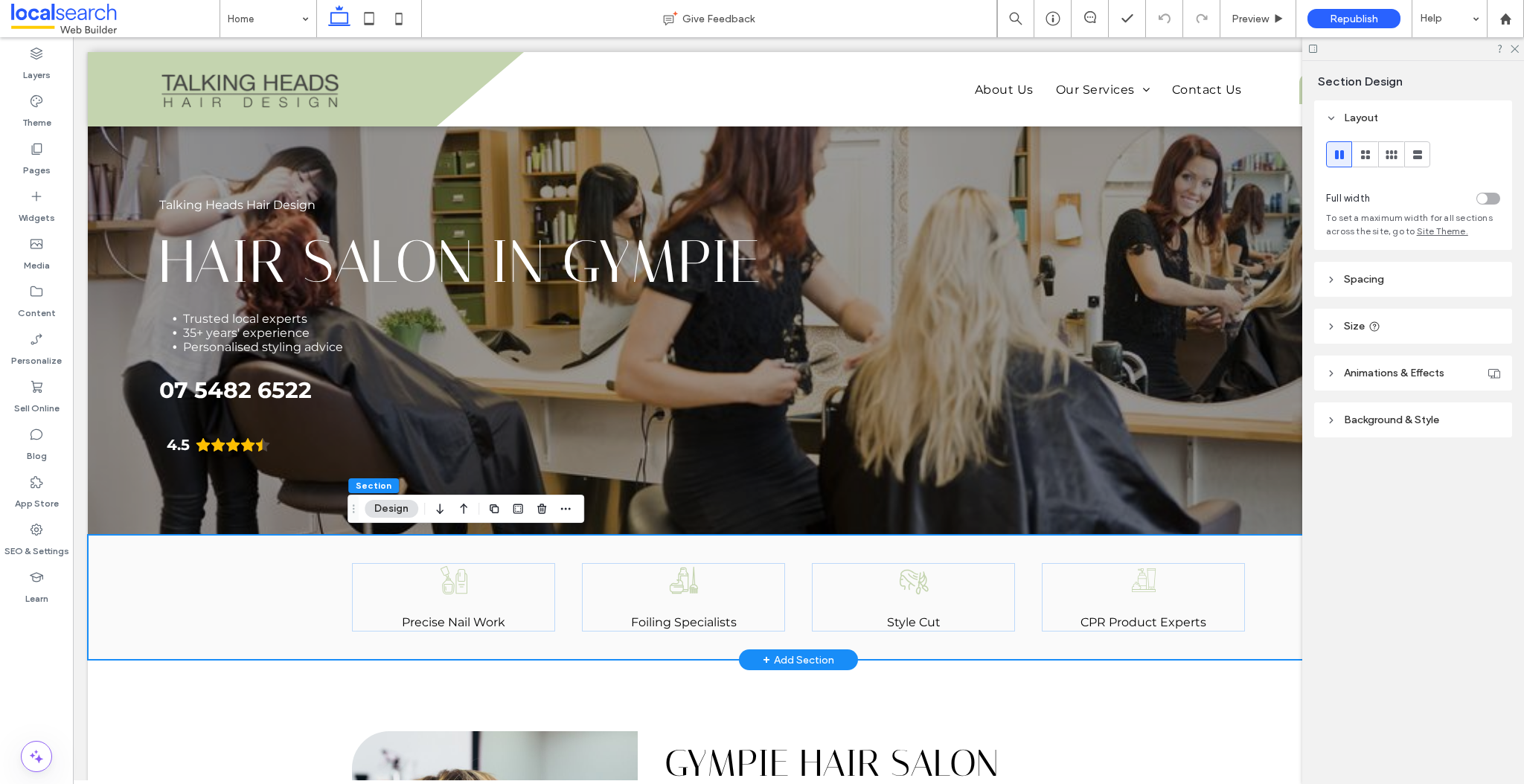
click at [137, 563] on div "Precise Nail Work Foiling Specialists Hair style cut Icon Style Cut Hair Produc…" at bounding box center [798, 597] width 1421 height 125
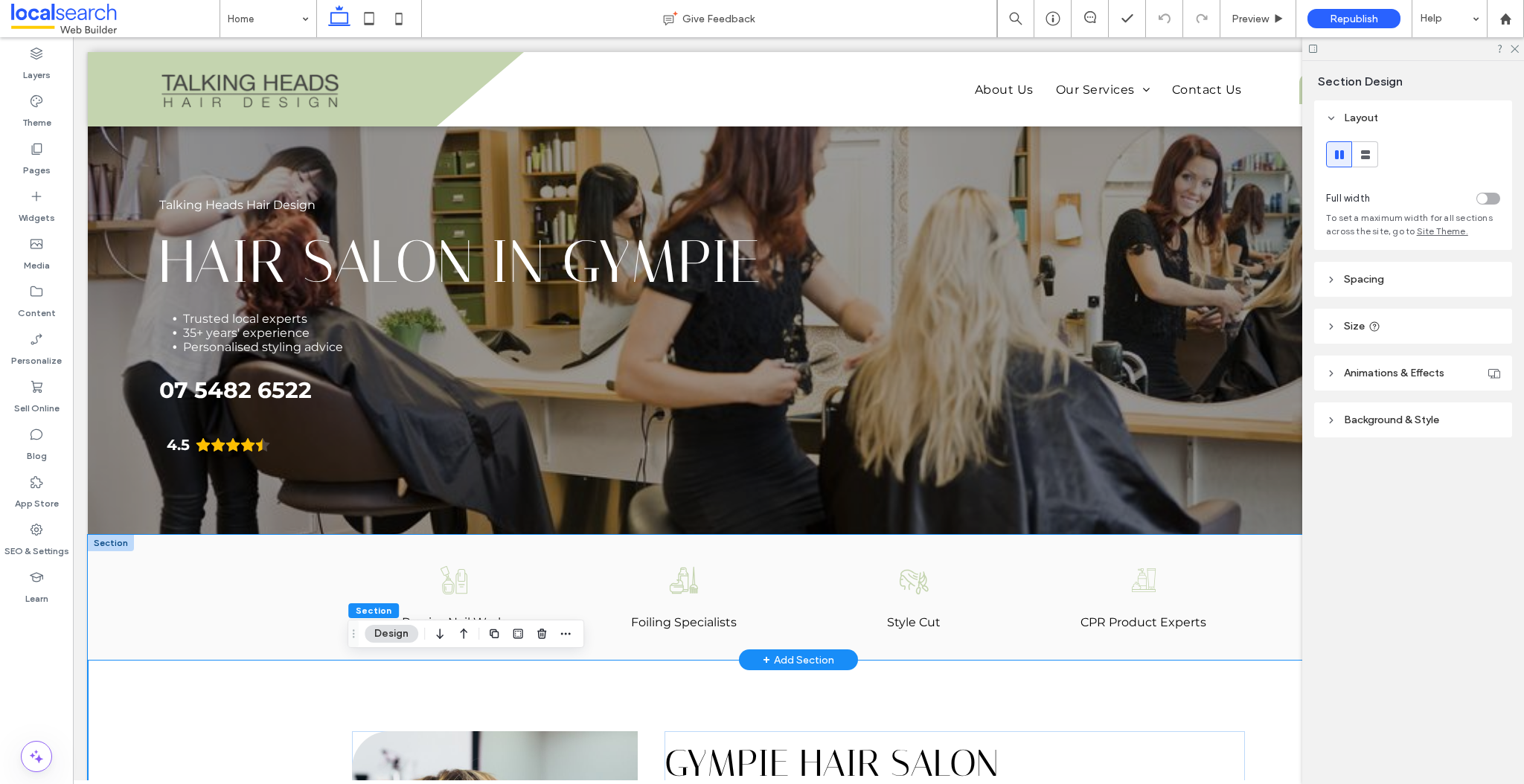
click at [137, 575] on div "Precise Nail Work Foiling Specialists Hair style cut Icon Style Cut Hair Produc…" at bounding box center [798, 597] width 1421 height 125
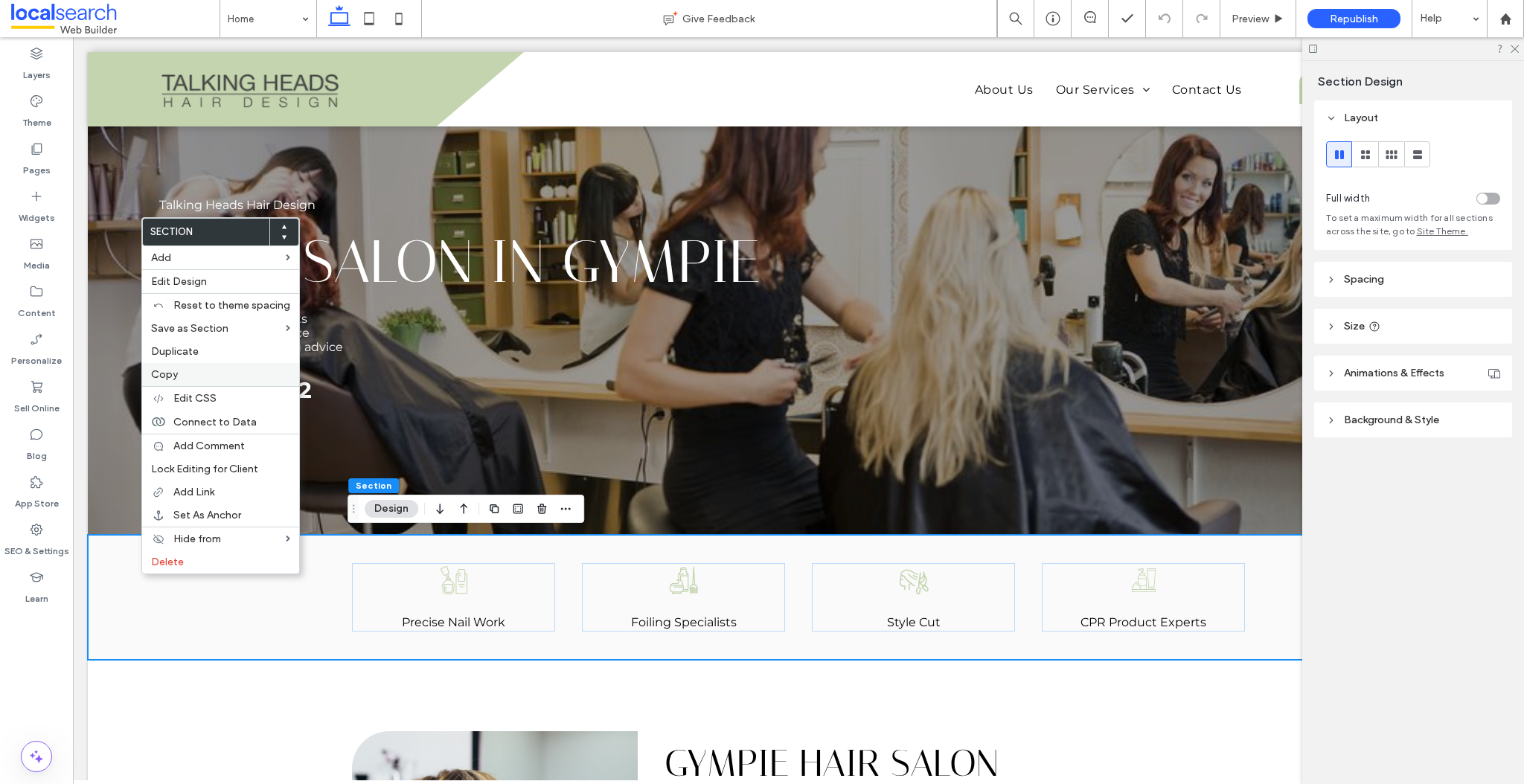
click at [181, 375] on label "Copy" at bounding box center [220, 374] width 139 height 13
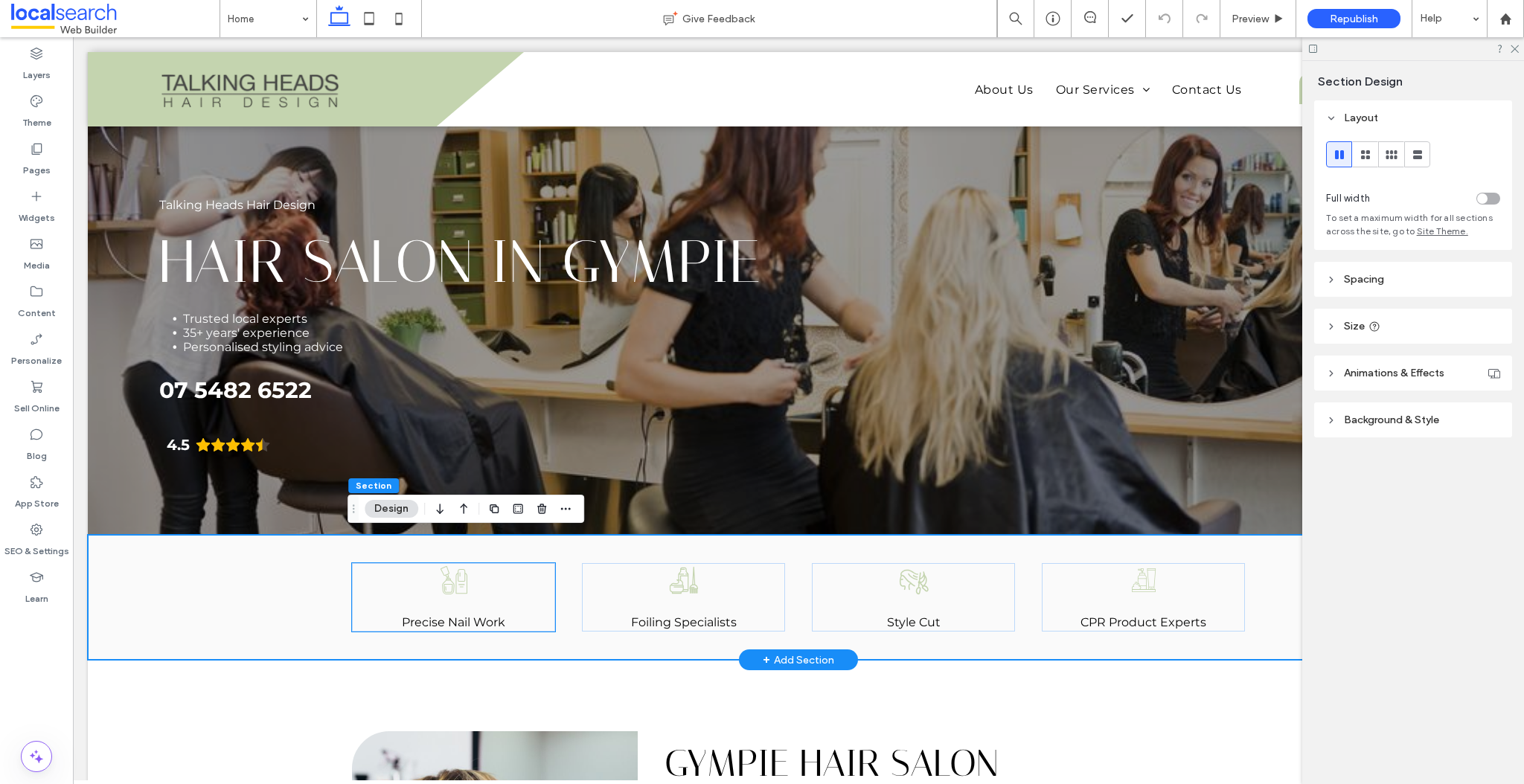
click at [419, 587] on div "Precise Nail Work" at bounding box center [453, 597] width 203 height 68
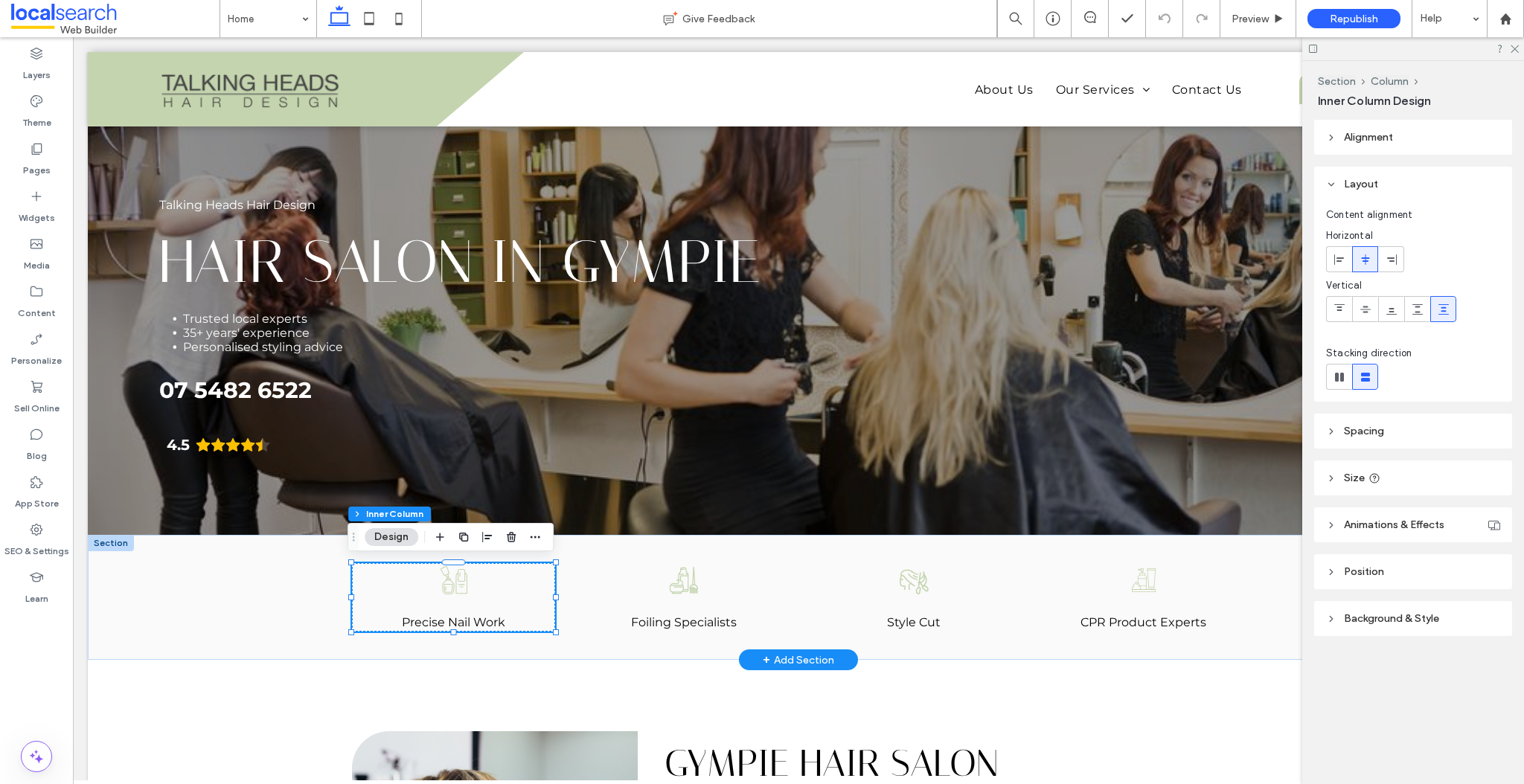
click at [105, 538] on div at bounding box center [111, 542] width 46 height 16
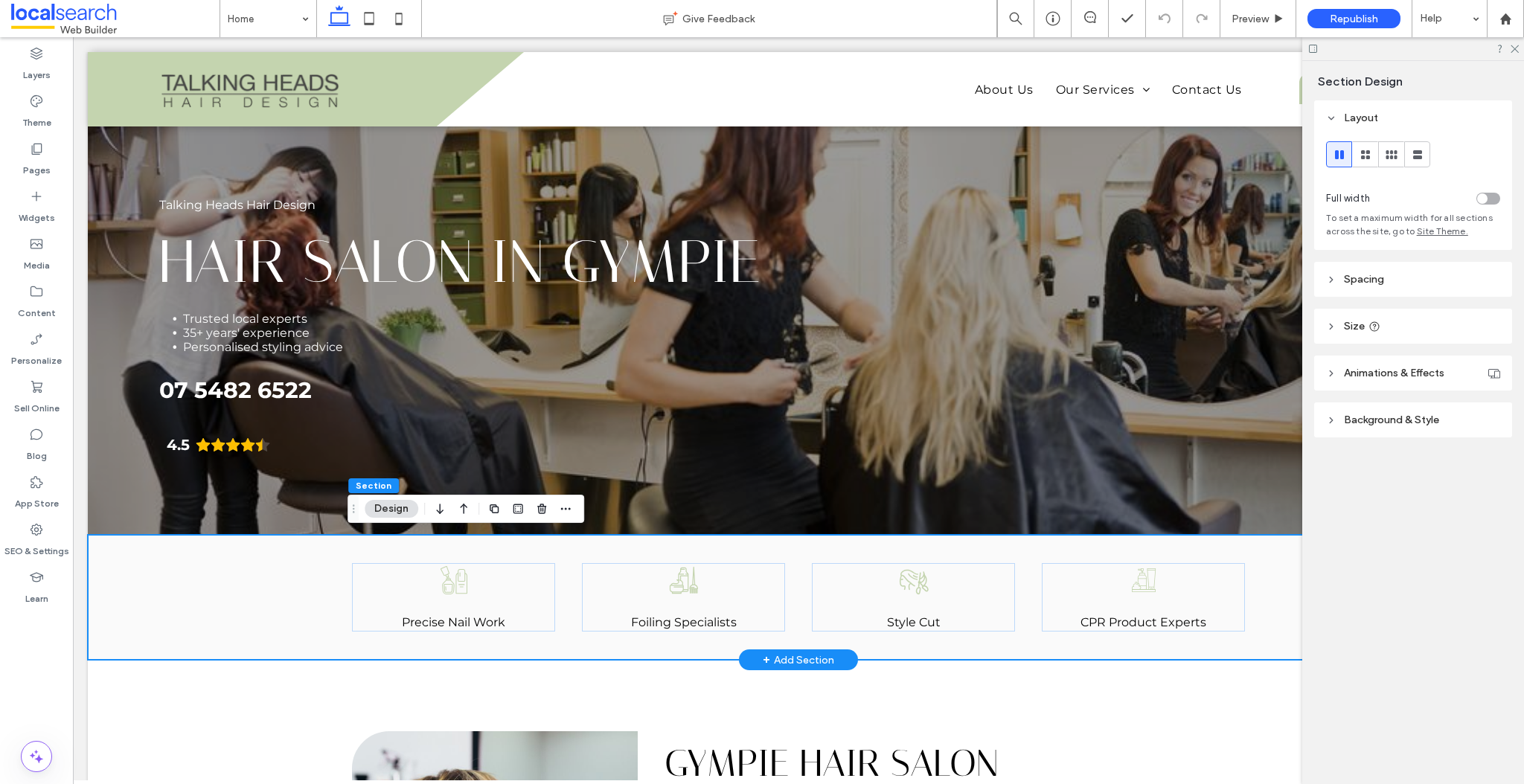
click at [104, 540] on div "Precise Nail Work Foiling Specialists Hair style cut Icon Style Cut Hair Produc…" at bounding box center [798, 597] width 1421 height 125
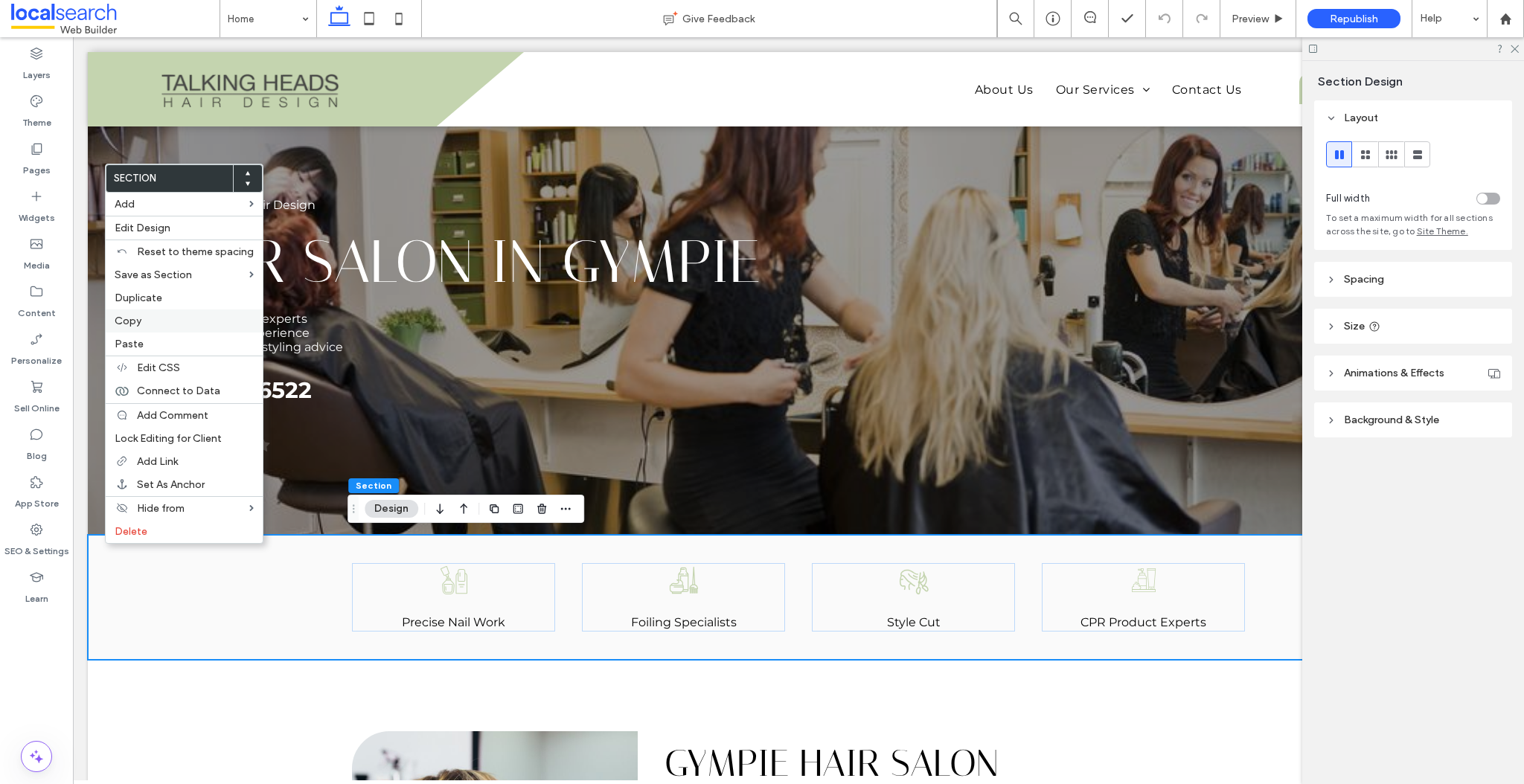
click at [129, 319] on span "Copy" at bounding box center [128, 320] width 27 height 13
